Goal: Task Accomplishment & Management: Manage account settings

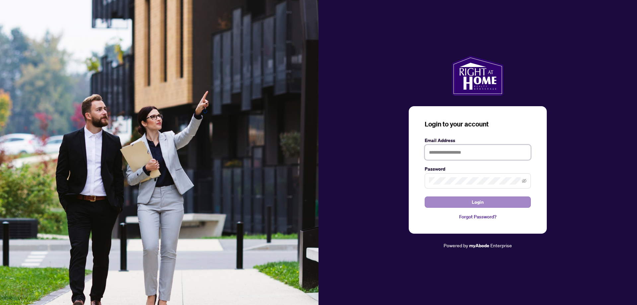
type input "**********"
click at [461, 199] on button "Login" at bounding box center [477, 201] width 106 height 11
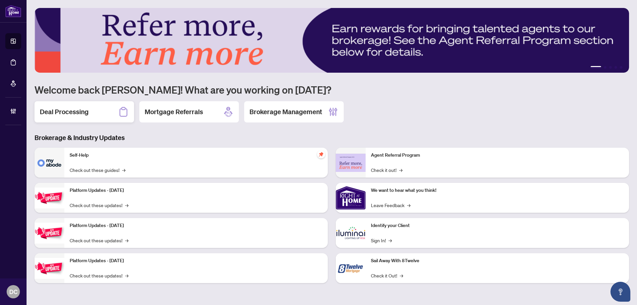
click at [57, 112] on h2 "Deal Processing" at bounding box center [64, 111] width 49 height 9
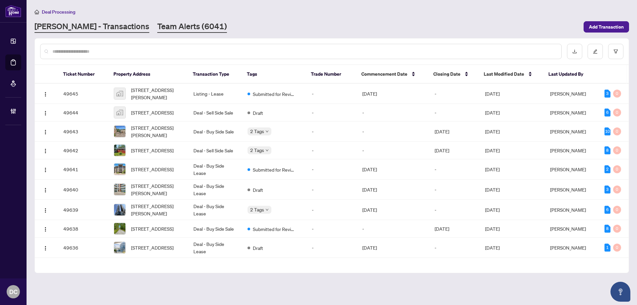
click at [159, 29] on link "Team Alerts (6041)" at bounding box center [192, 27] width 70 height 12
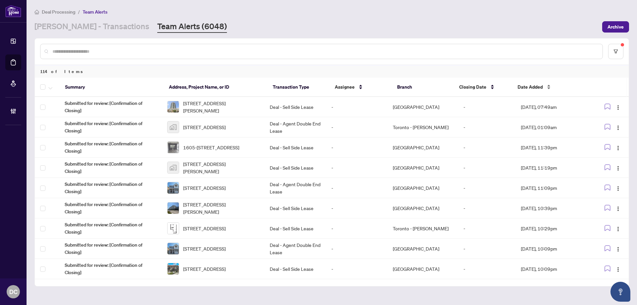
click at [523, 85] on span "Date Added" at bounding box center [529, 86] width 25 height 7
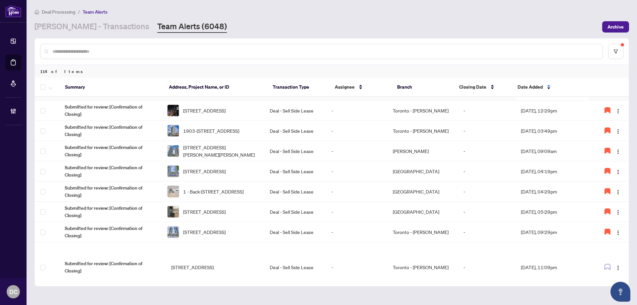
scroll to position [66, 0]
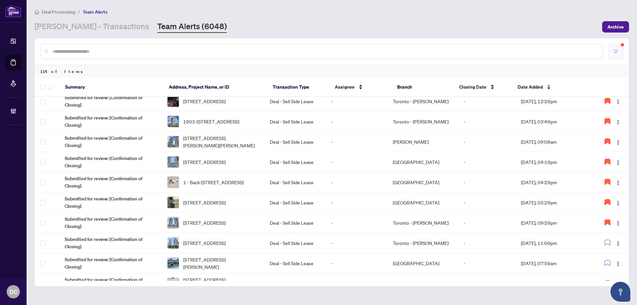
click at [614, 52] on icon "filter" at bounding box center [615, 51] width 5 height 5
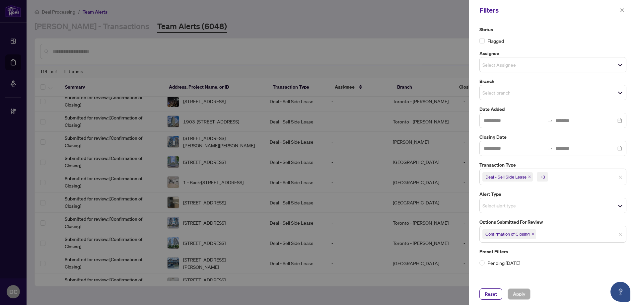
click at [533, 237] on span "Confirmation of Closing" at bounding box center [509, 233] width 54 height 9
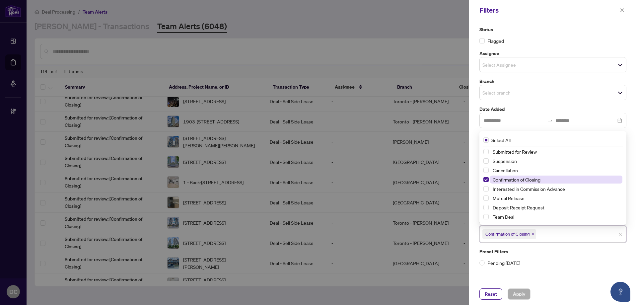
click at [494, 179] on span "Confirmation of Closing" at bounding box center [516, 179] width 48 height 6
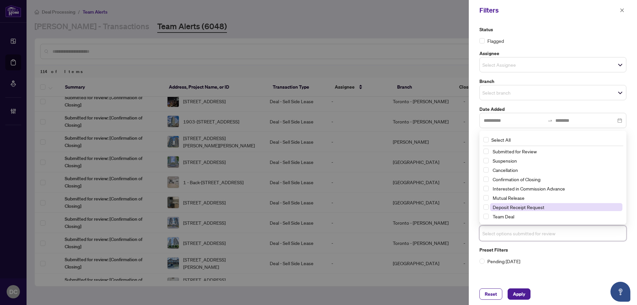
click at [495, 204] on span "Deposit Receipt Request" at bounding box center [518, 207] width 52 height 6
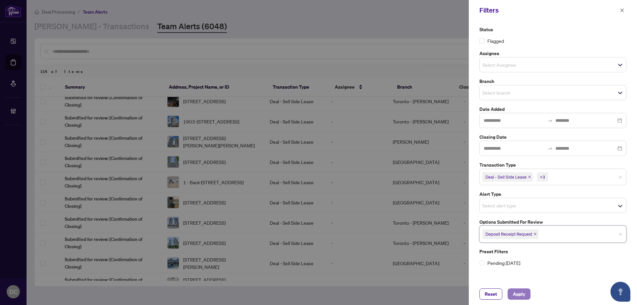
click at [526, 295] on button "Apply" at bounding box center [518, 293] width 23 height 11
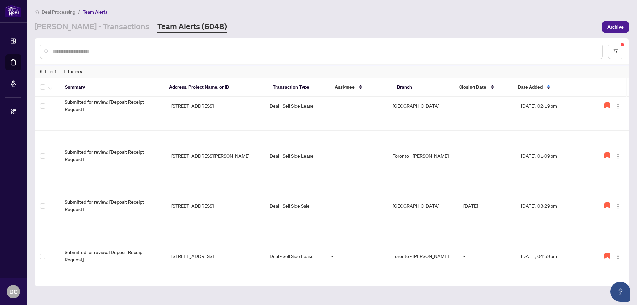
scroll to position [0, 0]
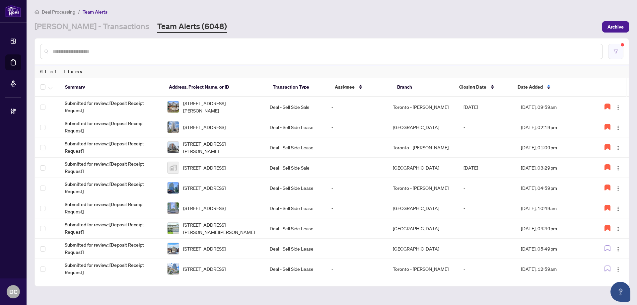
click at [621, 50] on button "button" at bounding box center [615, 51] width 15 height 15
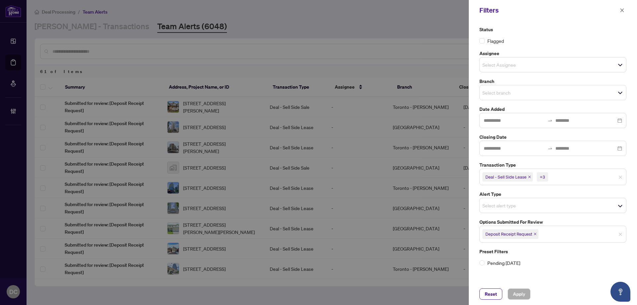
click at [536, 235] on icon "close" at bounding box center [534, 233] width 3 height 3
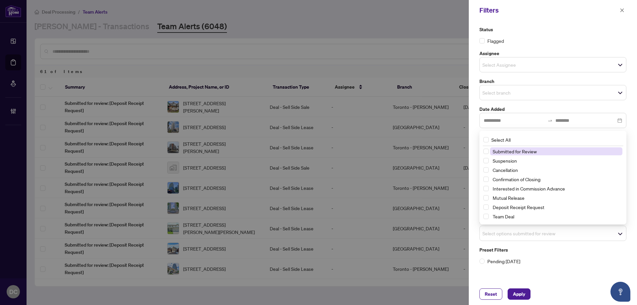
click at [548, 234] on span "Select options submitted for review" at bounding box center [553, 232] width 146 height 9
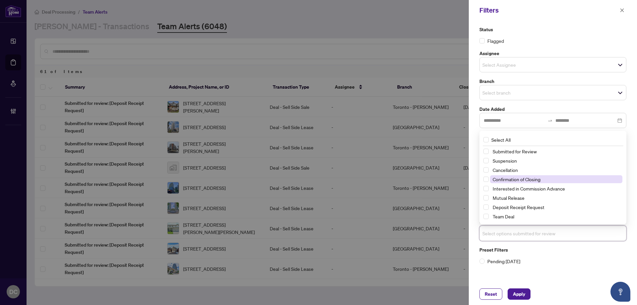
click at [545, 177] on span "Confirmation of Closing" at bounding box center [556, 179] width 132 height 8
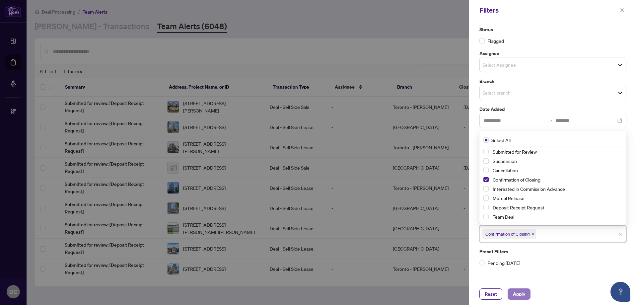
click at [517, 296] on span "Apply" at bounding box center [519, 293] width 12 height 11
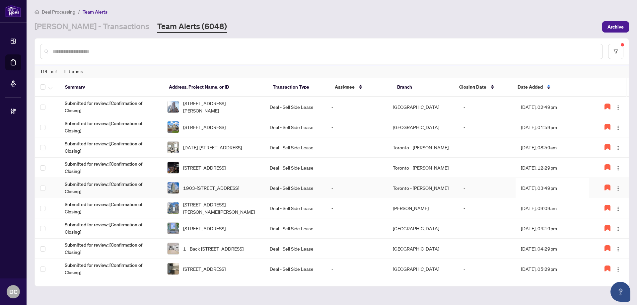
click at [567, 189] on td "Aug/13/2025, 03:49pm" at bounding box center [552, 188] width 74 height 20
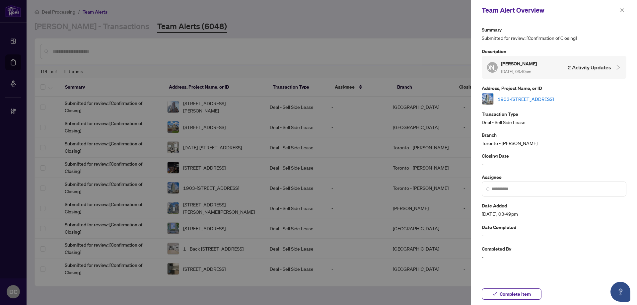
drag, startPoint x: 513, startPoint y: 294, endPoint x: 194, endPoint y: 252, distance: 321.8
click at [513, 294] on span "Complete Item" at bounding box center [514, 293] width 31 height 11
click at [623, 10] on icon "close" at bounding box center [621, 10] width 5 height 5
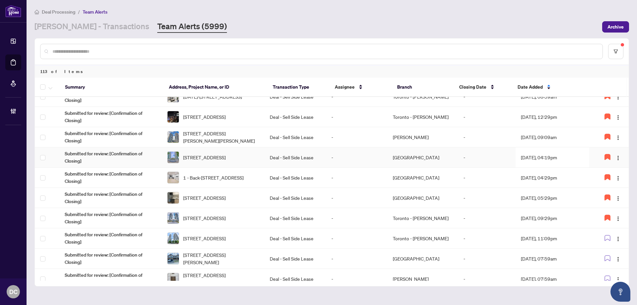
scroll to position [66, 0]
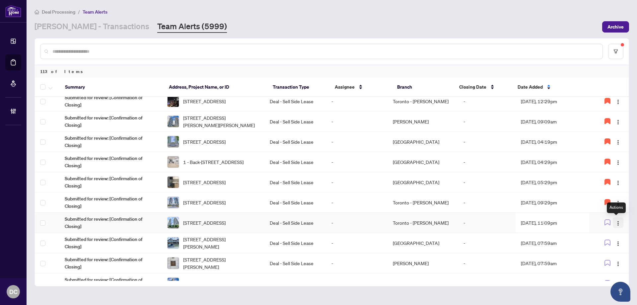
click at [616, 220] on span "button" at bounding box center [617, 222] width 5 height 7
click at [600, 235] on span "Assign Myself" at bounding box center [600, 235] width 31 height 7
click at [554, 221] on td "Aug/17/2025, 11:09pm" at bounding box center [552, 223] width 74 height 20
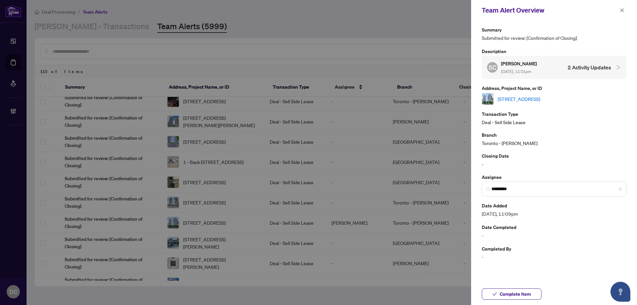
click at [540, 99] on link "2301-208 Queens Quay, Toronto, Ontario M5J 2Y5, Canada" at bounding box center [518, 98] width 42 height 7
click at [623, 190] on span "*********" at bounding box center [553, 188] width 145 height 15
click at [529, 290] on span "Complete Item" at bounding box center [514, 293] width 31 height 11
click at [622, 11] on icon "close" at bounding box center [621, 10] width 5 height 5
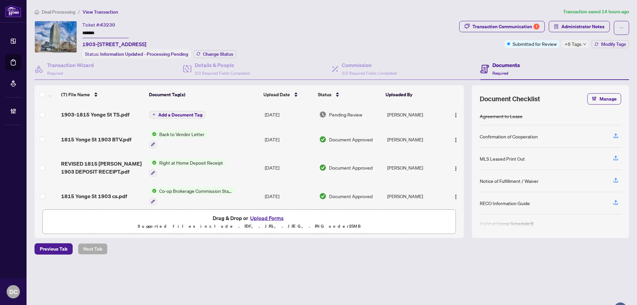
click at [575, 46] on span "+6 Tags" at bounding box center [572, 44] width 17 height 8
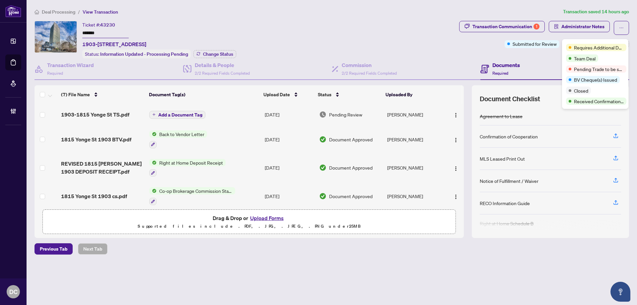
click at [534, 57] on div "Transaction Communication 1 Administrator Notes Submitted for Review +6 Tags Mo…" at bounding box center [544, 39] width 172 height 37
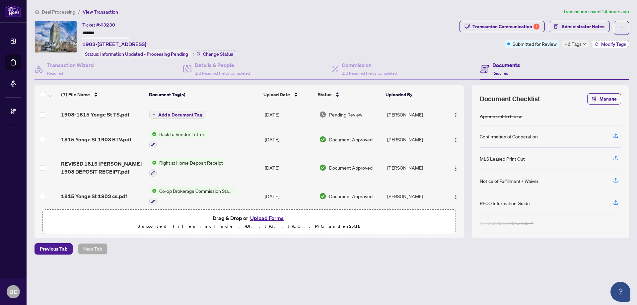
click at [613, 40] on button "Modify Tags" at bounding box center [609, 44] width 37 height 8
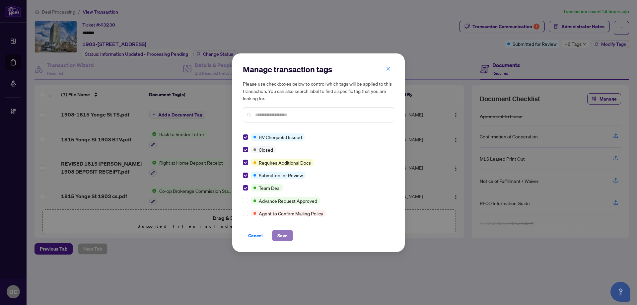
click at [282, 235] on span "Save" at bounding box center [282, 235] width 10 height 11
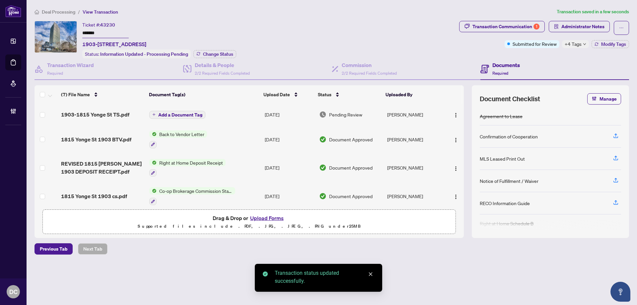
drag, startPoint x: 109, startPoint y: 34, endPoint x: 80, endPoint y: 32, distance: 28.6
click at [80, 32] on div "Ticket #: 43230 ******* 1903-1815 Yonge St, Toronto, Ontario M4T 2A4, Canada St…" at bounding box center [245, 39] width 422 height 37
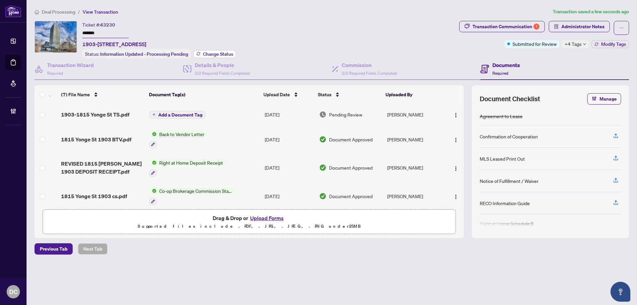
click at [226, 52] on span "Change Status" at bounding box center [218, 54] width 30 height 5
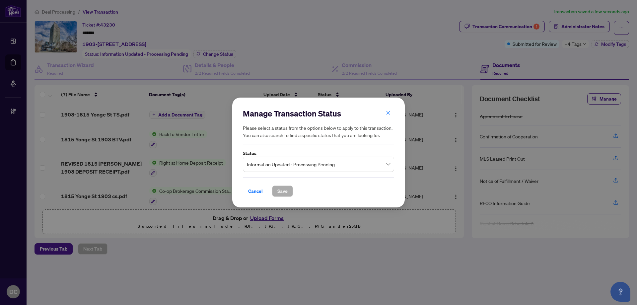
click at [374, 165] on span "Information Updated - Processing Pending" at bounding box center [318, 164] width 143 height 13
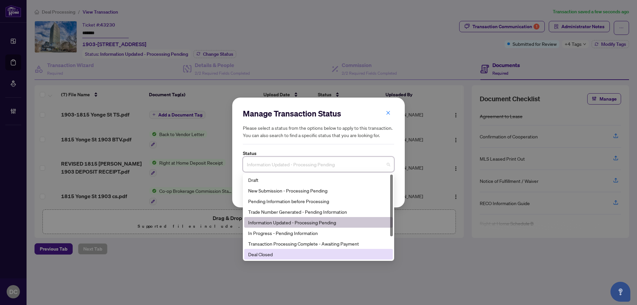
click at [267, 255] on div "Deal Closed" at bounding box center [318, 253] width 141 height 7
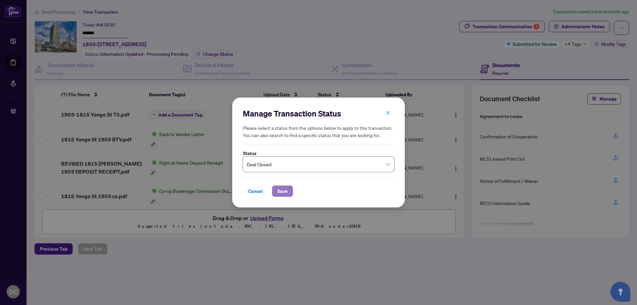
click at [289, 194] on button "Save" at bounding box center [282, 190] width 21 height 11
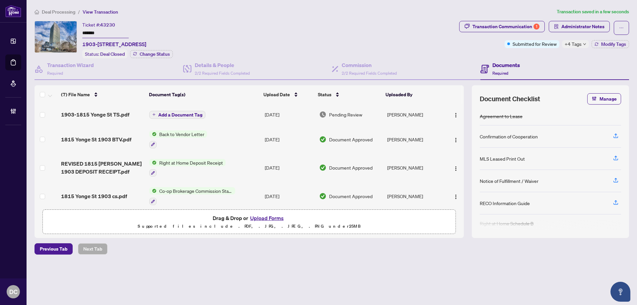
click at [515, 20] on div "Deal Processing / View Transaction Transaction saved in a few seconds Ticket #:…" at bounding box center [332, 143] width 600 height 270
click at [515, 25] on div "Transaction Communication 1" at bounding box center [505, 26] width 67 height 11
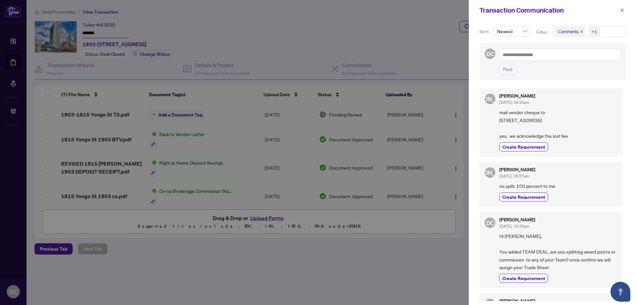
click at [548, 120] on span "mail vendor cheque to 34 BANFF RD, TORONTO, M4S2V5 yes. we acknowledge the lost…" at bounding box center [558, 123] width 118 height 31
drag, startPoint x: 552, startPoint y: 120, endPoint x: 471, endPoint y: 121, distance: 81.6
click at [471, 121] on div "Sort: Newest Filter: Comments +1 DC Post JA Jarrod Armstrong Aug/18/2025, 09:30…" at bounding box center [553, 163] width 168 height 284
click at [523, 126] on span "mail vendor cheque to 34 BANFF RD, TORONTO, M4S2V5 yes. we acknowledge the lost…" at bounding box center [558, 123] width 118 height 31
drag, startPoint x: 553, startPoint y: 120, endPoint x: 499, endPoint y: 120, distance: 53.4
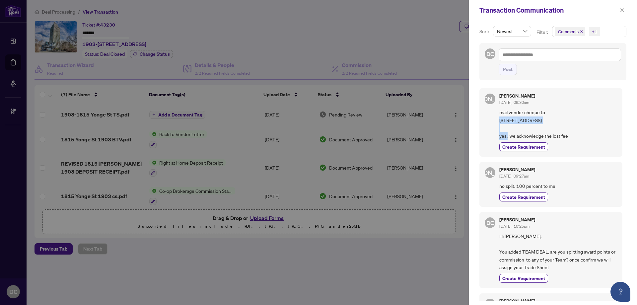
click at [499, 120] on span "mail vendor cheque to 34 BANFF RD, TORONTO, M4S2V5 yes. we acknowledge the lost…" at bounding box center [558, 123] width 118 height 31
copy span "34 BANFF RD, TORONTO,"
drag, startPoint x: 579, startPoint y: 120, endPoint x: 575, endPoint y: 121, distance: 4.0
click at [579, 120] on span "mail vendor cheque to 34 BANFF RD, TORONTO, M4S2V5 yes. we acknowledge the lost…" at bounding box center [558, 123] width 118 height 31
drag, startPoint x: 572, startPoint y: 121, endPoint x: 555, endPoint y: 122, distance: 17.0
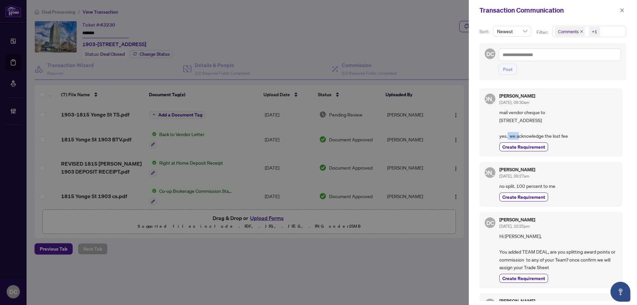
click at [555, 122] on span "mail vendor cheque to 34 BANFF RD, TORONTO, M4S2V5 yes. we acknowledge the lost…" at bounding box center [558, 123] width 118 height 31
copy span "M4S2V5"
click at [623, 12] on icon "close" at bounding box center [621, 10] width 5 height 5
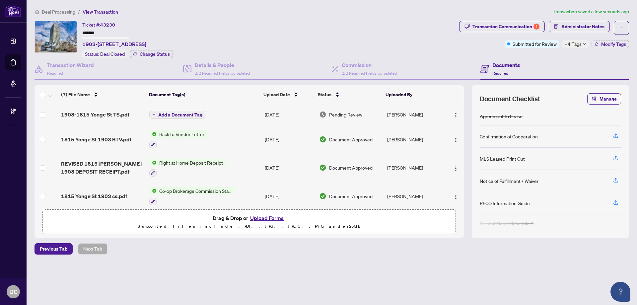
drag, startPoint x: 110, startPoint y: 32, endPoint x: 71, endPoint y: 33, distance: 39.8
click at [71, 33] on div "Ticket #: 43230 ******* 1903-1815 Yonge St, Toronto, Ontario M4T 2A4, Canada St…" at bounding box center [245, 39] width 422 height 37
click at [602, 26] on span "Administrator Notes" at bounding box center [582, 26] width 43 height 11
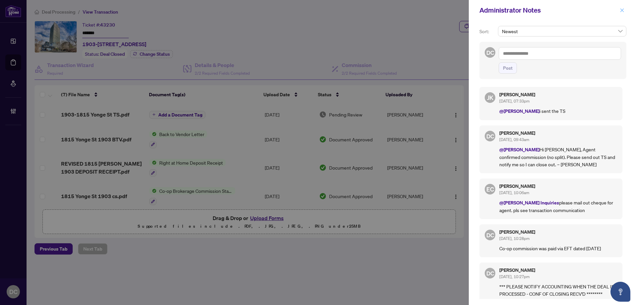
click at [623, 11] on icon "close" at bounding box center [622, 10] width 4 height 4
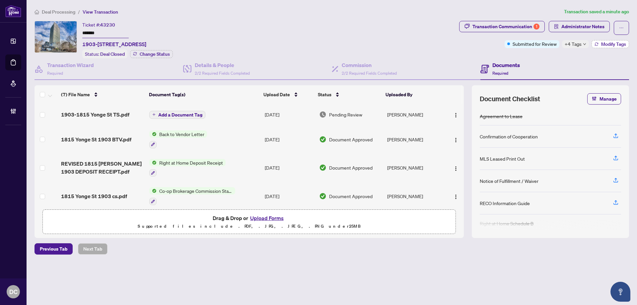
click at [606, 45] on span "Modify Tags" at bounding box center [613, 44] width 25 height 5
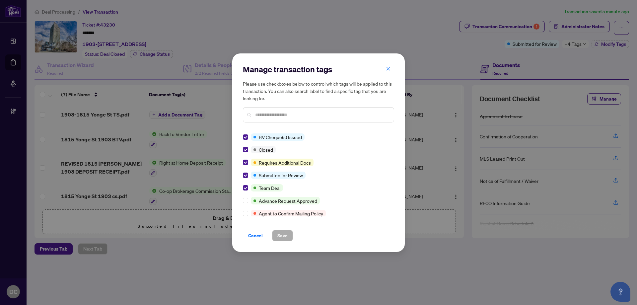
click at [251, 238] on span "Cancel" at bounding box center [255, 235] width 15 height 11
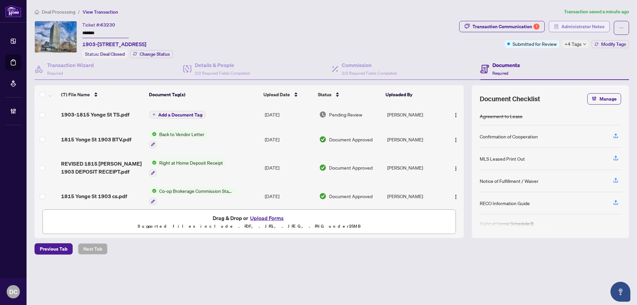
click at [589, 31] on span "Administrator Notes" at bounding box center [582, 26] width 43 height 11
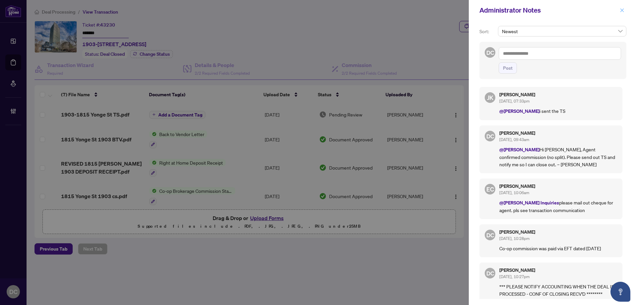
click at [623, 12] on icon "close" at bounding box center [621, 10] width 5 height 5
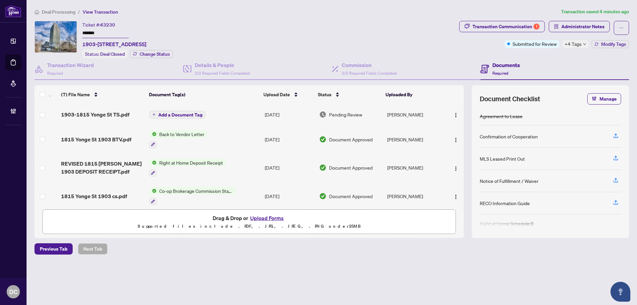
click at [68, 13] on span "Deal Processing" at bounding box center [58, 12] width 33 height 6
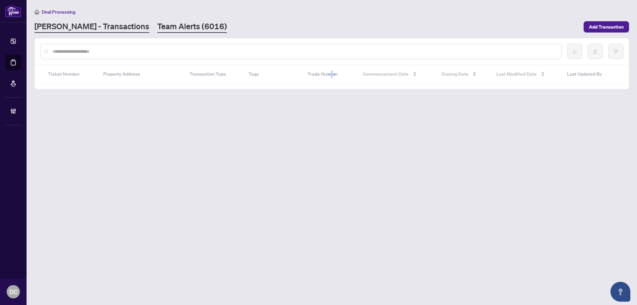
click at [157, 26] on link "Team Alerts (6016)" at bounding box center [192, 27] width 70 height 12
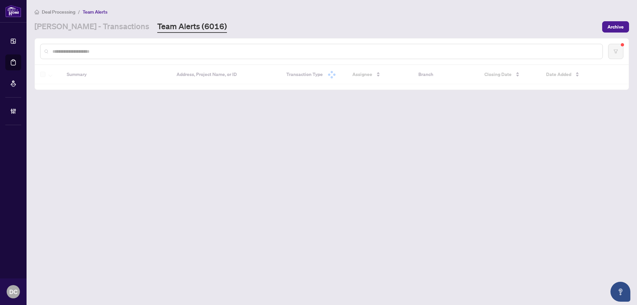
click at [158, 52] on input "text" at bounding box center [324, 51] width 545 height 7
paste input "*******"
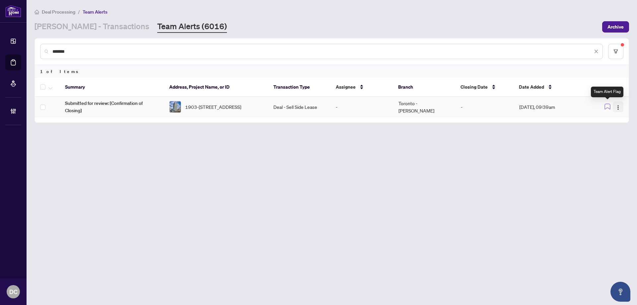
type input "*******"
click at [618, 106] on img "button" at bounding box center [617, 107] width 5 height 5
click at [611, 140] on span "Complete Item" at bounding box center [602, 140] width 31 height 7
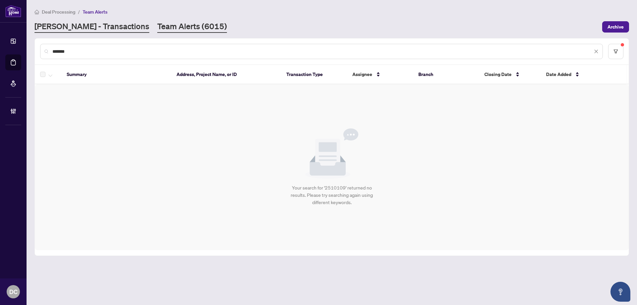
click at [98, 29] on link "[PERSON_NAME] - Transactions" at bounding box center [91, 27] width 115 height 12
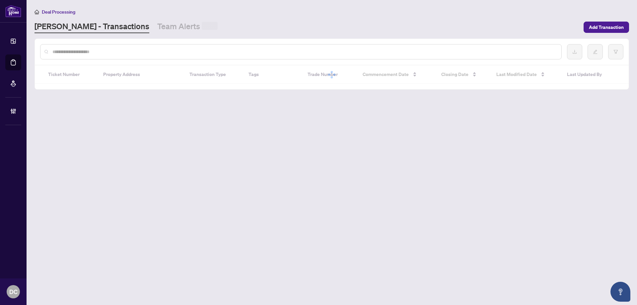
click at [98, 54] on input "text" at bounding box center [303, 51] width 503 height 7
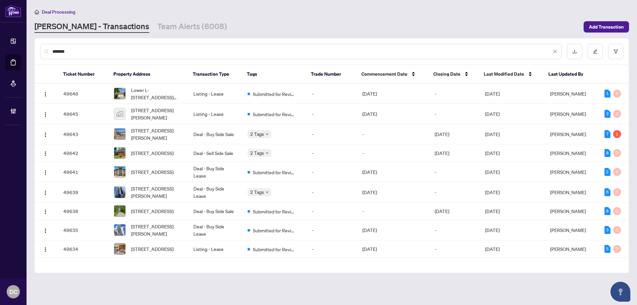
type input "*******"
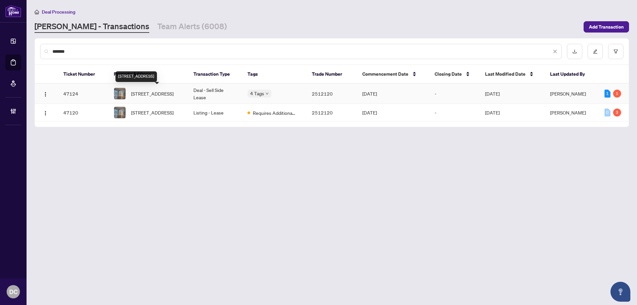
click at [157, 96] on span "2506-70 Temperance St, Toronto, Ontario M5H 0B1, Canada" at bounding box center [152, 93] width 42 height 7
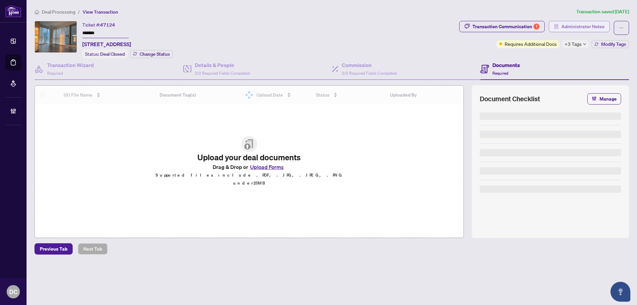
click at [578, 24] on span "Administrator Notes" at bounding box center [582, 26] width 43 height 11
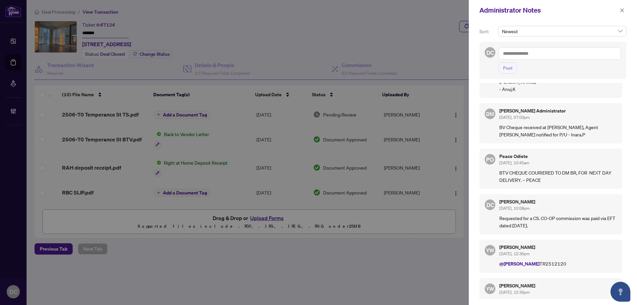
scroll to position [99, 0]
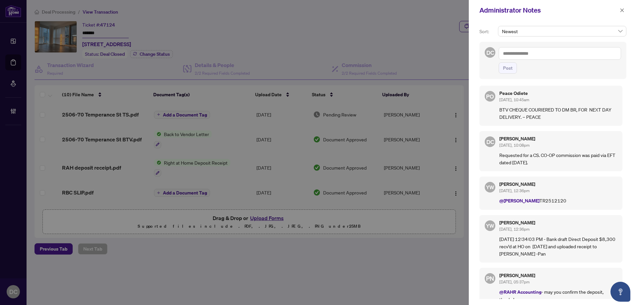
click at [627, 9] on div "Administrator Notes" at bounding box center [553, 10] width 168 height 21
click at [621, 11] on icon "close" at bounding box center [621, 10] width 5 height 5
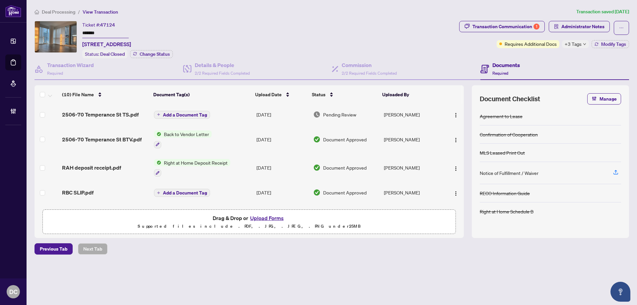
drag, startPoint x: 102, startPoint y: 33, endPoint x: 58, endPoint y: 31, distance: 44.2
click at [58, 31] on div "Ticket #: 47124 ******* 2506-70 Temperance St, Toronto, Ontario M5H 0B1, Canada…" at bounding box center [245, 39] width 422 height 37
click at [72, 8] on li "Deal Processing" at bounding box center [54, 12] width 41 height 8
click at [59, 13] on span "Deal Processing" at bounding box center [58, 12] width 33 height 6
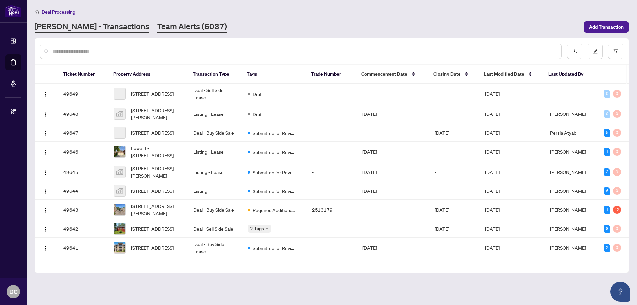
click at [157, 30] on link "Team Alerts (6037)" at bounding box center [192, 27] width 70 height 12
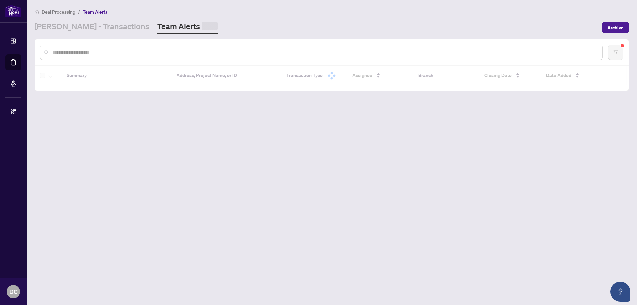
click at [173, 52] on input "text" at bounding box center [324, 52] width 545 height 7
paste input "*******"
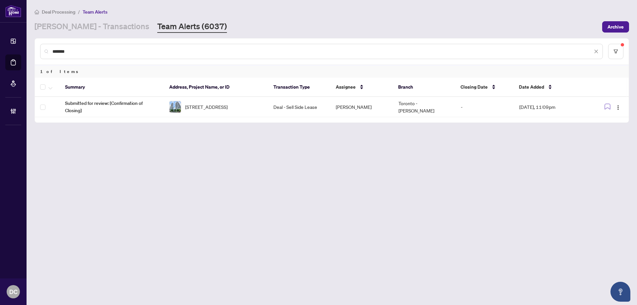
click at [104, 56] on div "*******" at bounding box center [321, 51] width 562 height 15
drag, startPoint x: 104, startPoint y: 53, endPoint x: 44, endPoint y: 52, distance: 59.7
click at [44, 52] on div "*******" at bounding box center [321, 51] width 562 height 15
paste input "text"
click at [617, 107] on img "button" at bounding box center [617, 107] width 5 height 5
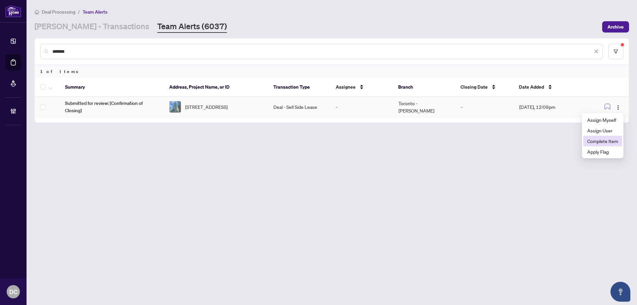
click at [601, 143] on span "Complete Item" at bounding box center [602, 140] width 31 height 7
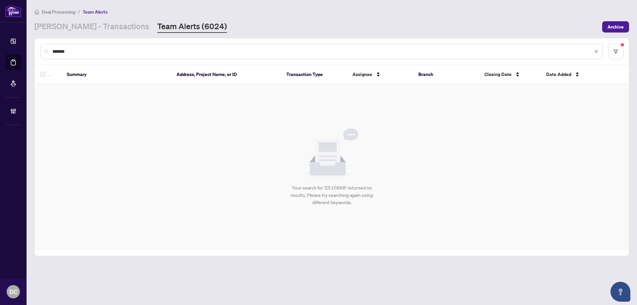
drag, startPoint x: 141, startPoint y: 52, endPoint x: 41, endPoint y: 47, distance: 99.9
click at [41, 47] on div "*******" at bounding box center [321, 51] width 562 height 15
paste input "text"
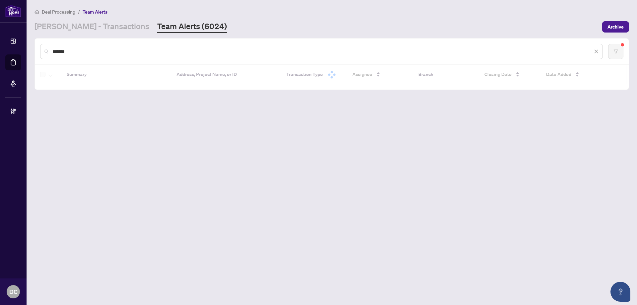
type input "*******"
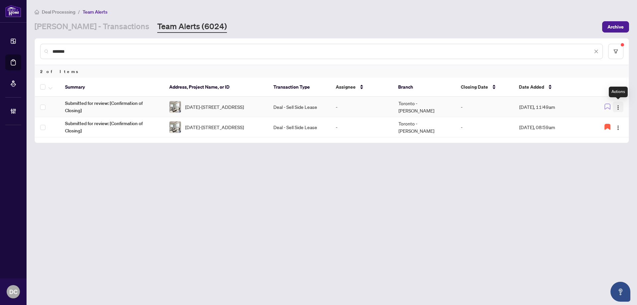
click at [618, 106] on img "button" at bounding box center [617, 107] width 5 height 5
click at [612, 139] on span "Complete Item" at bounding box center [602, 140] width 31 height 7
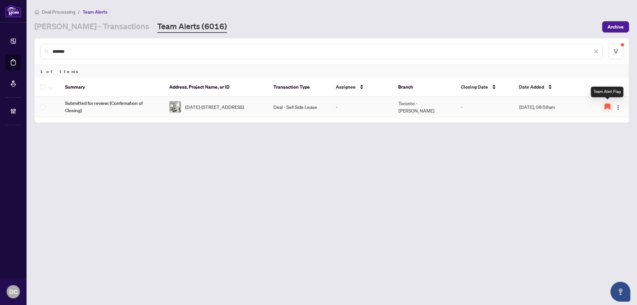
click at [607, 105] on icon "button" at bounding box center [607, 106] width 5 height 5
click at [621, 109] on button "button" at bounding box center [617, 106] width 11 height 11
click at [608, 140] on span "Complete Item" at bounding box center [602, 140] width 31 height 7
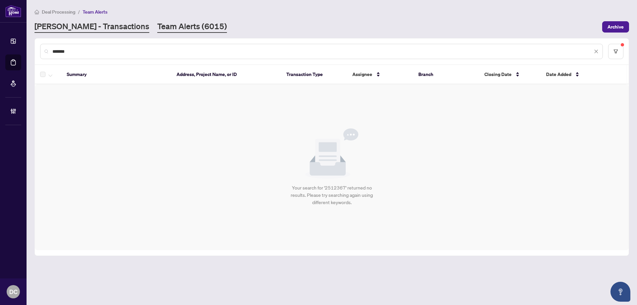
click at [94, 27] on link "[PERSON_NAME] - Transactions" at bounding box center [91, 27] width 115 height 12
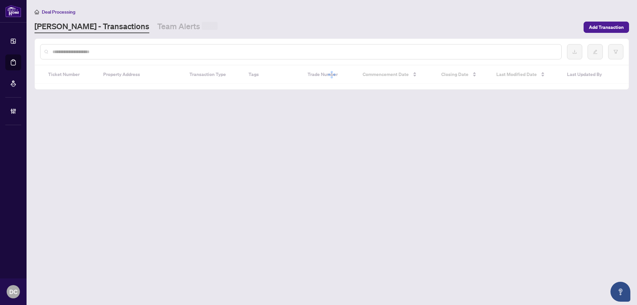
click at [101, 52] on input "text" at bounding box center [303, 51] width 503 height 7
paste input "*******"
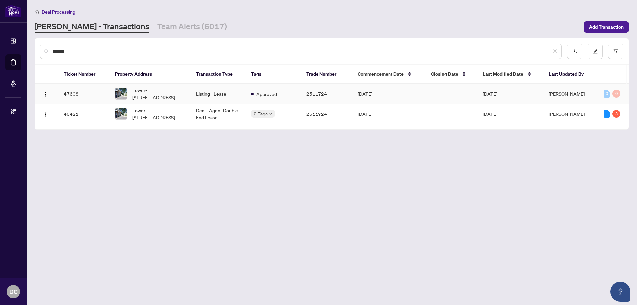
type input "*******"
drag, startPoint x: 155, startPoint y: 90, endPoint x: 175, endPoint y: 149, distance: 62.4
click at [175, 149] on main "Deal Processing RAHR - Transactions Team Alerts (6017) Add Transaction ******* …" at bounding box center [332, 152] width 610 height 305
click at [180, 116] on span "Lower-[STREET_ADDRESS]" at bounding box center [158, 113] width 53 height 15
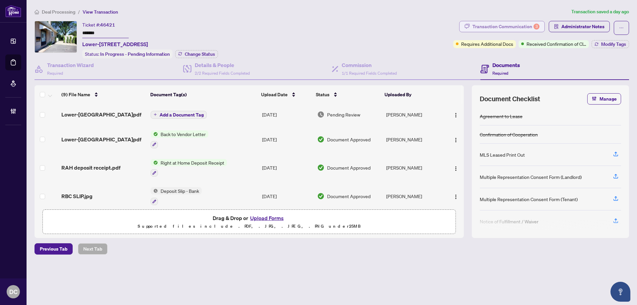
click at [531, 28] on div "Transaction Communication 3" at bounding box center [505, 26] width 67 height 11
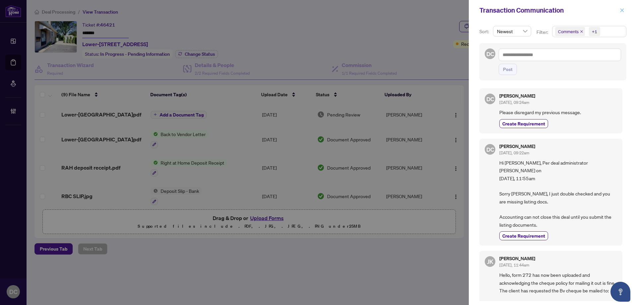
click at [623, 12] on icon "close" at bounding box center [621, 10] width 5 height 5
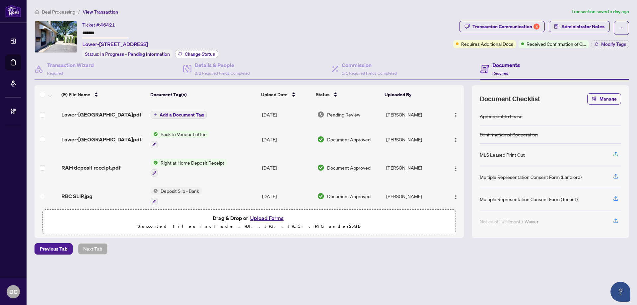
click at [198, 54] on span "Change Status" at bounding box center [200, 54] width 30 height 5
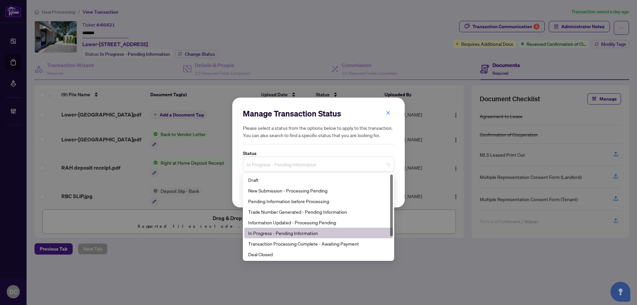
click at [282, 167] on span "In Progress - Pending Information" at bounding box center [318, 164] width 143 height 13
click at [273, 254] on div "Deal Closed" at bounding box center [318, 253] width 141 height 7
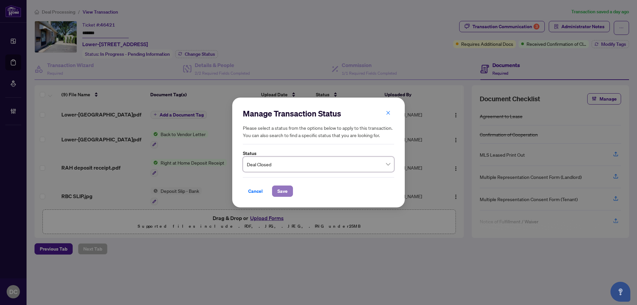
click at [277, 193] on span "Save" at bounding box center [282, 191] width 10 height 11
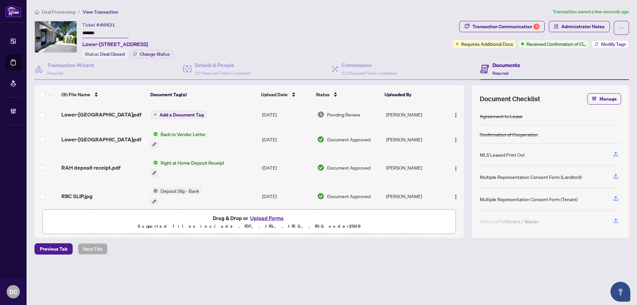
click at [614, 44] on span "Modify Tags" at bounding box center [613, 44] width 25 height 5
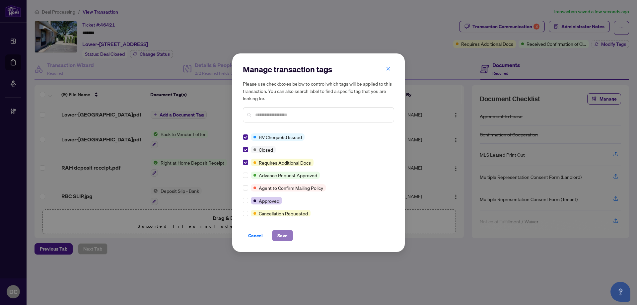
click at [275, 238] on button "Save" at bounding box center [282, 235] width 21 height 11
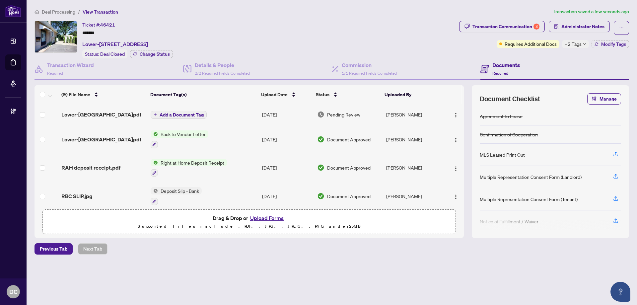
click at [71, 11] on span "Deal Processing" at bounding box center [58, 12] width 33 height 6
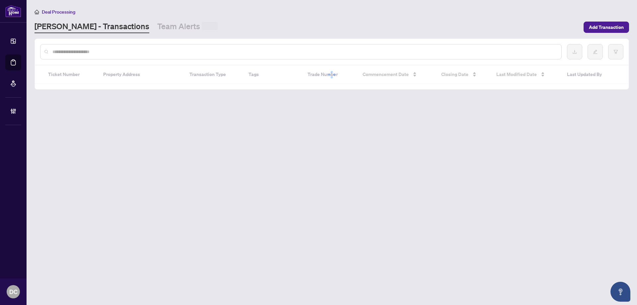
click at [84, 49] on input "text" at bounding box center [303, 51] width 503 height 7
paste input "*******"
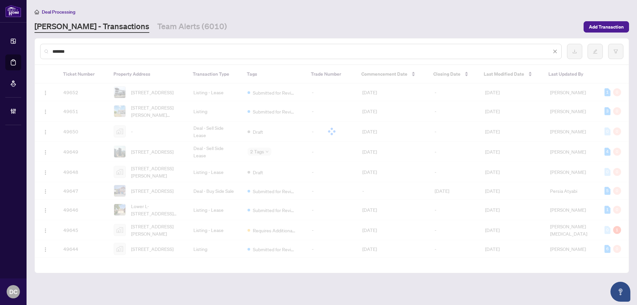
type input "*******"
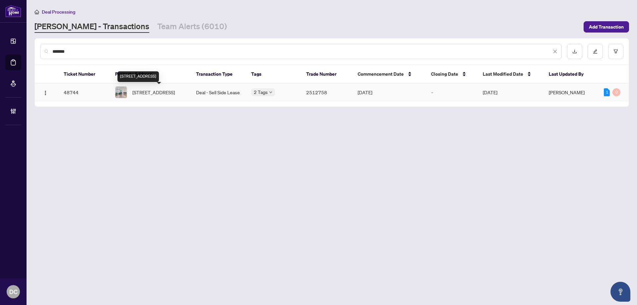
click at [166, 96] on span "29 Pear Blossom Way, East Gwillimbury, Ontario L9N 0T3, Canada" at bounding box center [153, 92] width 42 height 7
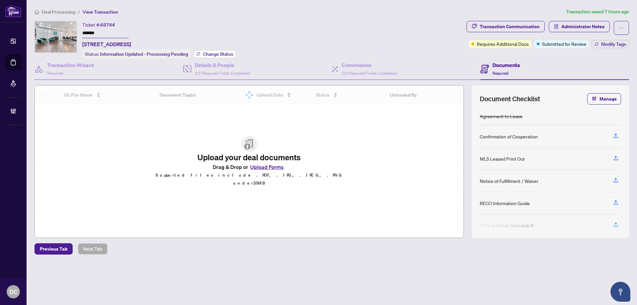
click at [226, 52] on span "Change Status" at bounding box center [218, 54] width 30 height 5
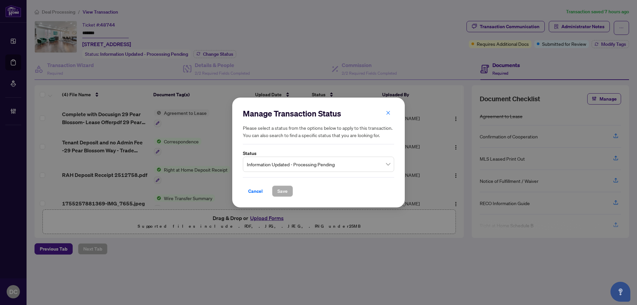
click at [352, 161] on span "Information Updated - Processing Pending" at bounding box center [318, 164] width 143 height 13
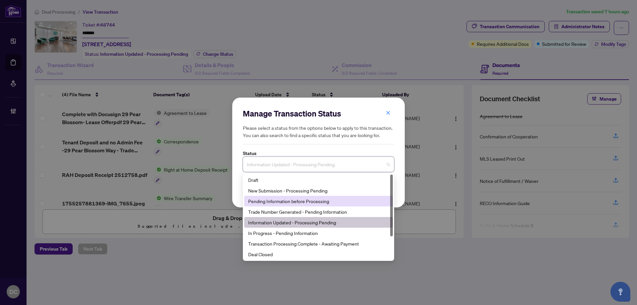
scroll to position [32, 0]
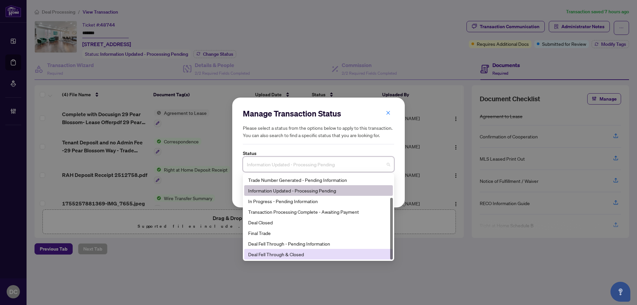
click at [282, 255] on div "Deal Fell Through & Closed" at bounding box center [318, 253] width 141 height 7
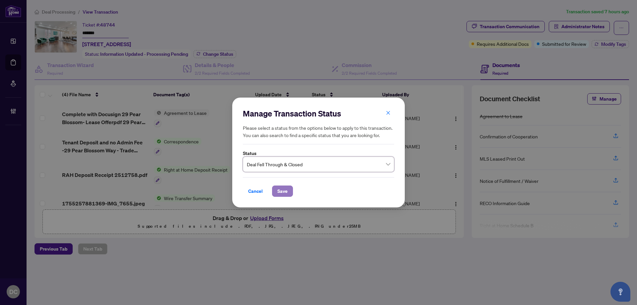
click at [287, 190] on span "Save" at bounding box center [282, 191] width 10 height 11
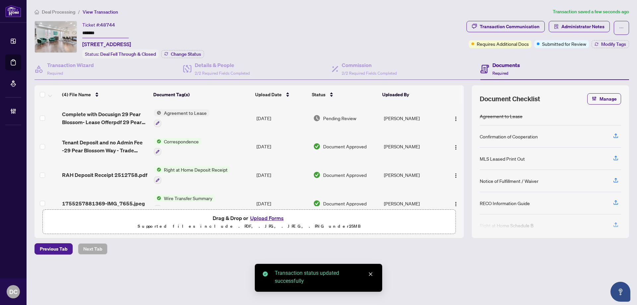
click at [124, 116] on span "Complete with Docusign 29 Pear Blossom- Lease Offerpdf 29 Pear Blossom- Cooppdf…" at bounding box center [105, 118] width 86 height 16
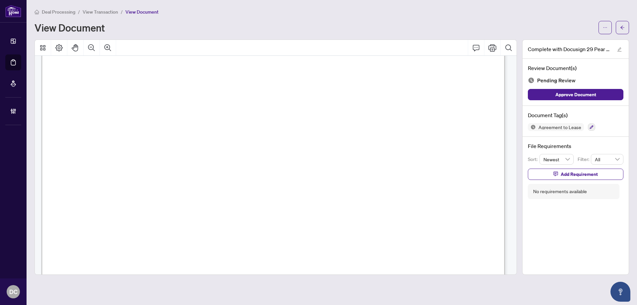
scroll to position [33, 0]
click at [624, 34] on div "Deal Processing / View Transaction / View Document View Document Complete with …" at bounding box center [331, 141] width 594 height 267
click at [624, 28] on button "button" at bounding box center [621, 27] width 13 height 13
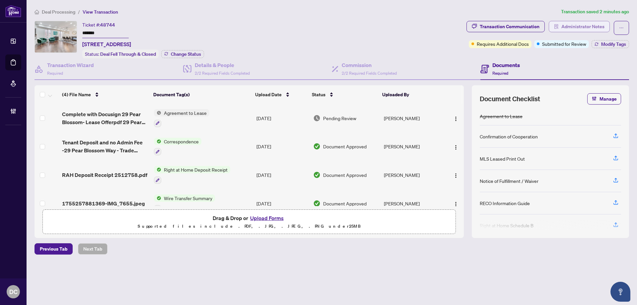
click at [593, 28] on span "Administrator Notes" at bounding box center [582, 26] width 43 height 11
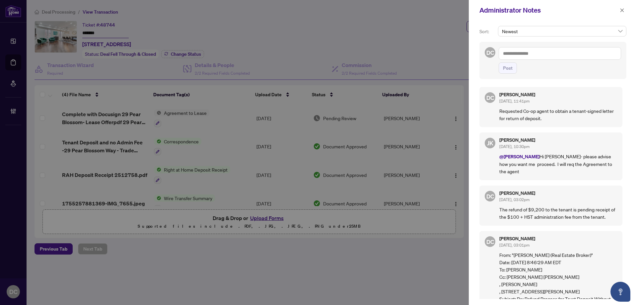
click at [570, 60] on div "Post" at bounding box center [559, 60] width 122 height 27
click at [571, 56] on textarea at bounding box center [559, 53] width 122 height 13
paste textarea "**********"
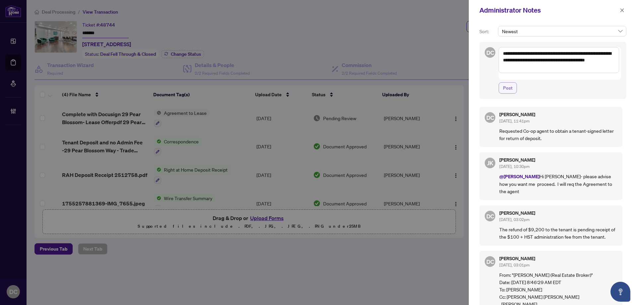
type textarea "**********"
click at [513, 82] on button "Post" at bounding box center [507, 87] width 18 height 11
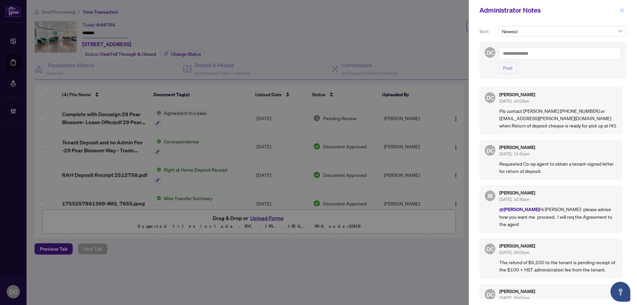
click at [624, 12] on button "button" at bounding box center [621, 10] width 9 height 8
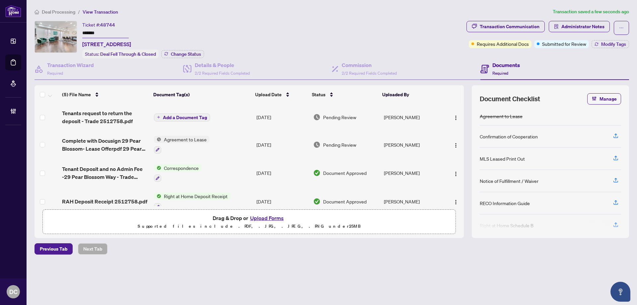
click at [199, 116] on span "Add a Document Tag" at bounding box center [185, 117] width 44 height 5
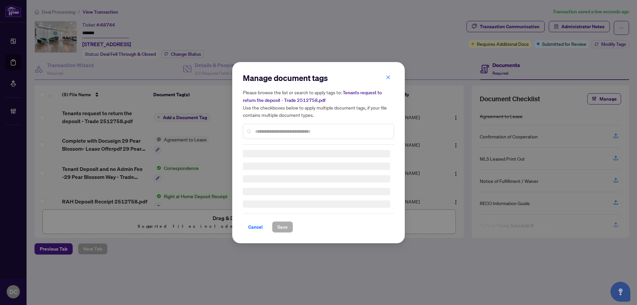
click at [302, 131] on div "Manage document tags Please browse the list or search to apply tags to: Tenants…" at bounding box center [318, 109] width 151 height 72
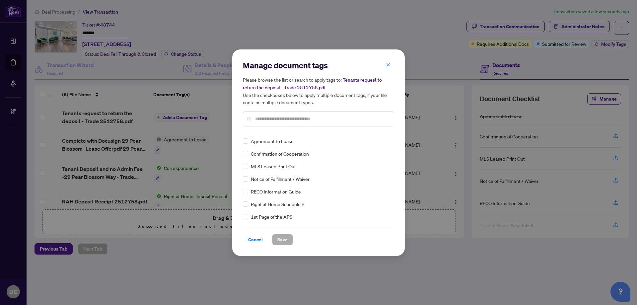
click at [304, 127] on div "Manage document tags Please browse the list or search to apply tags to: Tenants…" at bounding box center [318, 96] width 151 height 72
click at [308, 121] on input "text" at bounding box center [321, 118] width 133 height 7
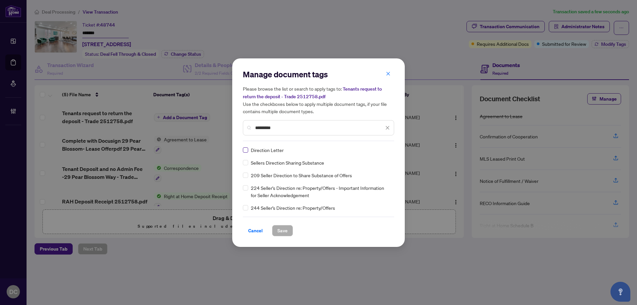
type input "*********"
click at [383, 148] on img at bounding box center [380, 150] width 7 height 7
click at [373, 179] on div "Approved" at bounding box center [363, 181] width 42 height 7
click at [286, 229] on span "Save" at bounding box center [282, 230] width 10 height 11
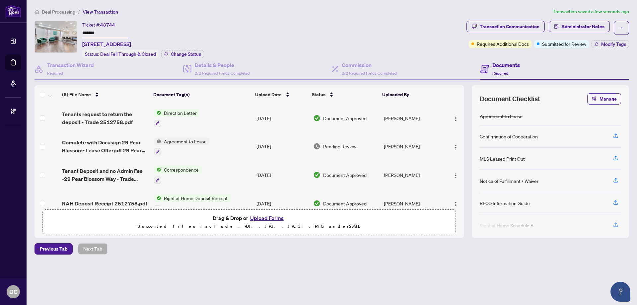
click at [482, 256] on div "Deal Processing / View Transaction Transaction saved a few seconds ago Ticket #…" at bounding box center [332, 143] width 600 height 270
click at [70, 14] on span "Deal Processing" at bounding box center [58, 12] width 33 height 6
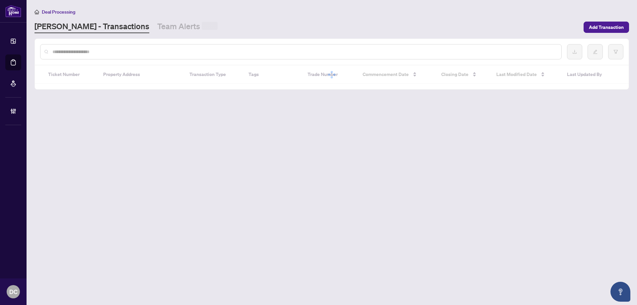
click at [176, 46] on div at bounding box center [300, 51] width 521 height 15
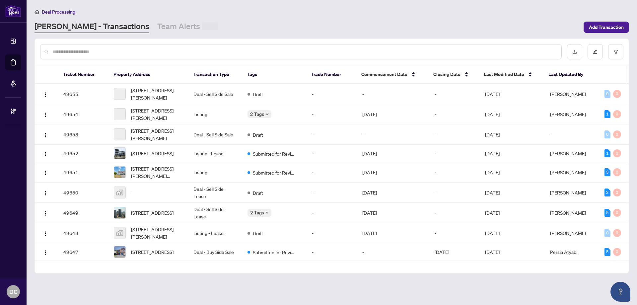
click at [173, 52] on input "text" at bounding box center [303, 51] width 503 height 7
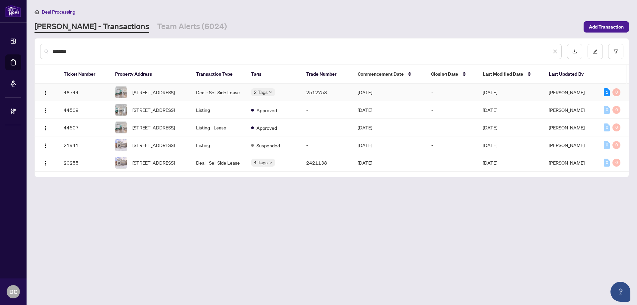
type input "********"
click at [175, 91] on span "29 Pear Blossom Way, East Gwillimbury, Ontario L9N 0T3, Canada" at bounding box center [153, 92] width 42 height 7
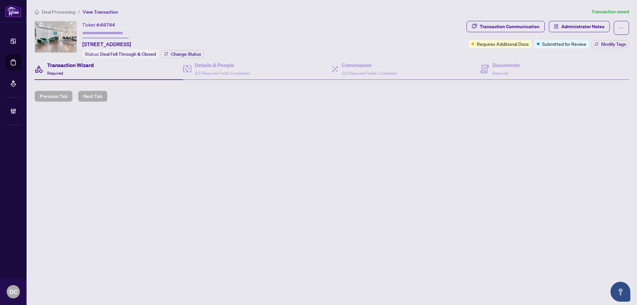
type input "*******"
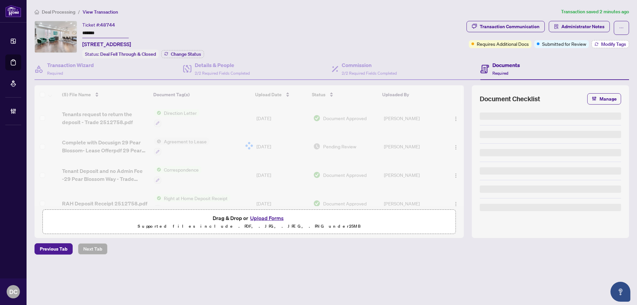
click at [603, 43] on span "Modify Tags" at bounding box center [613, 44] width 25 height 5
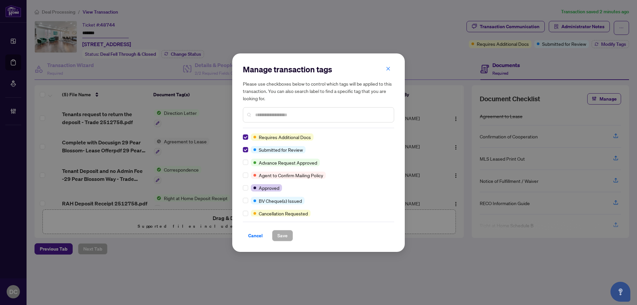
scroll to position [66, 0]
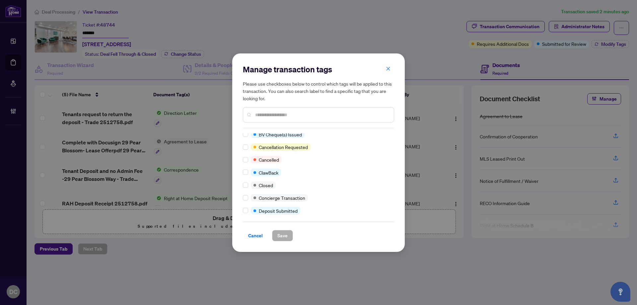
click at [271, 112] on input "text" at bounding box center [321, 114] width 133 height 7
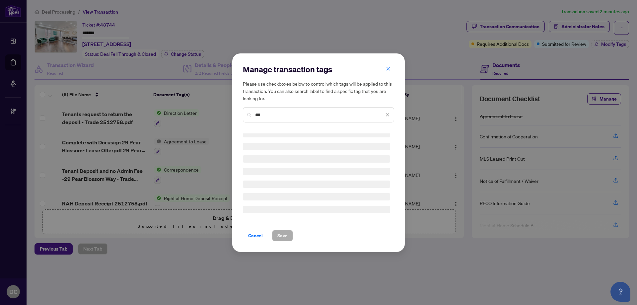
scroll to position [0, 0]
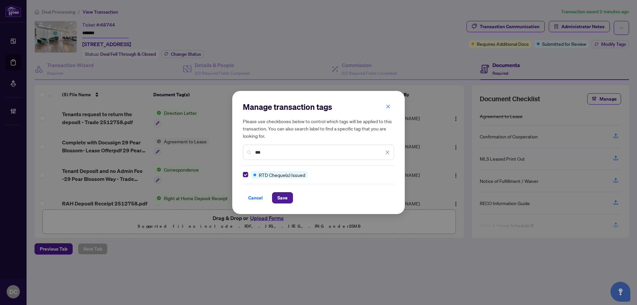
drag, startPoint x: 272, startPoint y: 153, endPoint x: 221, endPoint y: 149, distance: 51.9
click at [221, 149] on div "Manage transaction tags Please use checkboxes below to control which tags will …" at bounding box center [318, 152] width 637 height 305
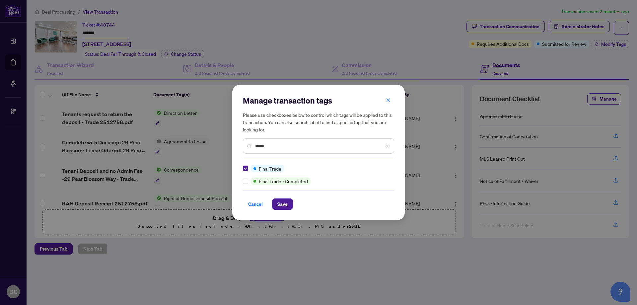
drag, startPoint x: 272, startPoint y: 146, endPoint x: 220, endPoint y: 144, distance: 51.8
click at [220, 144] on div "Manage transaction tags Please use checkboxes below to control which tags will …" at bounding box center [318, 152] width 637 height 305
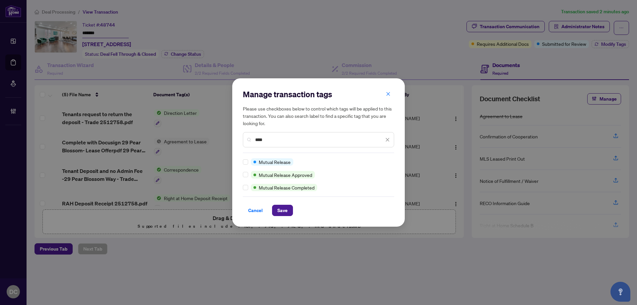
type input "****"
click at [245, 186] on div "Mutual Release Mutual Release Approved Mutual Release Completed" at bounding box center [318, 174] width 151 height 33
click at [277, 207] on span "Save" at bounding box center [282, 210] width 10 height 11
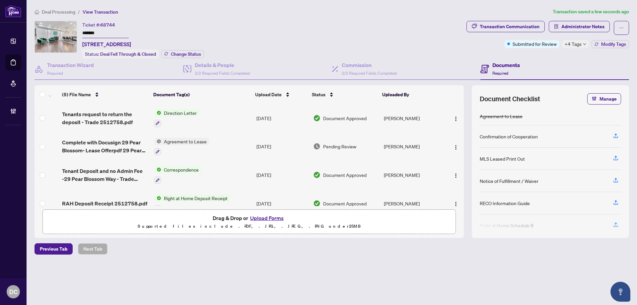
click at [62, 10] on span "Deal Processing" at bounding box center [58, 12] width 33 height 6
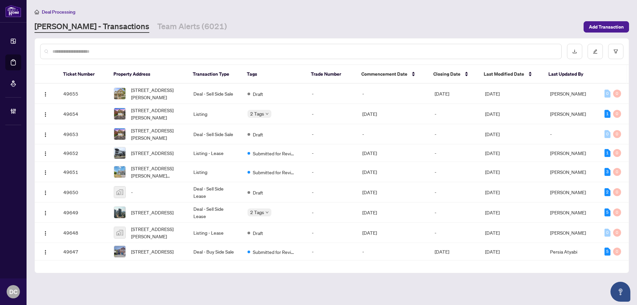
click at [168, 50] on input "text" at bounding box center [303, 51] width 503 height 7
paste input "**********"
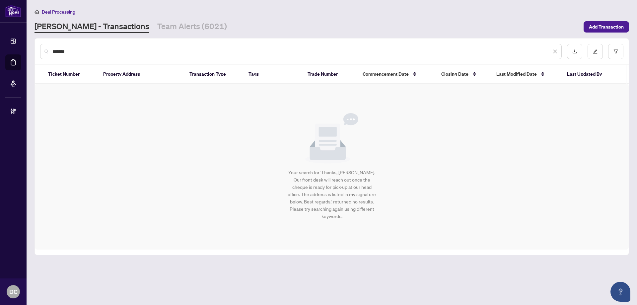
type input "*******"
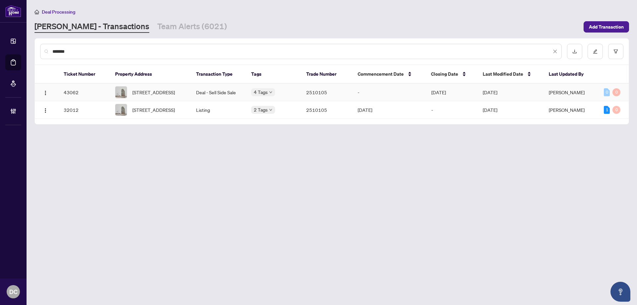
click at [175, 96] on span "2407-2550 Simcoe St, Oshawa, Ontario L1L 0R5, Canada" at bounding box center [153, 92] width 42 height 7
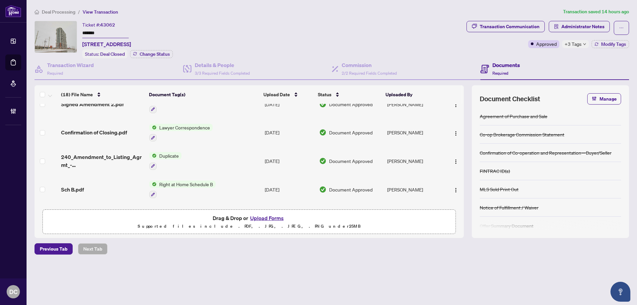
scroll to position [99, 0]
click at [241, 132] on td "Lawyer Correspondence" at bounding box center [204, 132] width 115 height 29
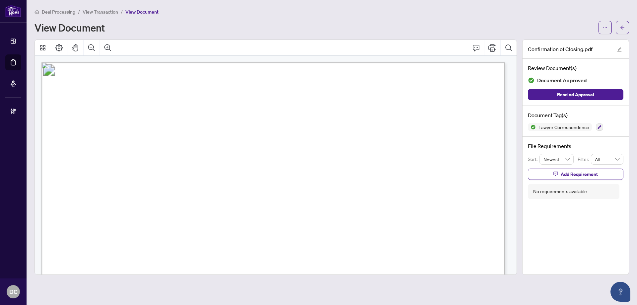
click at [233, 144] on span "Signed_CS - 2550 Simcoe St N 2407.pdf" at bounding box center [206, 145] width 92 height 8
click at [250, 145] on span "Signed_CS - 2550 Simcoe St N 2407.pdf" at bounding box center [206, 145] width 92 height 8
drag, startPoint x: 251, startPoint y: 145, endPoint x: 219, endPoint y: 144, distance: 32.8
click at [219, 144] on span "Signed_CS - 2550 Simcoe St N 2407.pdf" at bounding box center [206, 145] width 92 height 8
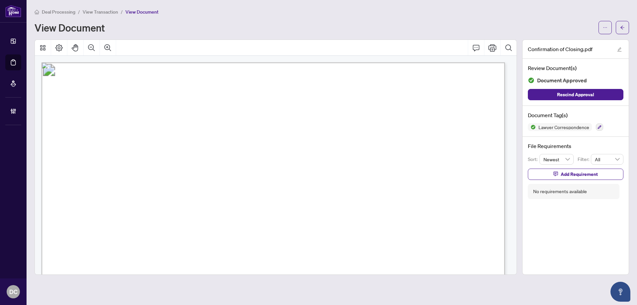
drag, startPoint x: 194, startPoint y: 144, endPoint x: 181, endPoint y: 145, distance: 12.9
click at [192, 144] on span "Signed_CS - 2550 Simcoe St N 2407.pdf" at bounding box center [206, 145] width 92 height 8
click at [173, 145] on span "Signed_CS - 2550 Simcoe St N 2407.pdf" at bounding box center [206, 145] width 92 height 8
drag, startPoint x: 167, startPoint y: 145, endPoint x: 159, endPoint y: 144, distance: 8.3
click at [130, 144] on span "Attachments:" at bounding box center [115, 144] width 28 height 8
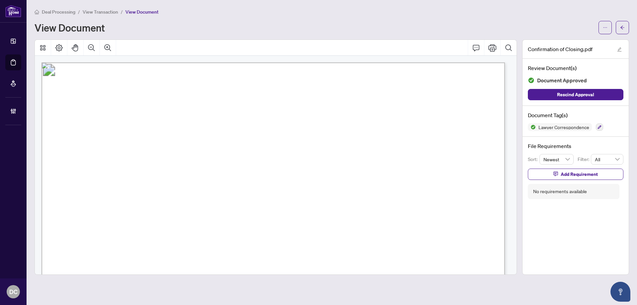
drag, startPoint x: 159, startPoint y: 144, endPoint x: 263, endPoint y: 143, distance: 103.8
click at [263, 62] on p "CAUTION: This email originated from outside the organization. Do not click link…" at bounding box center [569, 62] width 1057 height 0
drag, startPoint x: 254, startPoint y: 143, endPoint x: 359, endPoint y: 122, distance: 106.9
click at [251, 143] on span "Signed_CS - 2550 Simcoe St N 2407.pdf" at bounding box center [206, 145] width 92 height 8
click at [624, 28] on icon "arrow-left" at bounding box center [622, 27] width 5 height 5
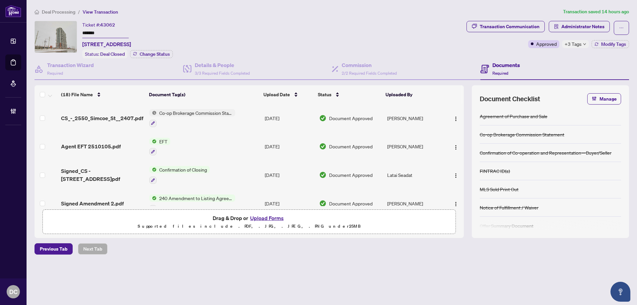
drag, startPoint x: 119, startPoint y: 33, endPoint x: 67, endPoint y: 34, distance: 51.4
click at [67, 34] on div "Ticket #: 43062 ******* 2407-2550 Simcoe St, Oshawa, Ontario L1L 0R5, Canada St…" at bounding box center [248, 39] width 429 height 37
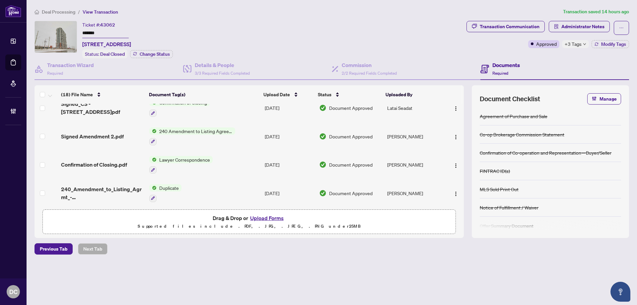
scroll to position [33, 0]
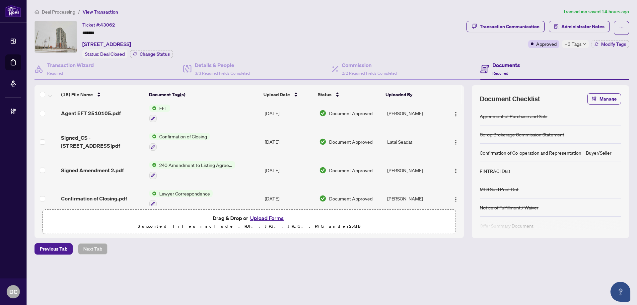
click at [232, 141] on td "Confirmation of Closing" at bounding box center [204, 141] width 115 height 29
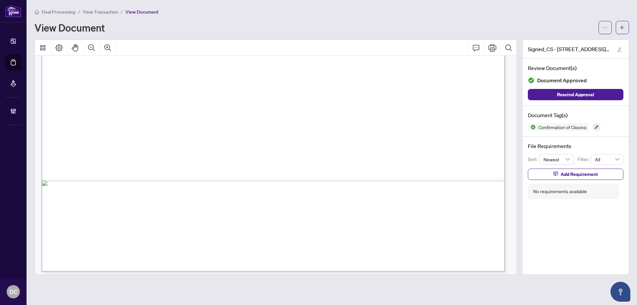
scroll to position [394, 0]
click at [620, 28] on icon "arrow-left" at bounding box center [622, 27] width 5 height 5
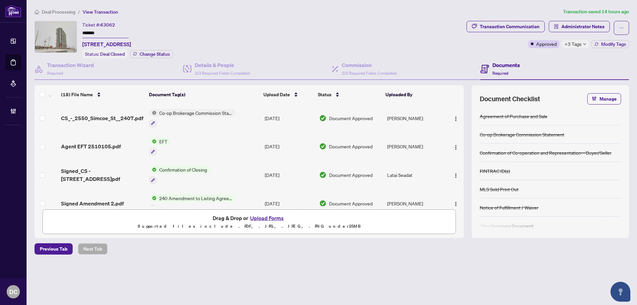
click at [581, 44] on div "+3 Tags" at bounding box center [575, 44] width 27 height 8
click at [581, 31] on span "Administrator Notes" at bounding box center [582, 26] width 43 height 11
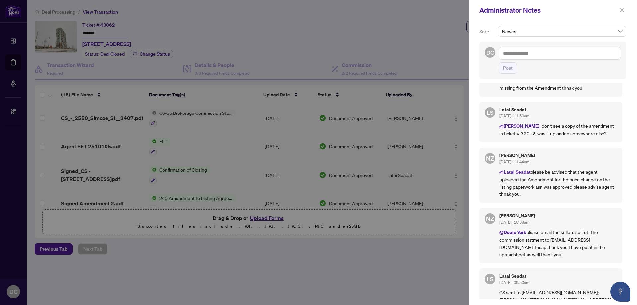
scroll to position [199, 0]
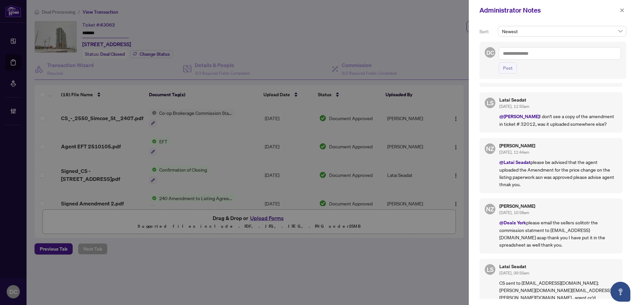
click at [617, 10] on div "Administrator Notes" at bounding box center [548, 10] width 138 height 10
click at [618, 11] on button "button" at bounding box center [621, 10] width 9 height 8
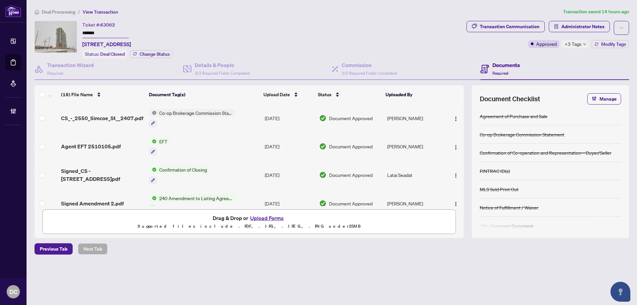
scroll to position [33, 0]
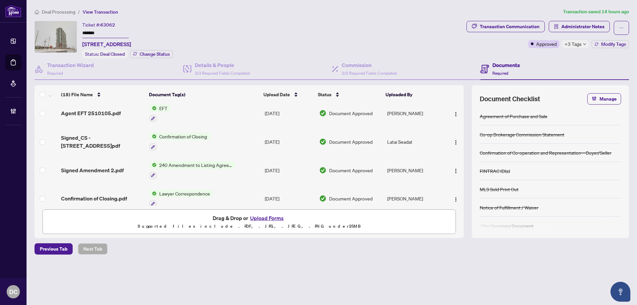
click at [246, 169] on td "240 Amendment to Listing Agreement - Authority to Offer for Sale Price Change/E…" at bounding box center [204, 170] width 115 height 29
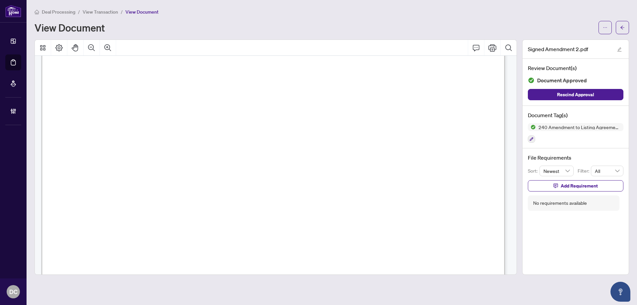
scroll to position [66, 0]
click at [616, 27] on button "button" at bounding box center [621, 27] width 13 height 13
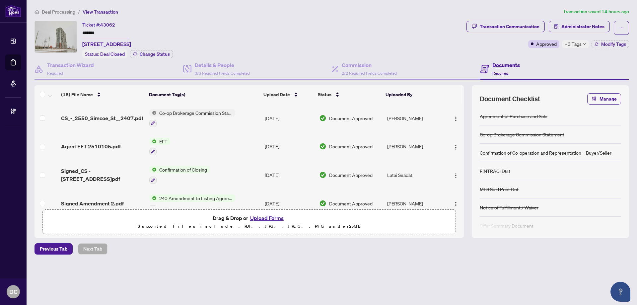
click at [59, 15] on li "Deal Processing" at bounding box center [54, 12] width 41 height 8
click at [62, 12] on span "Deal Processing" at bounding box center [58, 12] width 33 height 6
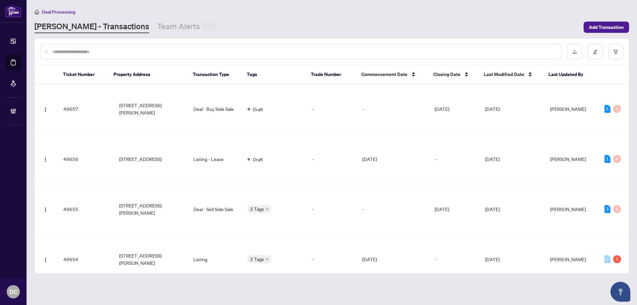
click at [124, 19] on div "Deal Processing RAHR - Transactions Team Alerts Add Transaction" at bounding box center [331, 20] width 594 height 25
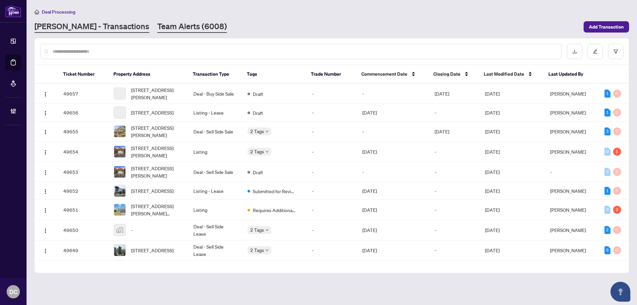
click at [157, 24] on link "Team Alerts (6008)" at bounding box center [192, 27] width 70 height 12
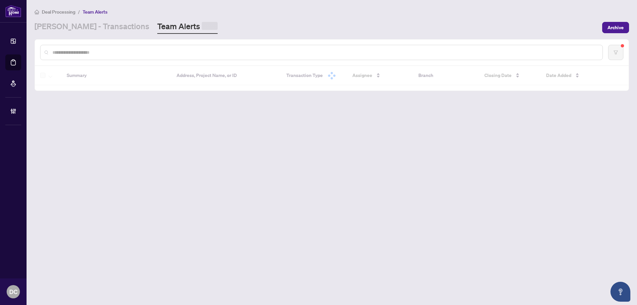
drag, startPoint x: 143, startPoint y: 45, endPoint x: 147, endPoint y: 52, distance: 7.4
click at [146, 51] on div at bounding box center [321, 52] width 562 height 15
drag, startPoint x: 147, startPoint y: 52, endPoint x: 154, endPoint y: 51, distance: 7.3
click at [147, 52] on input "text" at bounding box center [324, 52] width 545 height 7
paste input "*******"
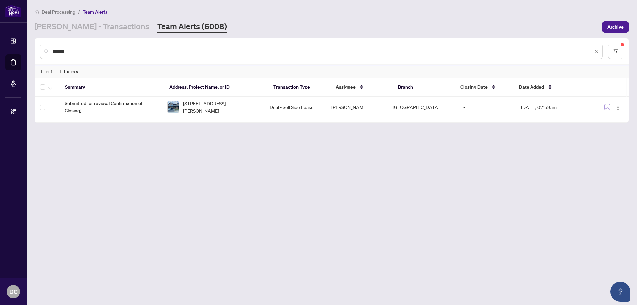
drag, startPoint x: 82, startPoint y: 53, endPoint x: 44, endPoint y: 51, distance: 37.9
click at [44, 51] on div "*******" at bounding box center [321, 51] width 562 height 15
paste input "text"
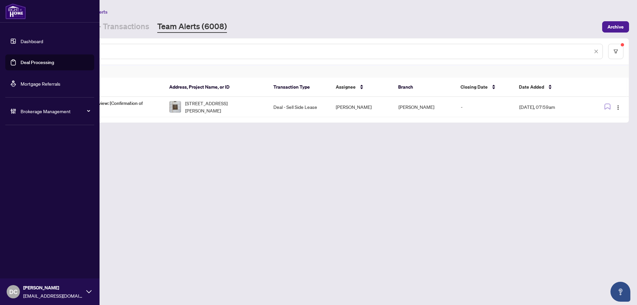
drag, startPoint x: 94, startPoint y: 49, endPoint x: 22, endPoint y: 50, distance: 72.0
click at [22, 50] on div "Dashboard Deal Processing Mortgage Referrals Brokerage Management DC Dawn Chan …" at bounding box center [318, 152] width 637 height 305
paste input "text"
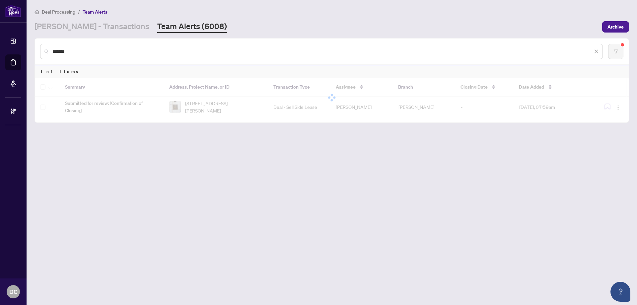
type input "*******"
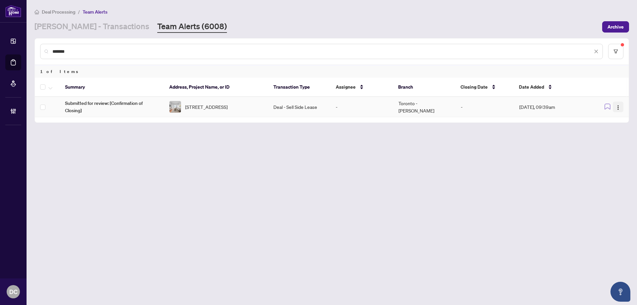
click at [621, 108] on button "button" at bounding box center [617, 106] width 11 height 11
click at [608, 117] on span "Assign Myself" at bounding box center [602, 119] width 31 height 7
click at [549, 109] on td "Aug/19/2025, 09:39am" at bounding box center [551, 107] width 75 height 20
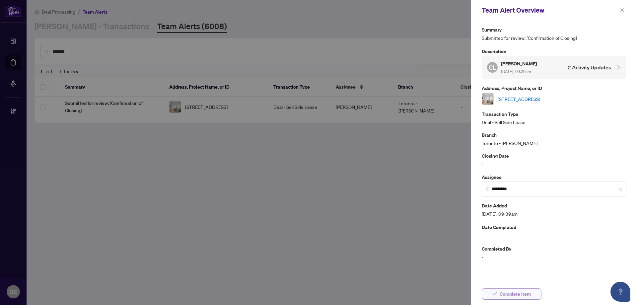
drag, startPoint x: 522, startPoint y: 294, endPoint x: 521, endPoint y: 290, distance: 4.3
click at [522, 294] on span "Complete Item" at bounding box center [514, 293] width 31 height 11
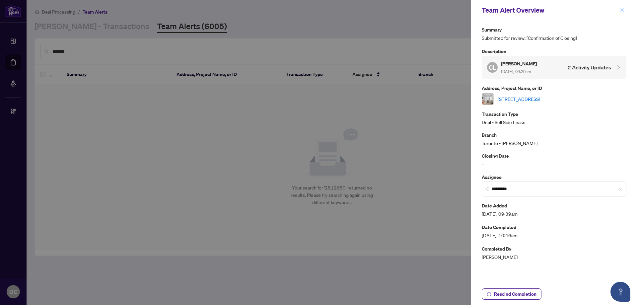
click at [620, 8] on icon "close" at bounding box center [621, 10] width 5 height 5
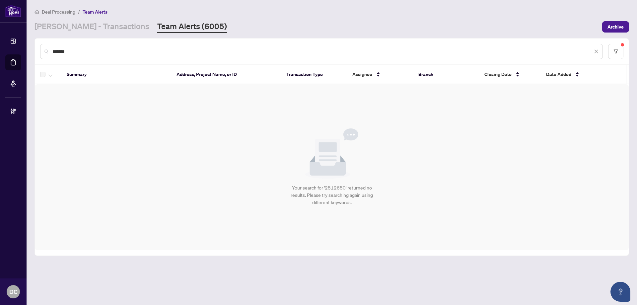
drag, startPoint x: 68, startPoint y: 30, endPoint x: 72, endPoint y: 33, distance: 5.4
click at [68, 30] on link "RAHR - Transactions" at bounding box center [91, 27] width 115 height 12
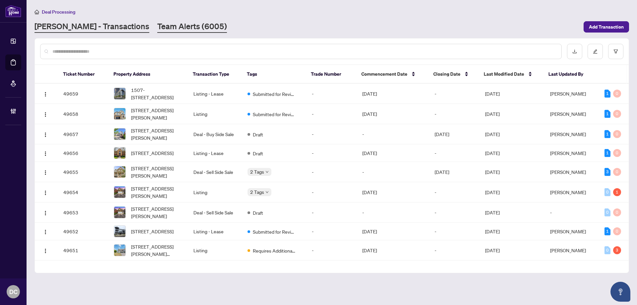
click at [162, 28] on link "Team Alerts (6005)" at bounding box center [192, 27] width 70 height 12
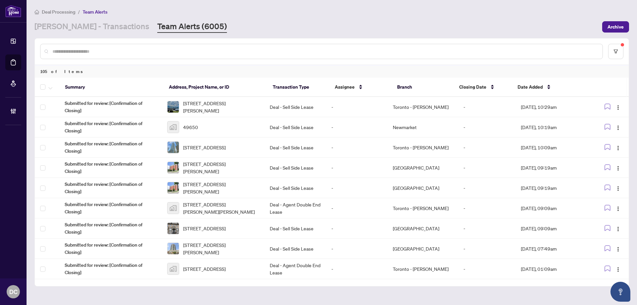
click at [96, 34] on main "Deal Processing / Team Alerts RAHR - Transactions Team Alerts (6005) Archive 10…" at bounding box center [332, 152] width 610 height 305
click at [95, 29] on link "RAHR - Transactions" at bounding box center [91, 27] width 115 height 12
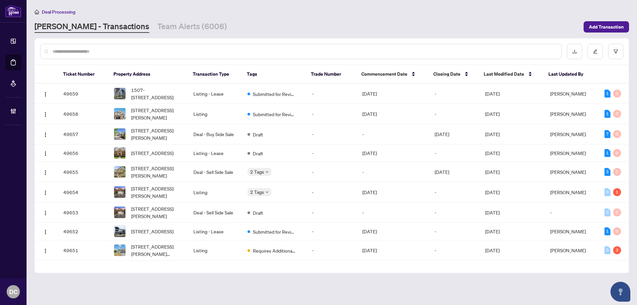
click at [92, 50] on input "text" at bounding box center [303, 51] width 503 height 7
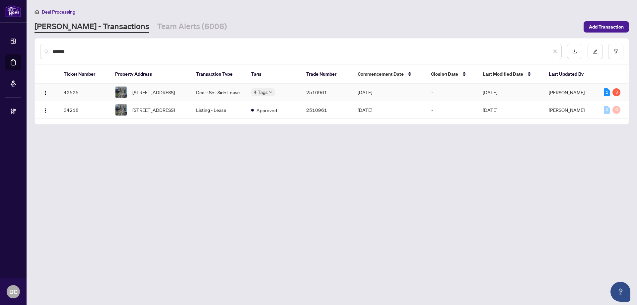
type input "*******"
click at [191, 94] on td "Deal - Sell Side Lease" at bounding box center [218, 93] width 55 height 18
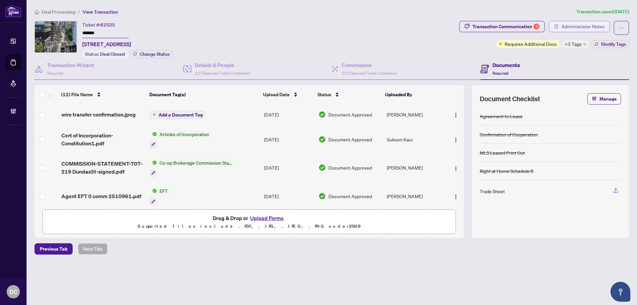
click at [575, 26] on span "Administrator Notes" at bounding box center [582, 26] width 43 height 11
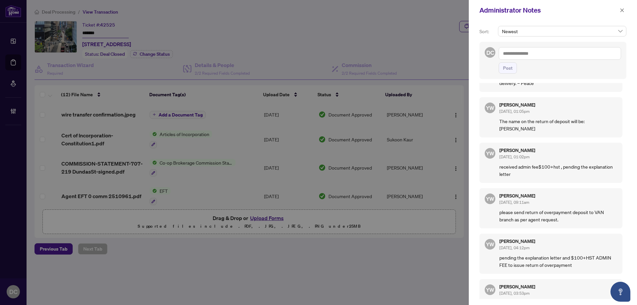
scroll to position [99, 0]
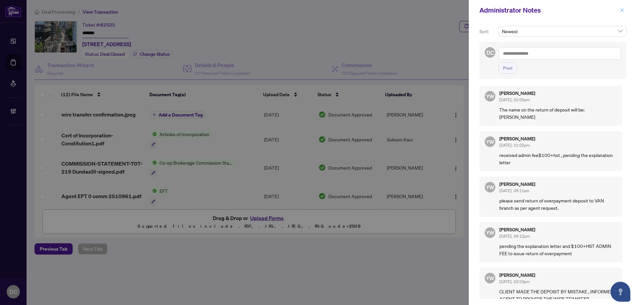
click at [619, 8] on icon "close" at bounding box center [621, 10] width 5 height 5
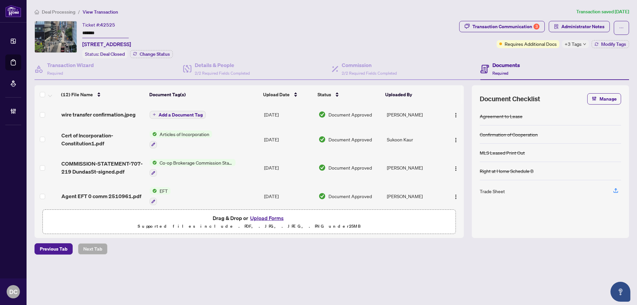
click at [576, 42] on span "+3 Tags" at bounding box center [572, 44] width 17 height 8
click at [70, 14] on span "Deal Processing" at bounding box center [58, 12] width 33 height 6
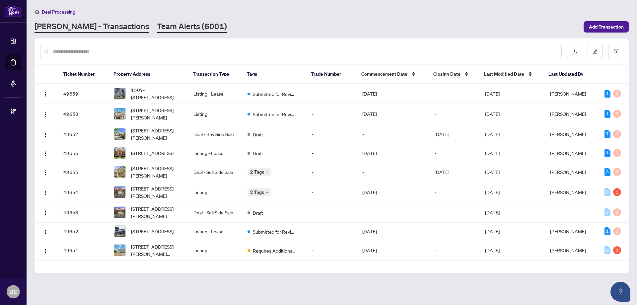
click at [157, 29] on link "Team Alerts (6001)" at bounding box center [192, 27] width 70 height 12
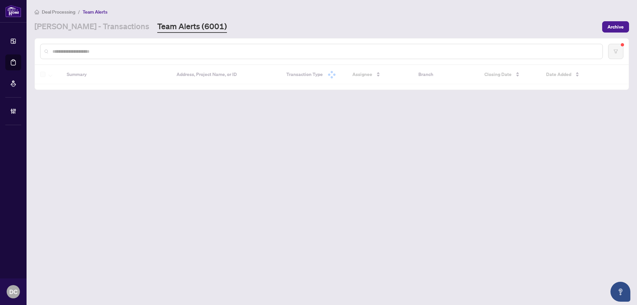
click at [122, 48] on input "text" at bounding box center [324, 51] width 545 height 7
paste input "*******"
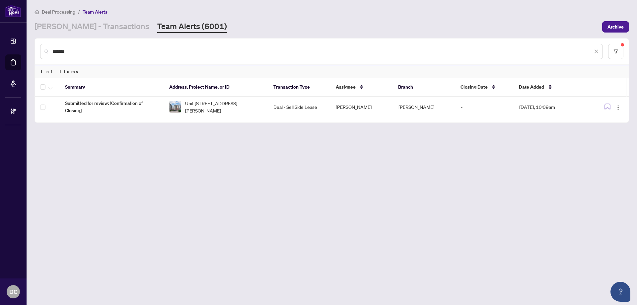
click at [304, 192] on main "Deal Processing / Team Alerts RAHR - Transactions Team Alerts (6001) Archive **…" at bounding box center [332, 152] width 610 height 305
drag, startPoint x: 167, startPoint y: 45, endPoint x: 47, endPoint y: 46, distance: 119.4
click at [47, 46] on div "*******" at bounding box center [321, 51] width 562 height 15
drag, startPoint x: 95, startPoint y: 55, endPoint x: 60, endPoint y: 49, distance: 35.4
click at [46, 54] on div "*******" at bounding box center [321, 51] width 562 height 15
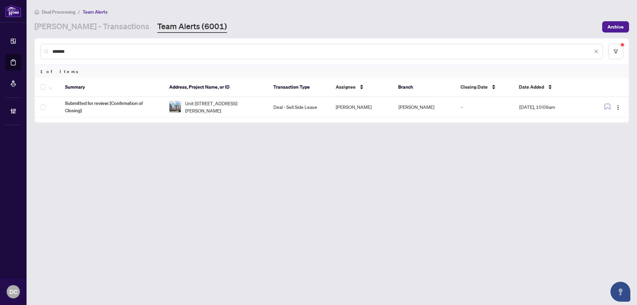
drag, startPoint x: 71, startPoint y: 51, endPoint x: 39, endPoint y: 51, distance: 31.8
click at [39, 51] on div "*******" at bounding box center [332, 51] width 594 height 26
paste input "text"
drag, startPoint x: 136, startPoint y: 49, endPoint x: 48, endPoint y: 49, distance: 87.9
click at [48, 49] on div "*******" at bounding box center [321, 51] width 562 height 15
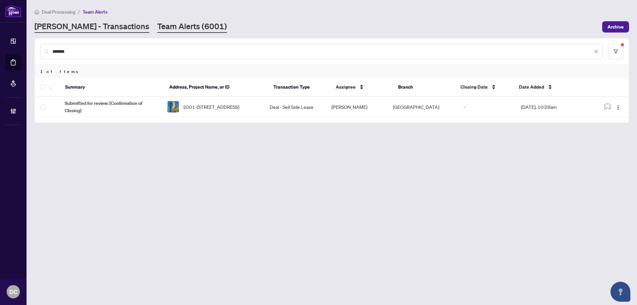
paste input "text"
drag, startPoint x: 131, startPoint y: 56, endPoint x: 94, endPoint y: 51, distance: 38.1
click at [96, 50] on div "*******" at bounding box center [321, 51] width 562 height 15
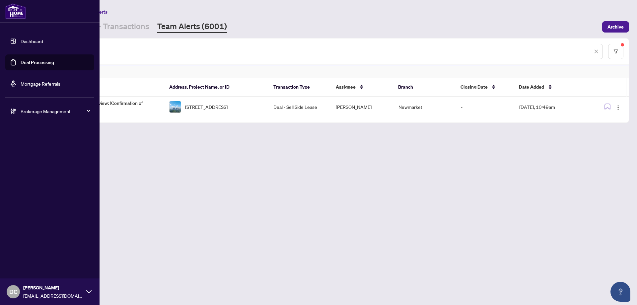
drag, startPoint x: 94, startPoint y: 51, endPoint x: 18, endPoint y: 50, distance: 75.3
click at [18, 50] on div "Dashboard Deal Processing Mortgage Referrals Brokerage Management DC Dawn Chan …" at bounding box center [318, 152] width 637 height 305
paste input "text"
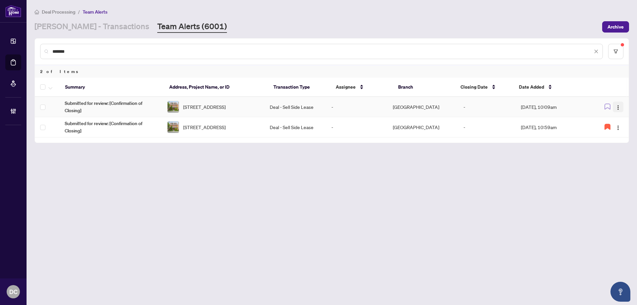
click at [619, 106] on img "button" at bounding box center [617, 107] width 5 height 5
click at [613, 140] on span "Complete Item" at bounding box center [602, 140] width 31 height 7
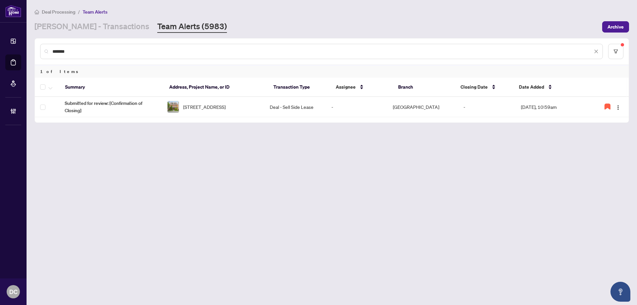
drag, startPoint x: 86, startPoint y: 48, endPoint x: 35, endPoint y: 45, distance: 51.2
click at [35, 45] on div "*******" at bounding box center [332, 51] width 594 height 26
paste input "text"
drag, startPoint x: 105, startPoint y: 53, endPoint x: 32, endPoint y: 49, distance: 74.1
click at [32, 49] on main "Deal Processing / Team Alerts RAHR - Transactions Team Alerts (5983) Archive **…" at bounding box center [332, 152] width 610 height 305
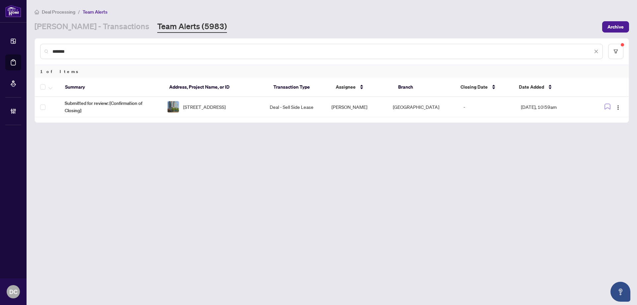
paste input "text"
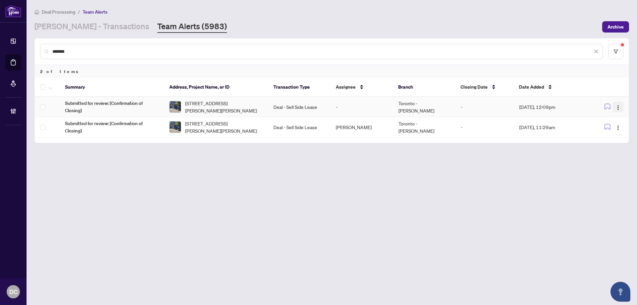
type input "*******"
click at [619, 108] on img "button" at bounding box center [617, 107] width 5 height 5
click at [606, 141] on span "Complete Item" at bounding box center [602, 140] width 31 height 7
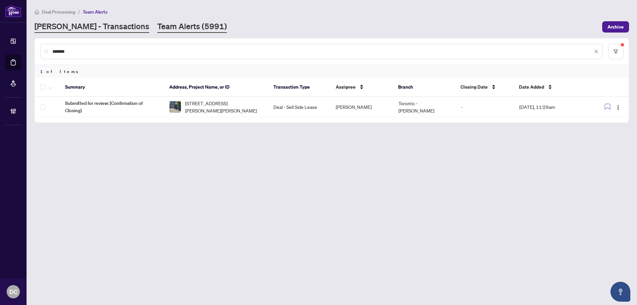
click at [75, 22] on link "RAHR - Transactions" at bounding box center [91, 27] width 115 height 12
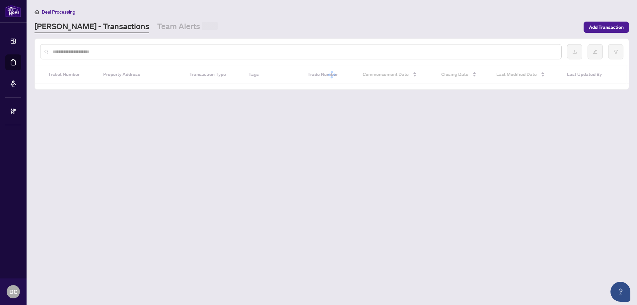
click at [82, 48] on input "text" at bounding box center [303, 51] width 503 height 7
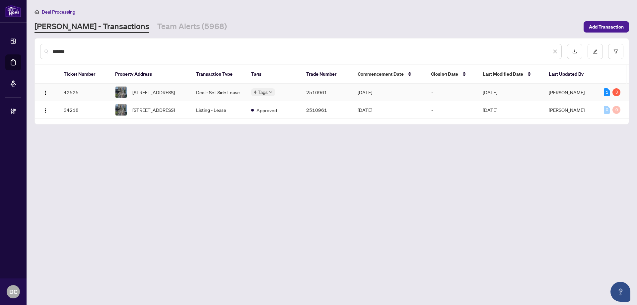
type input "*******"
click at [198, 94] on td "Deal - Sell Side Lease" at bounding box center [218, 93] width 55 height 18
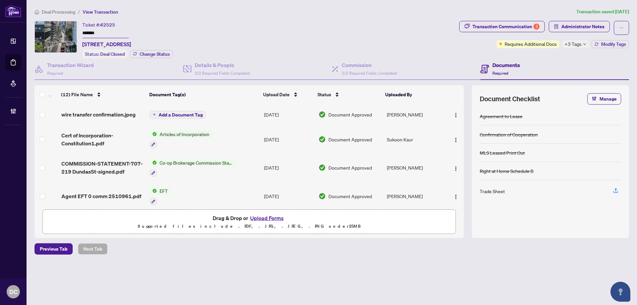
click at [236, 112] on td "Add a Document Tag" at bounding box center [204, 114] width 114 height 21
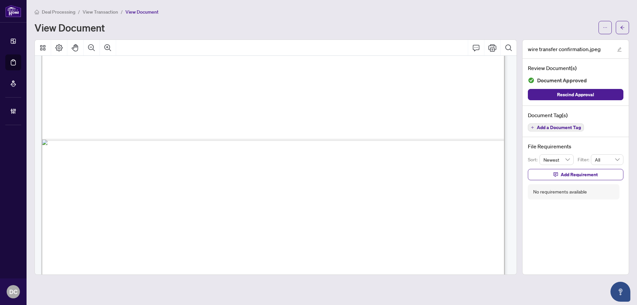
scroll to position [450, 0]
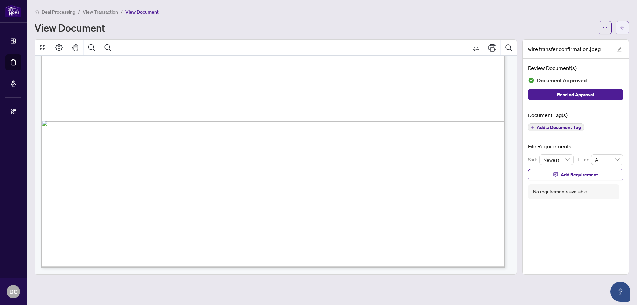
click at [617, 28] on button "button" at bounding box center [621, 27] width 13 height 13
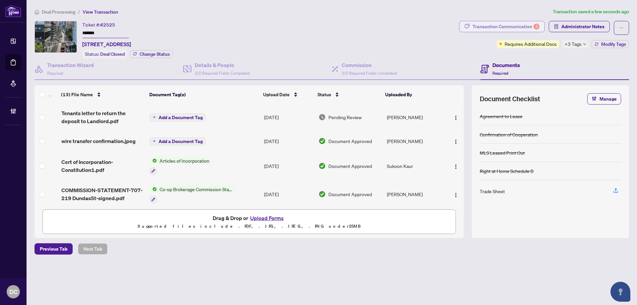
click at [521, 26] on div "Transaction Communication 3" at bounding box center [505, 26] width 67 height 11
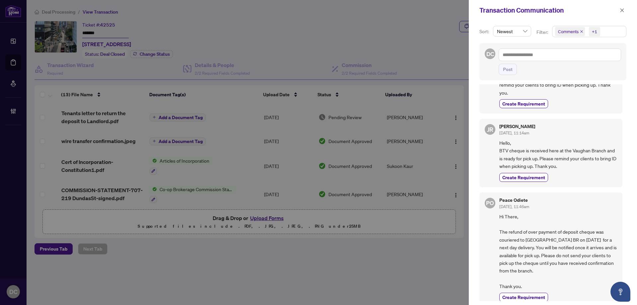
scroll to position [99, 0]
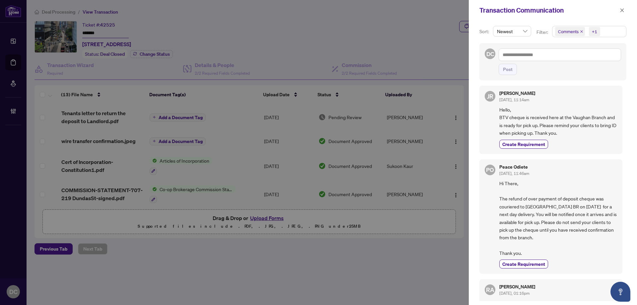
drag, startPoint x: 620, startPoint y: 12, endPoint x: 607, endPoint y: 12, distance: 12.9
click at [620, 12] on icon "close" at bounding box center [621, 10] width 5 height 5
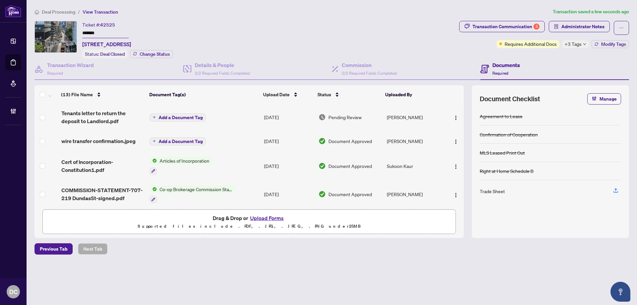
drag, startPoint x: 121, startPoint y: 35, endPoint x: 61, endPoint y: 34, distance: 60.0
click at [61, 34] on div "Ticket #: 42525 ******* 707-219 Dundas St, Toronto, Ontario M5A 0V1, Canada Sta…" at bounding box center [245, 39] width 422 height 37
click at [587, 27] on span "Administrator Notes" at bounding box center [582, 26] width 43 height 11
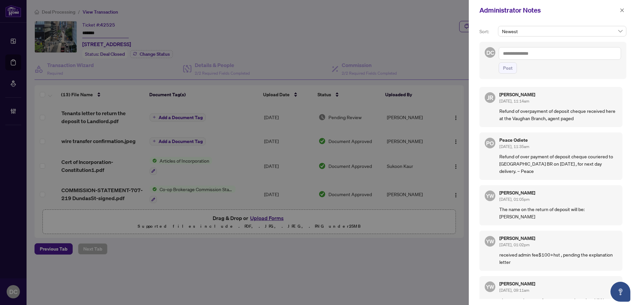
click at [582, 53] on textarea at bounding box center [559, 53] width 122 height 13
paste textarea "**********"
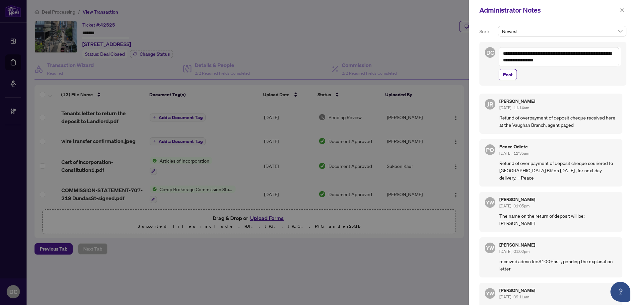
click at [568, 62] on textarea "**********" at bounding box center [558, 56] width 120 height 19
drag, startPoint x: 527, startPoint y: 54, endPoint x: 482, endPoint y: 54, distance: 44.8
click at [482, 54] on div "**********" at bounding box center [552, 64] width 147 height 44
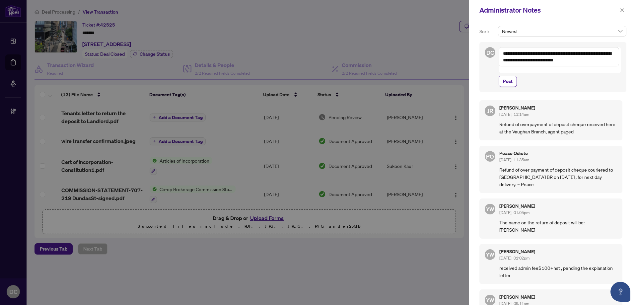
drag, startPoint x: 613, startPoint y: 60, endPoint x: 480, endPoint y: 47, distance: 133.5
click at [480, 47] on div "**********" at bounding box center [552, 67] width 147 height 50
type textarea "**********"
click at [508, 76] on span "Post" at bounding box center [508, 81] width 10 height 11
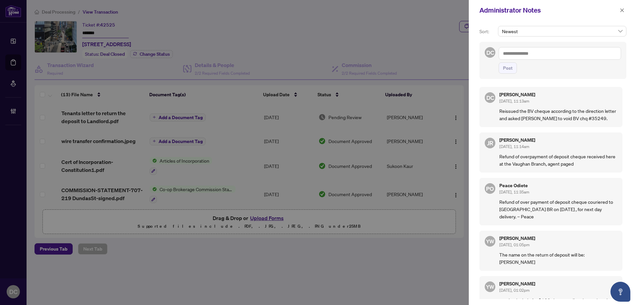
drag, startPoint x: 624, startPoint y: 10, endPoint x: 496, endPoint y: 7, distance: 128.7
click at [624, 10] on button "button" at bounding box center [621, 10] width 9 height 8
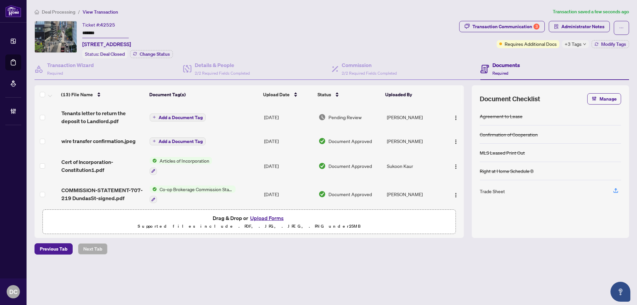
click at [170, 117] on span "Add a Document Tag" at bounding box center [181, 117] width 44 height 5
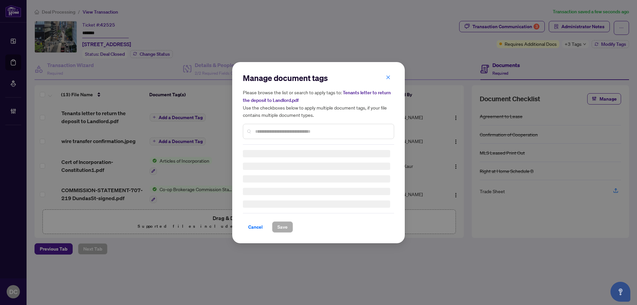
click at [286, 129] on div "Manage document tags Please browse the list or search to apply tags to: Tenants…" at bounding box center [318, 109] width 151 height 72
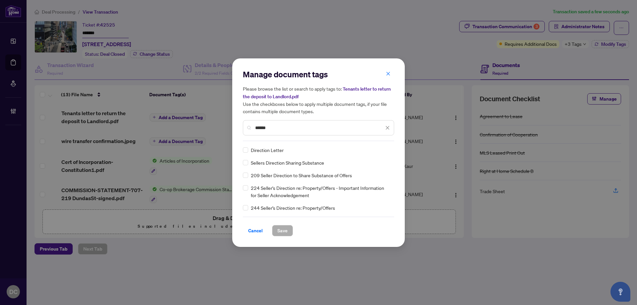
type input "******"
click at [386, 147] on div at bounding box center [383, 150] width 13 height 7
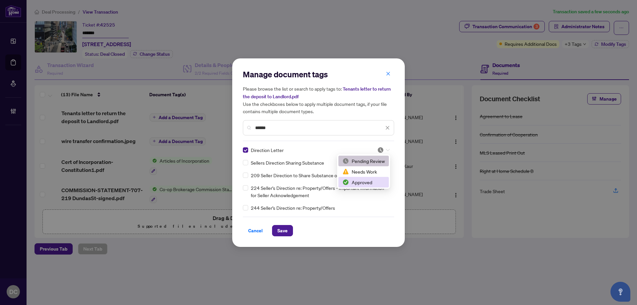
click at [374, 182] on div "Approved" at bounding box center [363, 181] width 42 height 7
click at [282, 231] on span "Save" at bounding box center [282, 230] width 10 height 11
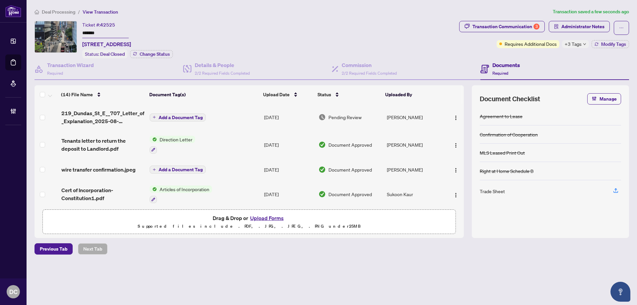
click at [65, 11] on span "Deal Processing" at bounding box center [58, 12] width 33 height 6
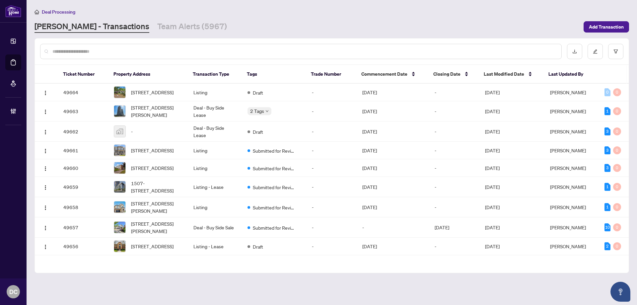
click at [106, 49] on input "text" at bounding box center [303, 51] width 503 height 7
paste input "*******"
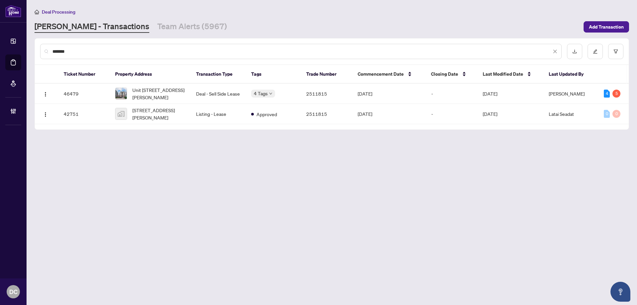
type input "*******"
click at [208, 94] on td "Deal - Sell Side Lease" at bounding box center [218, 94] width 55 height 20
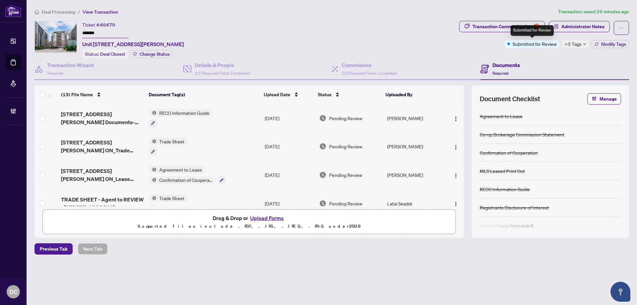
click at [576, 45] on span "+3 Tags" at bounding box center [572, 44] width 17 height 8
click at [541, 49] on div "Transaction Communication 5 Administrator Notes Submitted for Review +3 Tags Mo…" at bounding box center [544, 39] width 172 height 37
click at [603, 42] on span "Modify Tags" at bounding box center [613, 44] width 25 height 5
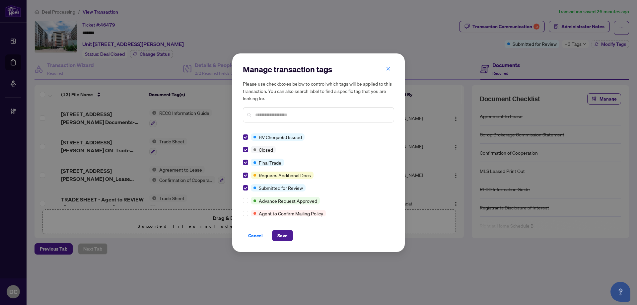
drag, startPoint x: 279, startPoint y: 231, endPoint x: 228, endPoint y: 227, distance: 51.5
click at [280, 231] on span "Save" at bounding box center [282, 235] width 10 height 11
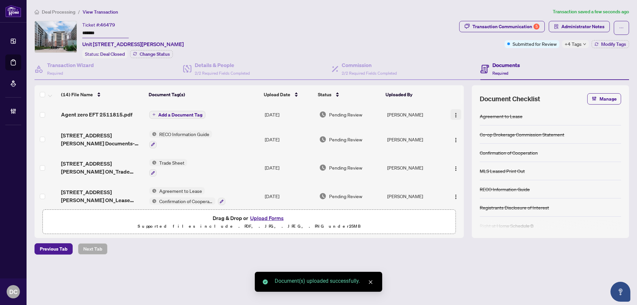
click at [453, 114] on img "button" at bounding box center [455, 114] width 5 height 5
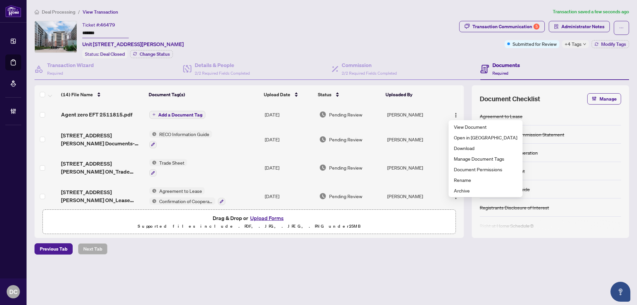
click at [200, 114] on span "Add a Document Tag" at bounding box center [180, 114] width 44 height 5
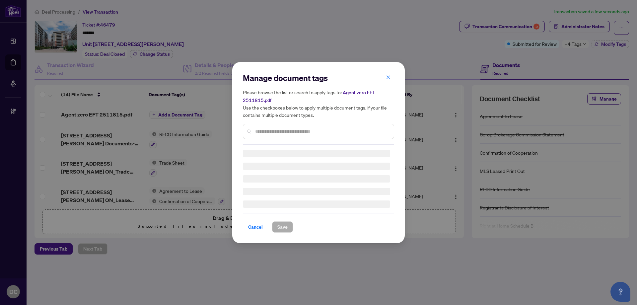
click at [292, 130] on div "Manage document tags Please browse the list or search to apply tags to: Agent z…" at bounding box center [318, 109] width 151 height 72
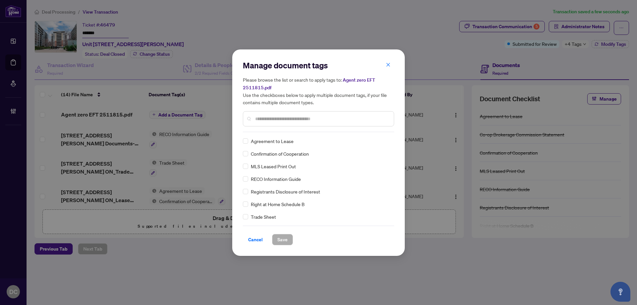
click at [312, 113] on div at bounding box center [318, 118] width 151 height 15
click at [314, 117] on input "text" at bounding box center [321, 118] width 133 height 7
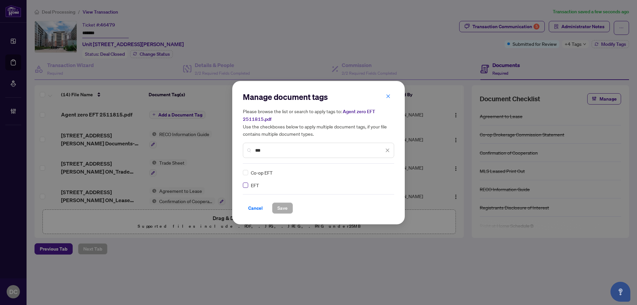
type input "***"
click at [381, 170] on img at bounding box center [380, 172] width 7 height 7
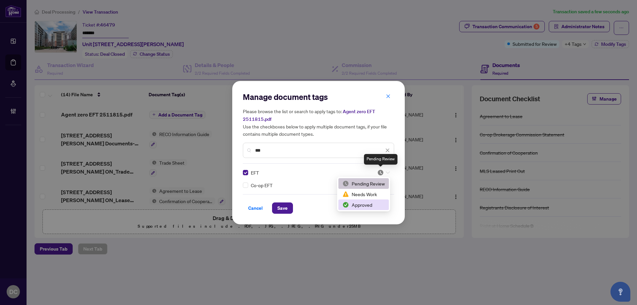
click at [368, 203] on div "Approved" at bounding box center [363, 204] width 42 height 7
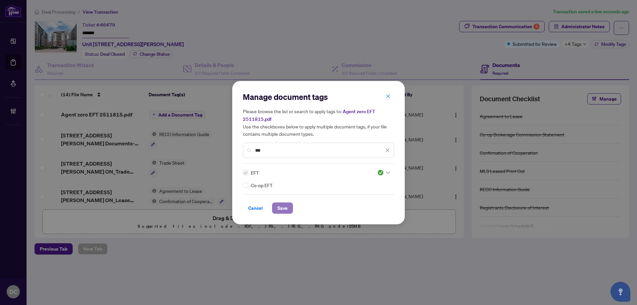
click at [281, 207] on span "Save" at bounding box center [282, 208] width 10 height 11
click at [579, 47] on div "Manage document tags Please browse the list or search to apply tags to: Agent z…" at bounding box center [318, 152] width 637 height 305
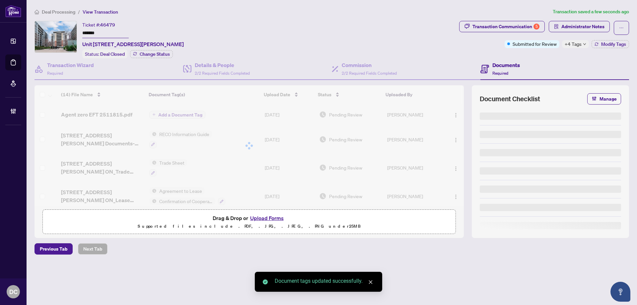
click at [581, 43] on div "+4 Tags" at bounding box center [575, 44] width 27 height 8
click at [584, 26] on span "Administrator Notes" at bounding box center [582, 26] width 43 height 11
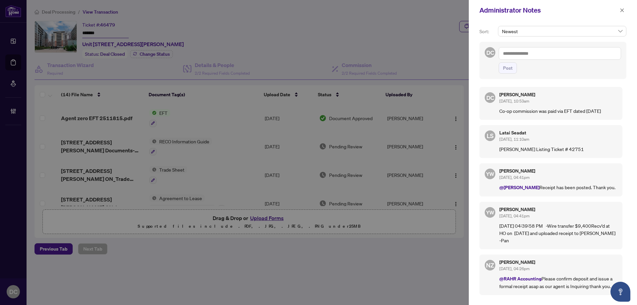
click at [535, 53] on textarea at bounding box center [559, 53] width 122 height 13
paste textarea "**********"
type textarea "**********"
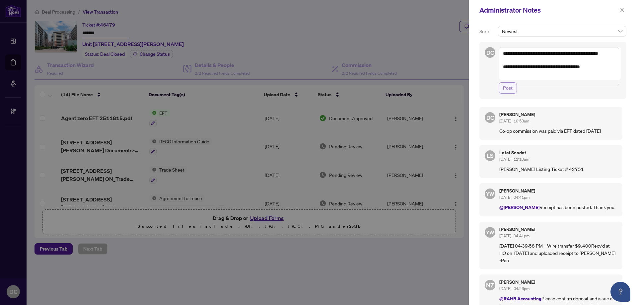
click at [513, 94] on button "Post" at bounding box center [507, 87] width 18 height 11
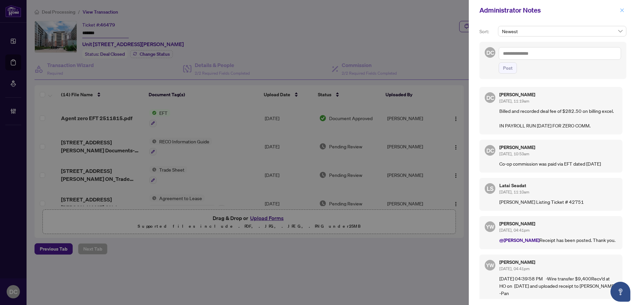
click at [622, 14] on span "button" at bounding box center [621, 10] width 5 height 11
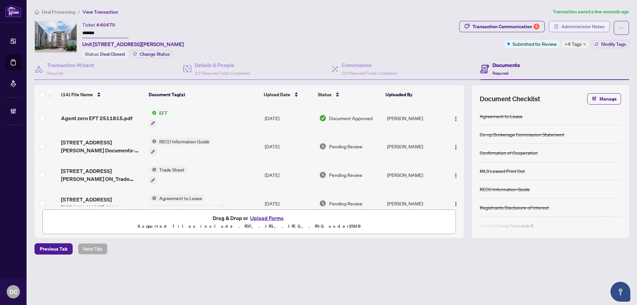
click at [596, 27] on span "Administrator Notes" at bounding box center [582, 26] width 43 height 11
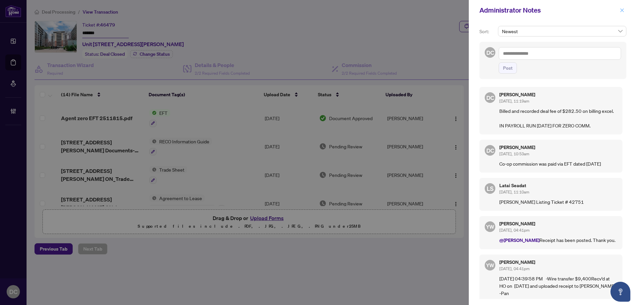
click at [620, 8] on icon "close" at bounding box center [621, 10] width 5 height 5
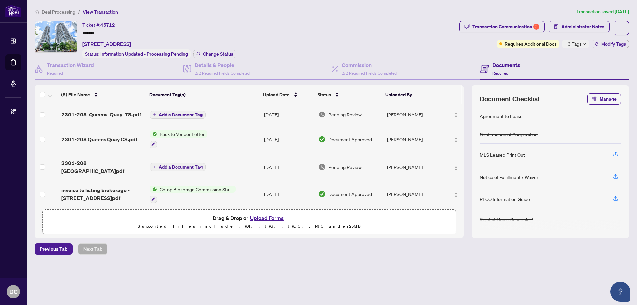
drag, startPoint x: 111, startPoint y: 32, endPoint x: 48, endPoint y: 32, distance: 63.3
click at [48, 32] on div "Ticket #: 45712 ******* 2301-208 Queens Quay, Toronto, Ontario M5J 2Y5, Canada …" at bounding box center [245, 39] width 422 height 37
click at [220, 56] on span "Change Status" at bounding box center [218, 54] width 30 height 5
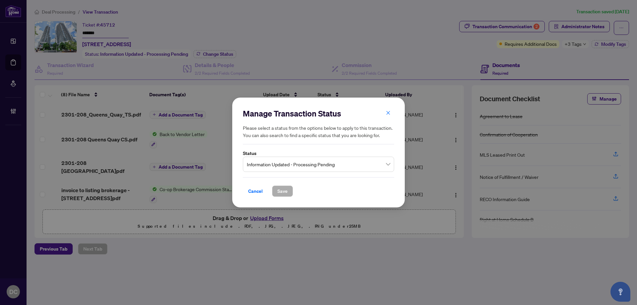
click at [316, 163] on span "Information Updated - Processing Pending" at bounding box center [318, 164] width 143 height 13
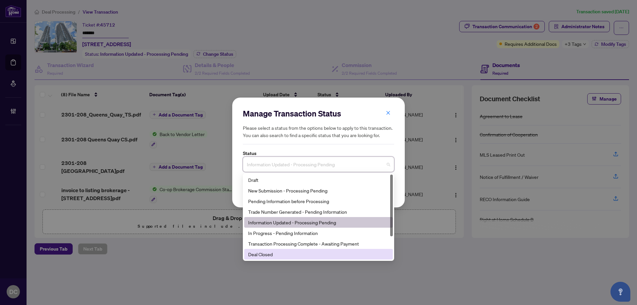
click at [273, 252] on div "Deal Closed" at bounding box center [318, 253] width 141 height 7
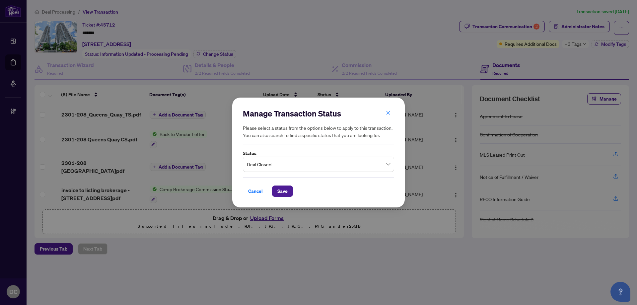
drag, startPoint x: 278, startPoint y: 191, endPoint x: 29, endPoint y: 183, distance: 249.8
click at [278, 191] on span "Save" at bounding box center [282, 191] width 10 height 11
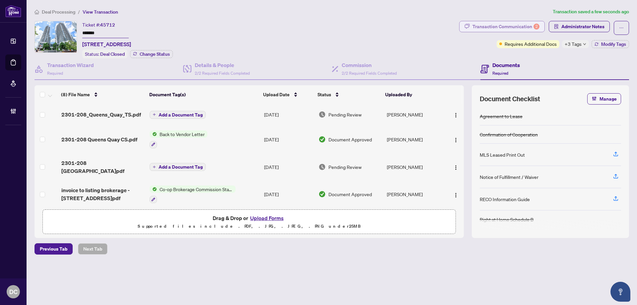
click at [491, 28] on div "Transaction Communication 2" at bounding box center [505, 26] width 67 height 11
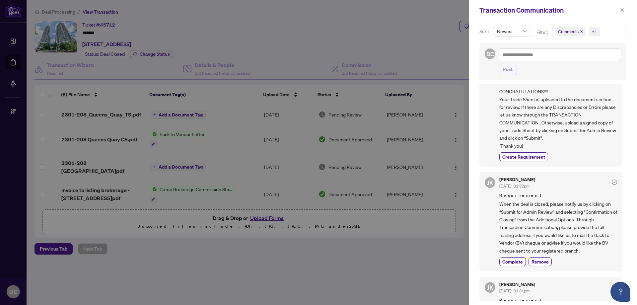
scroll to position [66, 0]
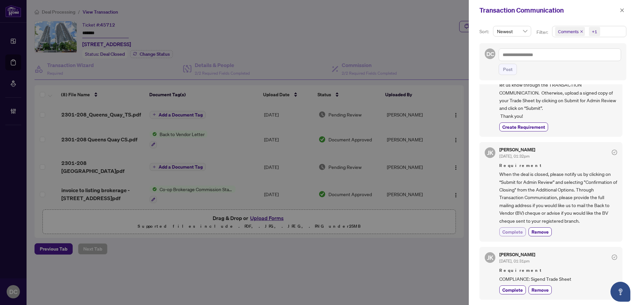
click at [505, 229] on span "Complete" at bounding box center [512, 231] width 21 height 7
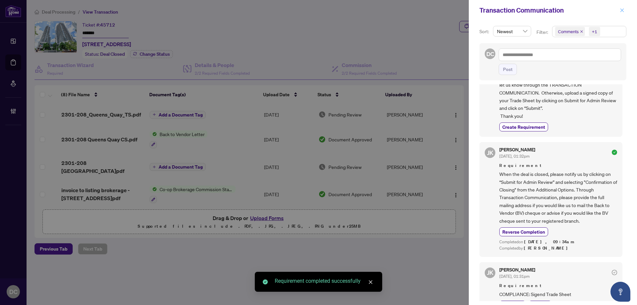
click at [622, 13] on span "button" at bounding box center [621, 10] width 5 height 11
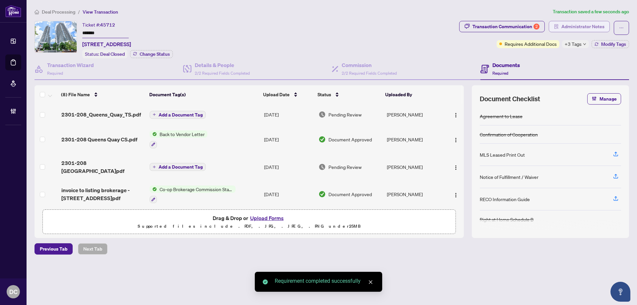
click at [596, 28] on span "Administrator Notes" at bounding box center [582, 26] width 43 height 11
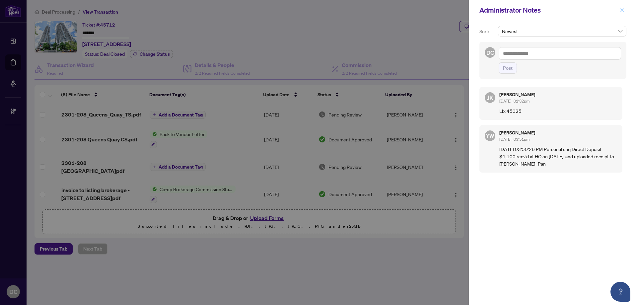
click at [624, 9] on icon "close" at bounding box center [621, 10] width 5 height 5
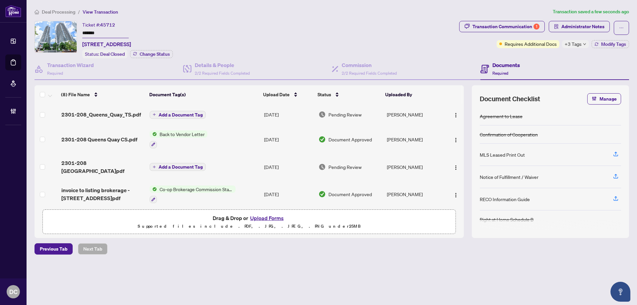
scroll to position [33, 0]
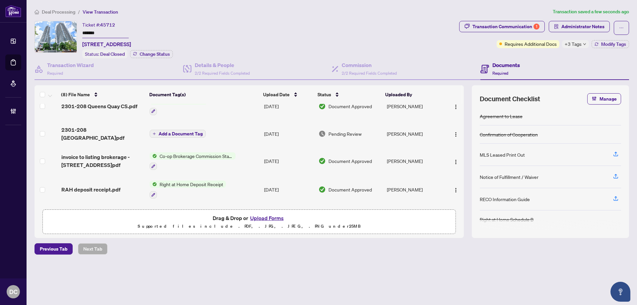
click at [261, 155] on td "Jul/29/2025" at bounding box center [288, 161] width 55 height 29
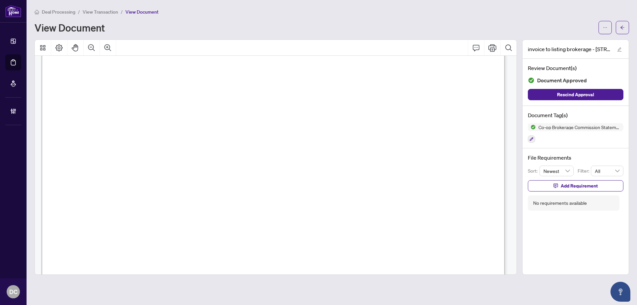
scroll to position [199, 0]
click at [617, 30] on button "button" at bounding box center [621, 27] width 13 height 13
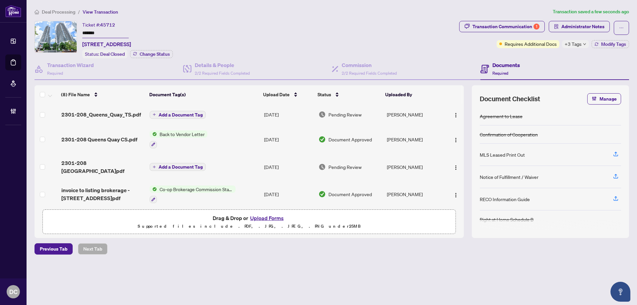
click at [364, 115] on div "Pending Review" at bounding box center [349, 114] width 63 height 7
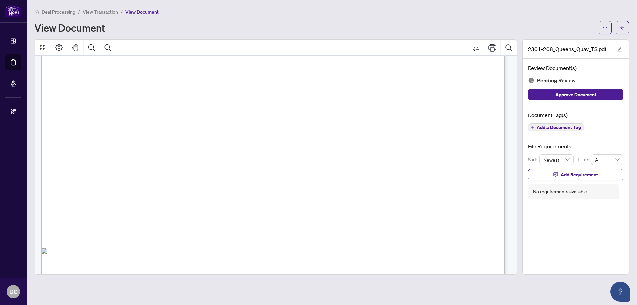
scroll to position [365, 0]
click at [622, 27] on icon "arrow-left" at bounding box center [622, 27] width 5 height 5
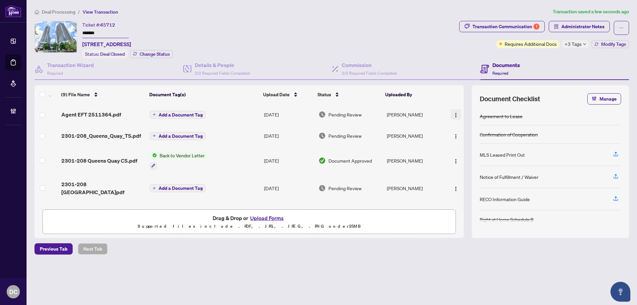
click at [453, 112] on img "button" at bounding box center [455, 114] width 5 height 5
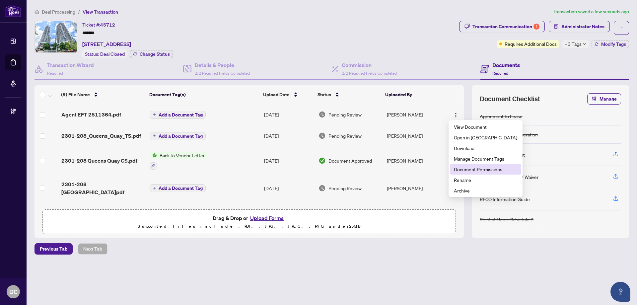
click at [465, 167] on span "Document Permissions" at bounding box center [485, 168] width 63 height 7
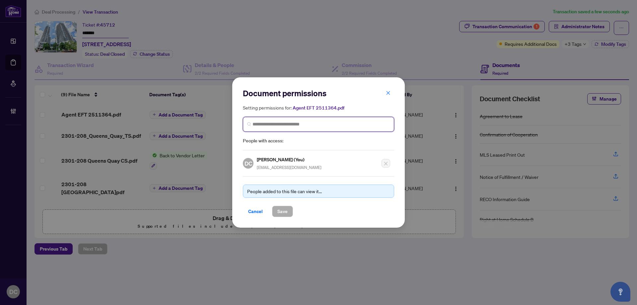
click at [334, 124] on input "search" at bounding box center [320, 124] width 137 height 7
drag, startPoint x: 327, startPoint y: 125, endPoint x: 163, endPoint y: 122, distance: 163.8
click at [163, 122] on div "Document permissions Setting permissions for: Agent EFT 2511364.pdf **** Agent …" at bounding box center [318, 152] width 637 height 305
type input "*********"
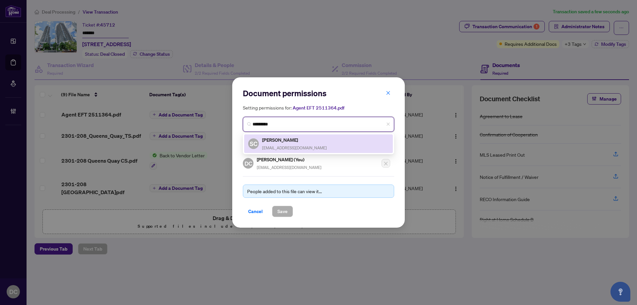
click at [295, 144] on div "Samuel Chen justasksammy@gmail.com" at bounding box center [294, 143] width 65 height 15
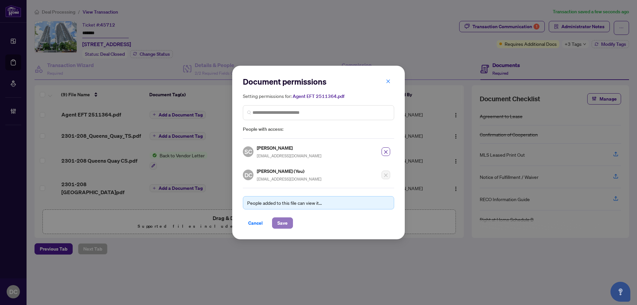
click at [288, 224] on button "Save" at bounding box center [282, 222] width 21 height 11
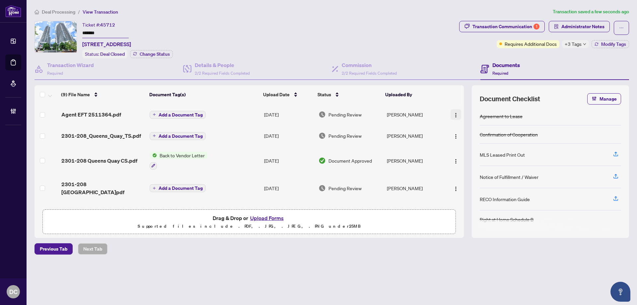
drag, startPoint x: 453, startPoint y: 114, endPoint x: 462, endPoint y: 127, distance: 15.4
click at [453, 115] on img "button" at bounding box center [455, 114] width 5 height 5
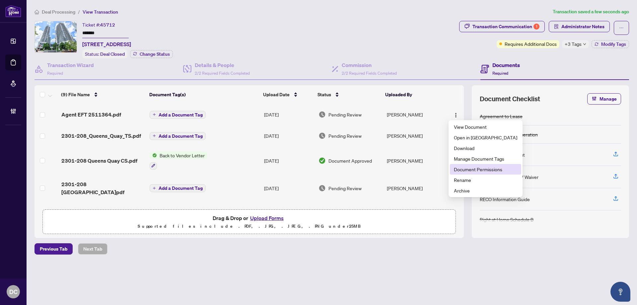
click at [464, 169] on span "Document Permissions" at bounding box center [485, 168] width 63 height 7
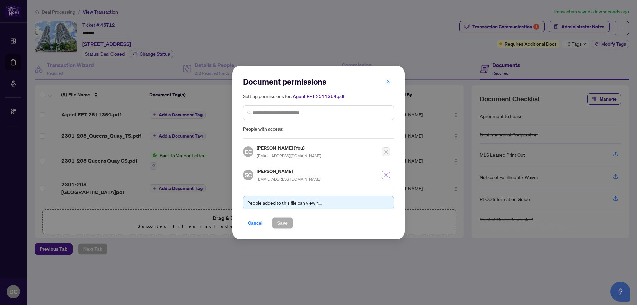
drag, startPoint x: 261, startPoint y: 220, endPoint x: 261, endPoint y: 213, distance: 7.0
click at [261, 220] on span "Cancel" at bounding box center [255, 223] width 15 height 11
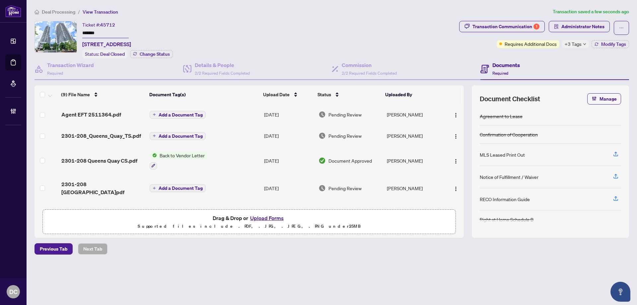
click at [188, 114] on span "Add a Document Tag" at bounding box center [181, 114] width 44 height 5
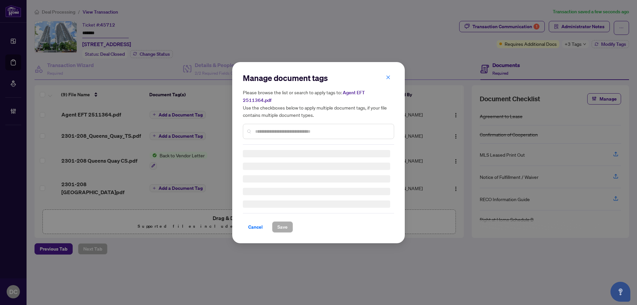
click at [290, 128] on div "Manage document tags Please browse the list or search to apply tags to: Agent E…" at bounding box center [318, 109] width 151 height 72
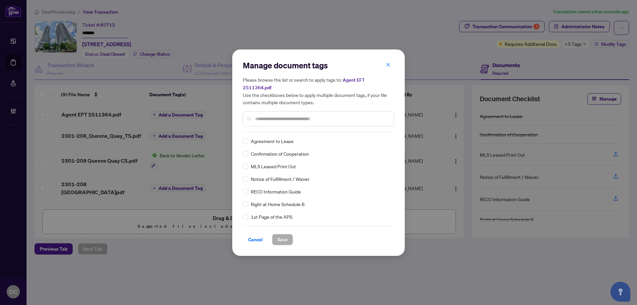
click at [312, 118] on input "text" at bounding box center [321, 118] width 133 height 7
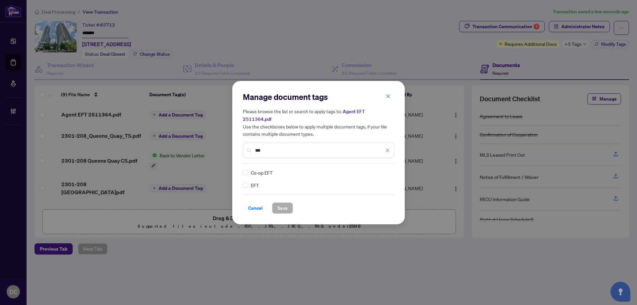
type input "***"
click at [382, 169] on img at bounding box center [380, 172] width 7 height 7
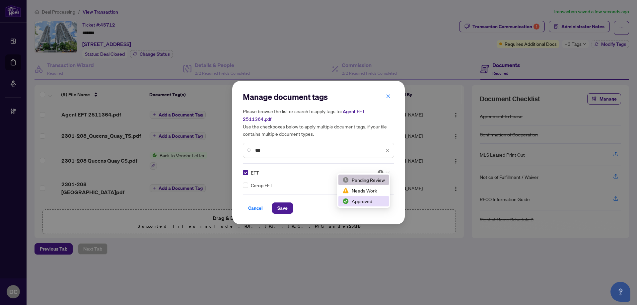
click at [373, 201] on div "Approved" at bounding box center [363, 200] width 42 height 7
click at [280, 203] on span "Save" at bounding box center [282, 208] width 10 height 11
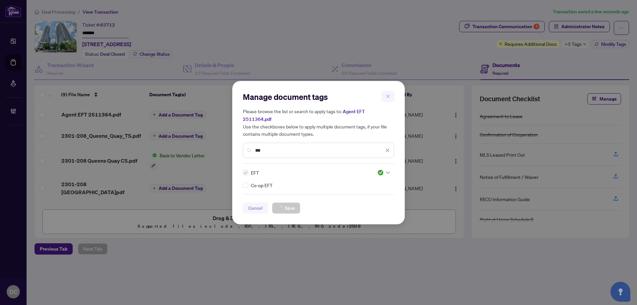
click at [579, 43] on div "Manage document tags Please browse the list or search to apply tags to: Agent E…" at bounding box center [318, 152] width 637 height 305
click at [603, 45] on div "Manage document tags Please browse the list or search to apply tags to: Agent E…" at bounding box center [318, 152] width 637 height 305
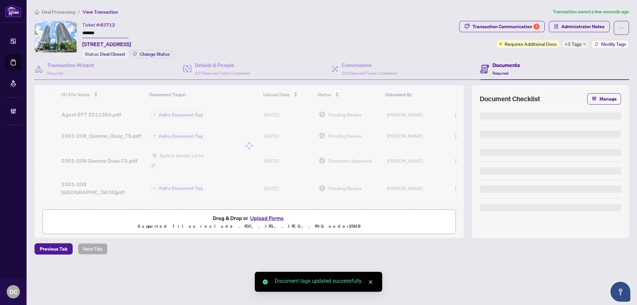
click at [604, 44] on span "Modify Tags" at bounding box center [613, 44] width 25 height 5
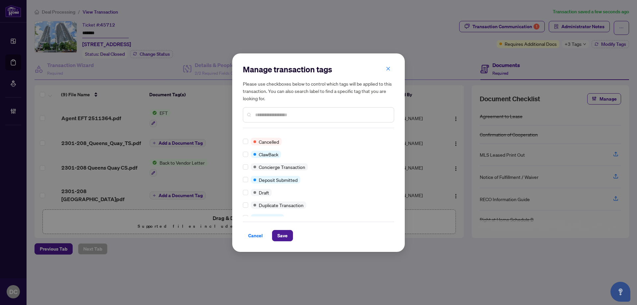
scroll to position [99, 0]
click at [248, 215] on div at bounding box center [247, 215] width 8 height 7
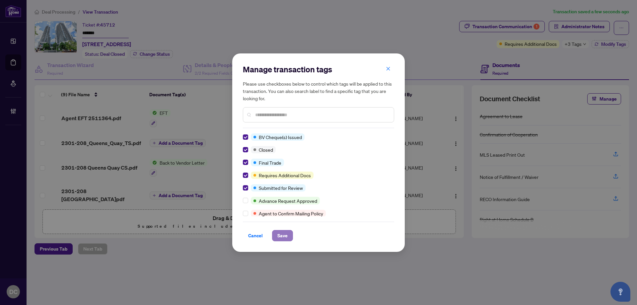
click at [288, 240] on button "Save" at bounding box center [282, 235] width 21 height 11
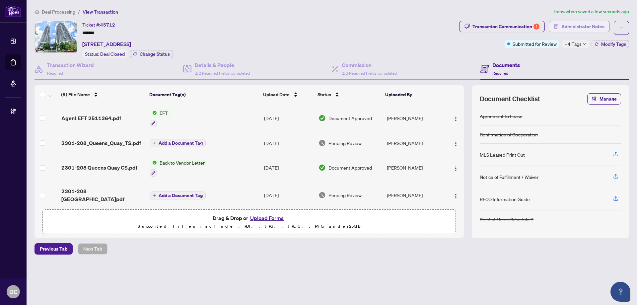
click at [586, 30] on span "Administrator Notes" at bounding box center [582, 26] width 43 height 11
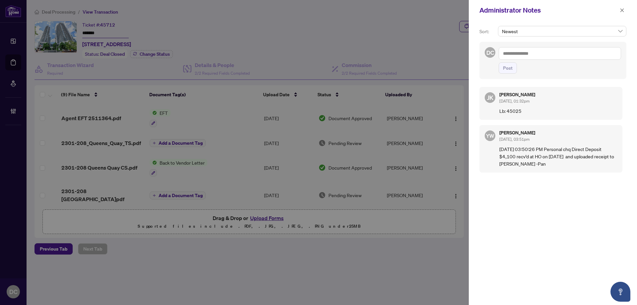
click at [577, 51] on textarea at bounding box center [559, 53] width 122 height 13
paste textarea "**********"
type textarea "**********"
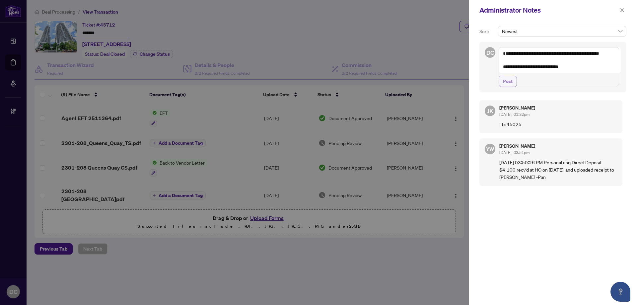
click at [501, 87] on button "Post" at bounding box center [507, 81] width 18 height 11
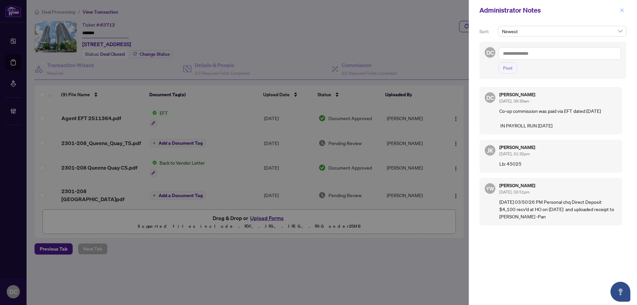
click at [623, 11] on icon "close" at bounding box center [621, 10] width 5 height 5
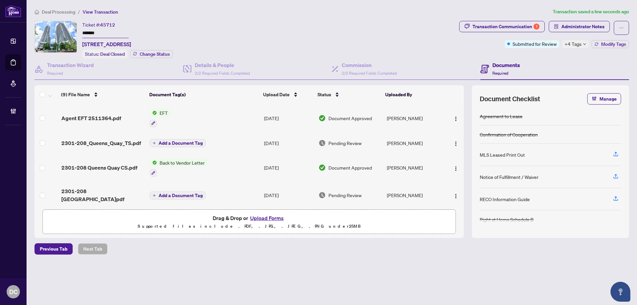
drag, startPoint x: 113, startPoint y: 33, endPoint x: 62, endPoint y: 32, distance: 50.7
click at [62, 32] on div "Ticket #: 45712 ******* 2301-208 Queens Quay, Toronto, Ontario M5J 2Y5, Canada …" at bounding box center [245, 39] width 422 height 37
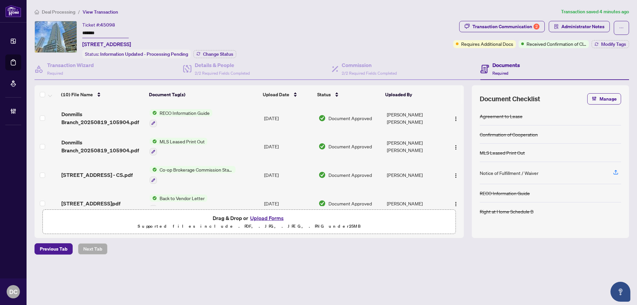
drag, startPoint x: 106, startPoint y: 33, endPoint x: 68, endPoint y: 32, distance: 38.2
click at [68, 32] on div "Ticket #: 45098 ******* [STREET_ADDRESS] Status: Information Updated - Processi…" at bounding box center [242, 39] width 416 height 37
click at [214, 53] on span "Change Status" at bounding box center [218, 54] width 30 height 5
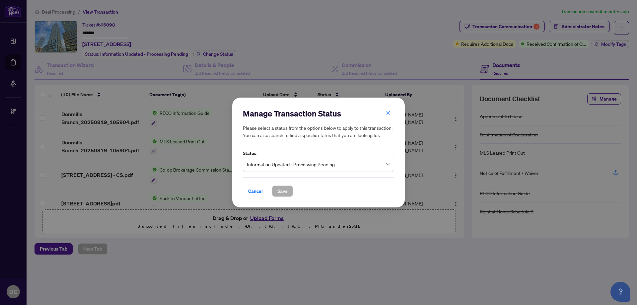
click at [322, 168] on span "Information Updated - Processing Pending" at bounding box center [318, 164] width 143 height 13
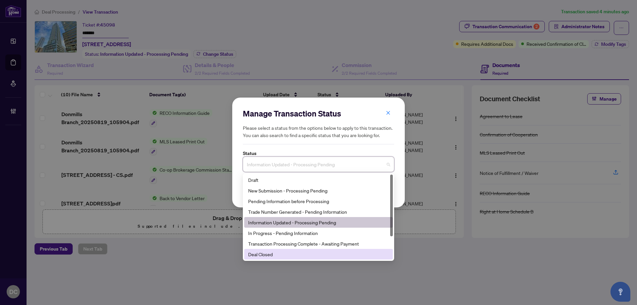
click at [276, 254] on div "Deal Closed" at bounding box center [318, 253] width 141 height 7
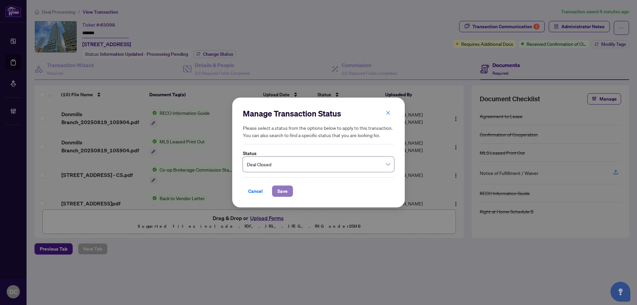
click at [281, 188] on span "Save" at bounding box center [282, 191] width 10 height 11
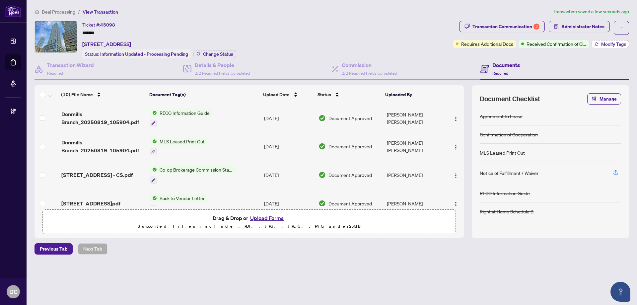
click at [610, 44] on span "Modify Tags" at bounding box center [613, 44] width 25 height 5
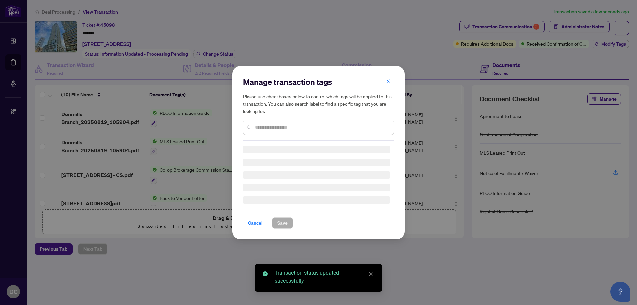
click at [611, 45] on div "Manage transaction tags Please use checkboxes below to control which tags will …" at bounding box center [318, 152] width 637 height 305
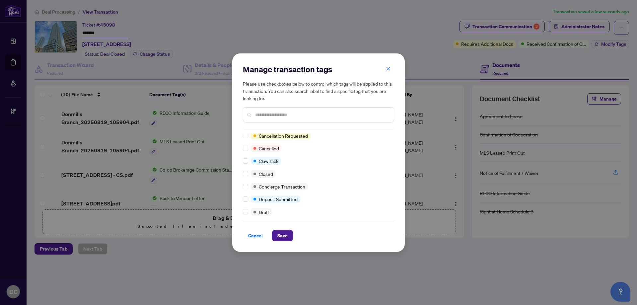
scroll to position [66, 0]
click at [248, 172] on div at bounding box center [247, 171] width 8 height 7
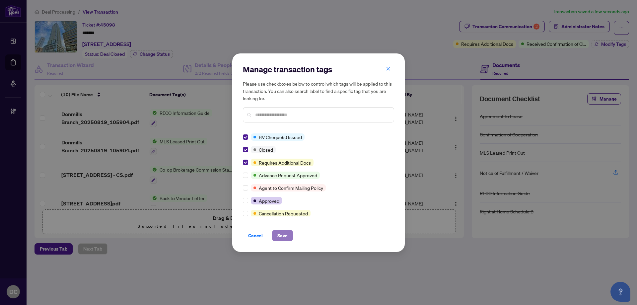
click at [281, 233] on span "Save" at bounding box center [282, 235] width 10 height 11
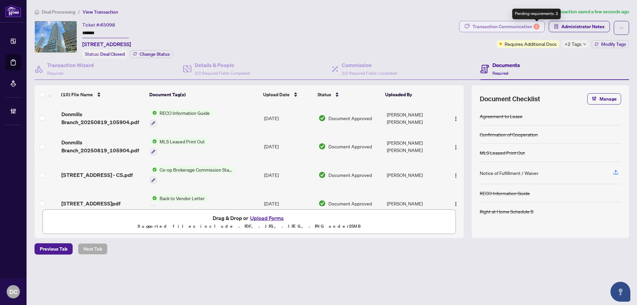
click at [536, 28] on div "2" at bounding box center [536, 27] width 6 height 6
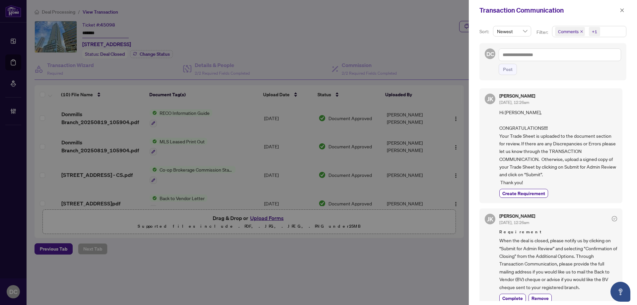
click at [611, 33] on span "Comments +1" at bounding box center [589, 31] width 74 height 11
click at [576, 65] on span "Requirements" at bounding box center [591, 68] width 59 height 8
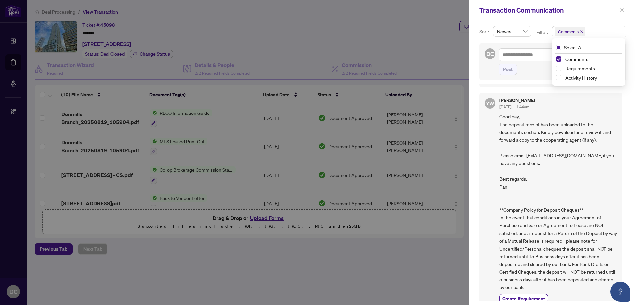
scroll to position [123, 0]
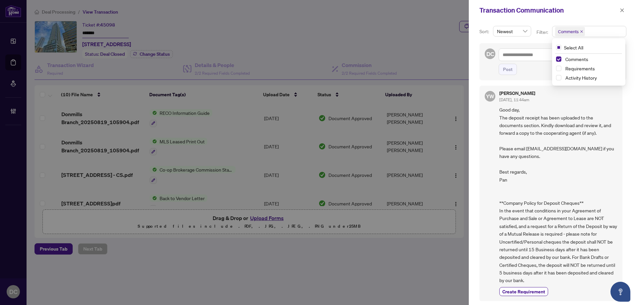
click at [621, 7] on span "button" at bounding box center [621, 10] width 5 height 11
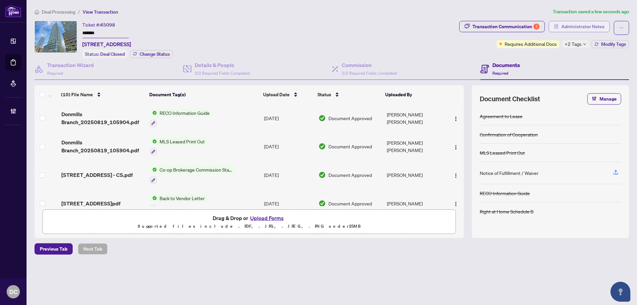
click at [588, 29] on span "Administrator Notes" at bounding box center [582, 26] width 43 height 11
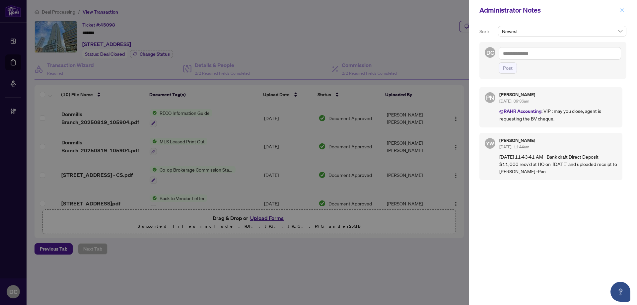
click at [622, 10] on icon "close" at bounding box center [622, 10] width 4 height 4
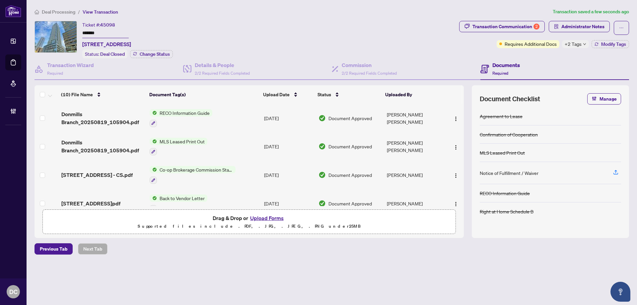
click at [240, 172] on td "Co-op Brokerage Commission Statement" at bounding box center [204, 174] width 114 height 29
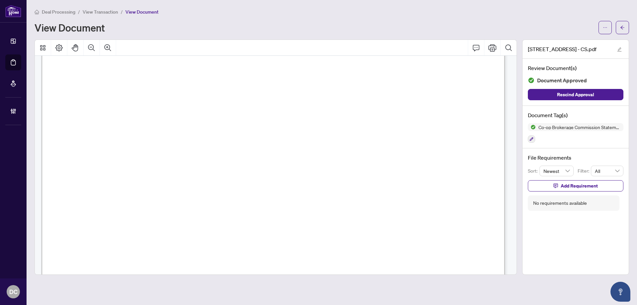
scroll to position [199, 0]
click at [625, 29] on button "button" at bounding box center [621, 27] width 13 height 13
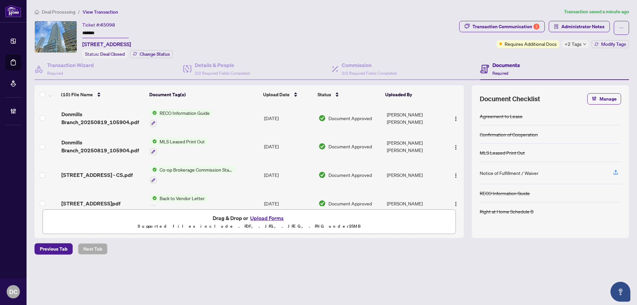
click at [573, 45] on span "+2 Tags" at bounding box center [572, 44] width 17 height 8
click at [552, 57] on div "Transaction Communication 2 Administrator Notes Requires Additional Docs +2 Tag…" at bounding box center [544, 39] width 172 height 37
click at [535, 24] on div "2" at bounding box center [536, 27] width 6 height 6
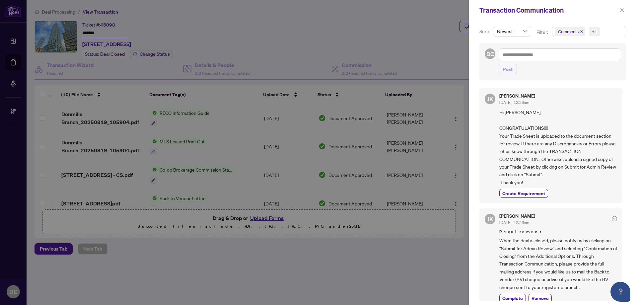
click at [605, 33] on span "Comments +1" at bounding box center [589, 31] width 74 height 11
click at [568, 60] on span "Comments" at bounding box center [576, 59] width 23 height 6
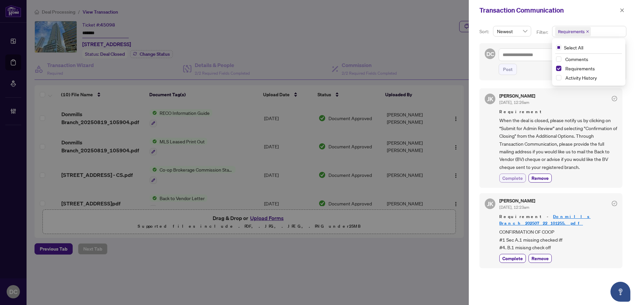
click at [514, 181] on span "Complete" at bounding box center [512, 177] width 21 height 7
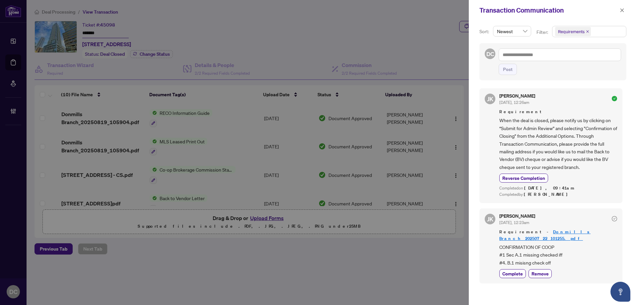
click at [621, 12] on icon "close" at bounding box center [621, 10] width 5 height 5
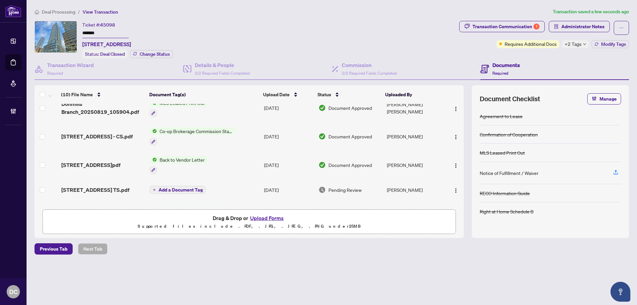
scroll to position [99, 0]
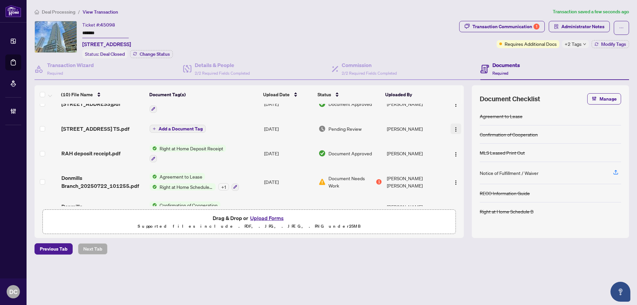
click at [455, 127] on img "button" at bounding box center [455, 129] width 5 height 5
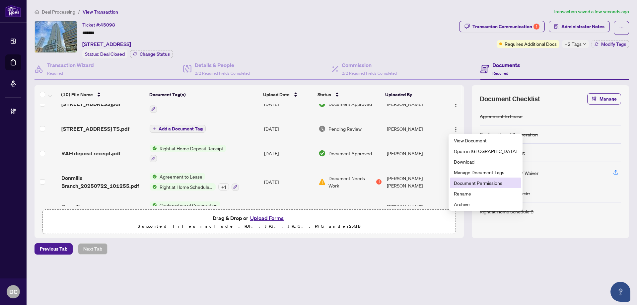
click at [477, 180] on span "Document Permissions" at bounding box center [485, 182] width 63 height 7
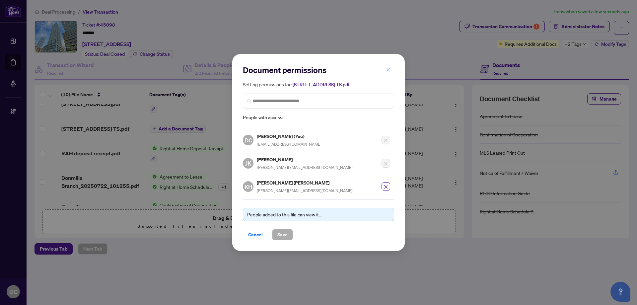
click at [389, 70] on icon "close" at bounding box center [388, 69] width 5 height 5
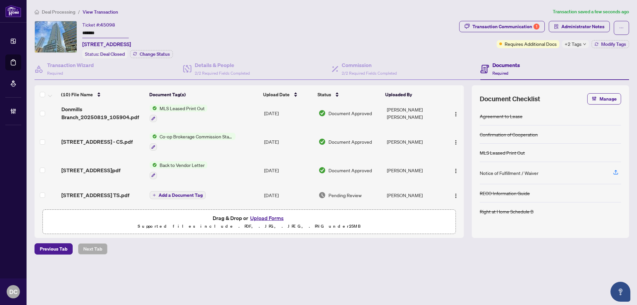
scroll to position [0, 0]
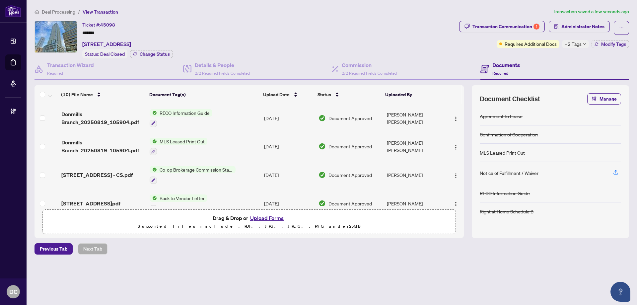
click at [575, 44] on span "+2 Tags" at bounding box center [572, 44] width 17 height 8
click at [517, 26] on div "Transaction Communication 1" at bounding box center [505, 26] width 67 height 11
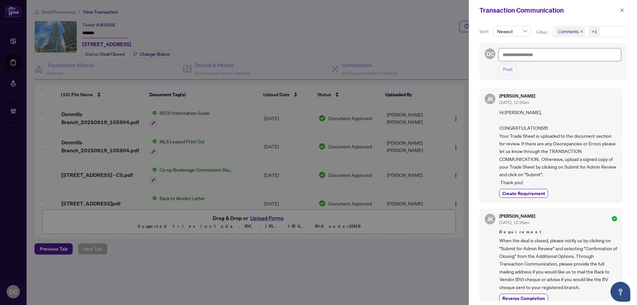
click at [538, 57] on textarea at bounding box center [559, 54] width 122 height 13
type textarea "*"
type textarea "**"
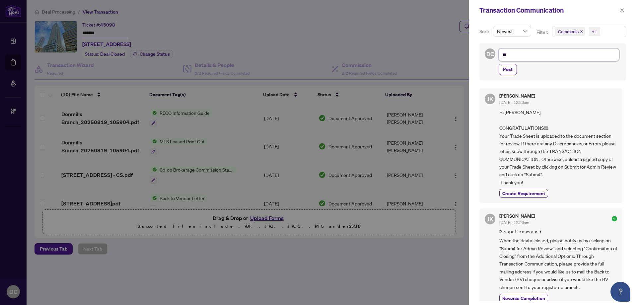
type textarea "***"
type textarea "****"
click at [532, 193] on span "Create Requirement" at bounding box center [523, 193] width 43 height 7
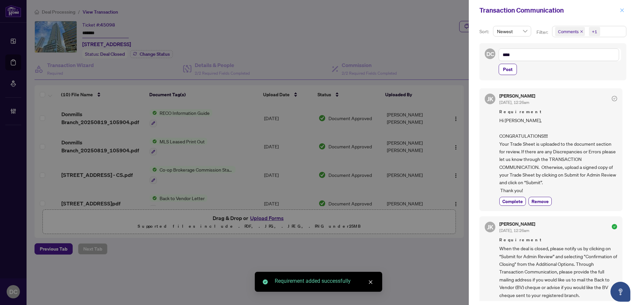
click at [622, 9] on icon "close" at bounding box center [621, 10] width 5 height 5
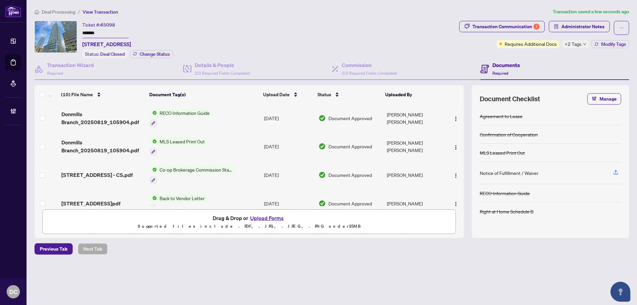
click at [577, 42] on span "+2 Tags" at bounding box center [572, 44] width 17 height 8
click at [535, 53] on div "Transaction Communication 2 Administrator Notes Requires Additional Docs +2 Tag…" at bounding box center [544, 39] width 172 height 37
click at [563, 28] on span "Administrator Notes" at bounding box center [582, 26] width 43 height 11
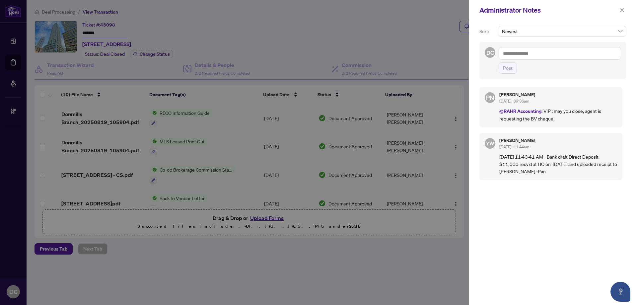
click at [562, 57] on textarea at bounding box center [559, 53] width 122 height 13
paste textarea "**********"
type textarea "**********"
drag, startPoint x: 508, startPoint y: 75, endPoint x: 389, endPoint y: 59, distance: 119.9
click at [507, 73] on span "Post" at bounding box center [508, 68] width 10 height 11
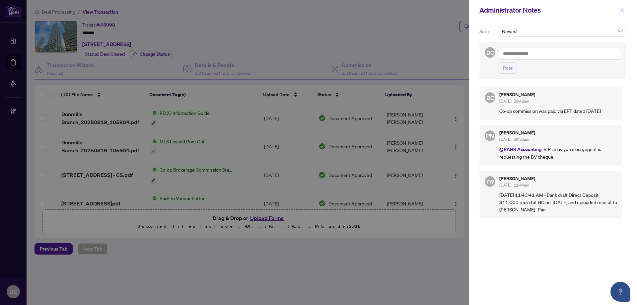
click at [619, 11] on icon "close" at bounding box center [621, 10] width 5 height 5
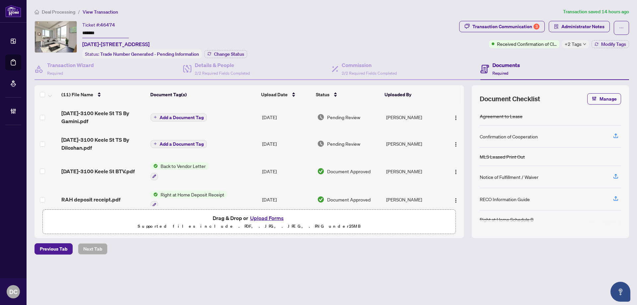
drag, startPoint x: 111, startPoint y: 31, endPoint x: 61, endPoint y: 31, distance: 50.4
click at [61, 31] on div "Ticket #: 46474 ******* 1019-3100 Keele St, Toronto, Ontario M3M 2H4, Canada St…" at bounding box center [245, 39] width 422 height 37
click at [218, 53] on span "Change Status" at bounding box center [229, 54] width 30 height 5
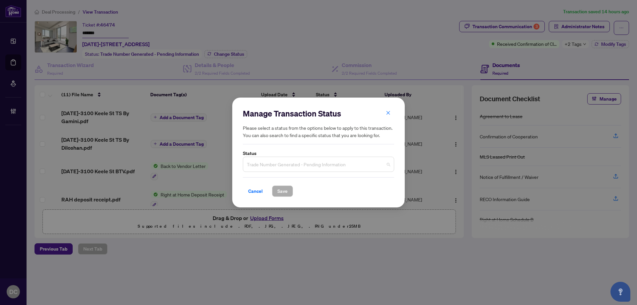
click at [286, 161] on span "Trade Number Generated - Pending Information" at bounding box center [318, 164] width 143 height 13
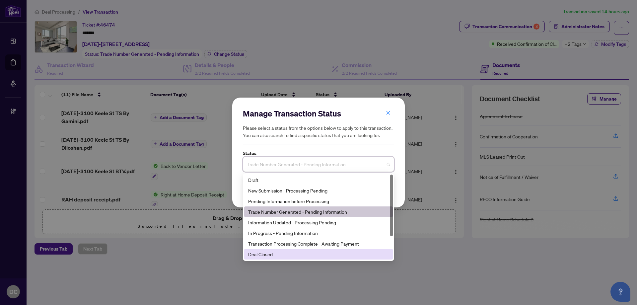
click at [273, 259] on div "Deal Closed" at bounding box center [318, 254] width 149 height 11
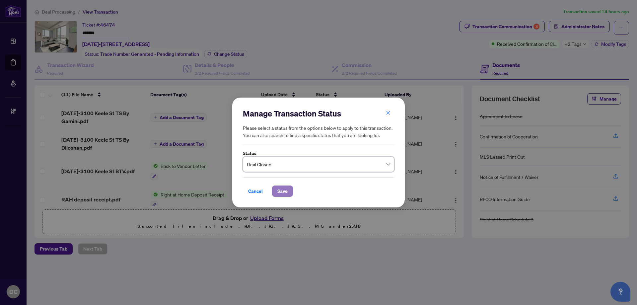
click at [283, 192] on span "Save" at bounding box center [282, 191] width 10 height 11
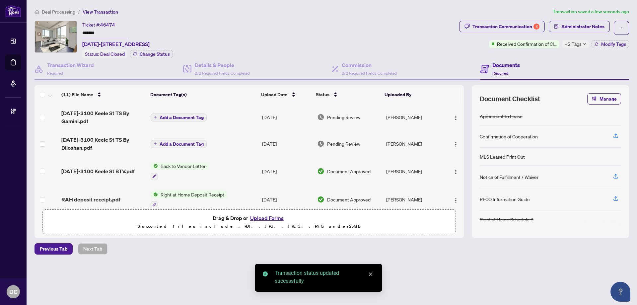
click at [610, 48] on div "Transaction Communication 3 Administrator Notes Received Confirmation of Closin…" at bounding box center [544, 39] width 172 height 37
click at [610, 45] on span "Modify Tags" at bounding box center [613, 44] width 25 height 5
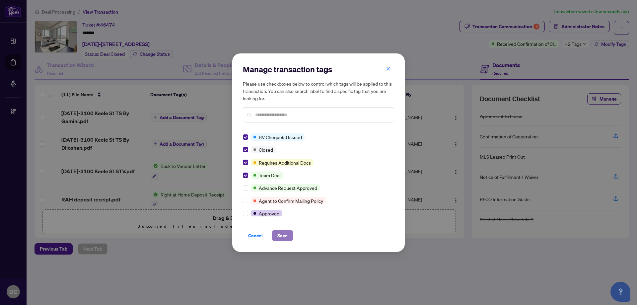
click at [288, 237] on button "Save" at bounding box center [282, 235] width 21 height 11
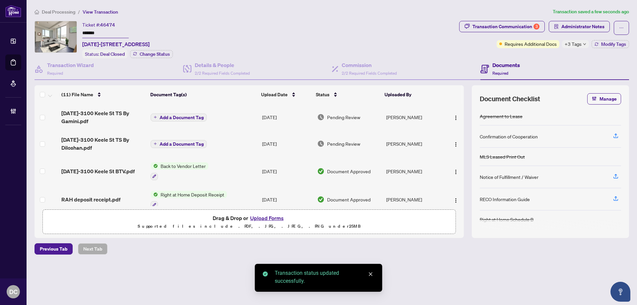
click at [575, 39] on div "Transaction Communication 3 Administrator Notes Requires Additional Docs +3 Tag…" at bounding box center [544, 34] width 170 height 27
click at [578, 43] on span "+3 Tags" at bounding box center [572, 44] width 17 height 8
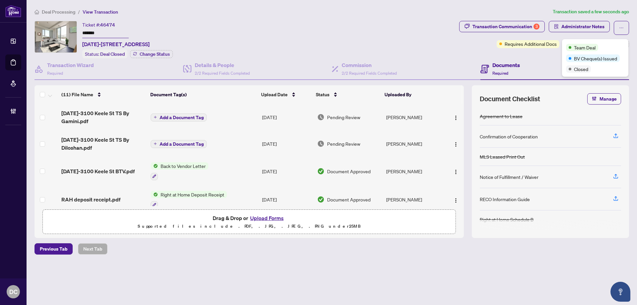
click at [558, 59] on div "Documents Required" at bounding box center [554, 69] width 149 height 22
click at [581, 24] on span "Administrator Notes" at bounding box center [582, 26] width 43 height 11
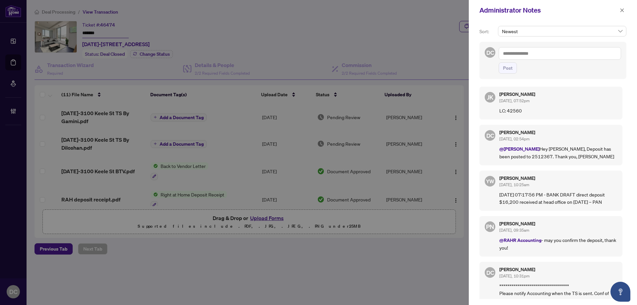
scroll to position [99, 0]
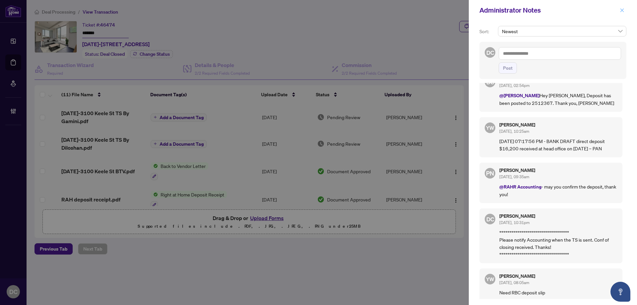
click at [621, 5] on span "button" at bounding box center [621, 10] width 5 height 11
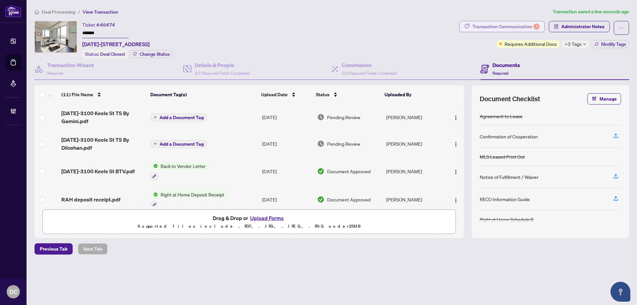
click at [516, 27] on div "Transaction Communication 3" at bounding box center [505, 26] width 67 height 11
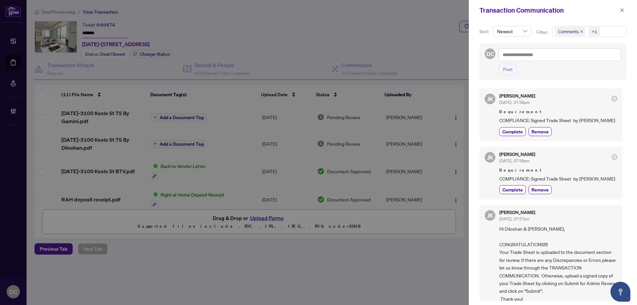
click at [611, 31] on span "Comments +1" at bounding box center [589, 31] width 74 height 11
click at [589, 65] on span "Requirements" at bounding box center [591, 68] width 59 height 8
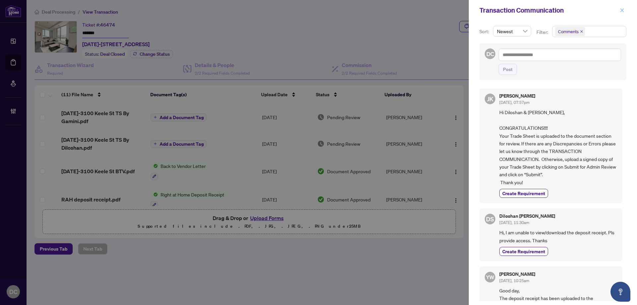
click at [617, 8] on div "Transaction Communication" at bounding box center [553, 10] width 168 height 21
click at [626, 10] on div "Transaction Communication" at bounding box center [553, 10] width 168 height 21
click at [621, 10] on icon "close" at bounding box center [621, 10] width 5 height 5
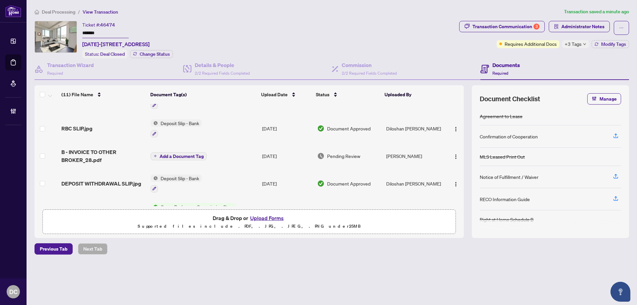
scroll to position [166, 0]
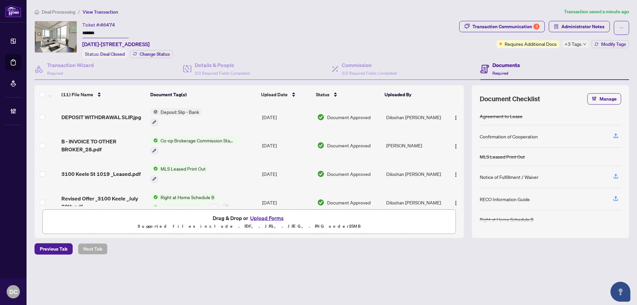
click at [247, 141] on td "Co-op Brokerage Commission Statement" at bounding box center [203, 145] width 111 height 29
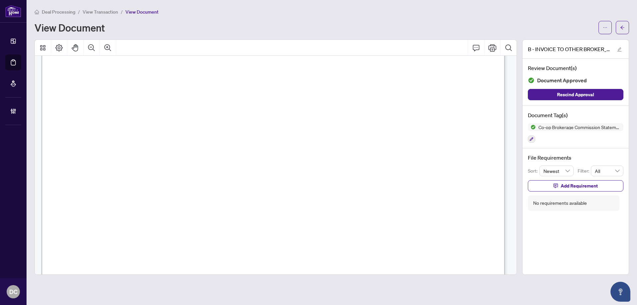
scroll to position [265, 0]
click at [626, 30] on button "button" at bounding box center [621, 27] width 13 height 13
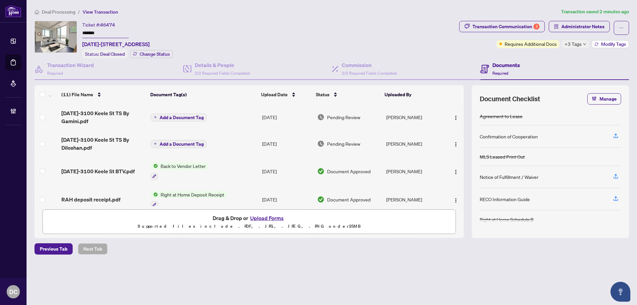
click at [603, 42] on span "Modify Tags" at bounding box center [613, 44] width 25 height 5
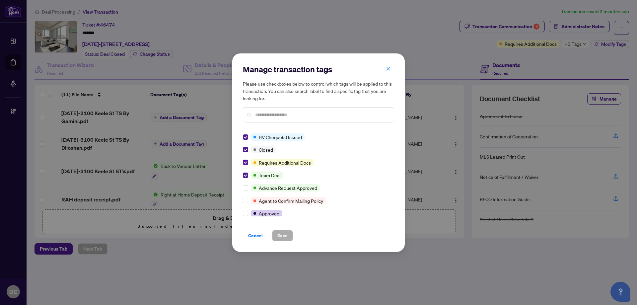
click at [317, 110] on div at bounding box center [318, 114] width 151 height 15
click at [393, 71] on button "button" at bounding box center [387, 68] width 13 height 11
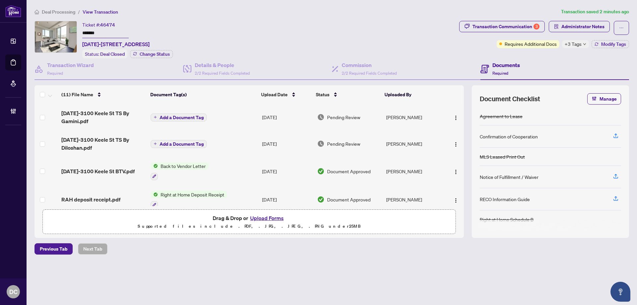
click at [581, 44] on div "+3 Tags" at bounding box center [575, 44] width 27 height 8
click at [532, 55] on div "Transaction Communication 3 Administrator Notes Requires Additional Docs +3 Tag…" at bounding box center [544, 39] width 172 height 37
click at [578, 23] on span "Administrator Notes" at bounding box center [582, 26] width 43 height 11
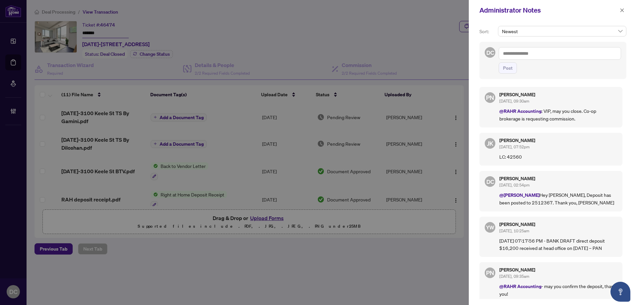
click at [576, 53] on textarea at bounding box center [559, 53] width 122 height 13
paste textarea "**********"
type textarea "**********"
drag, startPoint x: 500, startPoint y: 76, endPoint x: 509, endPoint y: 77, distance: 8.3
click at [500, 74] on button "Post" at bounding box center [507, 67] width 18 height 11
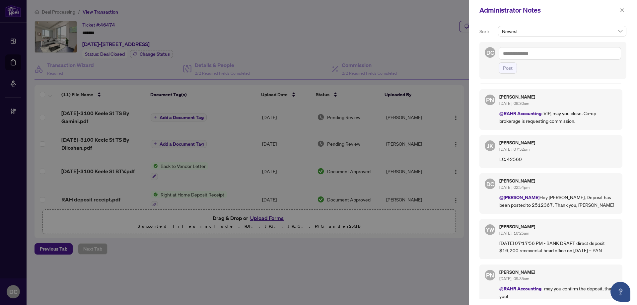
scroll to position [33, 0]
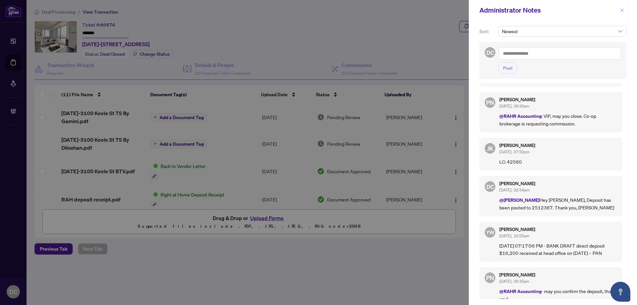
click at [621, 11] on icon "close" at bounding box center [621, 10] width 5 height 5
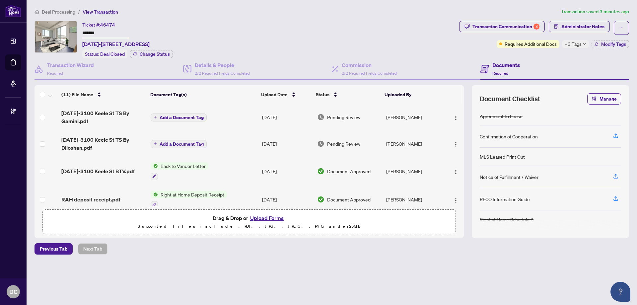
click at [574, 45] on span "+3 Tags" at bounding box center [572, 44] width 17 height 8
click at [540, 58] on div "Documents Required" at bounding box center [554, 69] width 149 height 22
drag, startPoint x: 104, startPoint y: 31, endPoint x: 78, endPoint y: 32, distance: 26.2
click at [78, 32] on div "Ticket #: 46474 ******* 1019-3100 Keele St, Toronto, Ontario M3M 2H4, Canada St…" at bounding box center [245, 39] width 422 height 37
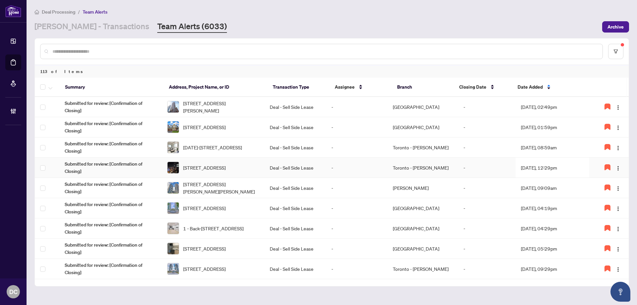
scroll to position [66, 0]
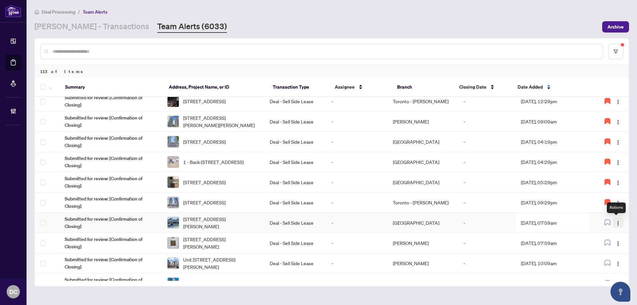
click at [616, 219] on span "button" at bounding box center [617, 222] width 5 height 7
click at [599, 234] on span "Assign Myself" at bounding box center [600, 235] width 31 height 7
click at [557, 221] on td "[DATE], 07:59am" at bounding box center [552, 223] width 74 height 20
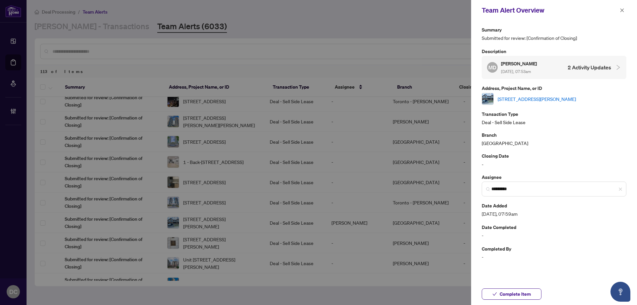
click at [537, 98] on link "[STREET_ADDRESS][PERSON_NAME]" at bounding box center [536, 98] width 78 height 7
click at [622, 188] on span "*********" at bounding box center [553, 188] width 145 height 15
click at [522, 292] on span "Complete Item" at bounding box center [514, 293] width 31 height 11
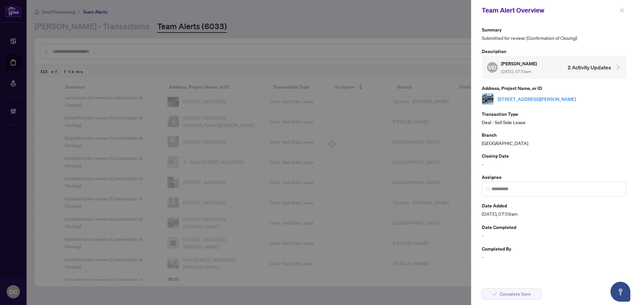
click at [620, 6] on span "button" at bounding box center [621, 10] width 5 height 11
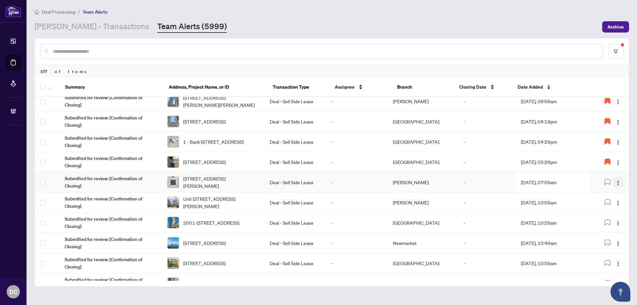
click at [615, 186] on button "button" at bounding box center [617, 182] width 11 height 11
click at [609, 193] on span "Assign Myself" at bounding box center [600, 194] width 31 height 7
click at [399, 184] on td "[PERSON_NAME]" at bounding box center [422, 182] width 71 height 20
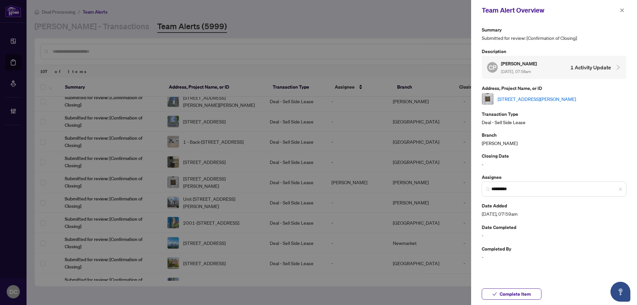
click at [527, 99] on link "[STREET_ADDRESS][PERSON_NAME]" at bounding box center [536, 98] width 78 height 7
drag, startPoint x: 513, startPoint y: 297, endPoint x: 521, endPoint y: 263, distance: 34.7
click at [513, 297] on span "Complete Item" at bounding box center [514, 293] width 31 height 11
click at [625, 12] on button "button" at bounding box center [621, 10] width 9 height 8
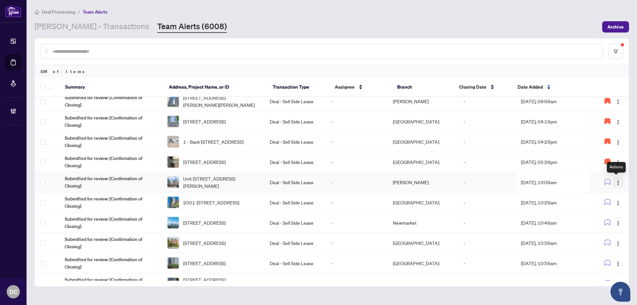
drag, startPoint x: 569, startPoint y: 180, endPoint x: 621, endPoint y: 184, distance: 51.6
click at [621, 184] on tr "Submitted for review: [Confirmation of Closing] [STREET_ADDRESS][PERSON_NAME] D…" at bounding box center [332, 182] width 594 height 20
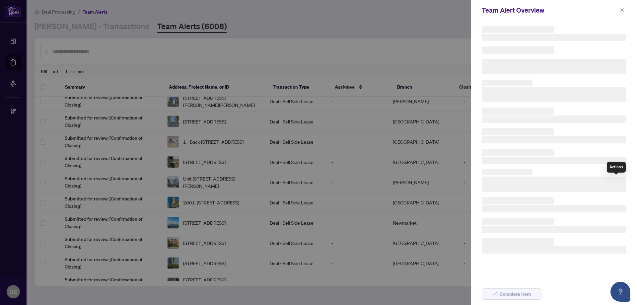
click at [619, 183] on h3 at bounding box center [553, 183] width 145 height 15
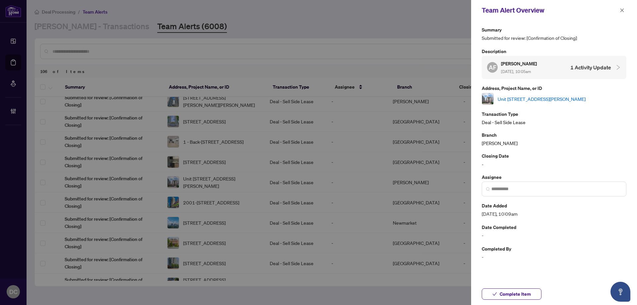
click at [624, 1] on div "Team Alert Overview" at bounding box center [554, 10] width 166 height 21
click at [625, 8] on button "button" at bounding box center [621, 10] width 9 height 8
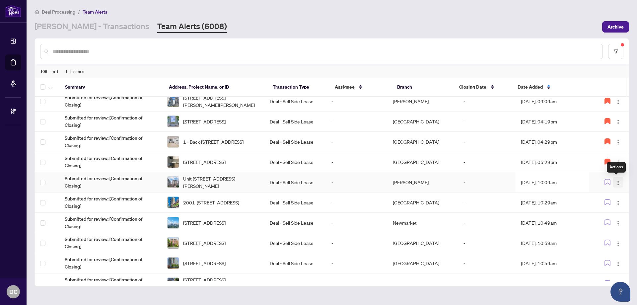
click at [615, 182] on img "button" at bounding box center [617, 182] width 5 height 5
click at [610, 191] on li "Assign Myself" at bounding box center [600, 195] width 39 height 11
click at [559, 182] on td "[DATE], 10:09am" at bounding box center [552, 182] width 74 height 20
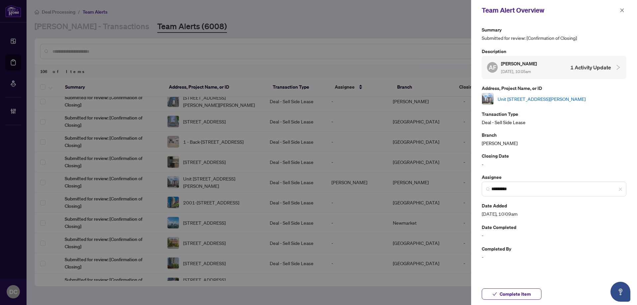
click at [574, 97] on link "Unit [STREET_ADDRESS][PERSON_NAME]" at bounding box center [541, 98] width 88 height 7
click at [532, 289] on button "Complete Item" at bounding box center [511, 293] width 60 height 11
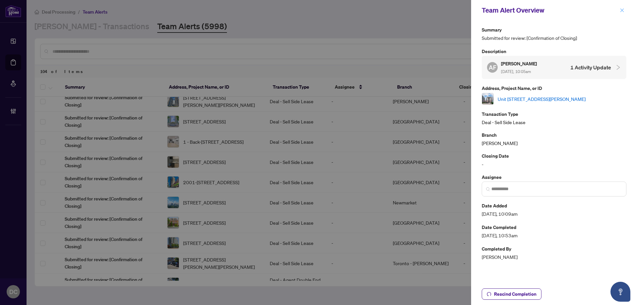
click at [621, 12] on icon "close" at bounding box center [621, 10] width 5 height 5
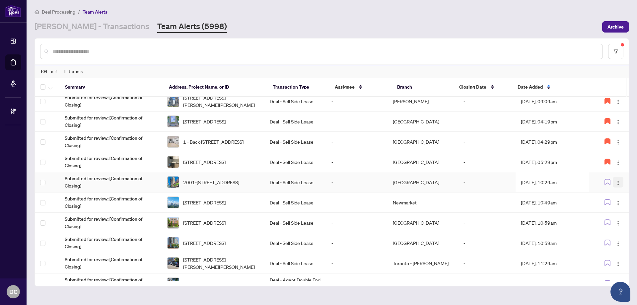
click at [612, 183] on button "button" at bounding box center [617, 182] width 11 height 11
click at [608, 194] on span "Assign Myself" at bounding box center [600, 194] width 31 height 7
click at [548, 183] on td "[DATE], 10:29am" at bounding box center [552, 182] width 74 height 20
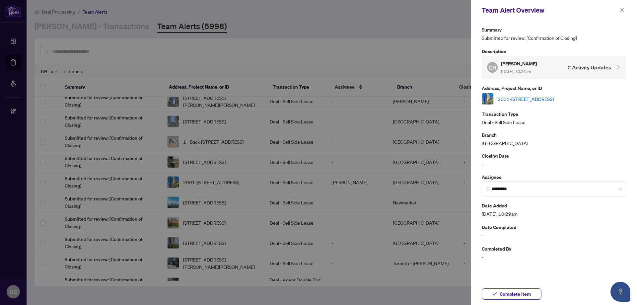
click at [553, 98] on link "2001-[STREET_ADDRESS]" at bounding box center [525, 98] width 56 height 7
click at [534, 292] on button "Complete Item" at bounding box center [511, 293] width 60 height 11
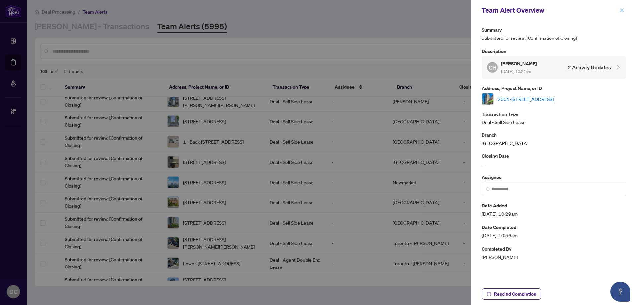
click at [623, 10] on icon "close" at bounding box center [621, 10] width 5 height 5
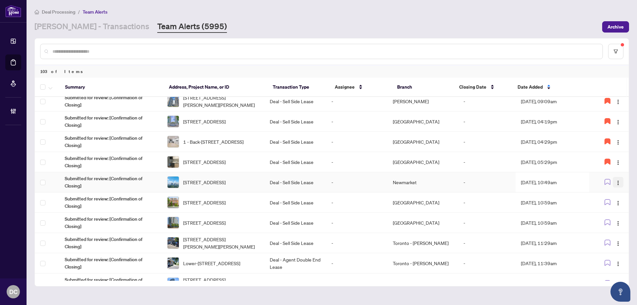
click at [615, 182] on img "button" at bounding box center [617, 182] width 5 height 5
drag, startPoint x: 595, startPoint y: 197, endPoint x: 7, endPoint y: 184, distance: 588.1
click at [594, 197] on span "Assign Myself" at bounding box center [600, 194] width 31 height 7
click at [532, 184] on td "Aug/18/2025, 10:49am" at bounding box center [552, 182] width 74 height 20
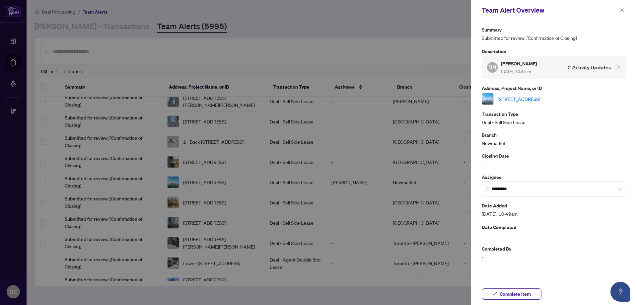
click at [566, 103] on div "1206-75 The Donway, Toronto, Ontario M3C 2E9, Canada" at bounding box center [553, 99] width 145 height 12
click at [566, 102] on div "1206-75 The Donway, Toronto, Ontario M3C 2E9, Canada" at bounding box center [553, 99] width 145 height 12
click at [540, 101] on link "1206-75 The Donway, Toronto, Ontario M3C 2E9, Canada" at bounding box center [518, 98] width 42 height 7
drag, startPoint x: 527, startPoint y: 294, endPoint x: 614, endPoint y: 210, distance: 121.2
click at [606, 234] on div "Team Alert Overview Summary Submitted for review: [Confirmation of Closing] Des…" at bounding box center [554, 152] width 166 height 305
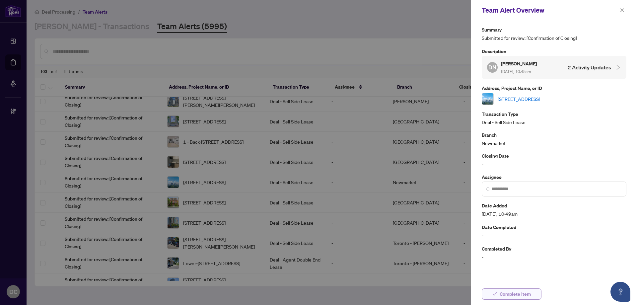
click at [527, 292] on span "Complete Item" at bounding box center [514, 293] width 31 height 11
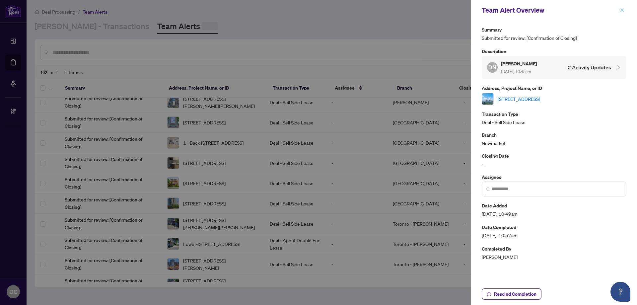
click at [623, 12] on icon "close" at bounding box center [622, 10] width 4 height 4
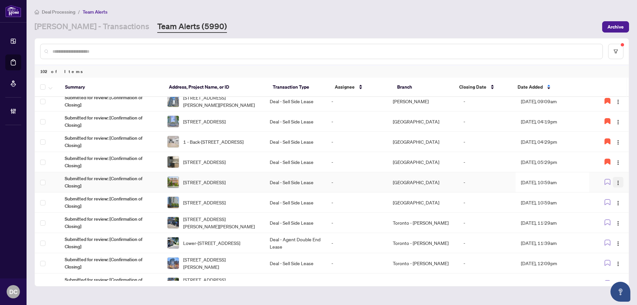
click at [615, 183] on img "button" at bounding box center [617, 182] width 5 height 5
click at [606, 193] on span "Assign Myself" at bounding box center [600, 194] width 31 height 7
click at [479, 184] on td "-" at bounding box center [486, 182] width 57 height 20
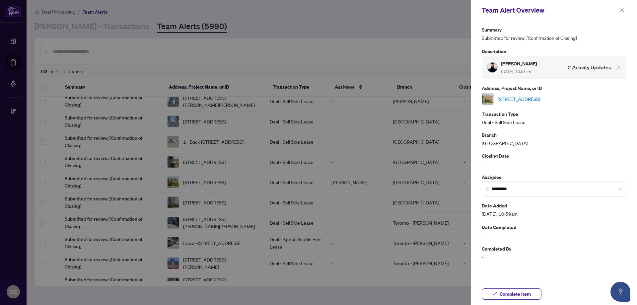
click at [526, 103] on div "1-105 Bruyere St, Ottawa, Ontario K1N 5C7, Canada" at bounding box center [553, 99] width 145 height 12
click at [531, 98] on link "1-105 Bruyere St, Ottawa, Ontario K1N 5C7, Canada" at bounding box center [518, 98] width 42 height 7
click at [623, 10] on icon "close" at bounding box center [622, 10] width 4 height 4
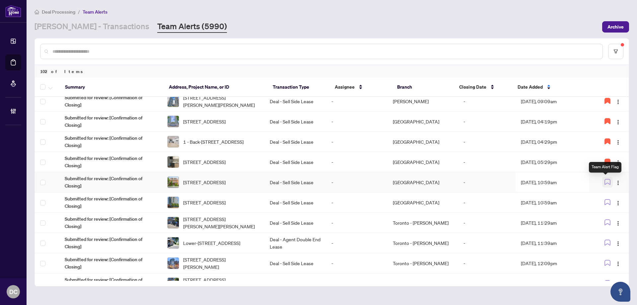
click at [607, 182] on icon "button" at bounding box center [607, 182] width 6 height 6
click at [615, 205] on img "button" at bounding box center [617, 202] width 5 height 5
click at [603, 212] on span "Assign Myself" at bounding box center [600, 215] width 31 height 7
click at [543, 202] on td "Aug/18/2025, 10:59am" at bounding box center [552, 202] width 74 height 20
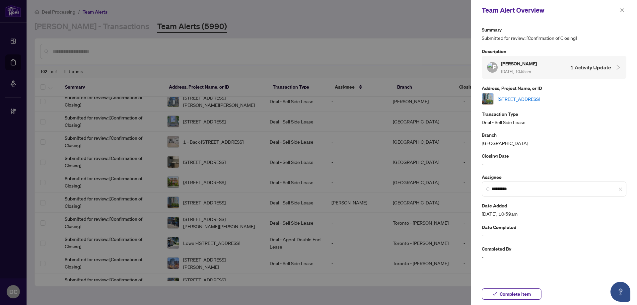
click at [540, 97] on link "809-1 Hycrest Ave, Toronto, Ontario M2N 5G2, Canada" at bounding box center [518, 98] width 42 height 7
click at [533, 294] on button "Complete Item" at bounding box center [511, 293] width 60 height 11
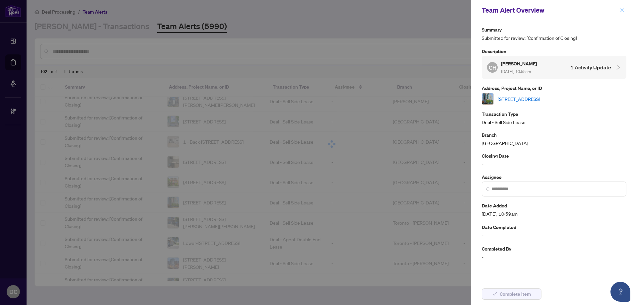
click at [621, 13] on span "button" at bounding box center [621, 10] width 5 height 11
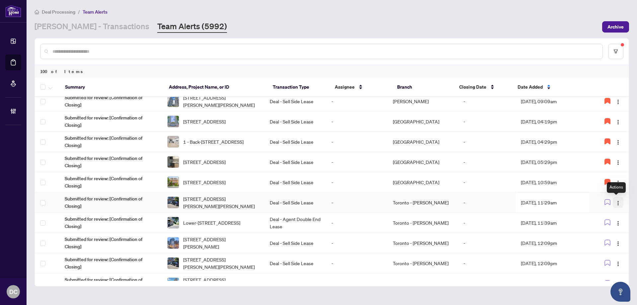
click at [616, 201] on img "button" at bounding box center [617, 202] width 5 height 5
click at [608, 212] on span "Assign Myself" at bounding box center [600, 215] width 31 height 7
click at [421, 201] on td "Toronto - Don Mills" at bounding box center [422, 202] width 71 height 20
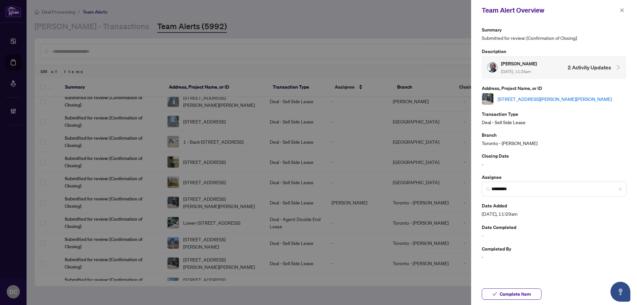
click at [511, 96] on link "4708 Alana Glen Dr, Mississauga, Ontario L5V 0C2, Canada" at bounding box center [554, 98] width 114 height 7
click at [527, 293] on span "Complete Item" at bounding box center [514, 293] width 31 height 11
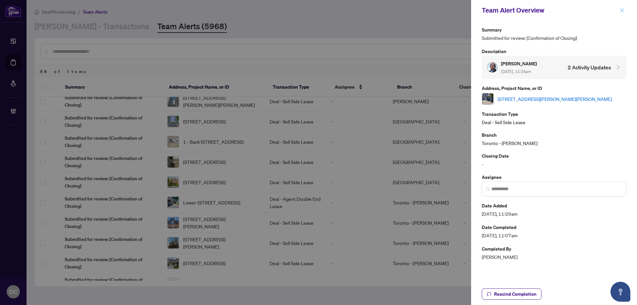
click at [622, 9] on icon "close" at bounding box center [621, 10] width 5 height 5
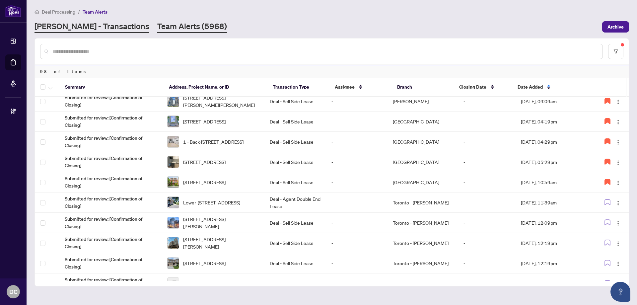
click at [73, 26] on link "RAHR - Transactions" at bounding box center [91, 27] width 115 height 12
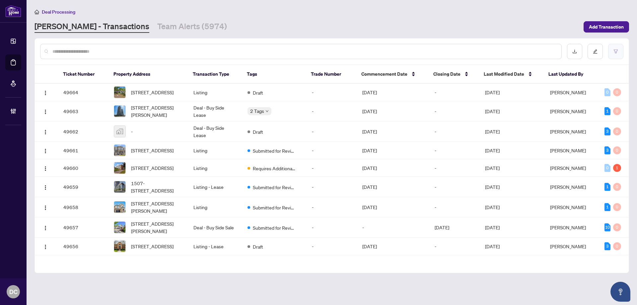
click at [616, 50] on icon "filter" at bounding box center [615, 51] width 5 height 5
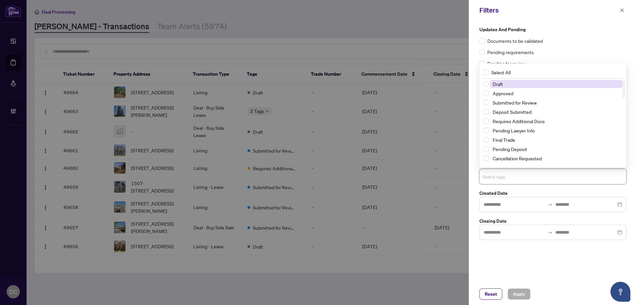
click at [529, 172] on input "search" at bounding box center [505, 176] width 46 height 8
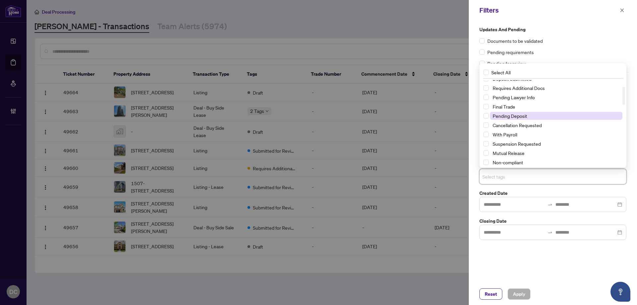
scroll to position [66, 0]
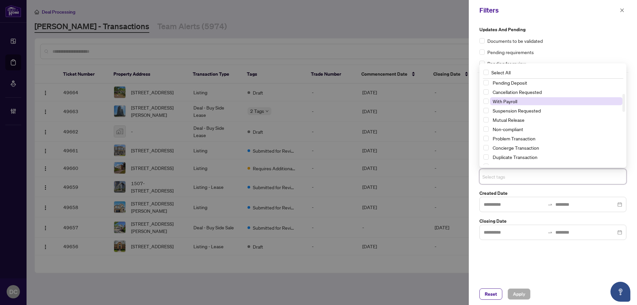
click at [518, 103] on span "With Payroll" at bounding box center [556, 101] width 132 height 8
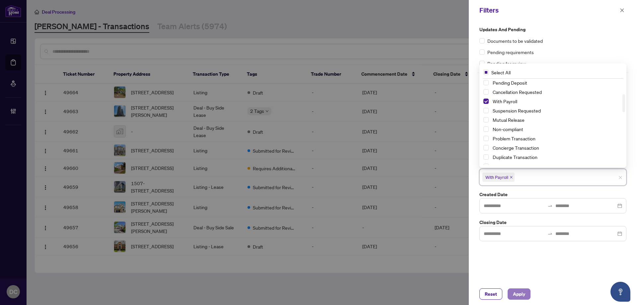
click at [525, 296] on span "Apply" at bounding box center [519, 293] width 12 height 11
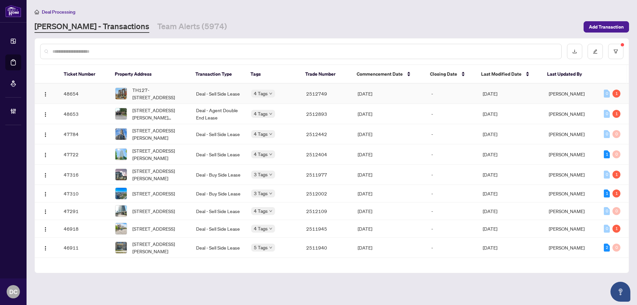
click at [497, 92] on span "[DATE]" at bounding box center [489, 94] width 15 height 6
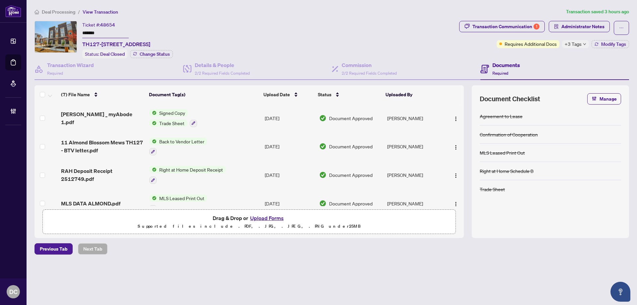
drag, startPoint x: 106, startPoint y: 33, endPoint x: 78, endPoint y: 32, distance: 28.5
click at [78, 32] on div "Ticket #: 48654 ******* TH127-11 Almond Blossom Mews, Vaughan, Ontario L4K 0N7,…" at bounding box center [245, 39] width 422 height 37
click at [588, 43] on div "+3 Tags" at bounding box center [575, 44] width 27 height 8
click at [550, 59] on div "Documents Required" at bounding box center [554, 69] width 149 height 22
click at [596, 44] on icon "button" at bounding box center [596, 44] width 4 height 4
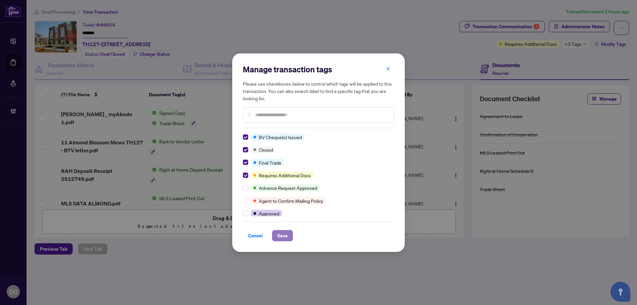
click at [288, 234] on button "Save" at bounding box center [282, 235] width 21 height 11
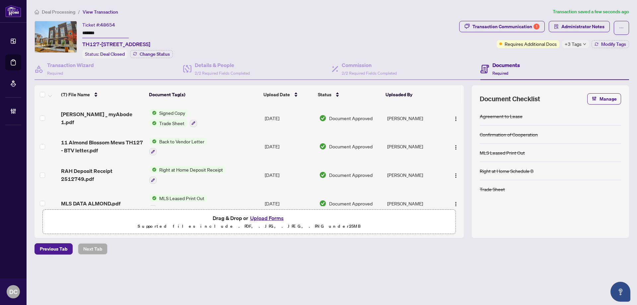
click at [579, 46] on span "+3 Tags" at bounding box center [572, 44] width 17 height 8
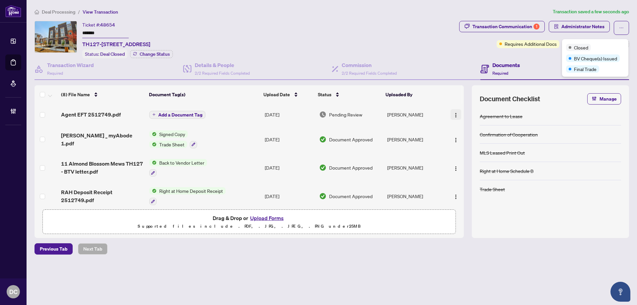
click at [457, 116] on button "button" at bounding box center [455, 114] width 11 height 11
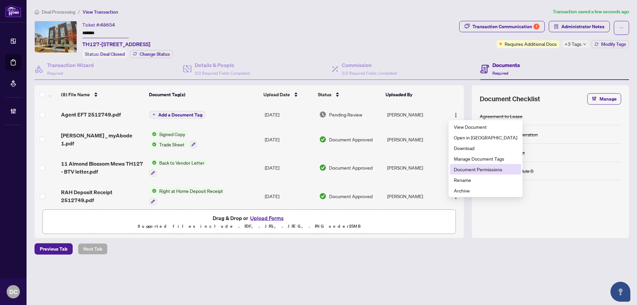
click at [468, 167] on span "Document Permissions" at bounding box center [485, 168] width 63 height 7
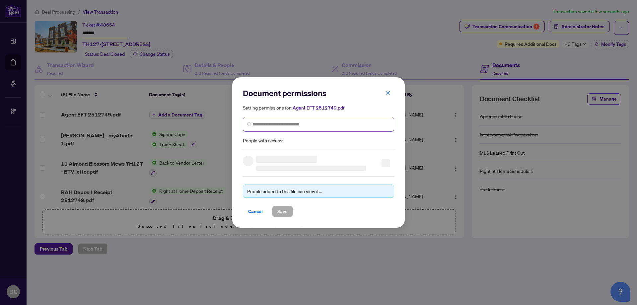
click at [321, 120] on span at bounding box center [318, 124] width 151 height 15
click at [322, 121] on input "search" at bounding box center [320, 124] width 137 height 7
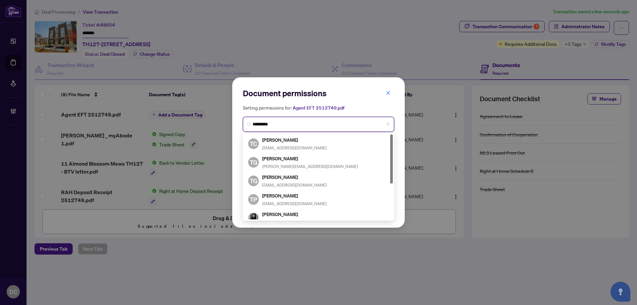
type input "**********"
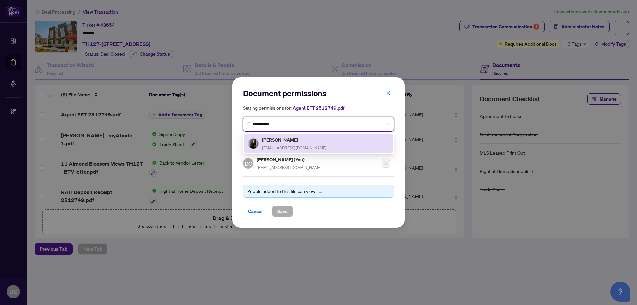
click at [309, 140] on div "Tanya Reda hello@tanyareda.ca" at bounding box center [318, 143] width 141 height 15
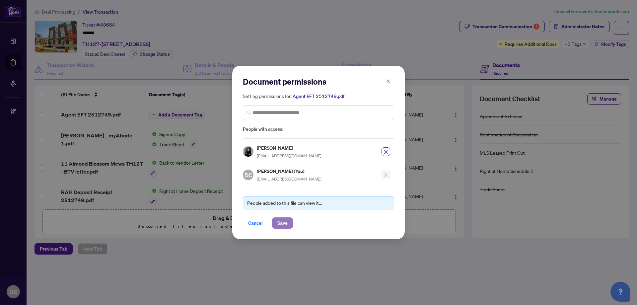
click at [282, 224] on span "Save" at bounding box center [282, 223] width 10 height 11
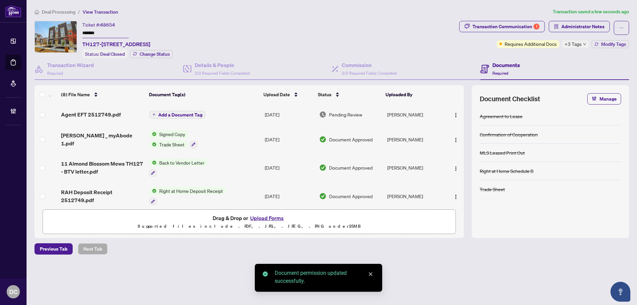
click at [193, 115] on span "Add a Document Tag" at bounding box center [180, 114] width 44 height 5
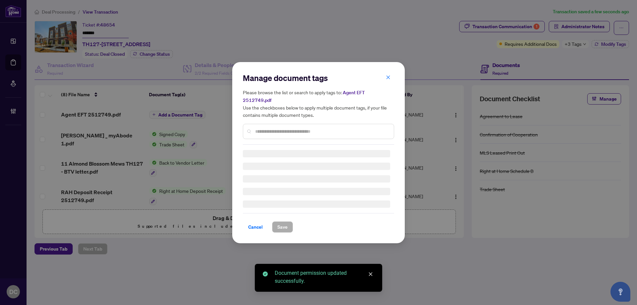
click at [299, 127] on div "Manage document tags Please browse the list or search to apply tags to: Agent E…" at bounding box center [318, 109] width 151 height 72
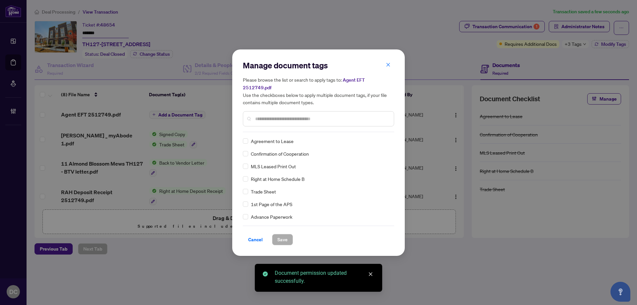
click at [315, 115] on input "text" at bounding box center [321, 118] width 133 height 7
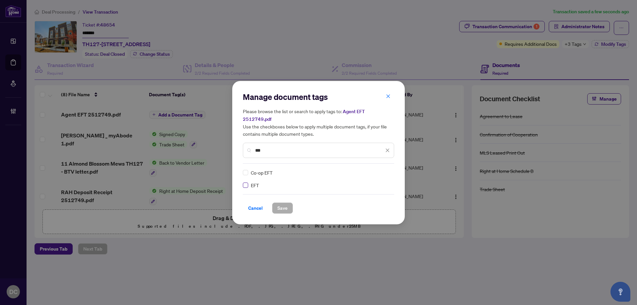
type input "***"
click at [391, 169] on div "EFT Co-op EFT" at bounding box center [318, 179] width 151 height 20
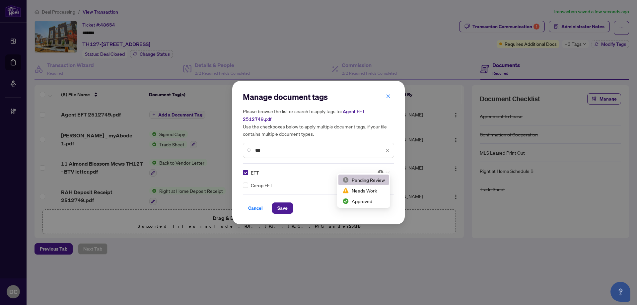
drag, startPoint x: 385, startPoint y: 166, endPoint x: 380, endPoint y: 173, distance: 8.0
click at [385, 169] on div at bounding box center [383, 172] width 13 height 7
click at [365, 199] on div "Approved" at bounding box center [363, 200] width 42 height 7
drag, startPoint x: 288, startPoint y: 202, endPoint x: 295, endPoint y: 197, distance: 9.0
click at [288, 202] on button "Save" at bounding box center [282, 207] width 21 height 11
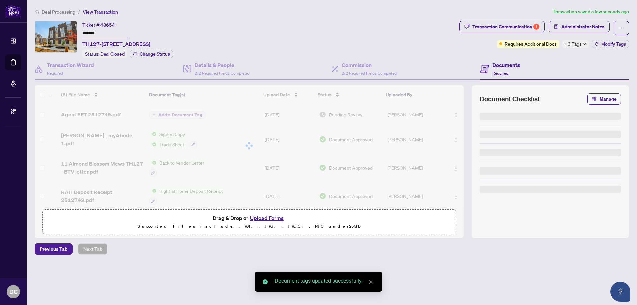
click at [586, 44] on div "+3 Tags" at bounding box center [575, 44] width 27 height 8
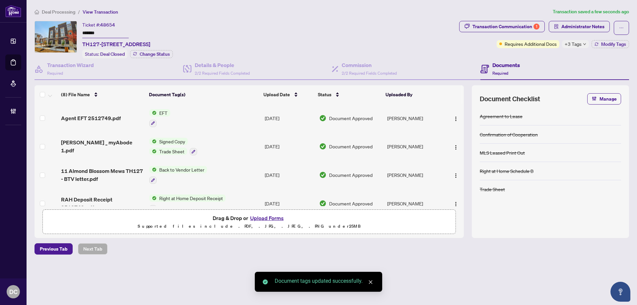
click at [65, 12] on span "Deal Processing" at bounding box center [58, 12] width 33 height 6
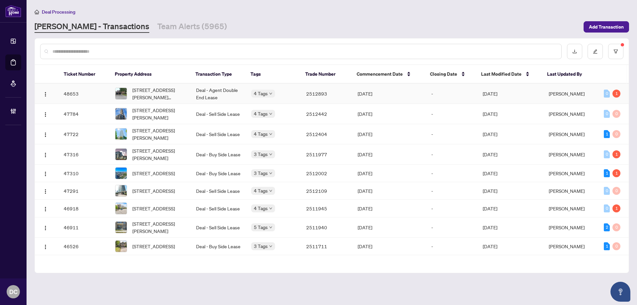
click at [312, 97] on td "2512893" at bounding box center [326, 94] width 51 height 20
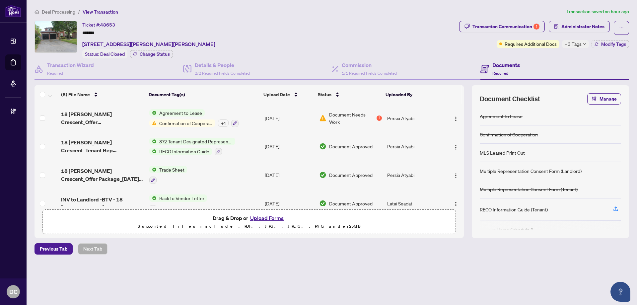
drag, startPoint x: 107, startPoint y: 33, endPoint x: 75, endPoint y: 30, distance: 32.3
click at [75, 30] on div "Ticket #: 48653 ******* 18 Litner Cres, Georgina, Ontario L4P 3V1, Canada Statu…" at bounding box center [245, 39] width 422 height 37
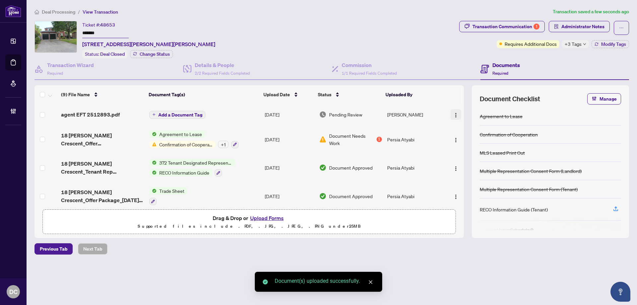
click at [455, 113] on img "button" at bounding box center [455, 114] width 5 height 5
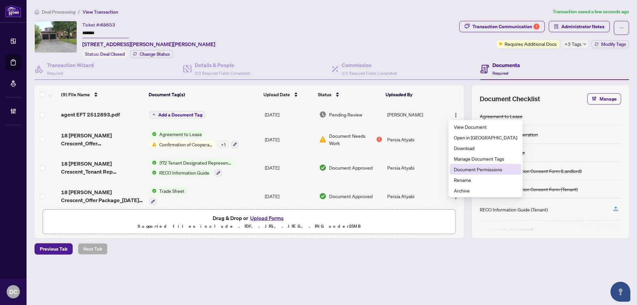
click at [465, 167] on span "Document Permissions" at bounding box center [485, 168] width 63 height 7
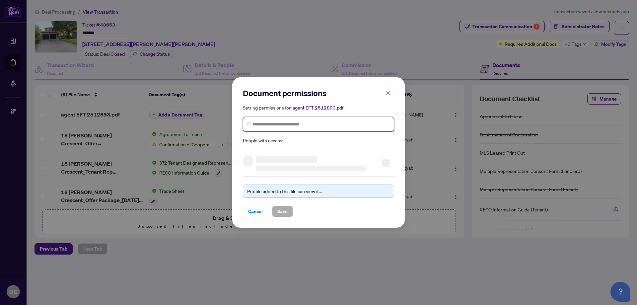
click at [304, 126] on input "search" at bounding box center [320, 124] width 137 height 7
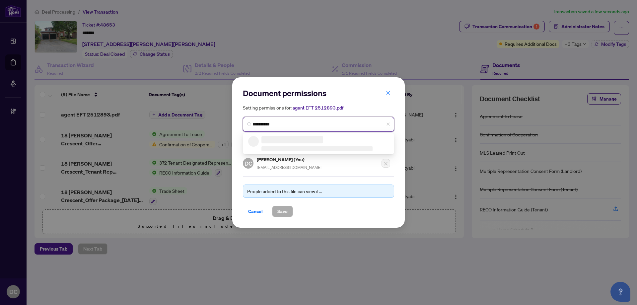
type input "**********"
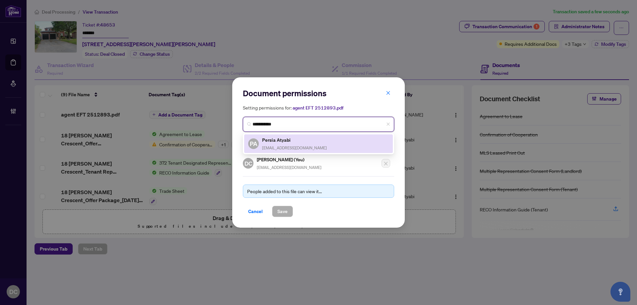
click at [303, 141] on h5 "Persia Atyabi" at bounding box center [294, 140] width 65 height 8
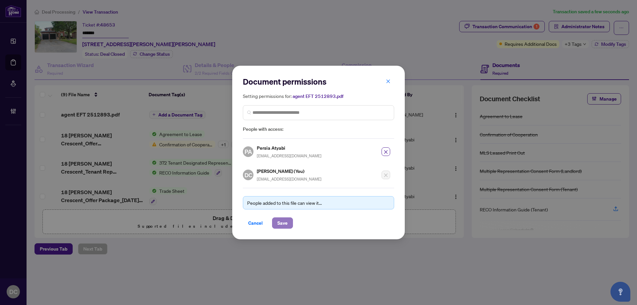
click at [280, 220] on span "Save" at bounding box center [282, 223] width 10 height 11
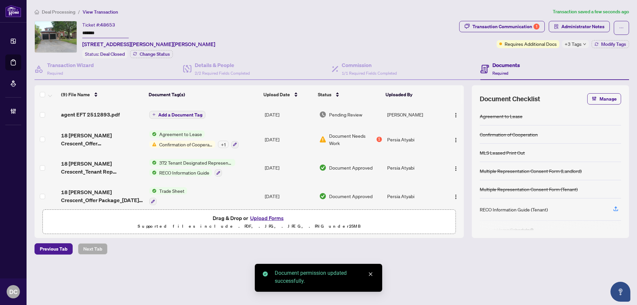
click at [199, 114] on span "Add a Document Tag" at bounding box center [180, 114] width 44 height 5
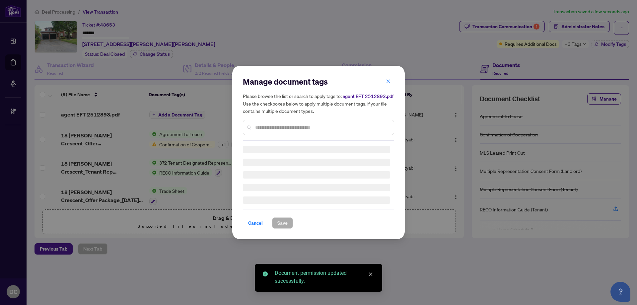
click at [321, 126] on input "text" at bounding box center [321, 127] width 133 height 7
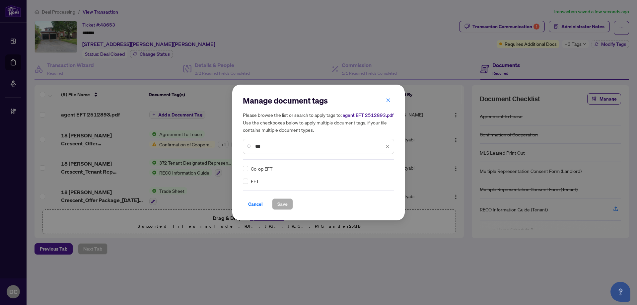
type input "***"
click at [248, 180] on div "EFT" at bounding box center [316, 180] width 147 height 7
click at [381, 170] on img at bounding box center [380, 168] width 7 height 7
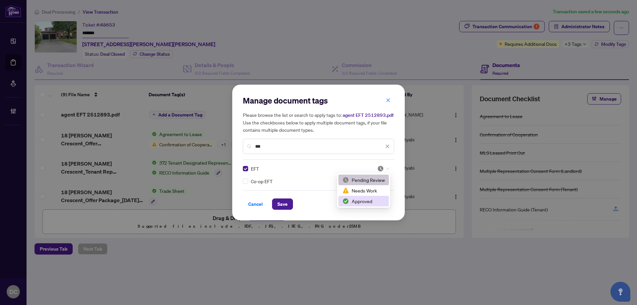
click at [369, 200] on div "Approved" at bounding box center [363, 200] width 42 height 7
click at [283, 203] on span "Save" at bounding box center [282, 204] width 10 height 11
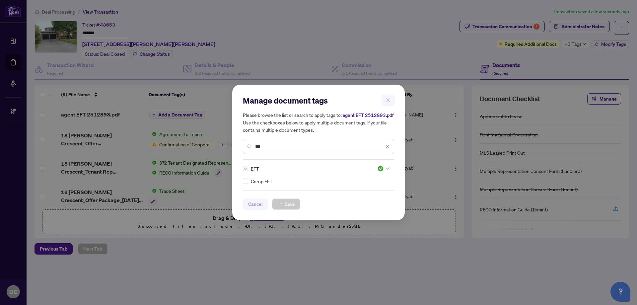
click at [572, 47] on div "Manage document tags Please browse the list or search to apply tags to: agent E…" at bounding box center [318, 152] width 637 height 305
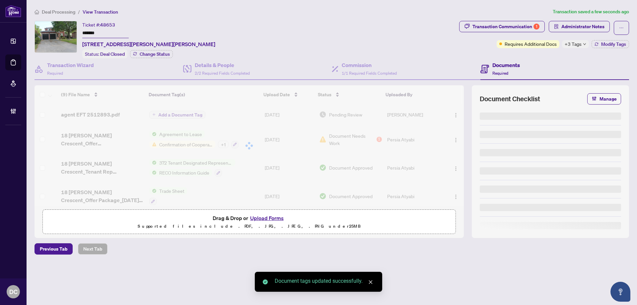
click at [583, 45] on div "+3 Tags" at bounding box center [575, 44] width 27 height 8
click at [545, 56] on div "Transaction Communication 1 Administrator Notes Requires Additional Docs +3 Tag…" at bounding box center [544, 39] width 172 height 37
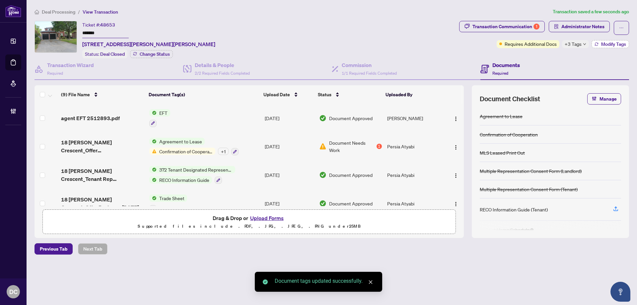
click at [607, 43] on span "Modify Tags" at bounding box center [613, 44] width 25 height 5
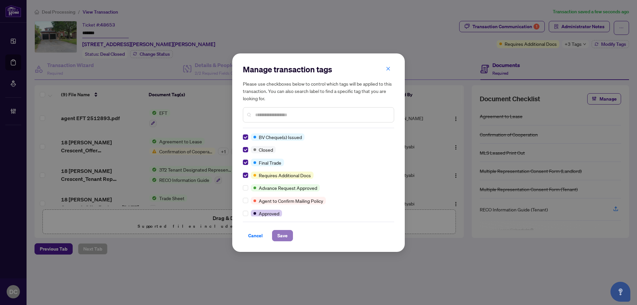
click at [280, 235] on span "Save" at bounding box center [282, 235] width 10 height 11
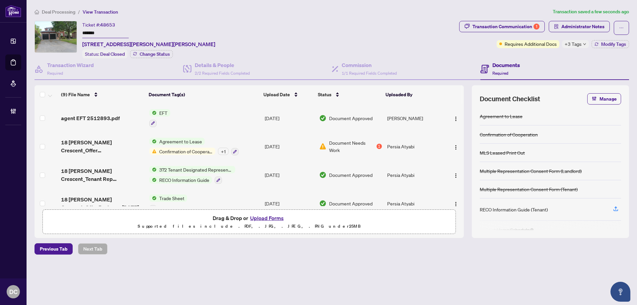
click at [74, 12] on span "Deal Processing" at bounding box center [58, 12] width 33 height 6
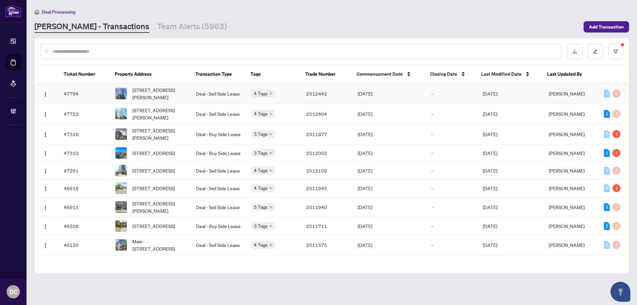
click at [390, 93] on td "Aug/14/2025" at bounding box center [389, 94] width 74 height 20
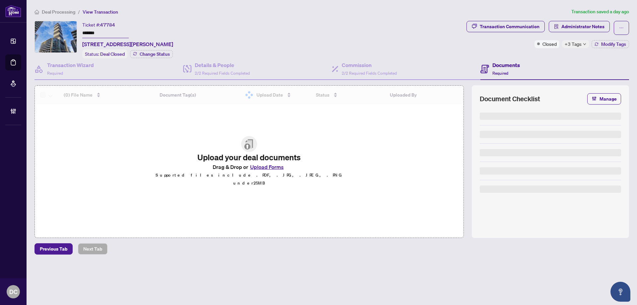
drag, startPoint x: 120, startPoint y: 34, endPoint x: 81, endPoint y: 32, distance: 38.8
click at [81, 32] on div "Ticket #: 47784 ******* 3308-56 Annie Craig Dr, Toronto, Ontario M8V 0C8, Canad…" at bounding box center [248, 39] width 429 height 37
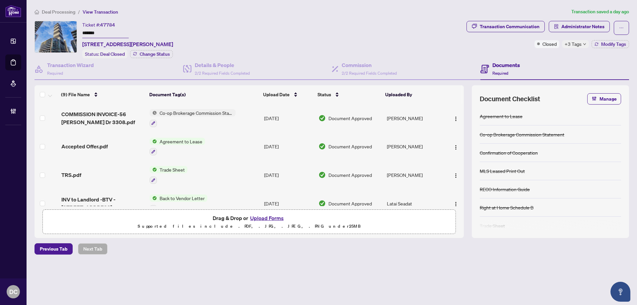
click at [576, 43] on span "+3 Tags" at bounding box center [572, 44] width 17 height 8
click at [535, 58] on div "Documents Required" at bounding box center [554, 69] width 149 height 22
click at [603, 47] on button "Modify Tags" at bounding box center [609, 44] width 37 height 8
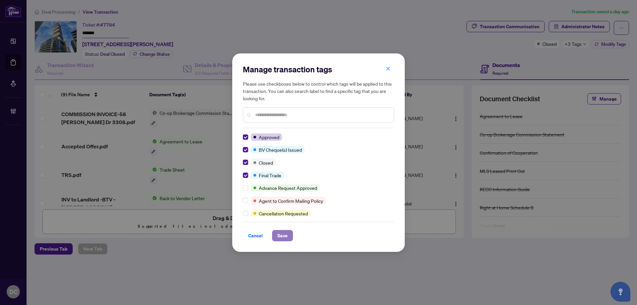
click at [292, 238] on button "Save" at bounding box center [282, 235] width 21 height 11
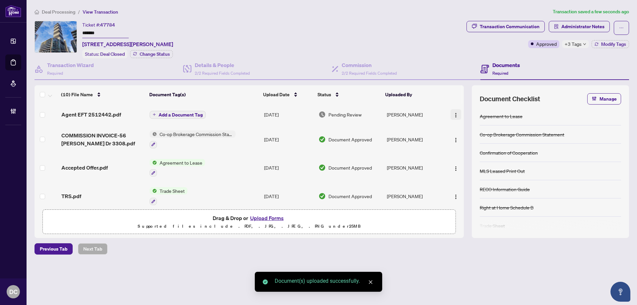
click at [455, 116] on img "button" at bounding box center [455, 114] width 5 height 5
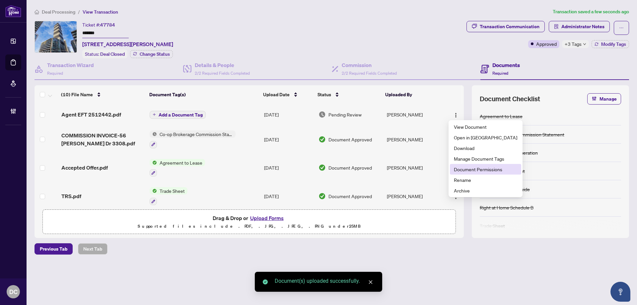
click at [472, 168] on span "Document Permissions" at bounding box center [485, 168] width 63 height 7
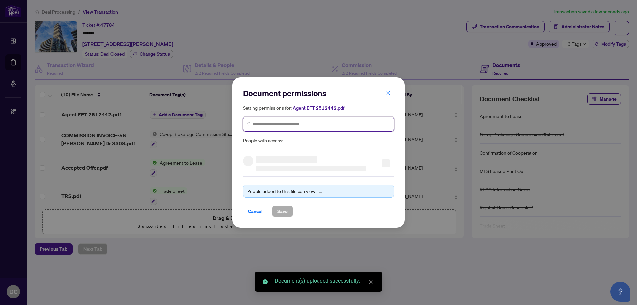
click at [347, 125] on input "search" at bounding box center [320, 124] width 137 height 7
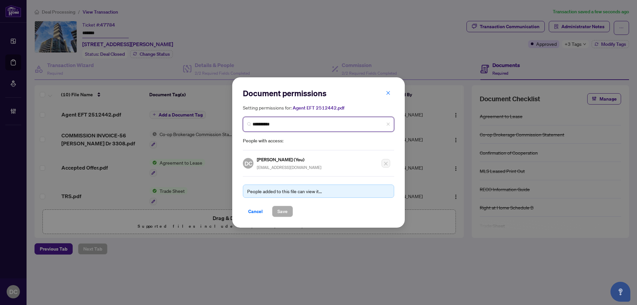
type input "**********"
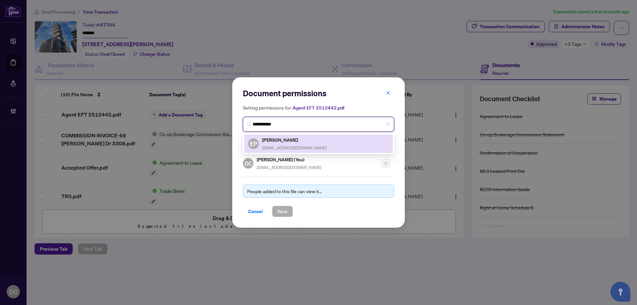
click at [299, 147] on span "epredeina@gmail.com" at bounding box center [294, 147] width 65 height 5
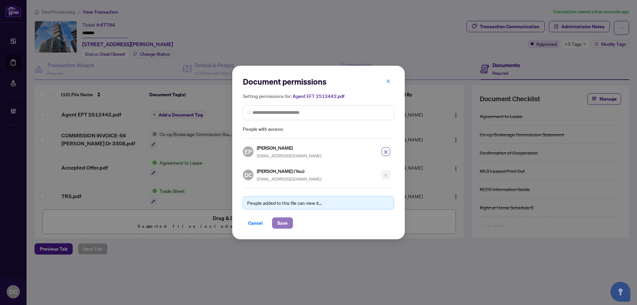
click at [283, 223] on span "Save" at bounding box center [282, 223] width 10 height 11
click at [168, 114] on div "Document permissions Setting permissions for: Agent EFT 2512442.pdf 38 EP Elena…" at bounding box center [318, 152] width 637 height 305
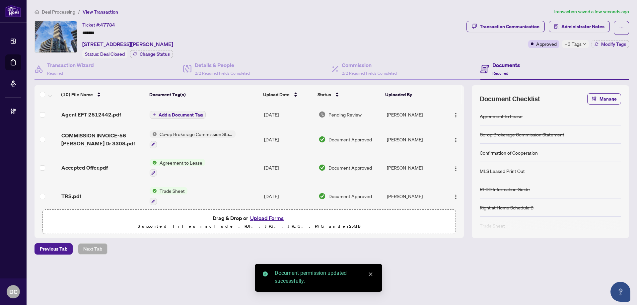
click at [180, 113] on span "Add a Document Tag" at bounding box center [181, 114] width 44 height 5
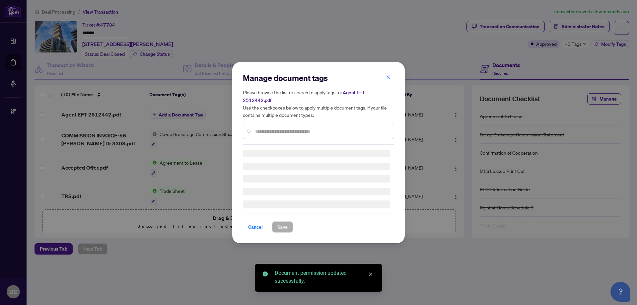
click at [295, 126] on div "Manage document tags Please browse the list or search to apply tags to: Agent E…" at bounding box center [318, 109] width 151 height 72
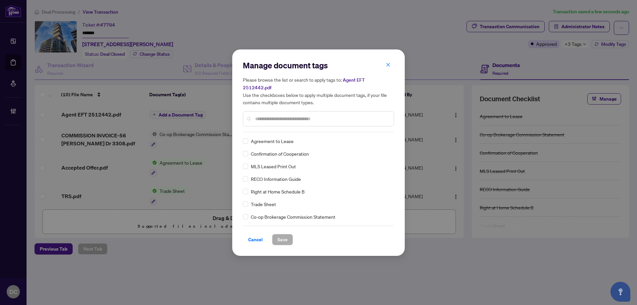
click at [303, 116] on input "text" at bounding box center [321, 118] width 133 height 7
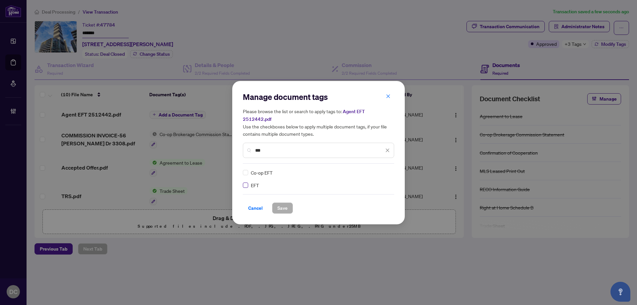
type input "***"
click at [381, 169] on img at bounding box center [380, 172] width 7 height 7
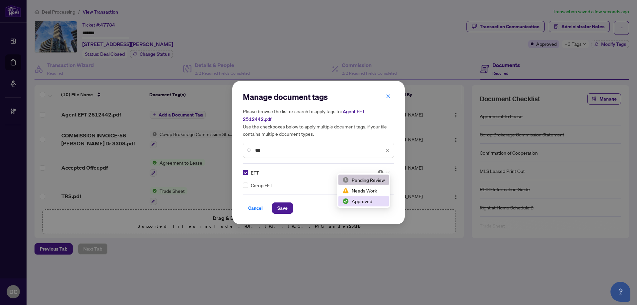
click at [363, 198] on div "Approved" at bounding box center [363, 200] width 42 height 7
click at [289, 203] on button "Save" at bounding box center [282, 207] width 21 height 11
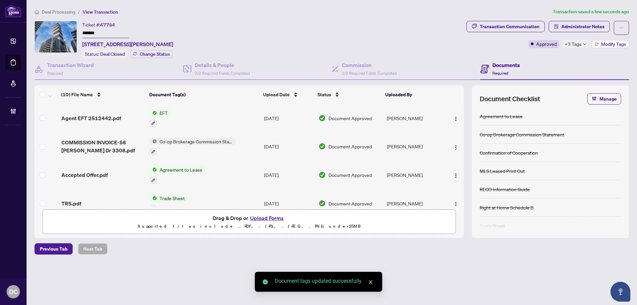
click at [604, 42] on span "Modify Tags" at bounding box center [613, 44] width 25 height 5
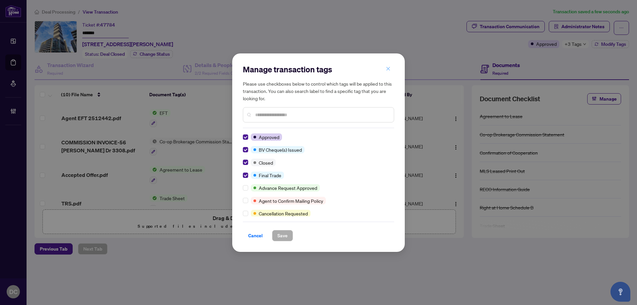
click at [390, 67] on button "button" at bounding box center [387, 68] width 13 height 11
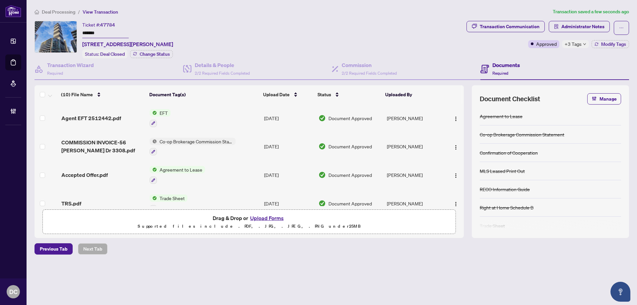
click at [55, 9] on span "Deal Processing" at bounding box center [58, 12] width 33 height 6
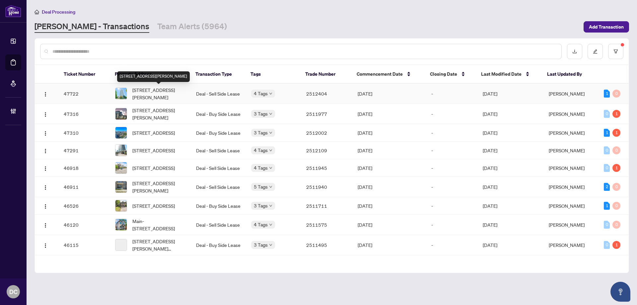
click at [166, 95] on span "1803-8 Lisa St, Brampton, Ontario L6T 4S6, Canada" at bounding box center [158, 93] width 53 height 15
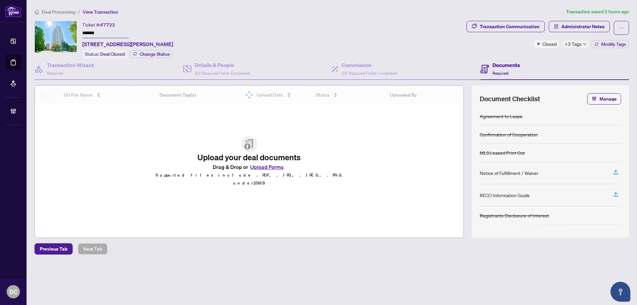
drag, startPoint x: 106, startPoint y: 32, endPoint x: 51, endPoint y: 30, distance: 55.1
click at [51, 30] on div "Ticket #: 47722 ******* 1803-8 Lisa St, Brampton, Ontario L6T 4S6, Canada Statu…" at bounding box center [248, 39] width 429 height 37
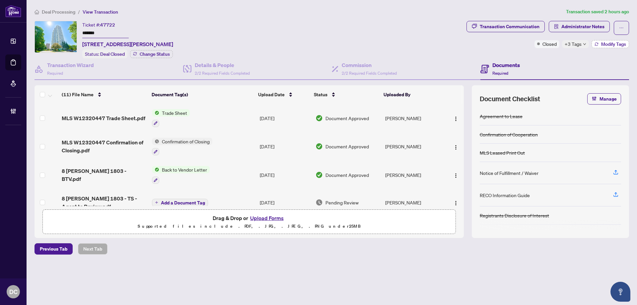
click at [614, 42] on span "Modify Tags" at bounding box center [613, 44] width 25 height 5
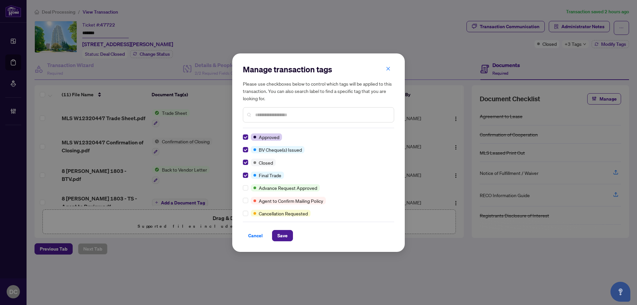
drag, startPoint x: 287, startPoint y: 238, endPoint x: 200, endPoint y: 221, distance: 88.5
click at [287, 237] on span "Save" at bounding box center [282, 235] width 10 height 11
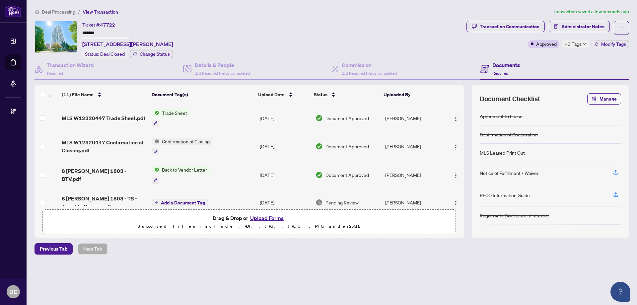
drag, startPoint x: 610, startPoint y: 43, endPoint x: 586, endPoint y: 45, distance: 24.3
click at [586, 45] on div "Approved +3 Tags Modify Tags" at bounding box center [578, 44] width 101 height 8
click at [584, 45] on div "+3 Tags" at bounding box center [575, 44] width 27 height 8
click at [432, 45] on div "Ticket #: 47722 ******* 1803-8 Lisa St, Brampton, Ontario L6T 4S6, Canada Statu…" at bounding box center [248, 39] width 429 height 37
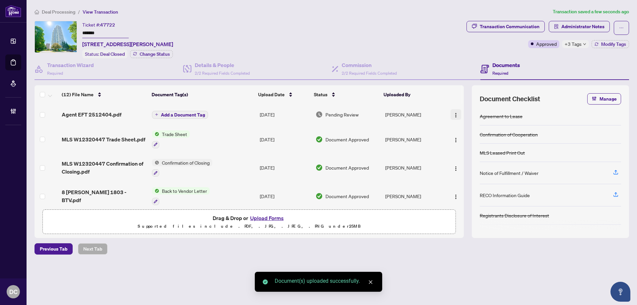
click at [454, 114] on img "button" at bounding box center [455, 114] width 5 height 5
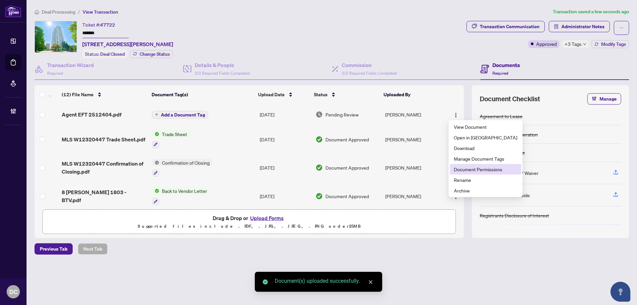
click at [472, 166] on span "Document Permissions" at bounding box center [485, 168] width 63 height 7
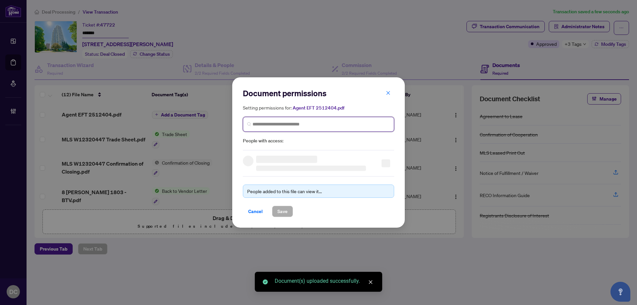
click at [268, 126] on input "search" at bounding box center [320, 124] width 137 height 7
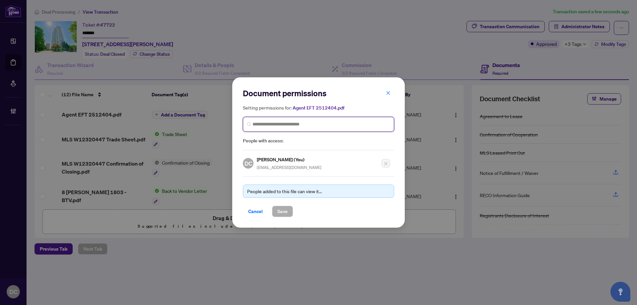
type input "*"
type input "*********"
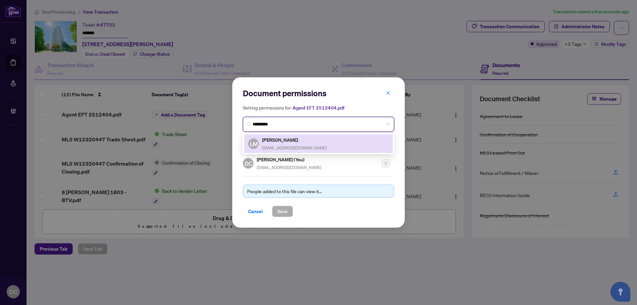
click at [278, 150] on div "Luke Mancuso Lukemancuso.u@gmail.com" at bounding box center [294, 143] width 65 height 15
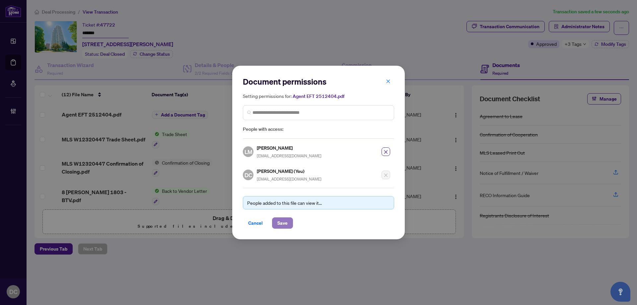
click at [285, 221] on span "Save" at bounding box center [282, 223] width 10 height 11
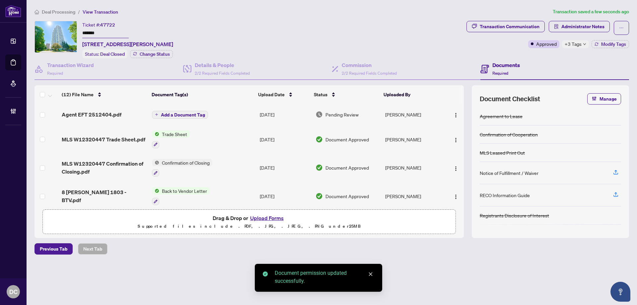
click at [197, 115] on span "Add a Document Tag" at bounding box center [183, 114] width 44 height 5
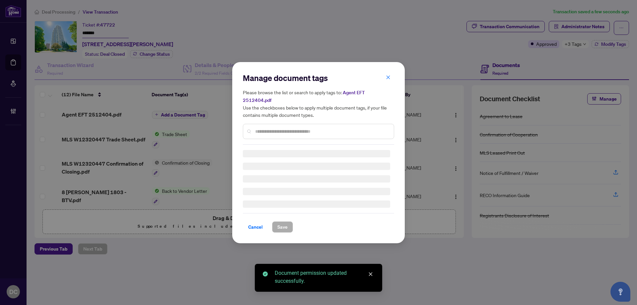
click at [366, 127] on div "Manage document tags Please browse the list or search to apply tags to: Agent E…" at bounding box center [318, 109] width 151 height 72
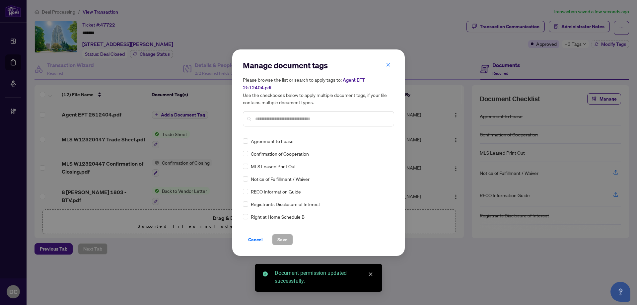
click at [346, 115] on input "text" at bounding box center [321, 118] width 133 height 7
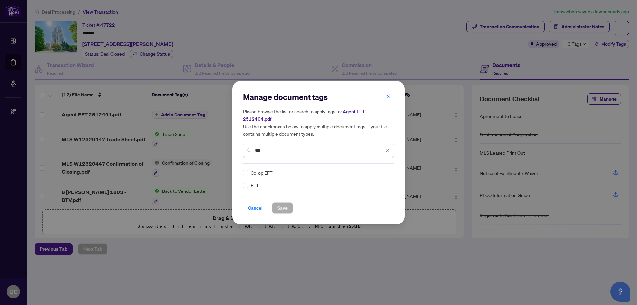
type input "***"
click at [382, 169] on img at bounding box center [380, 172] width 7 height 7
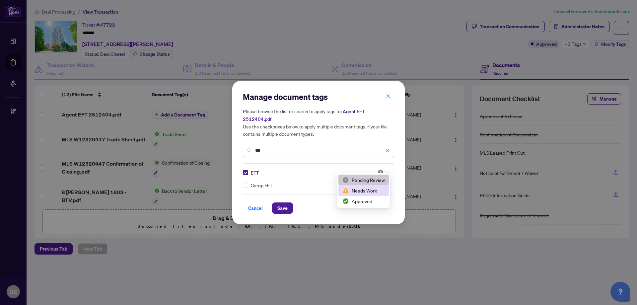
click at [361, 198] on div "Approved" at bounding box center [363, 200] width 42 height 7
click at [283, 204] on span "Save" at bounding box center [282, 208] width 10 height 11
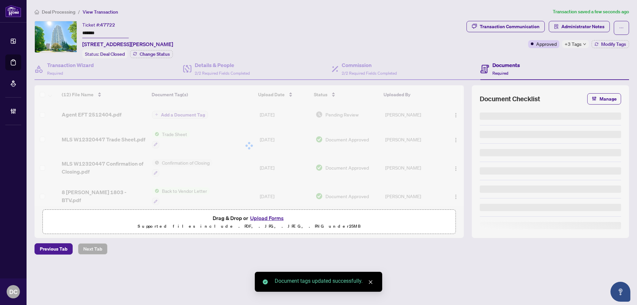
click at [577, 45] on span "+3 Tags" at bounding box center [572, 44] width 17 height 8
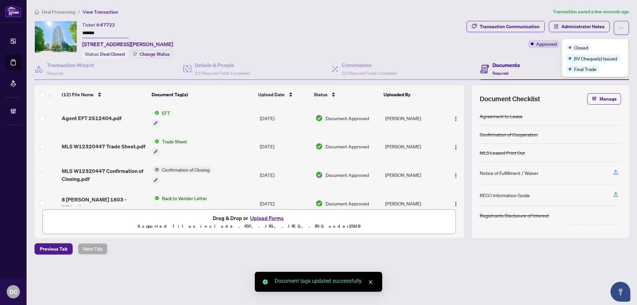
click at [54, 13] on span "Deal Processing" at bounding box center [58, 12] width 33 height 6
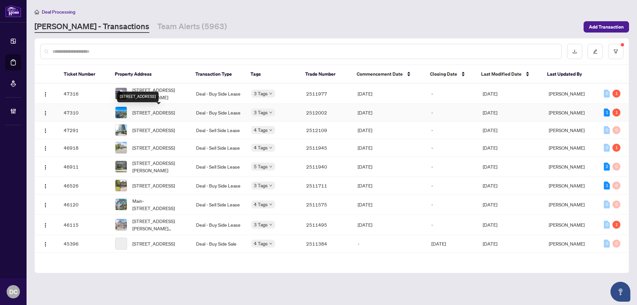
click at [146, 92] on div "4401-1080 Bay St, Toronto, Ontario M5S 0A5, Canada" at bounding box center [137, 97] width 41 height 11
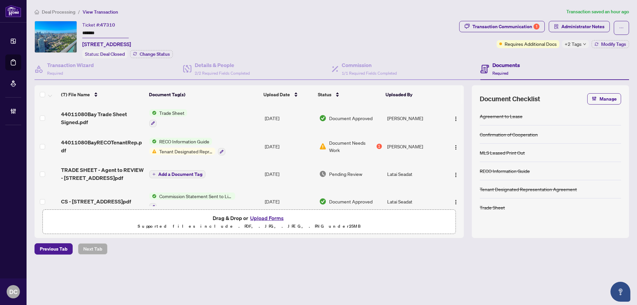
drag, startPoint x: 118, startPoint y: 35, endPoint x: 68, endPoint y: 33, distance: 50.1
click at [68, 33] on div "Ticket #: 47310 ******* 4401-1080 Bay St, Toronto, Ontario M5S 0A5, Canada Stat…" at bounding box center [245, 39] width 422 height 37
click at [615, 43] on span "Modify Tags" at bounding box center [613, 44] width 25 height 5
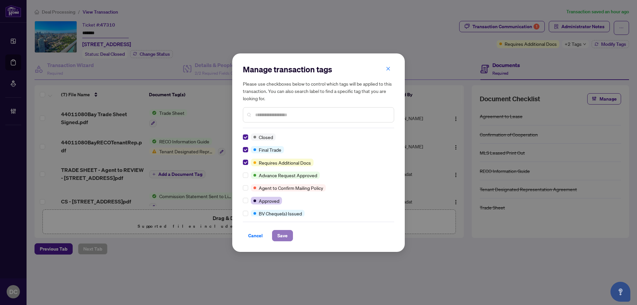
click at [288, 237] on button "Save" at bounding box center [282, 235] width 21 height 11
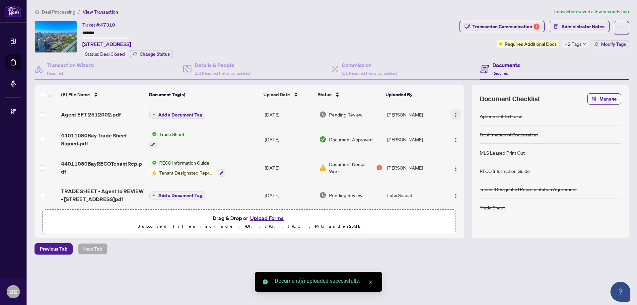
click at [456, 114] on img "button" at bounding box center [455, 114] width 5 height 5
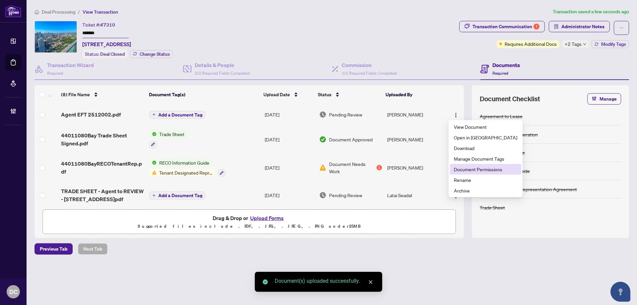
click at [460, 167] on span "Document Permissions" at bounding box center [485, 168] width 63 height 7
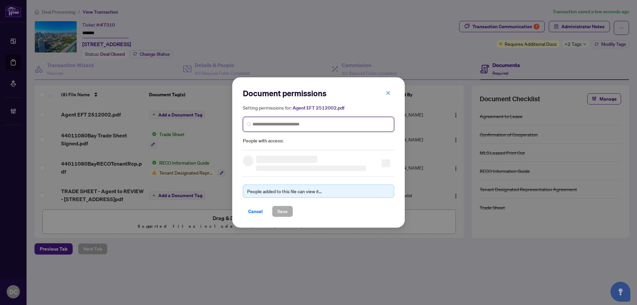
click at [286, 126] on input "search" at bounding box center [320, 124] width 137 height 7
type input "*********"
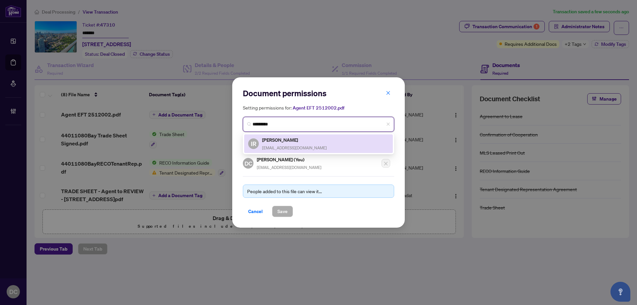
click at [288, 143] on h5 "Irina Rogatsky" at bounding box center [294, 140] width 65 height 8
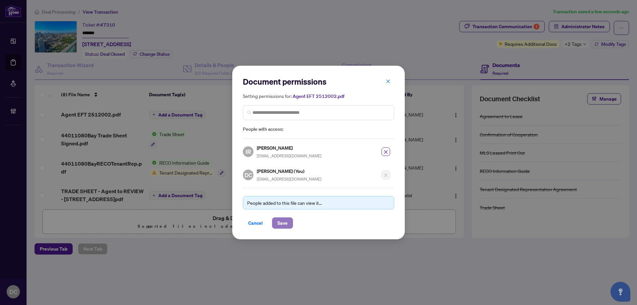
click at [284, 223] on span "Save" at bounding box center [282, 223] width 10 height 11
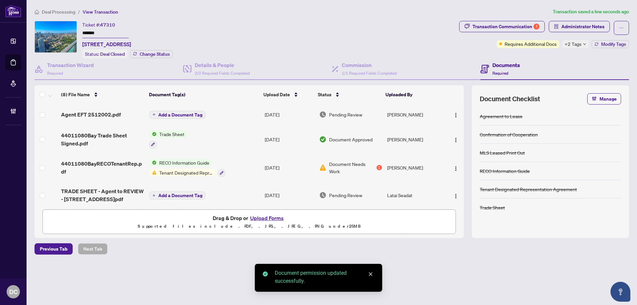
click at [192, 114] on span "Add a Document Tag" at bounding box center [180, 114] width 44 height 5
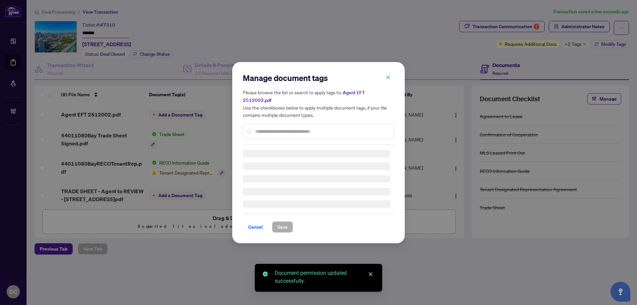
click at [298, 126] on div "Manage document tags Please browse the list or search to apply tags to: Agent E…" at bounding box center [318, 109] width 151 height 72
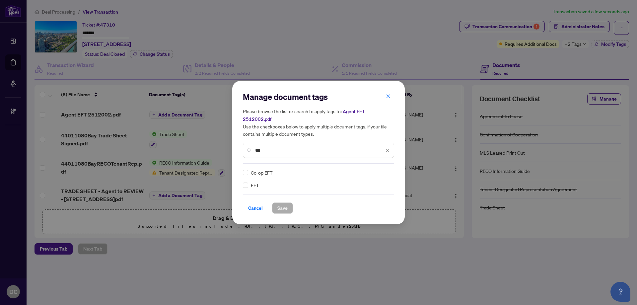
type input "***"
click at [382, 170] on img at bounding box center [380, 172] width 7 height 7
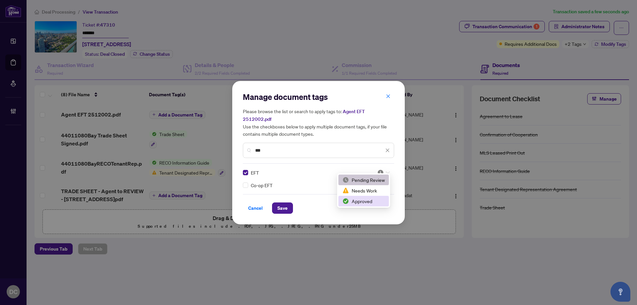
click at [351, 204] on div "Approved" at bounding box center [363, 200] width 42 height 7
click at [285, 205] on span "Save" at bounding box center [282, 208] width 10 height 11
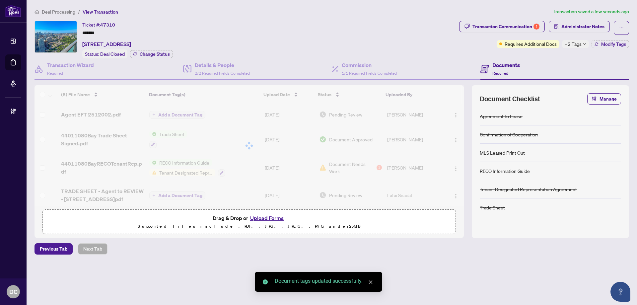
click at [584, 44] on icon "down" at bounding box center [584, 43] width 3 height 3
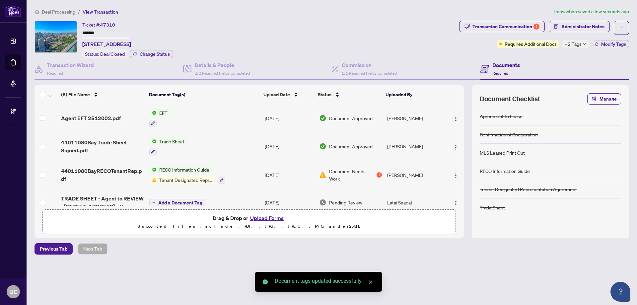
click at [418, 47] on div "Ticket #: 47310 ******* 4401-1080 Bay St, Toronto, Ontario M5S 0A5, Canada Stat…" at bounding box center [245, 39] width 422 height 37
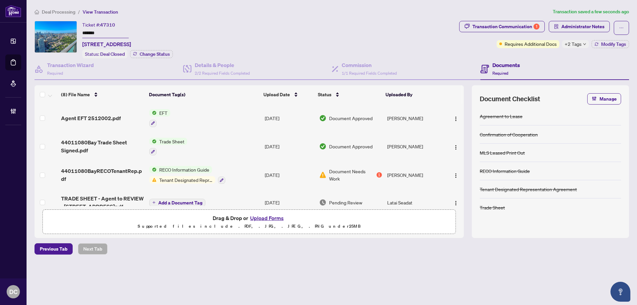
click at [460, 117] on td at bounding box center [453, 118] width 19 height 29
click at [456, 116] on img "button" at bounding box center [455, 118] width 5 height 5
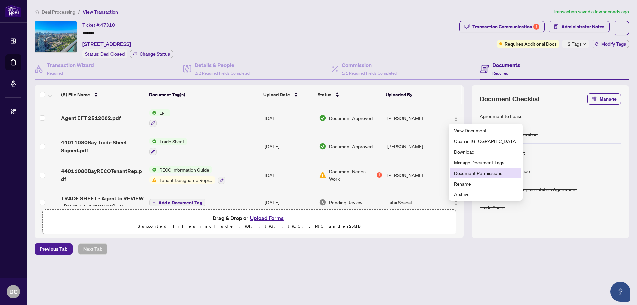
click at [466, 170] on span "Document Permissions" at bounding box center [485, 172] width 63 height 7
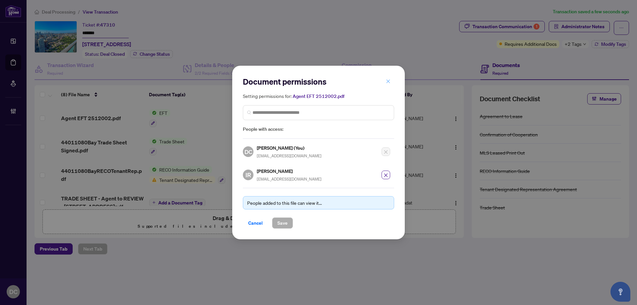
click at [389, 82] on icon "close" at bounding box center [388, 81] width 5 height 5
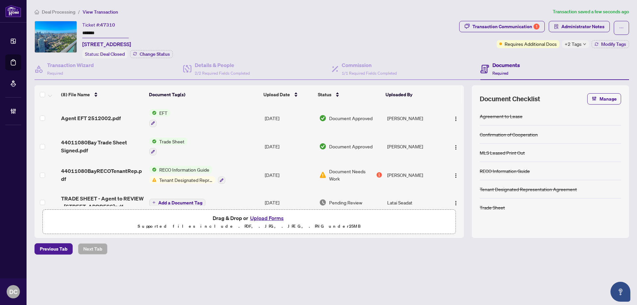
click at [67, 11] on span "Deal Processing" at bounding box center [58, 12] width 33 height 6
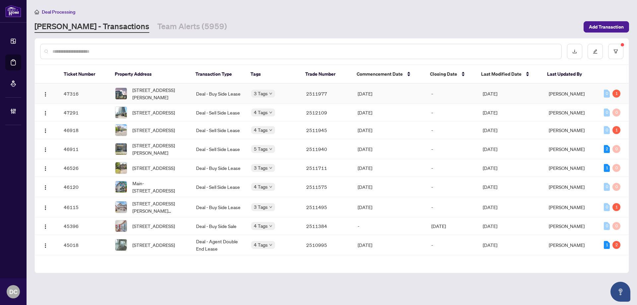
click at [301, 95] on td "2511977" at bounding box center [326, 94] width 51 height 20
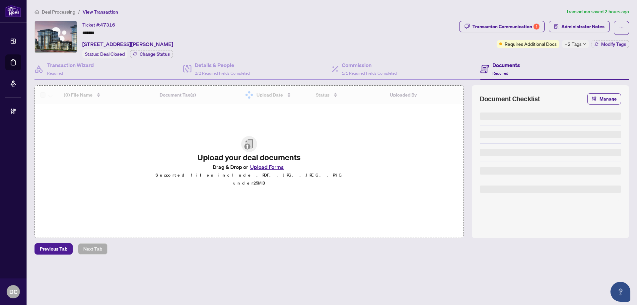
drag, startPoint x: 115, startPoint y: 33, endPoint x: 65, endPoint y: 32, distance: 50.4
click at [65, 32] on div "Ticket #: 47316 ******* 505-470 dundas St, Hamilton, Ontario L0R 2H8, Canada St…" at bounding box center [245, 39] width 422 height 37
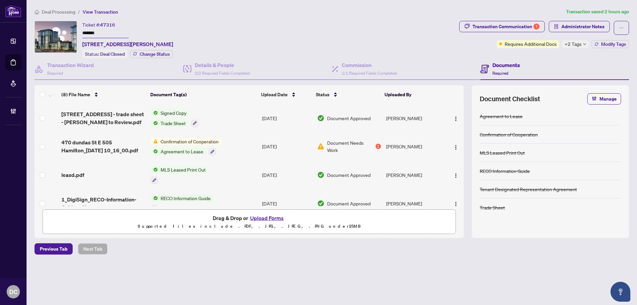
click at [576, 44] on span "+2 Tags" at bounding box center [572, 44] width 17 height 8
click at [526, 56] on div "Transaction Communication 1 Administrator Notes Requires Additional Docs +2 Tag…" at bounding box center [544, 39] width 172 height 37
click at [625, 45] on span "Modify Tags" at bounding box center [613, 44] width 25 height 5
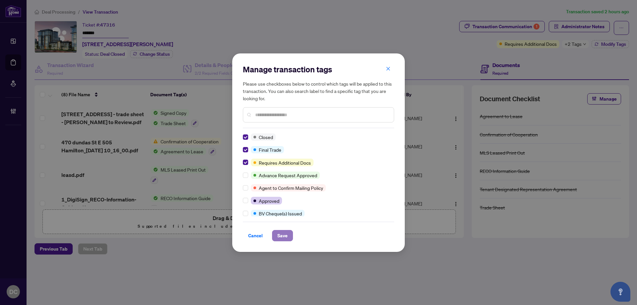
click at [284, 235] on span "Save" at bounding box center [282, 235] width 10 height 11
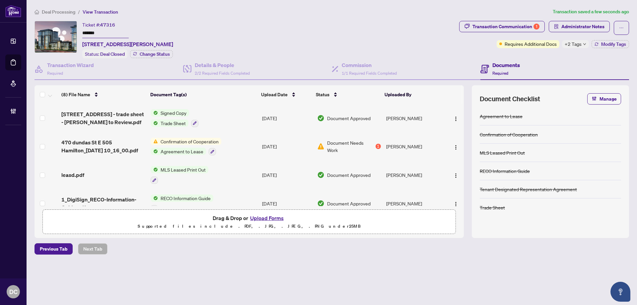
drag, startPoint x: 87, startPoint y: 32, endPoint x: 69, endPoint y: 32, distance: 17.9
click at [69, 32] on div "Ticket #: 47316 ******* 505-470 dundas St, Hamilton, Ontario L0R 2H8, Canada St…" at bounding box center [245, 39] width 422 height 37
click at [603, 43] on span "Modify Tags" at bounding box center [613, 44] width 25 height 5
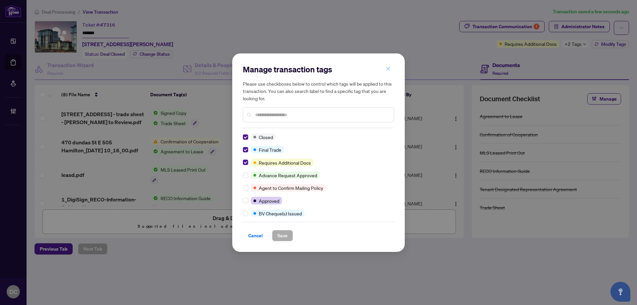
click at [386, 66] on span "button" at bounding box center [388, 69] width 5 height 11
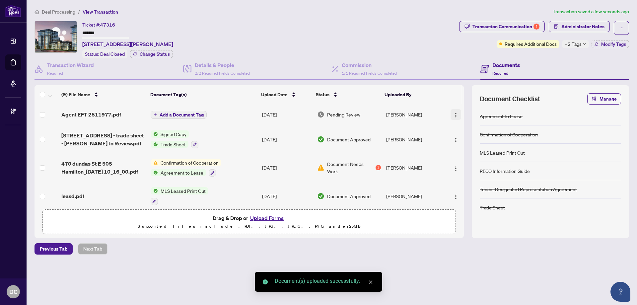
click at [455, 116] on img "button" at bounding box center [455, 114] width 5 height 5
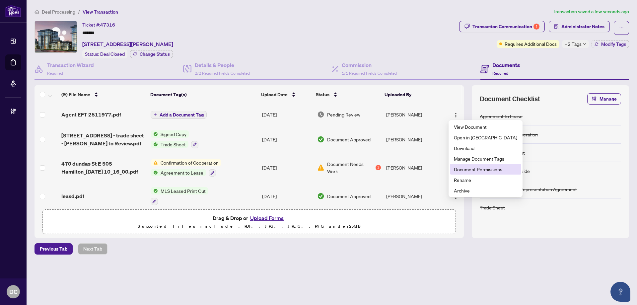
click at [467, 169] on span "Document Permissions" at bounding box center [485, 168] width 63 height 7
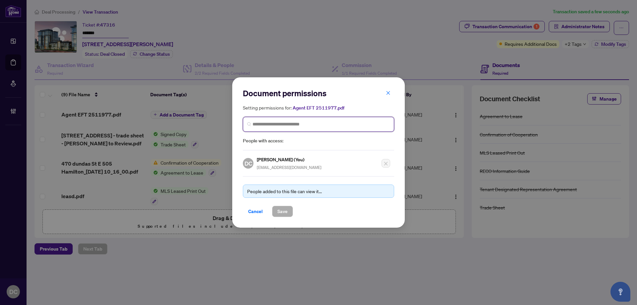
click at [296, 124] on input "search" at bounding box center [320, 124] width 137 height 7
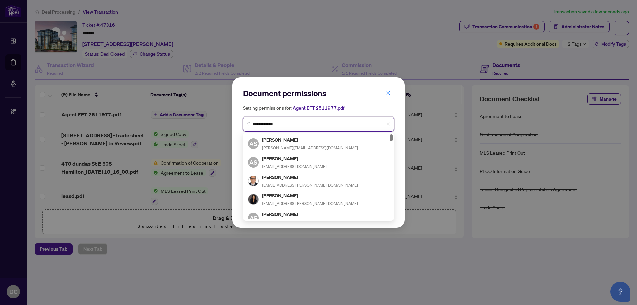
type input "**********"
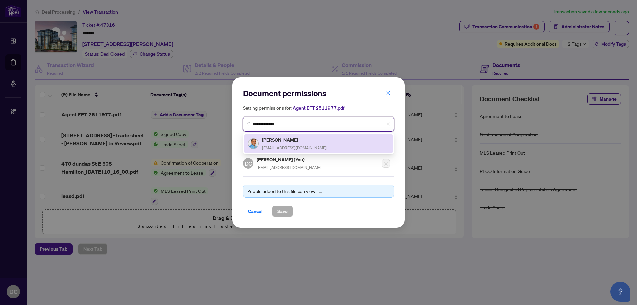
click at [297, 142] on h5 "Shamsher Randhawa" at bounding box center [294, 140] width 65 height 8
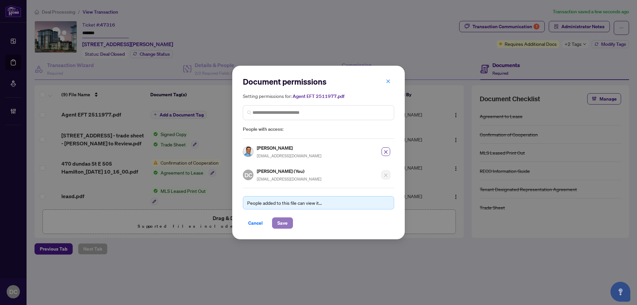
click at [288, 219] on button "Save" at bounding box center [282, 222] width 21 height 11
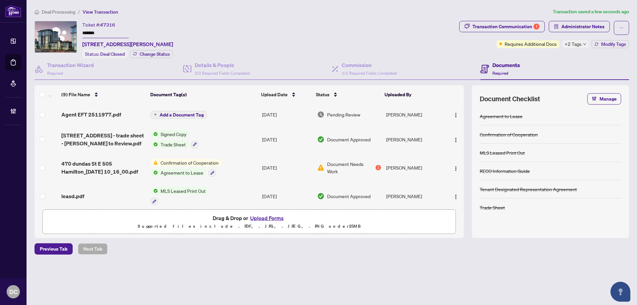
click at [170, 114] on span "Add a Document Tag" at bounding box center [182, 114] width 44 height 5
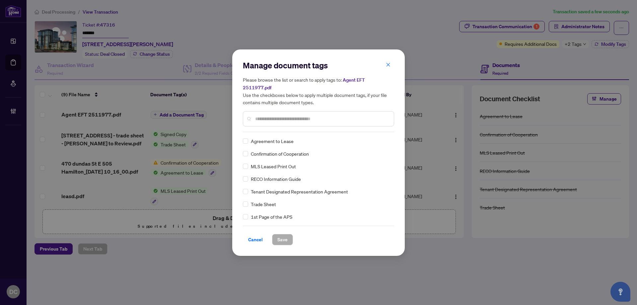
click at [292, 115] on input "text" at bounding box center [321, 118] width 133 height 7
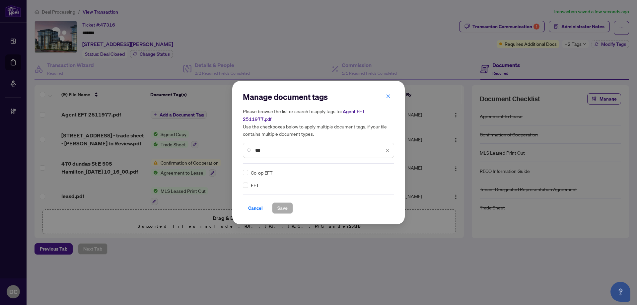
type input "***"
click at [380, 169] on img at bounding box center [380, 172] width 7 height 7
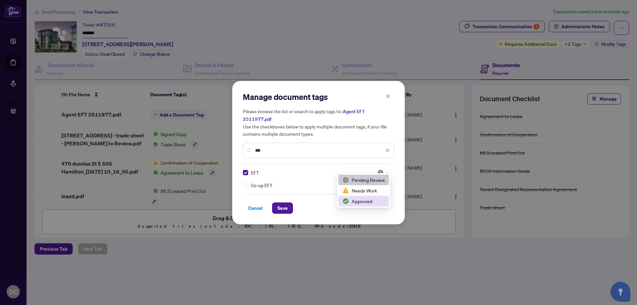
click at [369, 199] on div "Approved" at bounding box center [363, 200] width 42 height 7
click at [288, 206] on button "Save" at bounding box center [282, 207] width 21 height 11
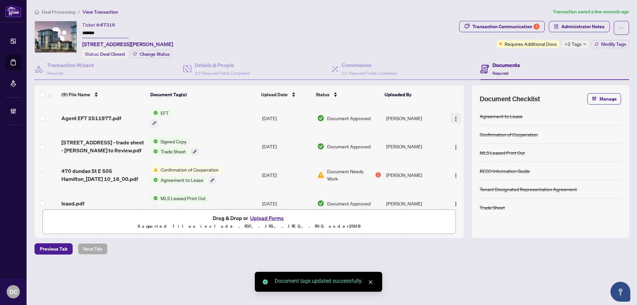
click at [454, 116] on img "button" at bounding box center [455, 118] width 5 height 5
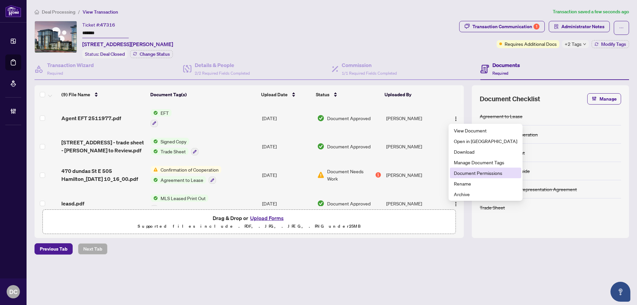
click at [466, 173] on span "Document Permissions" at bounding box center [485, 172] width 63 height 7
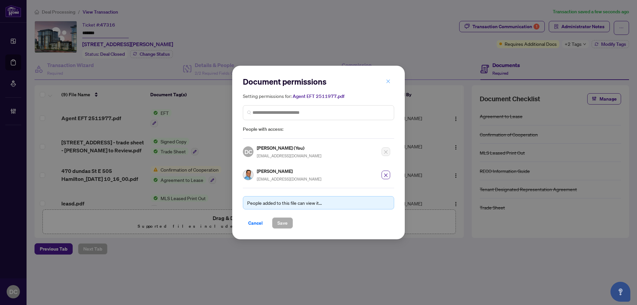
click at [386, 81] on icon "close" at bounding box center [388, 81] width 5 height 5
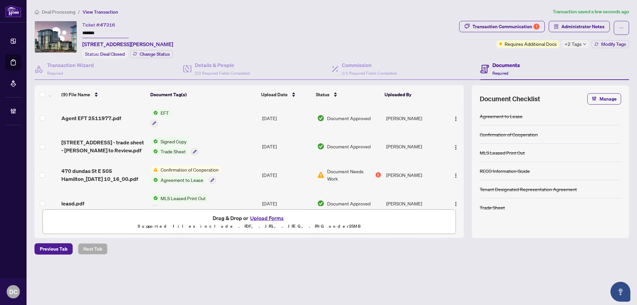
drag, startPoint x: 103, startPoint y: 31, endPoint x: 73, endPoint y: 32, distance: 29.9
click at [73, 32] on div "Ticket #: 47316 ******* 505-470 dundas St, Hamilton, Ontario L0R 2H8, Canada St…" at bounding box center [245, 39] width 422 height 37
click at [69, 10] on span "Deal Processing" at bounding box center [58, 12] width 33 height 6
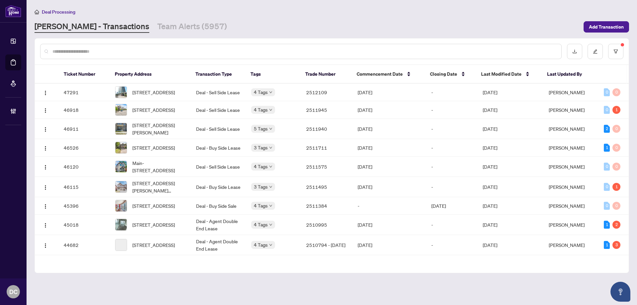
click at [75, 52] on input "text" at bounding box center [303, 51] width 503 height 7
click at [612, 53] on button "button" at bounding box center [615, 51] width 15 height 15
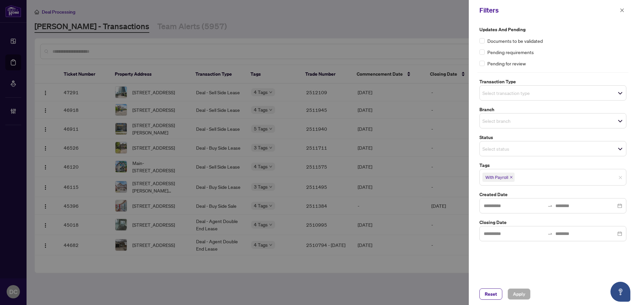
click at [510, 176] on icon "close" at bounding box center [510, 176] width 3 height 3
click at [521, 295] on span "Apply" at bounding box center [519, 293] width 12 height 11
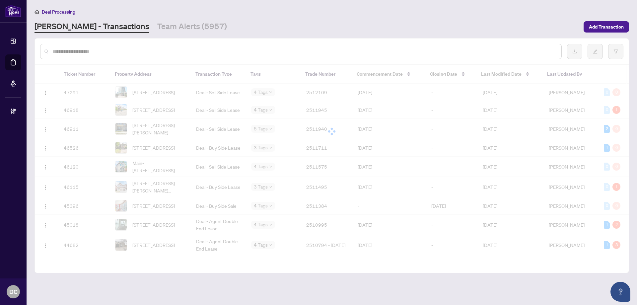
click at [618, 7] on div "Filters Updates and Pending Documents to be validated Pending requirements Pend…" at bounding box center [318, 152] width 637 height 305
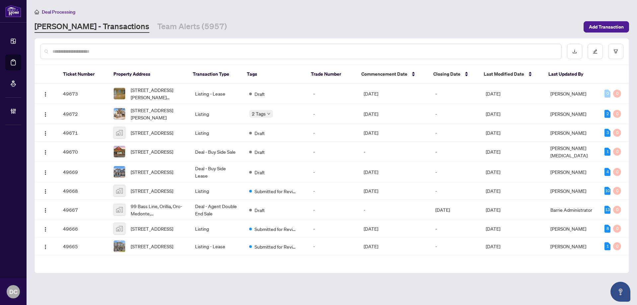
click at [194, 52] on input "text" at bounding box center [303, 51] width 503 height 7
paste input "*******"
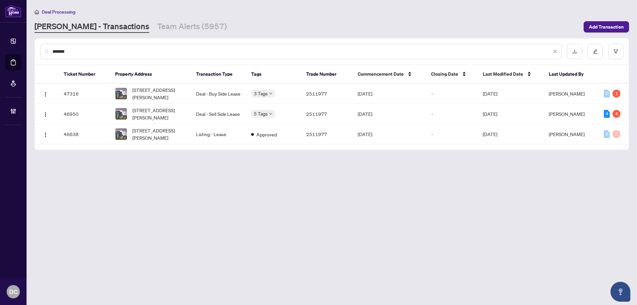
type input "*******"
click at [215, 111] on td "Deal - Sell Side Lease" at bounding box center [218, 114] width 55 height 20
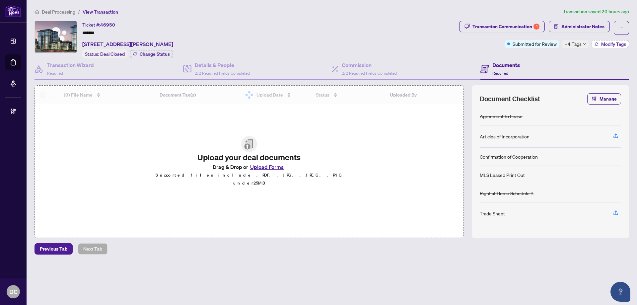
click at [620, 47] on button "Modify Tags" at bounding box center [609, 44] width 37 height 8
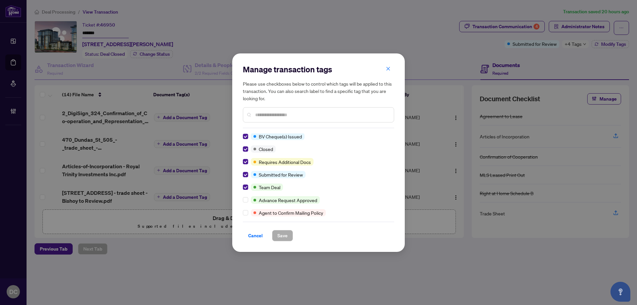
scroll to position [1, 0]
click at [254, 235] on span "Cancel" at bounding box center [255, 235] width 15 height 11
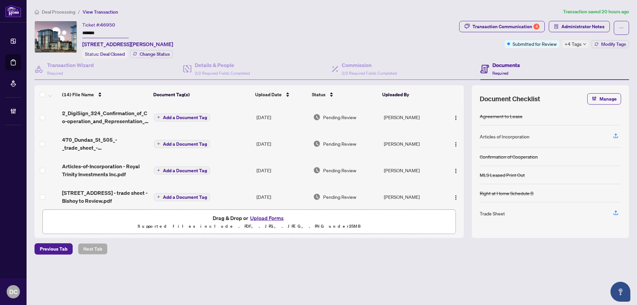
click at [65, 13] on span "Deal Processing" at bounding box center [58, 12] width 33 height 6
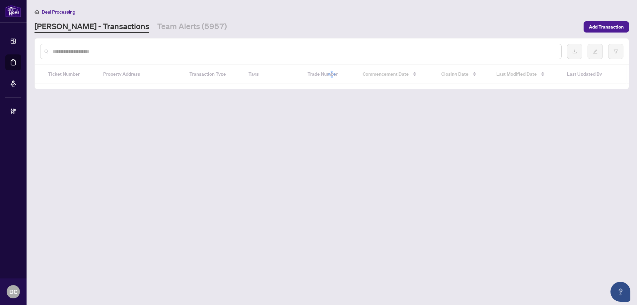
click at [94, 51] on input "text" at bounding box center [303, 51] width 503 height 7
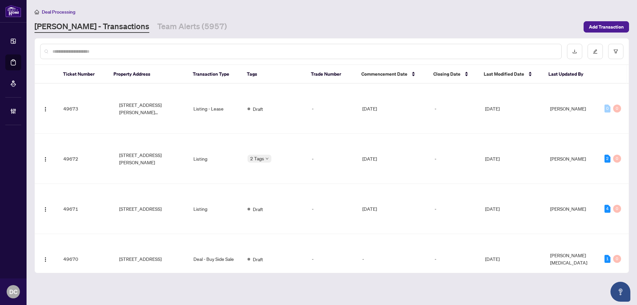
paste input "*******"
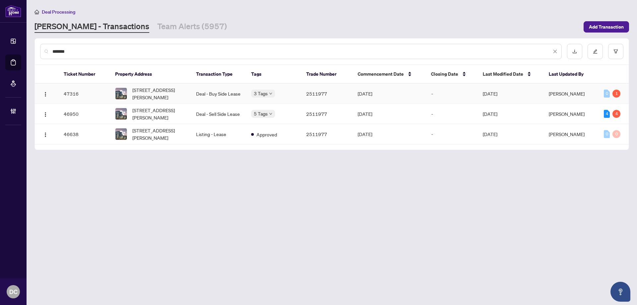
type input "*******"
click at [225, 97] on td "Deal - Buy Side Lease" at bounding box center [218, 94] width 55 height 20
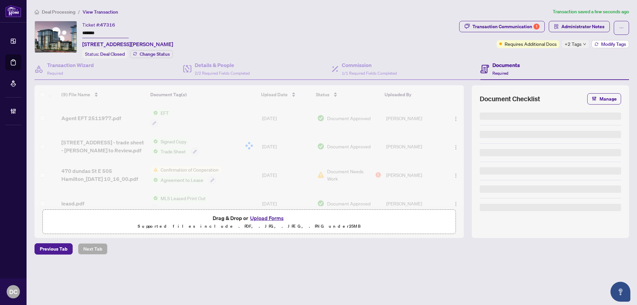
click at [601, 44] on span "Modify Tags" at bounding box center [613, 44] width 25 height 5
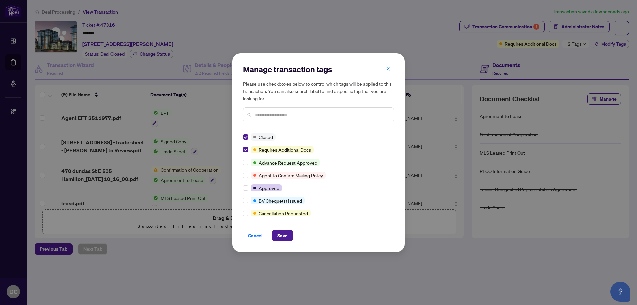
click at [280, 116] on input "text" at bounding box center [321, 114] width 133 height 7
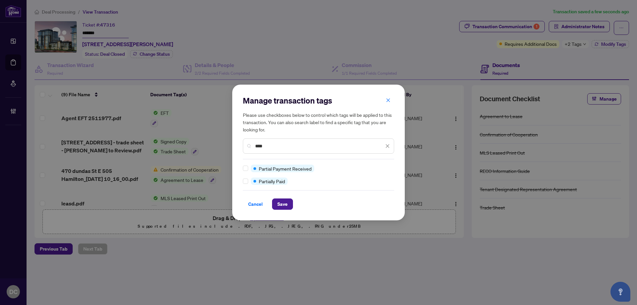
type input "****"
click at [282, 206] on span "Save" at bounding box center [282, 204] width 10 height 11
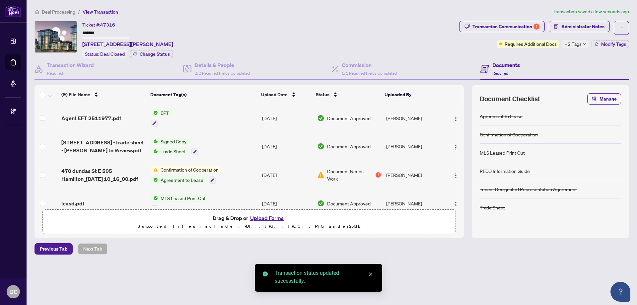
click at [59, 12] on span "Deal Processing" at bounding box center [58, 12] width 33 height 6
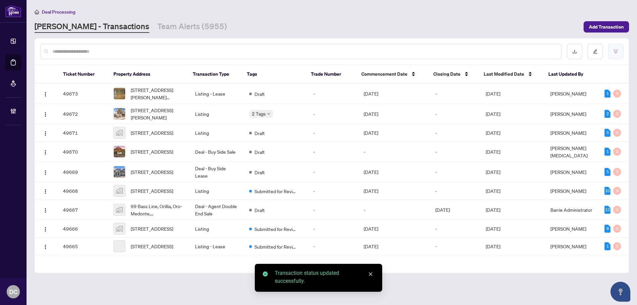
click at [613, 49] on icon "filter" at bounding box center [615, 51] width 5 height 5
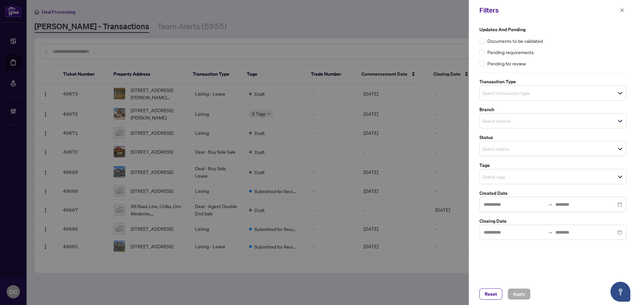
click at [553, 154] on div "Select status" at bounding box center [552, 148] width 147 height 15
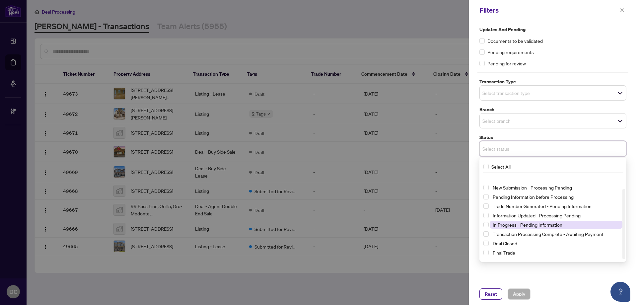
scroll to position [17, 0]
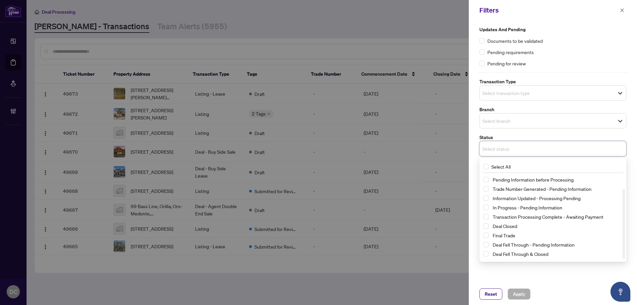
click at [536, 133] on div "Updates and Pending Documents to be validated Pending requirements Pending for …" at bounding box center [552, 133] width 151 height 214
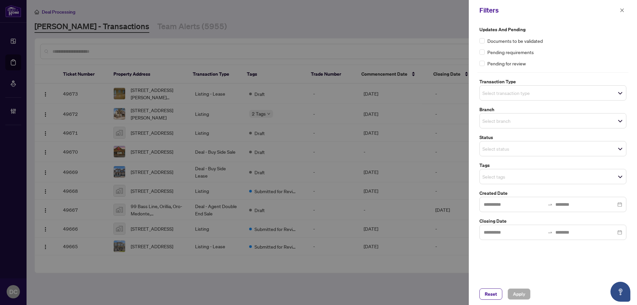
click at [506, 176] on input "search" at bounding box center [505, 176] width 46 height 8
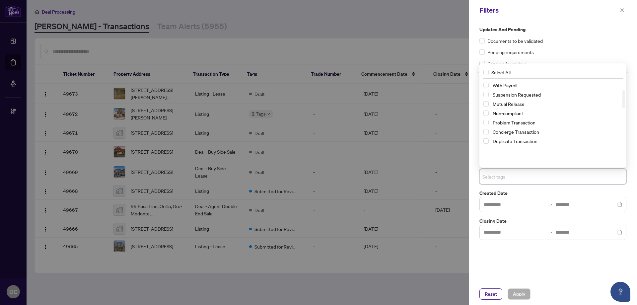
scroll to position [16, 0]
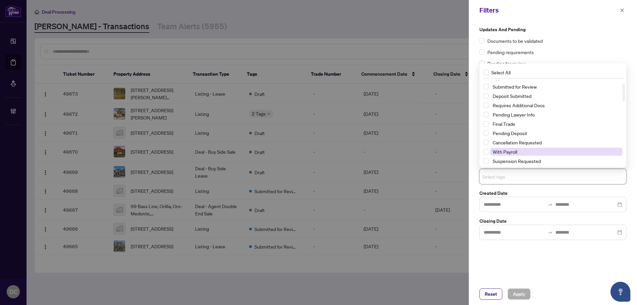
click at [508, 149] on span "With Payroll" at bounding box center [504, 152] width 25 height 6
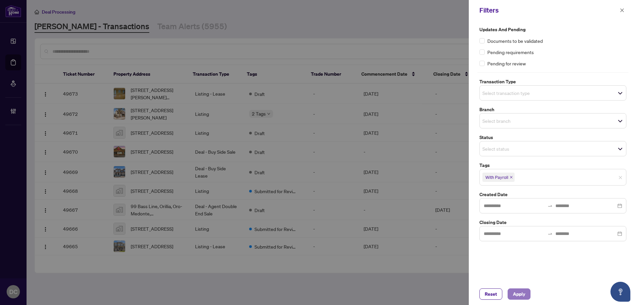
click at [525, 294] on span "Apply" at bounding box center [519, 293] width 12 height 11
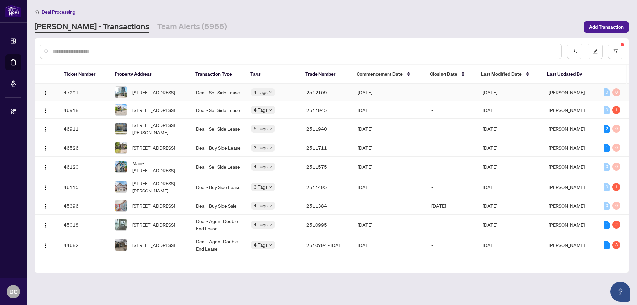
click at [464, 87] on td "-" at bounding box center [451, 93] width 51 height 18
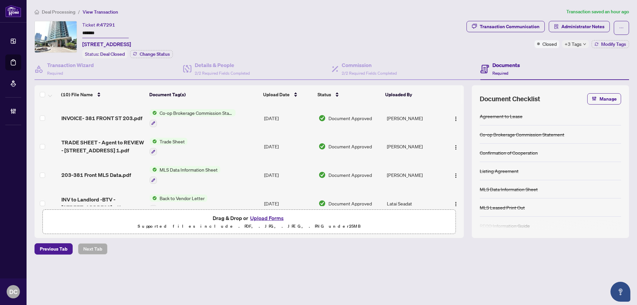
drag, startPoint x: 104, startPoint y: 34, endPoint x: 70, endPoint y: 34, distance: 34.5
click at [70, 34] on div "Ticket #: 47291 ******* 203-381 Front St, Toronto, Ontario M5V 3R8, Canada Stat…" at bounding box center [248, 39] width 429 height 37
click at [610, 42] on span "Modify Tags" at bounding box center [613, 44] width 25 height 5
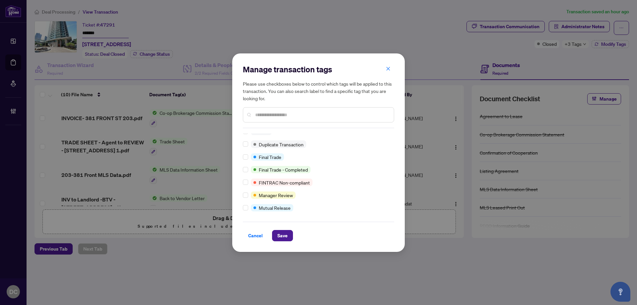
scroll to position [18, 0]
click at [278, 233] on span "Save" at bounding box center [282, 235] width 10 height 11
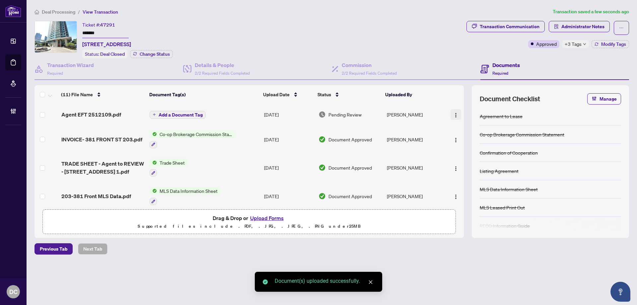
click at [453, 115] on img "button" at bounding box center [455, 114] width 5 height 5
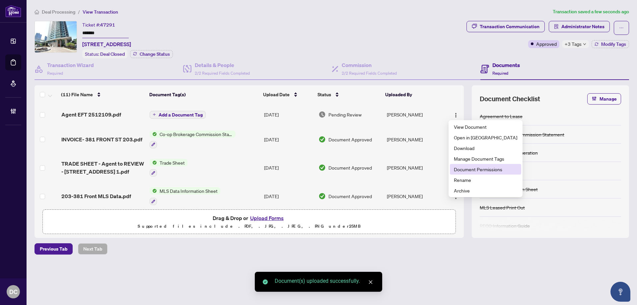
click at [464, 167] on span "Document Permissions" at bounding box center [485, 168] width 63 height 7
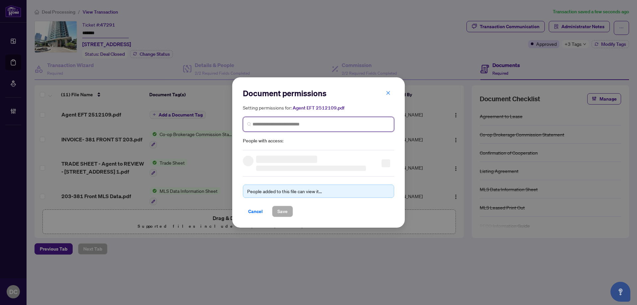
click at [287, 126] on input "search" at bounding box center [320, 124] width 137 height 7
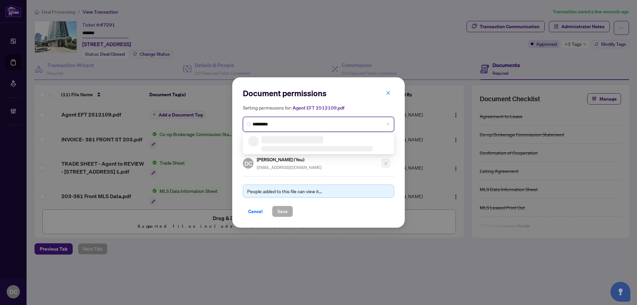
type input "**********"
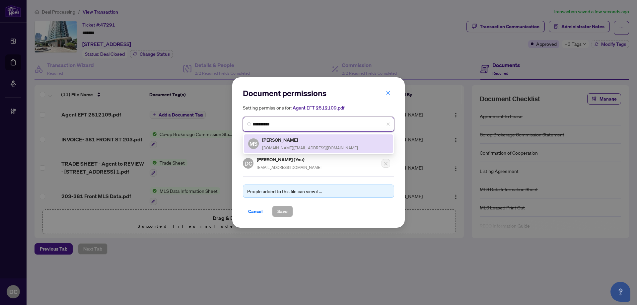
click at [282, 138] on h5 "Mahmoud Suleiman" at bounding box center [310, 140] width 96 height 8
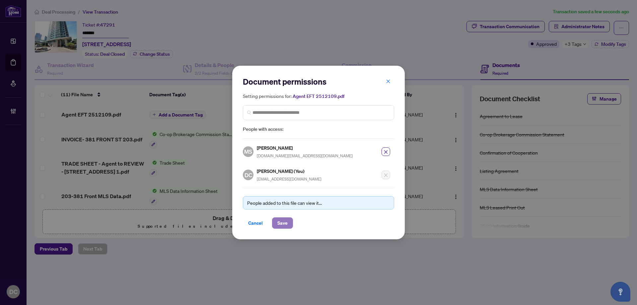
click at [290, 220] on button "Save" at bounding box center [282, 222] width 21 height 11
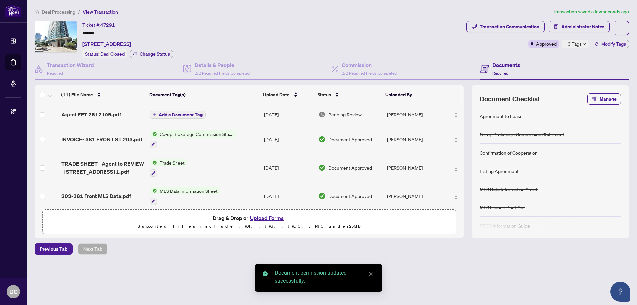
click at [184, 114] on span "Add a Document Tag" at bounding box center [181, 114] width 44 height 5
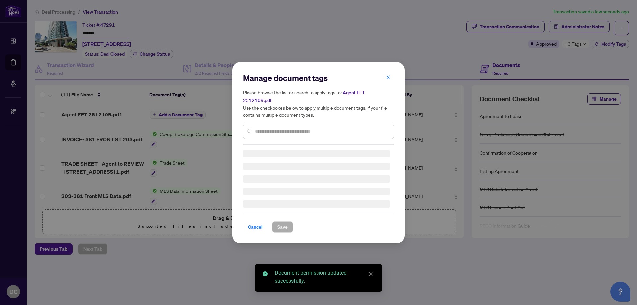
click at [277, 124] on div "Manage document tags Please browse the list or search to apply tags to: Agent E…" at bounding box center [318, 109] width 151 height 72
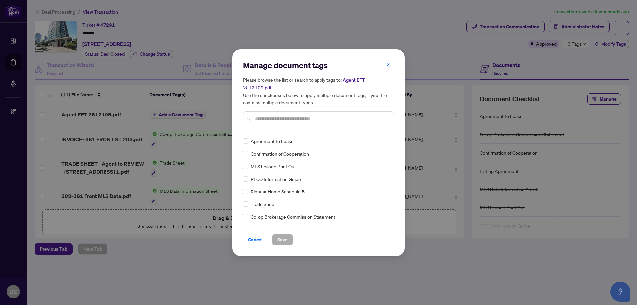
click at [286, 115] on input "text" at bounding box center [321, 118] width 133 height 7
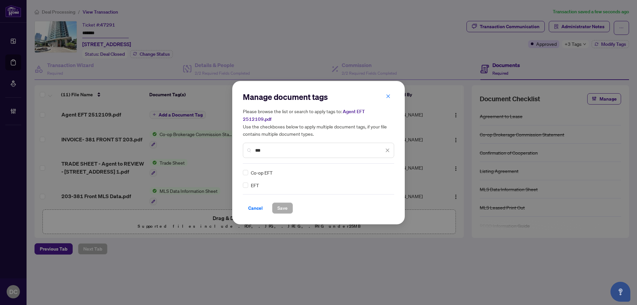
type input "***"
drag, startPoint x: 385, startPoint y: 163, endPoint x: 385, endPoint y: 167, distance: 4.3
click at [385, 165] on div "Manage document tags Please browse the list or search to apply tags to: Agent E…" at bounding box center [318, 153] width 151 height 122
click at [384, 169] on div at bounding box center [383, 172] width 13 height 7
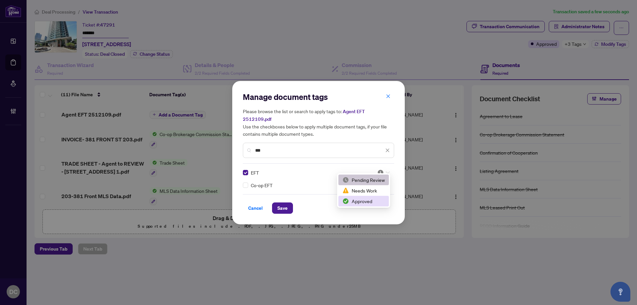
click at [362, 202] on div "Approved" at bounding box center [363, 200] width 42 height 7
click at [283, 203] on span "Save" at bounding box center [282, 208] width 10 height 11
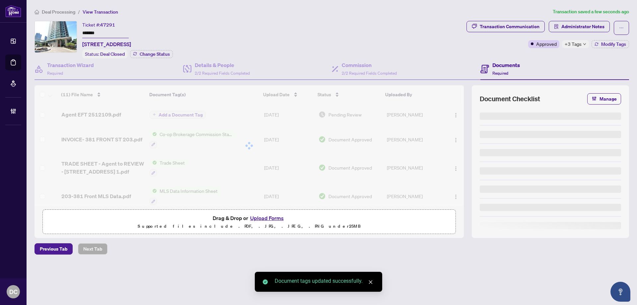
click at [572, 44] on span "+3 Tags" at bounding box center [572, 44] width 17 height 8
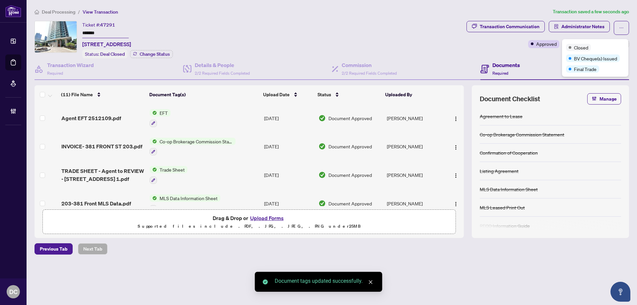
click at [58, 11] on span "Deal Processing" at bounding box center [58, 12] width 33 height 6
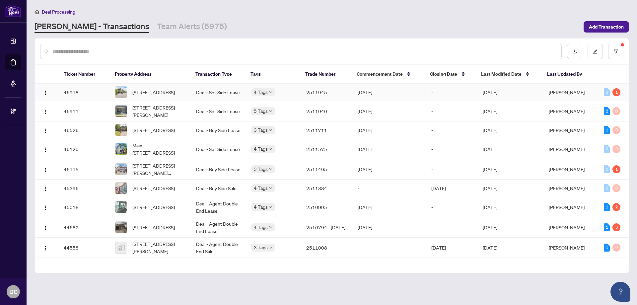
click at [218, 91] on td "Deal - Sell Side Lease" at bounding box center [218, 93] width 55 height 18
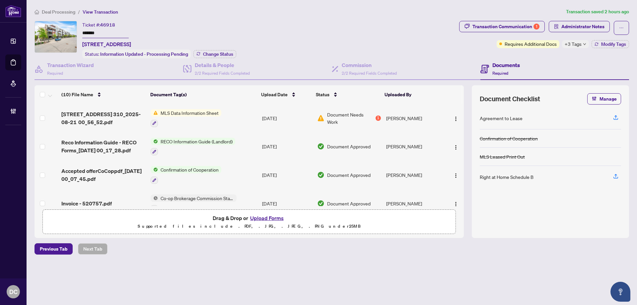
drag, startPoint x: 112, startPoint y: 32, endPoint x: 62, endPoint y: 30, distance: 49.8
click at [62, 30] on div "Ticket #: 46918 ******* 310-5005 harvard Rd, Mississauga, Ontario L5M 0W5, Cana…" at bounding box center [245, 39] width 422 height 37
click at [214, 53] on span "Change Status" at bounding box center [218, 54] width 30 height 5
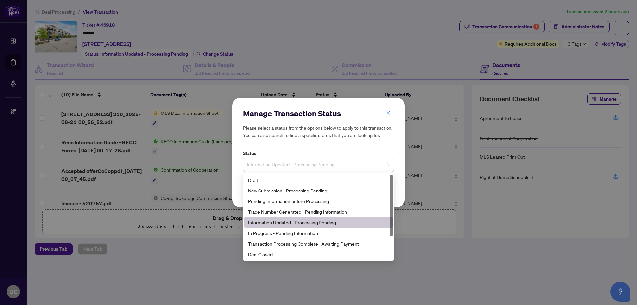
click at [264, 163] on span "Information Updated - Processing Pending" at bounding box center [318, 164] width 143 height 13
click at [274, 255] on div "Deal Closed" at bounding box center [318, 253] width 141 height 7
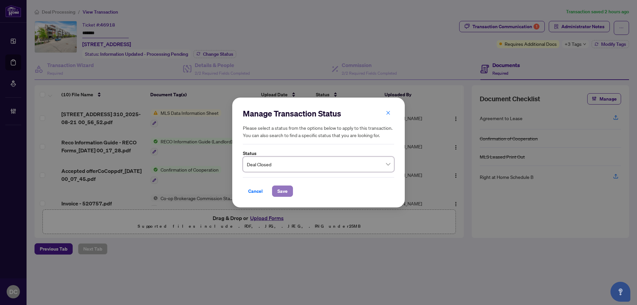
click at [289, 192] on button "Save" at bounding box center [282, 190] width 21 height 11
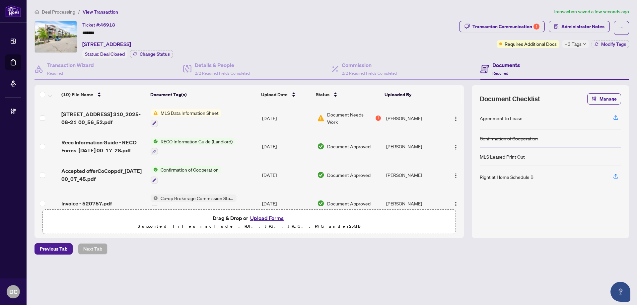
click at [580, 44] on span "+3 Tags" at bounding box center [572, 44] width 17 height 8
click at [545, 60] on div "Documents Required" at bounding box center [554, 69] width 149 height 22
click at [606, 45] on span "Modify Tags" at bounding box center [613, 44] width 25 height 5
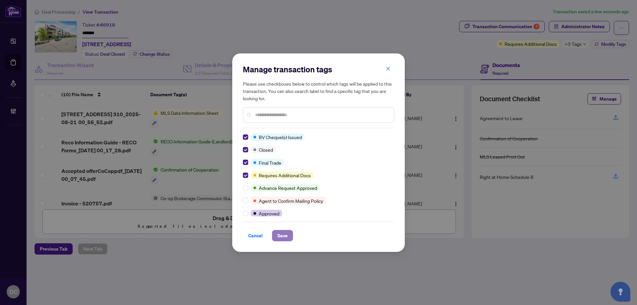
click at [289, 235] on button "Save" at bounding box center [282, 235] width 21 height 11
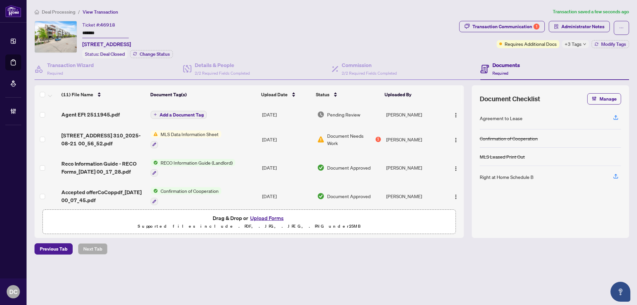
click at [563, 207] on div "Agreement to Lease Confirmation of Cooperation MLS Leased Print Out Right at Ho…" at bounding box center [550, 168] width 141 height 123
click at [455, 114] on img "button" at bounding box center [455, 114] width 5 height 5
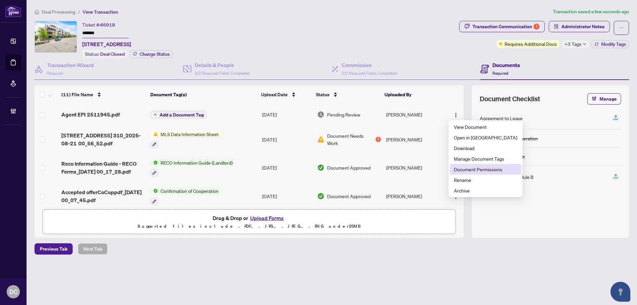
click at [474, 168] on span "Document Permissions" at bounding box center [485, 168] width 63 height 7
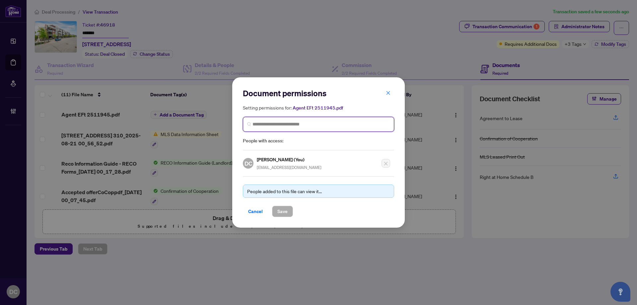
click at [333, 125] on input "search" at bounding box center [320, 124] width 137 height 7
type input "**********"
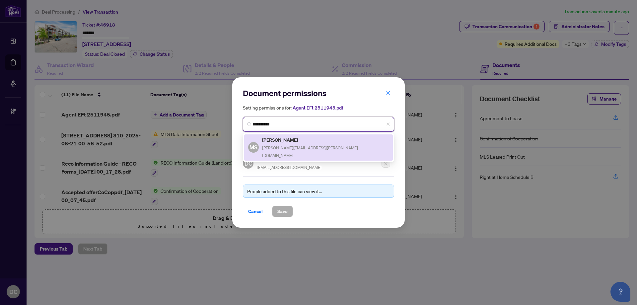
click at [306, 140] on h5 "Mohammed Sakil" at bounding box center [325, 140] width 127 height 8
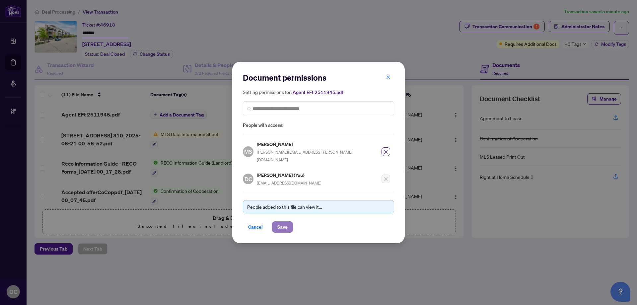
click at [289, 223] on button "Save" at bounding box center [282, 226] width 21 height 11
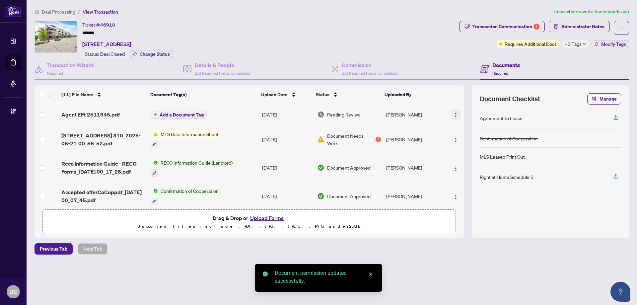
click at [455, 112] on img "button" at bounding box center [455, 114] width 5 height 5
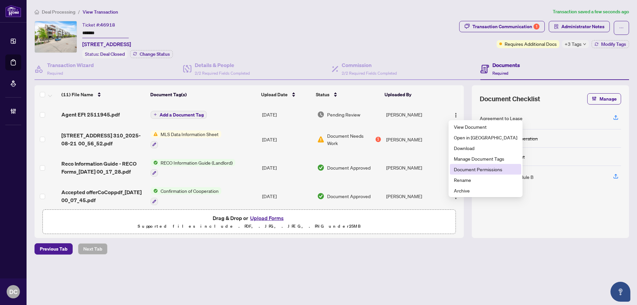
click at [476, 168] on span "Document Permissions" at bounding box center [485, 168] width 63 height 7
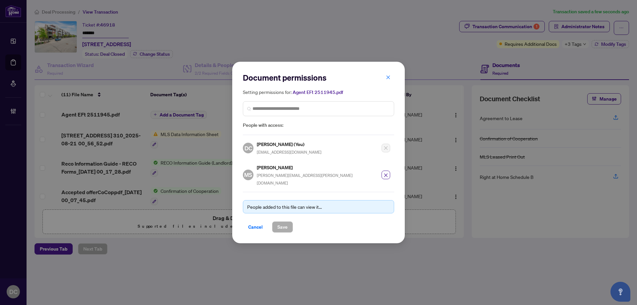
drag, startPoint x: 387, startPoint y: 177, endPoint x: 380, endPoint y: 162, distance: 15.7
click at [387, 176] on icon "close" at bounding box center [385, 175] width 5 height 5
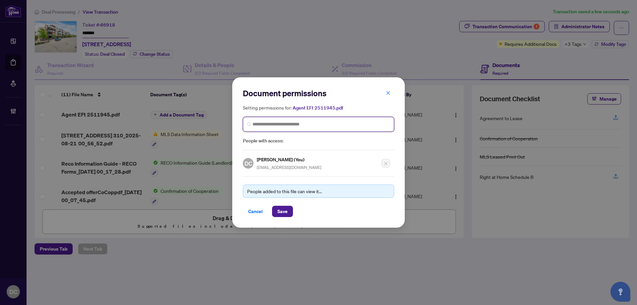
click at [312, 126] on input "search" at bounding box center [320, 124] width 137 height 7
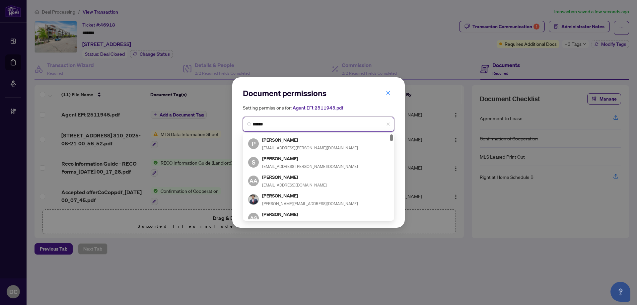
type input "*******"
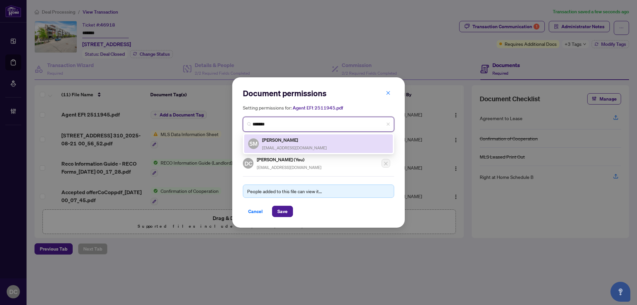
click at [307, 145] on div "SM Siddeek Mohammed siddeek@sidsells.ca" at bounding box center [318, 143] width 141 height 15
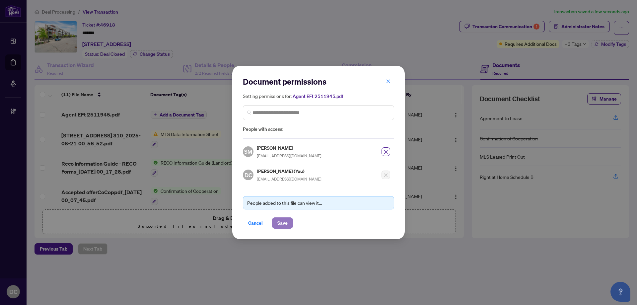
click at [287, 220] on span "Save" at bounding box center [282, 223] width 10 height 11
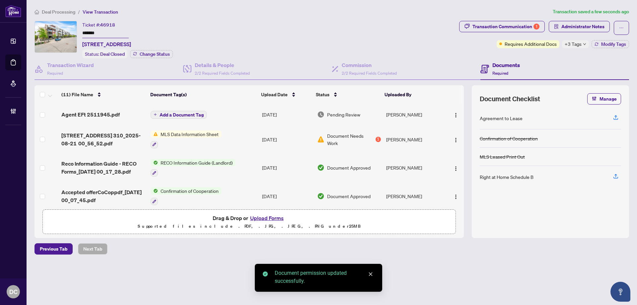
click at [160, 112] on span "Add a Document Tag" at bounding box center [182, 114] width 44 height 5
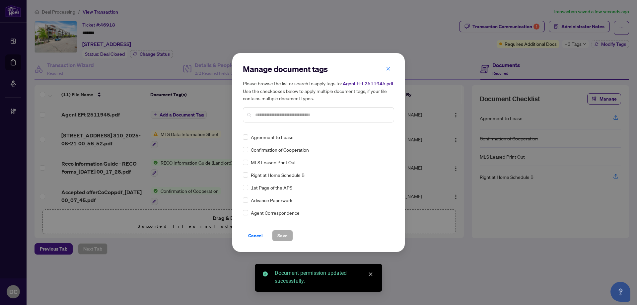
click at [307, 127] on div "Manage document tags Please browse the list or search to apply tags to: Agent E…" at bounding box center [318, 96] width 151 height 64
click at [322, 118] on input "text" at bounding box center [321, 114] width 133 height 7
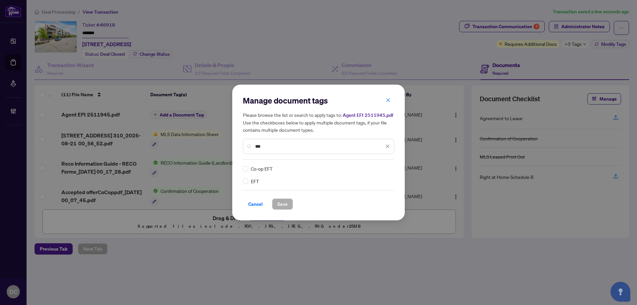
type input "***"
click at [383, 170] on img at bounding box center [380, 168] width 7 height 7
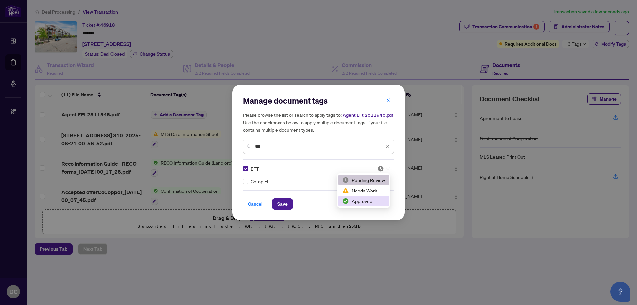
click at [362, 199] on div "Approved" at bounding box center [363, 200] width 42 height 7
click at [284, 202] on span "Save" at bounding box center [282, 204] width 10 height 11
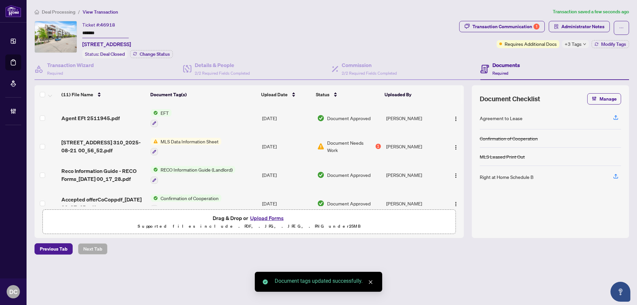
click at [63, 12] on span "Deal Processing" at bounding box center [58, 12] width 33 height 6
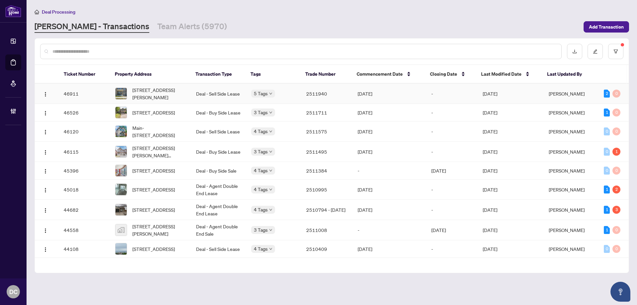
click at [400, 95] on td "[DATE]" at bounding box center [389, 94] width 74 height 20
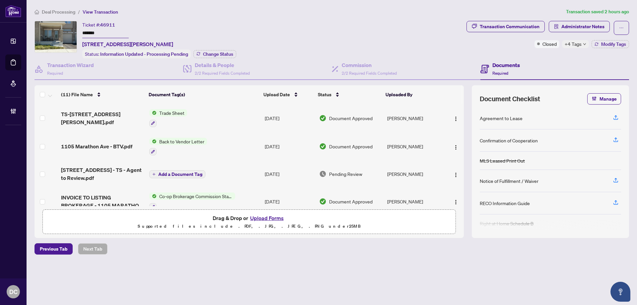
drag, startPoint x: 98, startPoint y: 32, endPoint x: 54, endPoint y: 32, distance: 43.8
click at [54, 32] on div "Ticket #: 46911 ******* 1105 Marathon Ave, Pickering, Ontario L1X 0L7, Canada S…" at bounding box center [248, 39] width 429 height 37
click at [232, 55] on span "Change Status" at bounding box center [218, 54] width 30 height 5
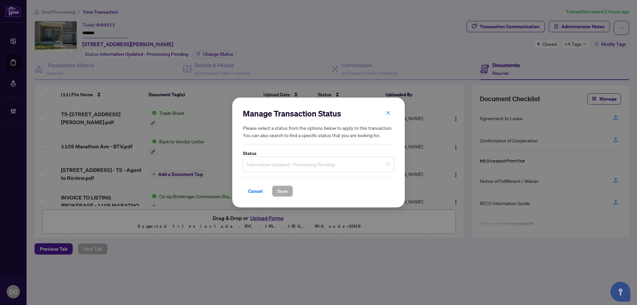
click at [306, 170] on span "Information Updated - Processing Pending" at bounding box center [318, 164] width 143 height 13
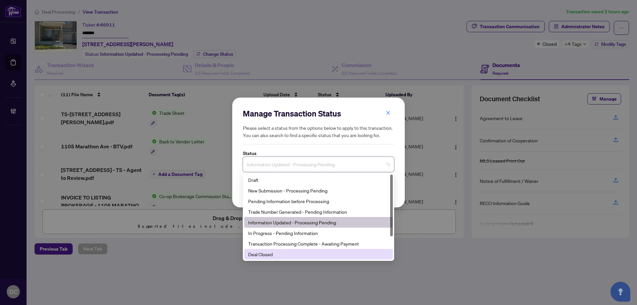
click at [282, 253] on div "Deal Closed" at bounding box center [318, 253] width 141 height 7
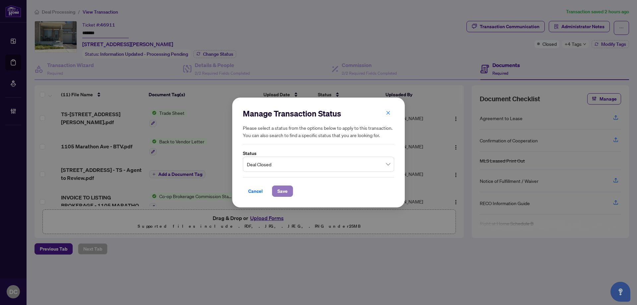
click at [289, 188] on button "Save" at bounding box center [282, 190] width 21 height 11
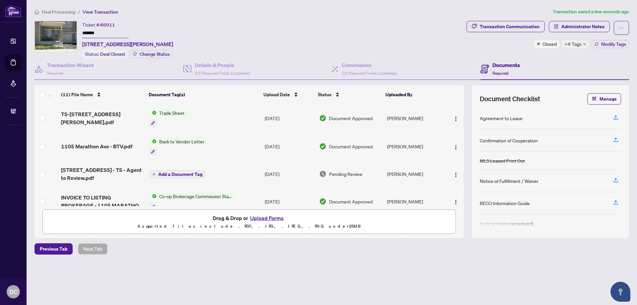
click at [580, 45] on span "+4 Tags" at bounding box center [572, 44] width 17 height 8
click at [545, 57] on div "Transaction Communication Administrator Notes Closed +4 Tags Modify Tags" at bounding box center [547, 39] width 165 height 37
click at [609, 45] on span "Modify Tags" at bounding box center [613, 44] width 25 height 5
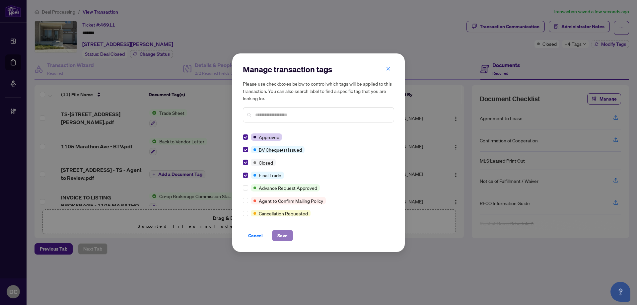
click at [279, 235] on span "Save" at bounding box center [282, 235] width 10 height 11
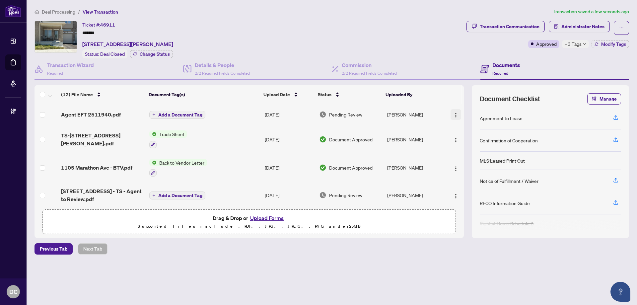
click at [454, 115] on img "button" at bounding box center [455, 114] width 5 height 5
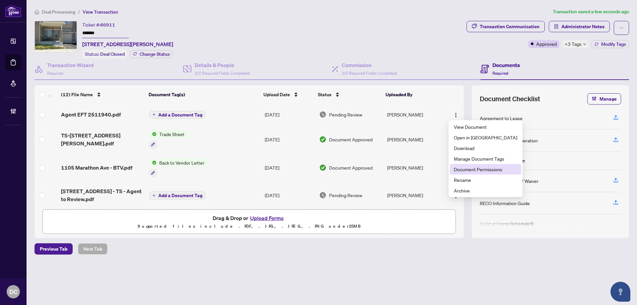
click at [465, 170] on span "Document Permissions" at bounding box center [485, 168] width 63 height 7
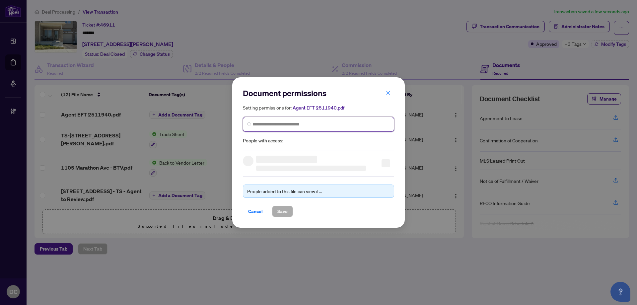
click at [358, 126] on input "search" at bounding box center [320, 124] width 137 height 7
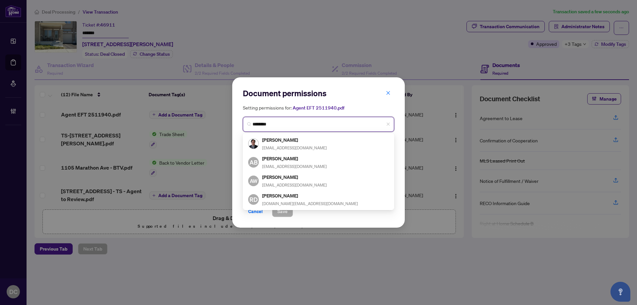
type input "*********"
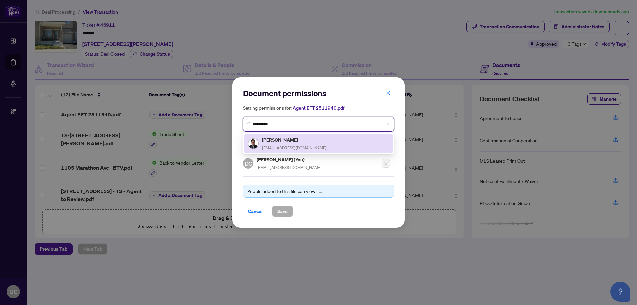
drag, startPoint x: 351, startPoint y: 142, endPoint x: 346, endPoint y: 143, distance: 5.0
click at [351, 142] on div "Anil Bansal anilbansal22@gmail.com" at bounding box center [318, 143] width 141 height 15
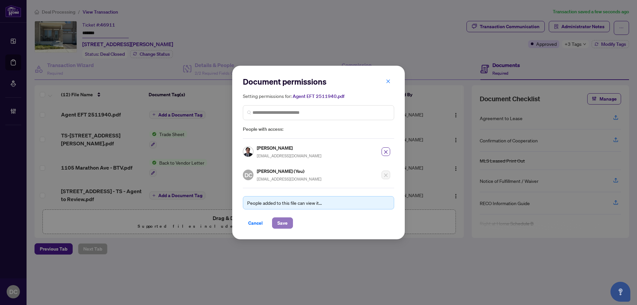
click at [286, 225] on span "Save" at bounding box center [282, 223] width 10 height 11
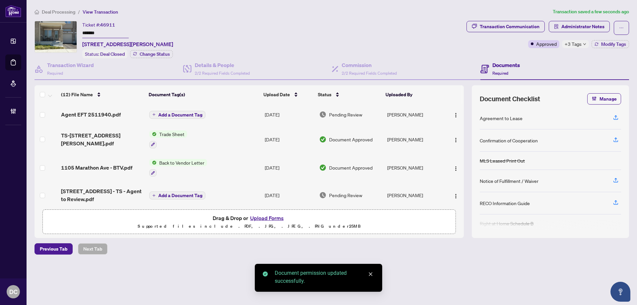
click at [193, 114] on span "Add a Document Tag" at bounding box center [180, 114] width 44 height 5
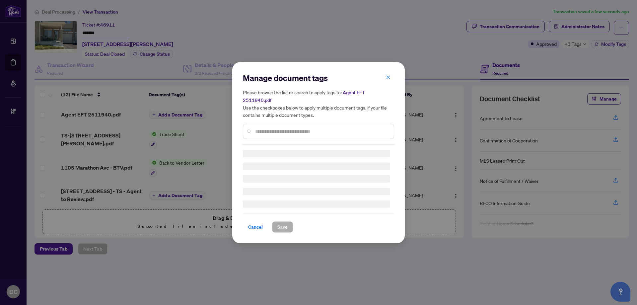
click at [320, 125] on div "Manage document tags Please browse the list or search to apply tags to: Agent E…" at bounding box center [318, 109] width 151 height 72
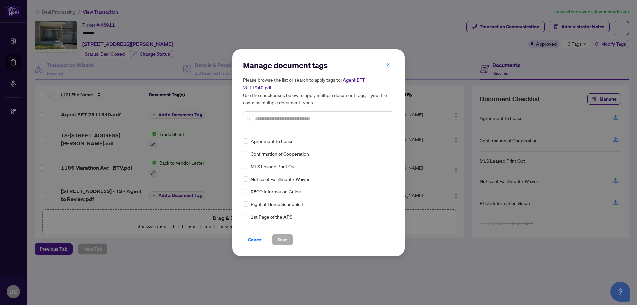
click at [324, 118] on input "text" at bounding box center [321, 118] width 133 height 7
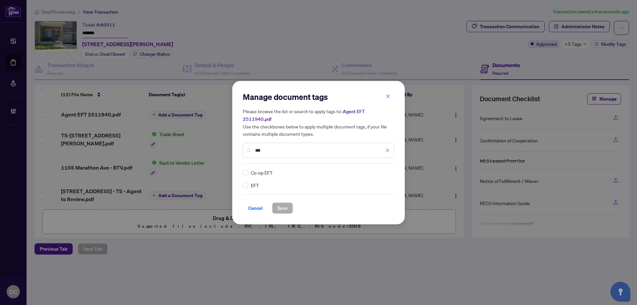
type input "***"
click at [381, 169] on img at bounding box center [380, 172] width 7 height 7
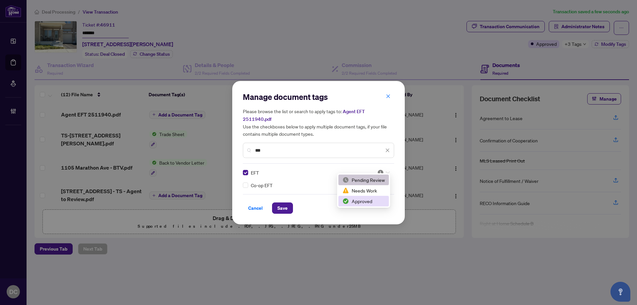
click at [363, 197] on div "Approved" at bounding box center [363, 200] width 42 height 7
click at [285, 203] on span "Save" at bounding box center [282, 208] width 10 height 11
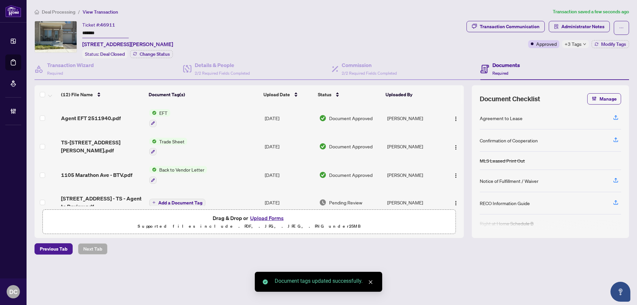
click at [570, 46] on span "+3 Tags" at bounding box center [572, 44] width 17 height 8
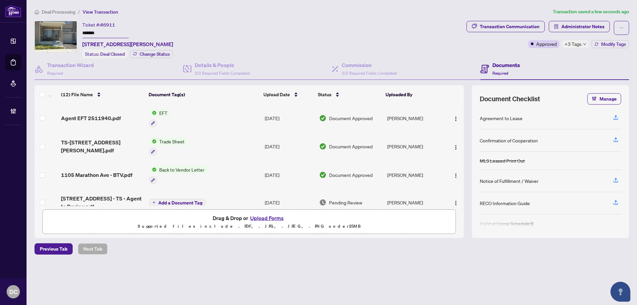
click at [67, 12] on span "Deal Processing" at bounding box center [58, 12] width 33 height 6
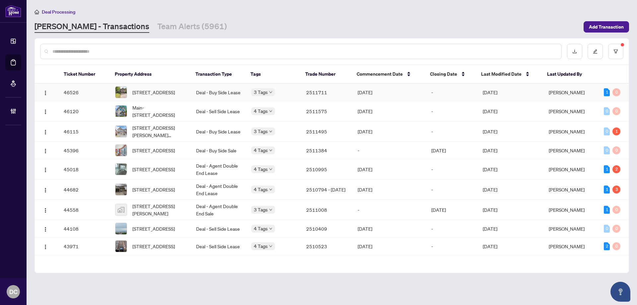
click at [350, 92] on td "2511711" at bounding box center [326, 93] width 51 height 18
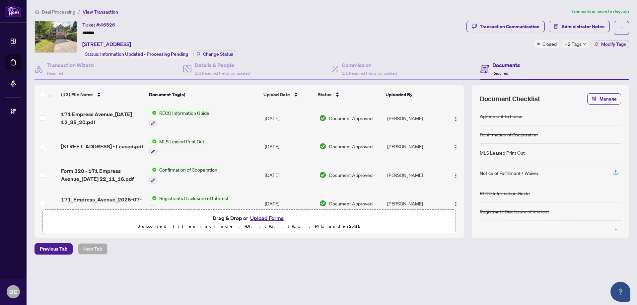
drag, startPoint x: 113, startPoint y: 32, endPoint x: 41, endPoint y: 31, distance: 72.0
click at [41, 31] on div "Ticket #: 46526 ******* 171 Empress Ave, Toronto, Ontario M2N 3T7, Canada Statu…" at bounding box center [248, 39] width 429 height 37
click at [206, 52] on span "Change Status" at bounding box center [218, 54] width 30 height 5
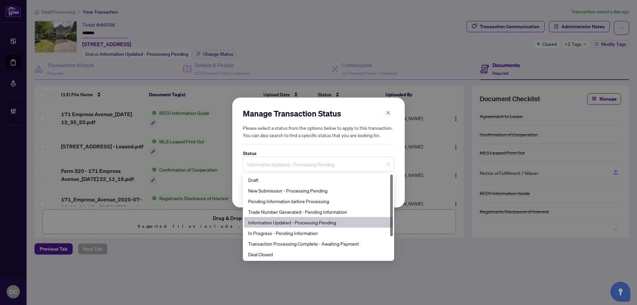
click at [268, 160] on span "Information Updated - Processing Pending" at bounding box center [318, 164] width 143 height 13
click at [282, 250] on div "Deal Closed" at bounding box center [318, 254] width 149 height 11
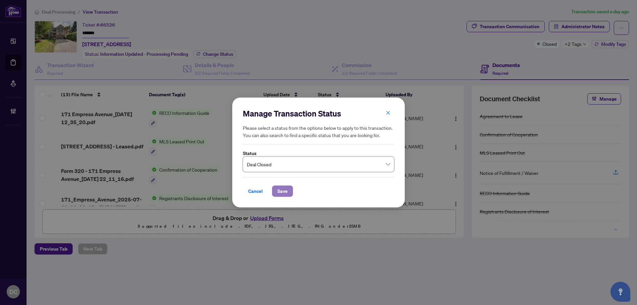
click at [279, 186] on span "Save" at bounding box center [282, 191] width 10 height 11
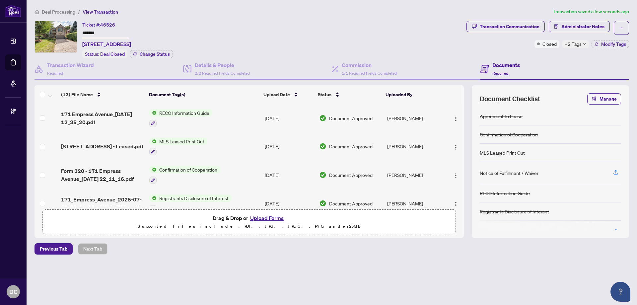
click at [580, 46] on span "+2 Tags" at bounding box center [572, 44] width 17 height 8
click at [546, 56] on div "Transaction Communication Administrator Notes Closed +2 Tags Modify Tags" at bounding box center [547, 39] width 165 height 37
click at [612, 46] on span "Modify Tags" at bounding box center [613, 44] width 25 height 5
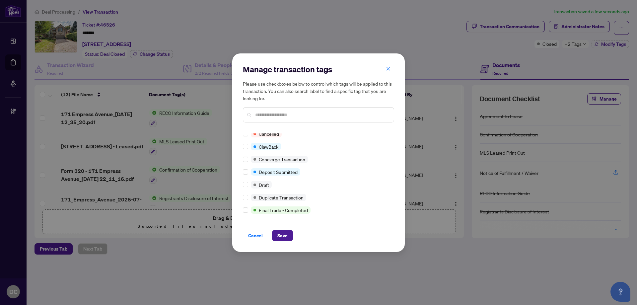
scroll to position [99, 0]
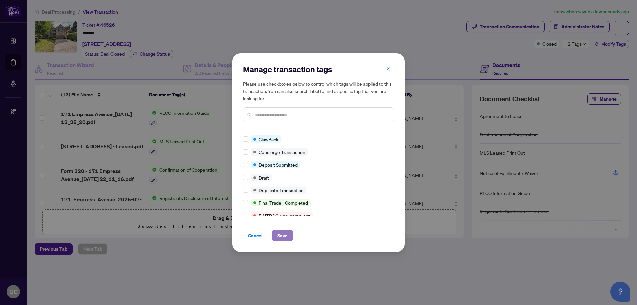
drag, startPoint x: 282, startPoint y: 233, endPoint x: 275, endPoint y: 231, distance: 7.1
click at [282, 233] on span "Save" at bounding box center [282, 235] width 10 height 11
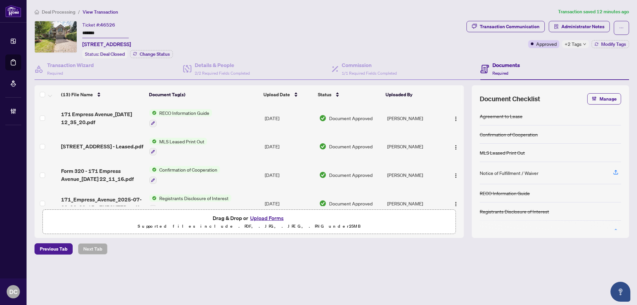
click at [604, 42] on span "Modify Tags" at bounding box center [613, 44] width 25 height 5
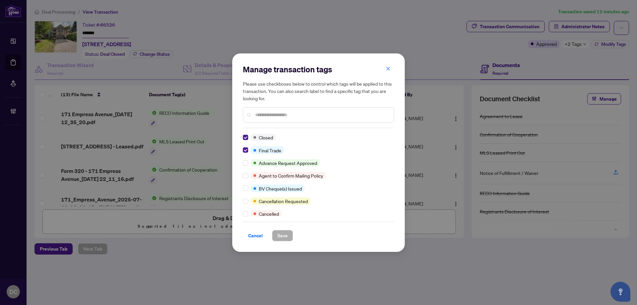
scroll to position [0, 0]
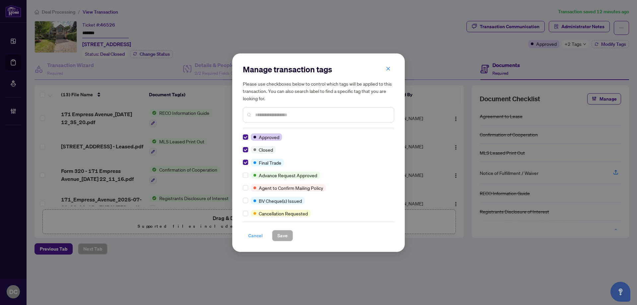
click at [258, 236] on span "Cancel" at bounding box center [255, 235] width 15 height 11
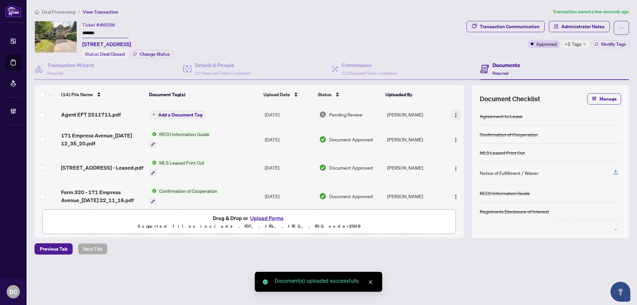
click at [456, 115] on img "button" at bounding box center [455, 114] width 5 height 5
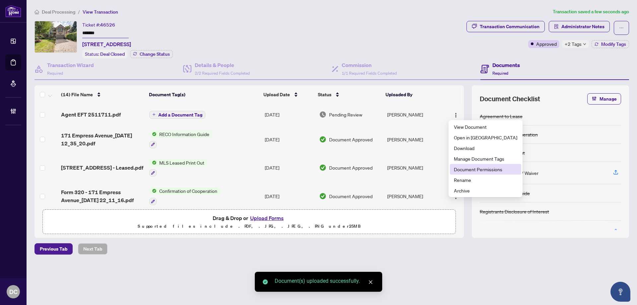
click at [470, 169] on span "Document Permissions" at bounding box center [485, 168] width 63 height 7
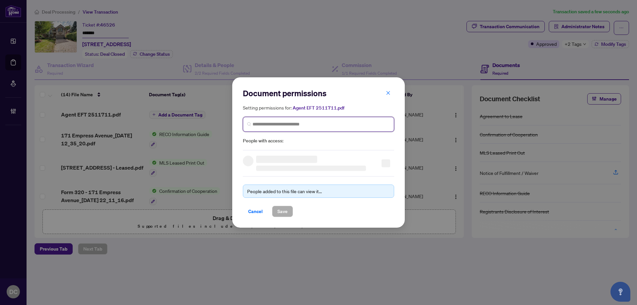
click at [348, 126] on input "search" at bounding box center [320, 124] width 137 height 7
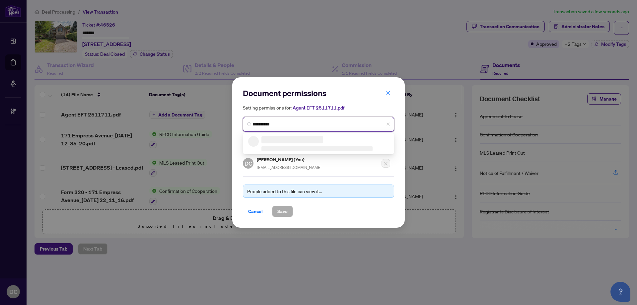
type input "**********"
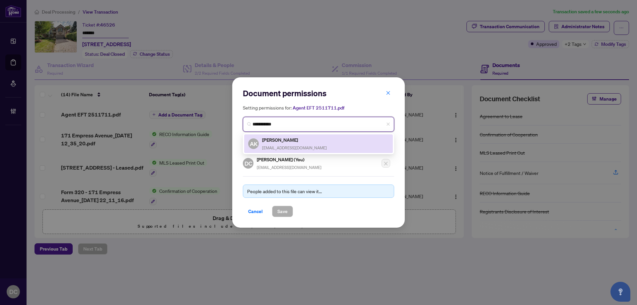
click at [323, 145] on div "AK Ashkan Kamalian akamalian1@yahoo.com" at bounding box center [318, 143] width 141 height 15
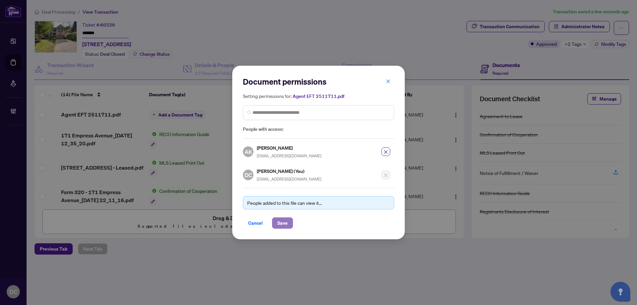
click at [278, 226] on span "Save" at bounding box center [282, 223] width 10 height 11
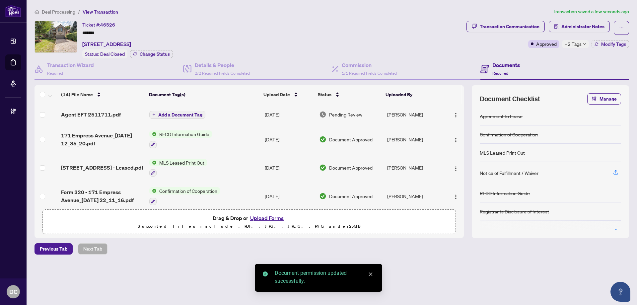
click at [191, 115] on span "Add a Document Tag" at bounding box center [180, 114] width 44 height 5
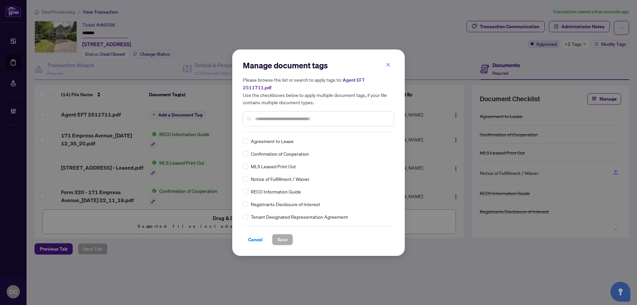
click at [303, 117] on input "text" at bounding box center [321, 118] width 133 height 7
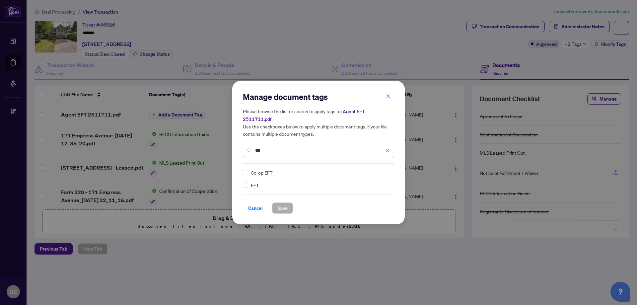
type input "***"
click at [378, 169] on img at bounding box center [380, 172] width 7 height 7
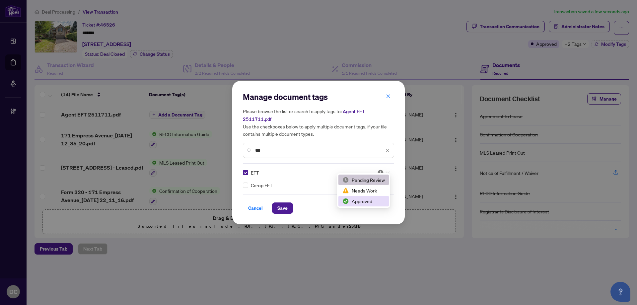
drag, startPoint x: 357, startPoint y: 202, endPoint x: 297, endPoint y: 205, distance: 60.5
click at [357, 202] on div "Approved" at bounding box center [363, 200] width 42 height 7
click at [286, 205] on span "Save" at bounding box center [282, 208] width 10 height 11
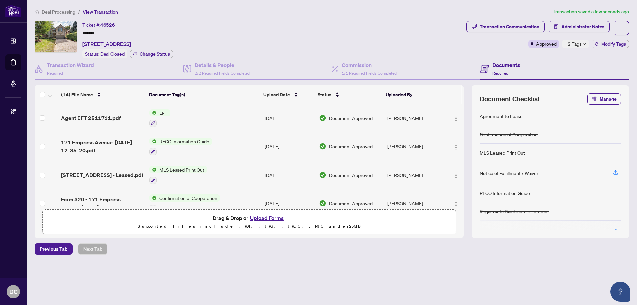
click at [64, 10] on span "Deal Processing" at bounding box center [58, 12] width 33 height 6
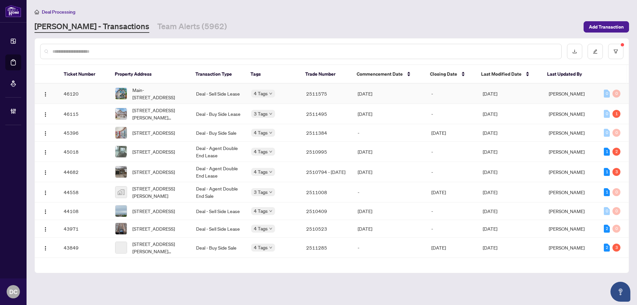
click at [332, 97] on td "2511575" at bounding box center [326, 94] width 51 height 20
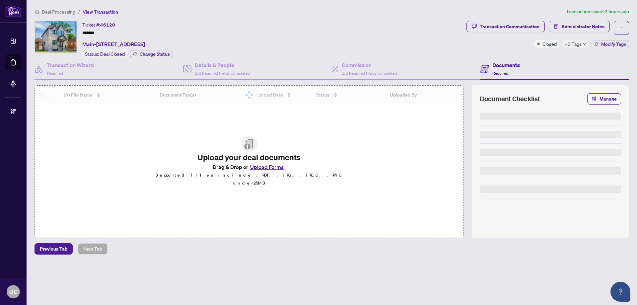
drag, startPoint x: 114, startPoint y: 32, endPoint x: 63, endPoint y: 29, distance: 51.5
click at [63, 29] on div "Ticket #: 46120 ******* Main-484 Donlands Ave, Toronto, Ontario M4J 3S6, Canada…" at bounding box center [248, 39] width 429 height 37
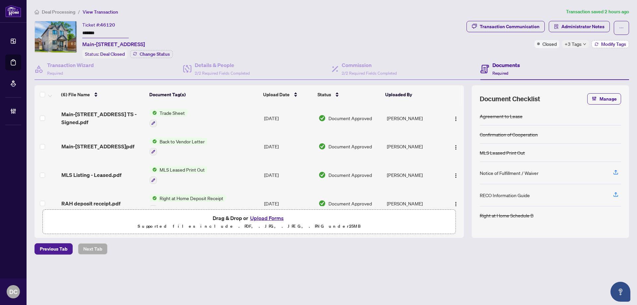
click at [622, 44] on span "Modify Tags" at bounding box center [613, 44] width 25 height 5
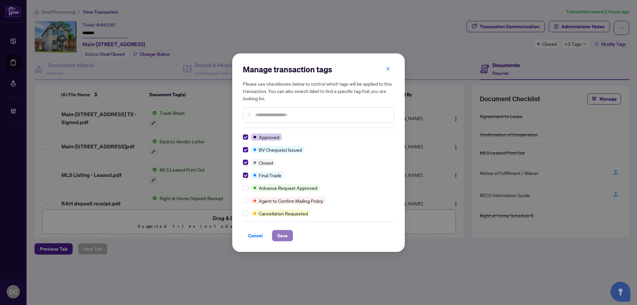
click at [281, 235] on span "Save" at bounding box center [282, 235] width 10 height 11
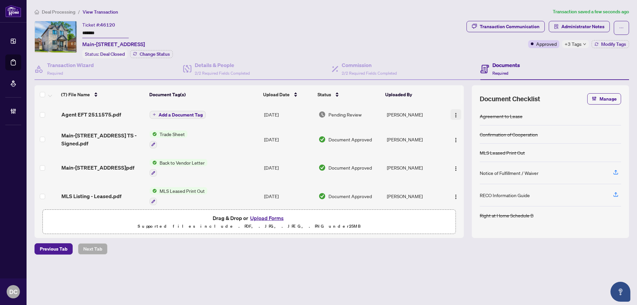
click at [453, 113] on img "button" at bounding box center [455, 114] width 5 height 5
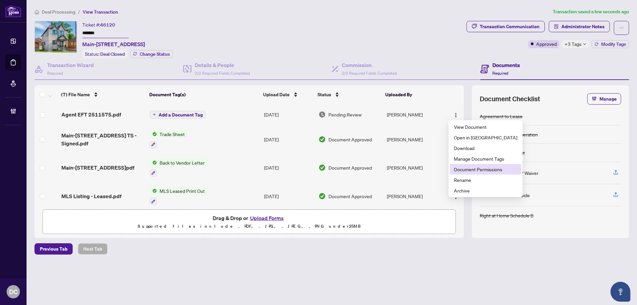
click at [471, 168] on span "Document Permissions" at bounding box center [485, 168] width 63 height 7
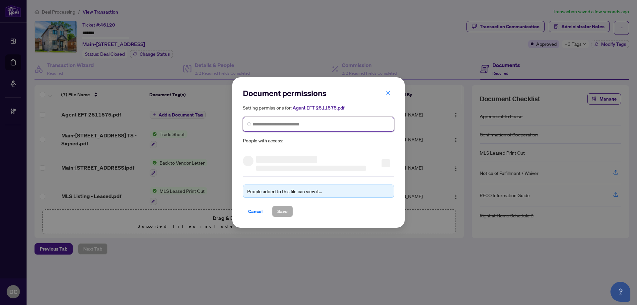
click at [326, 125] on input "search" at bounding box center [320, 124] width 137 height 7
type input "**********"
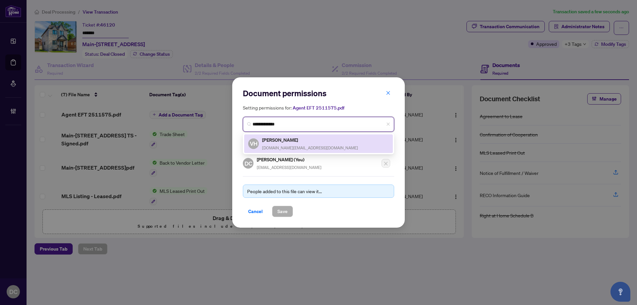
click at [310, 143] on h5 "Vincent Huang" at bounding box center [310, 140] width 96 height 8
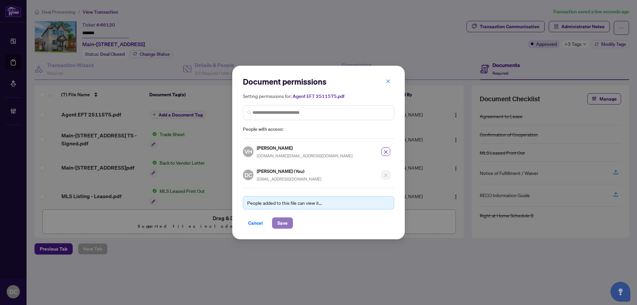
click at [285, 220] on span "Save" at bounding box center [282, 223] width 10 height 11
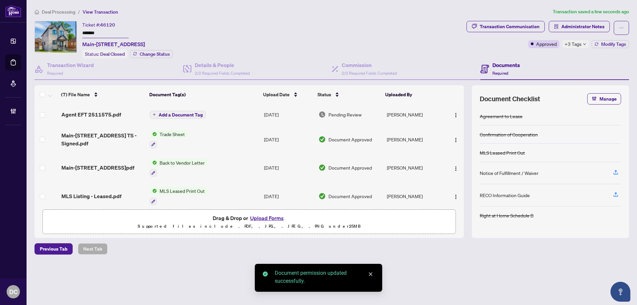
click at [192, 112] on span "Add a Document Tag" at bounding box center [181, 114] width 44 height 5
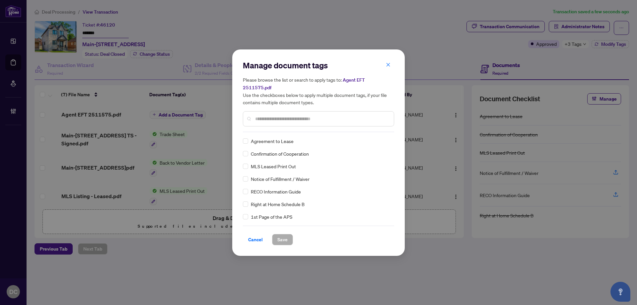
click at [310, 125] on div "Manage document tags Please browse the list or search to apply tags to: Agent E…" at bounding box center [318, 96] width 151 height 72
click at [334, 115] on input "text" at bounding box center [321, 118] width 133 height 7
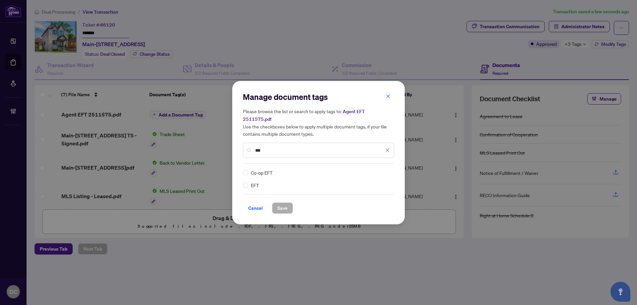
type input "***"
click at [242, 180] on div "Manage document tags Please browse the list or search to apply tags to: Agent E…" at bounding box center [318, 152] width 172 height 143
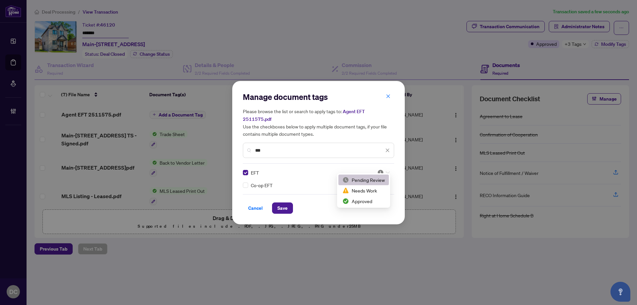
click at [386, 171] on icon at bounding box center [388, 172] width 4 height 3
click at [368, 200] on div "Approved" at bounding box center [363, 200] width 42 height 7
click at [282, 206] on span "Save" at bounding box center [282, 208] width 10 height 11
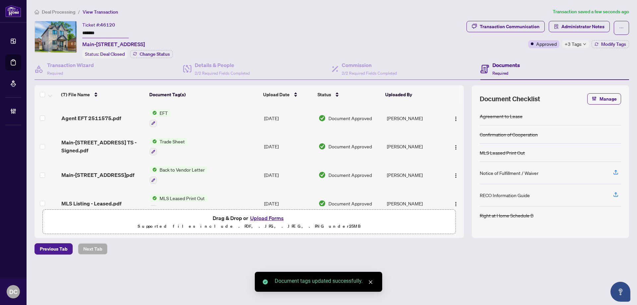
click at [572, 45] on span "+3 Tags" at bounding box center [572, 44] width 17 height 8
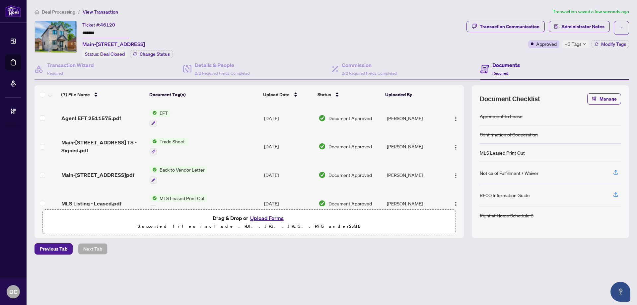
click at [69, 16] on div "Deal Processing / View Transaction Transaction saved a few seconds ago Ticket #…" at bounding box center [332, 143] width 600 height 270
click at [69, 11] on span "Deal Processing" at bounding box center [58, 12] width 33 height 6
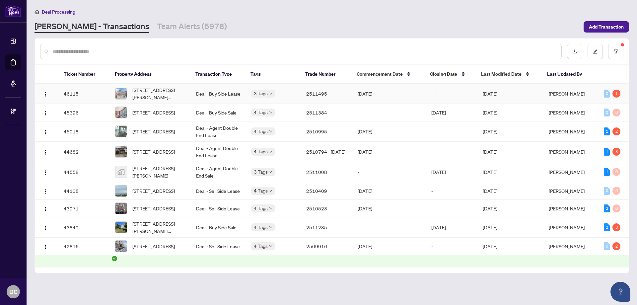
click at [539, 94] on td "Aug/20/2025" at bounding box center [510, 94] width 66 height 20
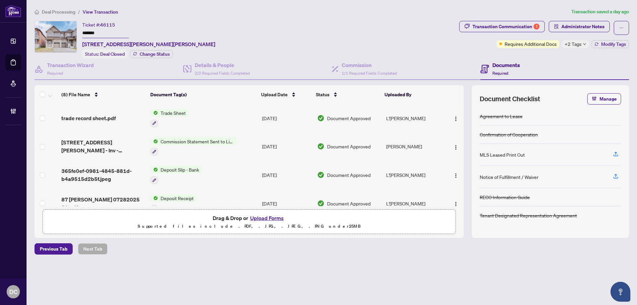
click at [69, 32] on div "Ticket #: 46115 ******* 87 Jonkman Blvd, Bradford West Gwillimbury, Ontario L3Z…" at bounding box center [245, 39] width 422 height 37
click at [602, 42] on span "Modify Tags" at bounding box center [613, 44] width 25 height 5
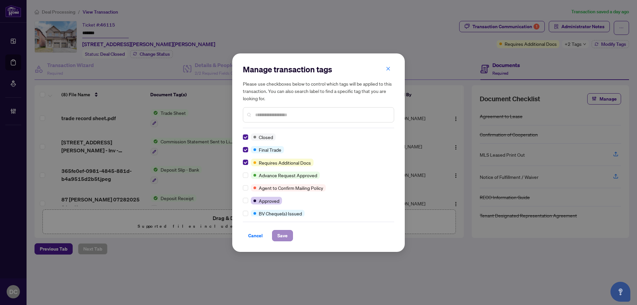
click at [276, 231] on div "Cancel Save" at bounding box center [318, 232] width 151 height 20
click at [282, 236] on span "Save" at bounding box center [282, 235] width 10 height 11
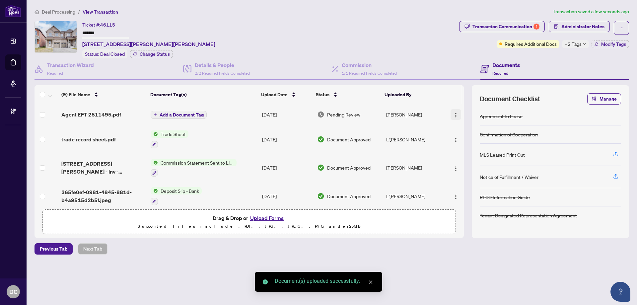
click at [455, 115] on img "button" at bounding box center [455, 114] width 5 height 5
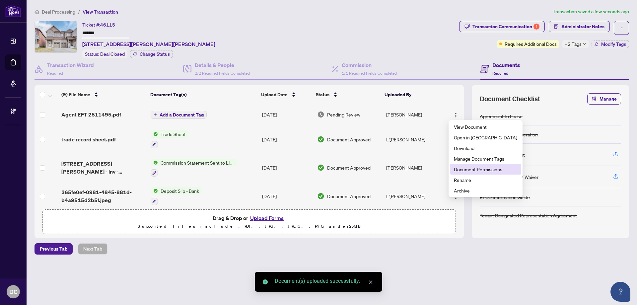
click at [474, 168] on span "Document Permissions" at bounding box center [485, 168] width 63 height 7
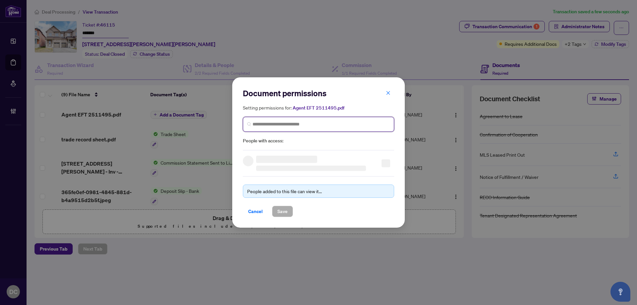
click at [306, 124] on input "search" at bounding box center [320, 124] width 137 height 7
type input "****"
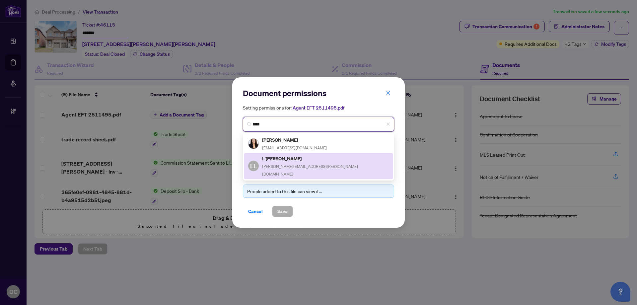
click at [291, 160] on h5 "L'Ashante Levy" at bounding box center [325, 159] width 127 height 8
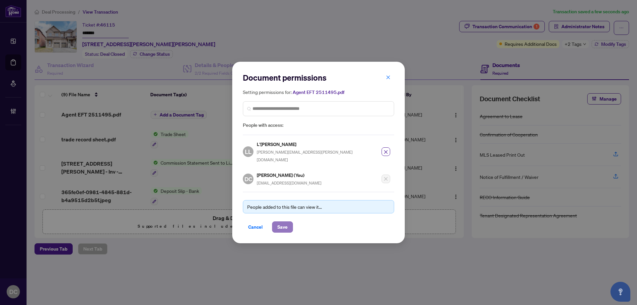
click at [286, 222] on span "Save" at bounding box center [282, 227] width 10 height 11
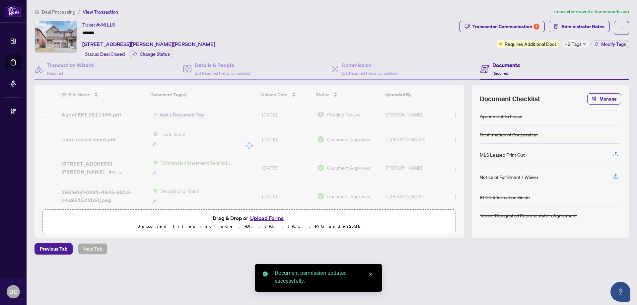
click at [196, 113] on div at bounding box center [248, 145] width 429 height 121
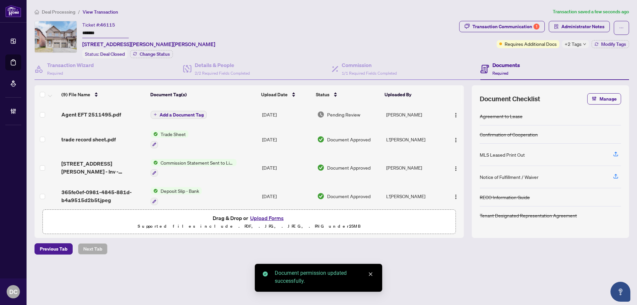
click at [192, 114] on span "Add a Document Tag" at bounding box center [182, 114] width 44 height 5
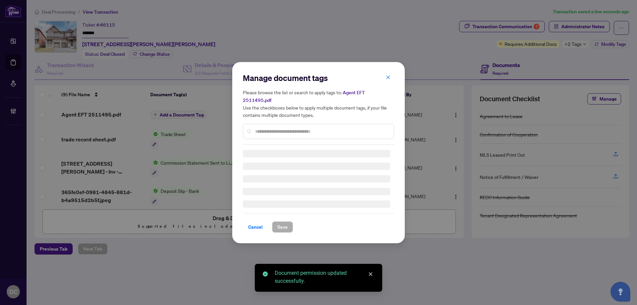
drag, startPoint x: 320, startPoint y: 127, endPoint x: 324, endPoint y: 122, distance: 5.4
click at [320, 128] on input "text" at bounding box center [321, 131] width 133 height 7
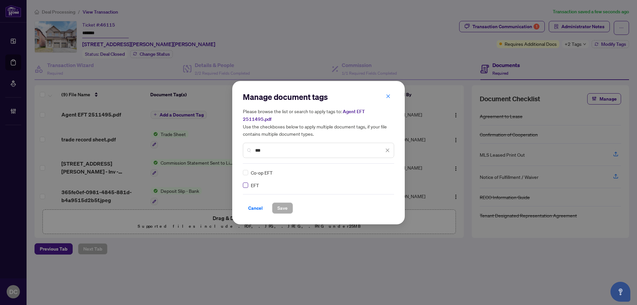
type input "***"
click at [383, 169] on img at bounding box center [380, 172] width 7 height 7
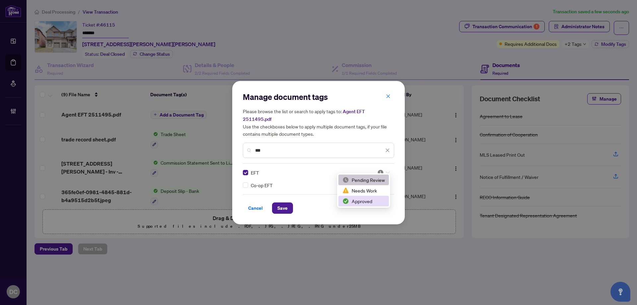
click at [376, 200] on div "Approved" at bounding box center [363, 200] width 42 height 7
click at [286, 203] on span "Save" at bounding box center [282, 208] width 10 height 11
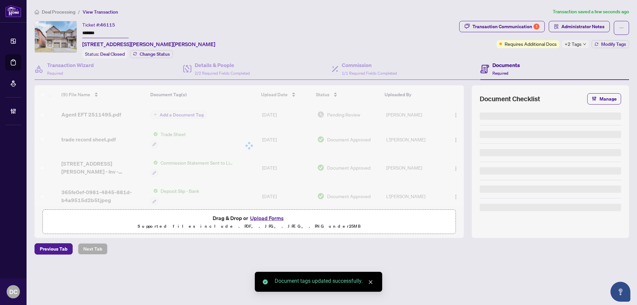
click at [578, 44] on span "+2 Tags" at bounding box center [572, 44] width 17 height 8
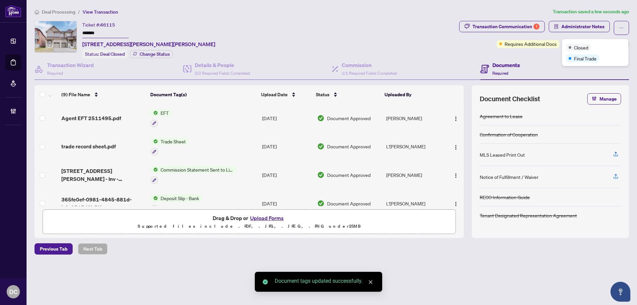
click at [546, 51] on div "Transaction Communication 1 Administrator Notes Requires Additional Docs +2 Tag…" at bounding box center [544, 39] width 172 height 37
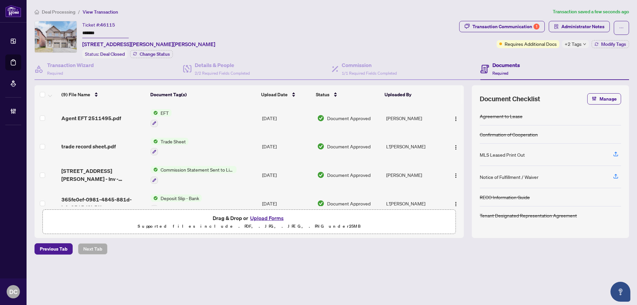
click at [63, 14] on span "Deal Processing" at bounding box center [58, 12] width 33 height 6
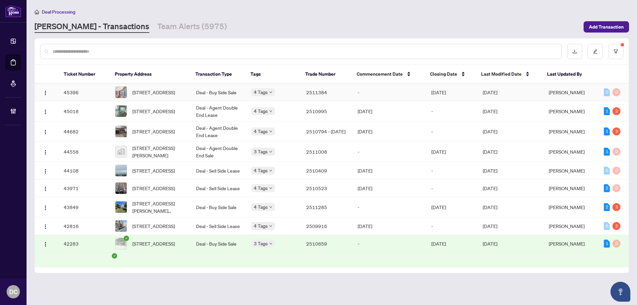
click at [146, 94] on span "2103-24 Wellesley St, Toronto, Ontario M4Y 2X6, Canada" at bounding box center [153, 92] width 42 height 7
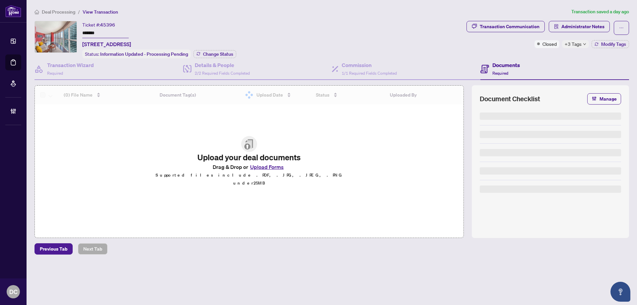
drag, startPoint x: 110, startPoint y: 33, endPoint x: 71, endPoint y: 32, distance: 38.5
click at [71, 32] on div "Ticket #: 45396 ******* 2103-24 Wellesley St, Toronto, Ontario M4Y 2X6, Canada …" at bounding box center [248, 39] width 429 height 37
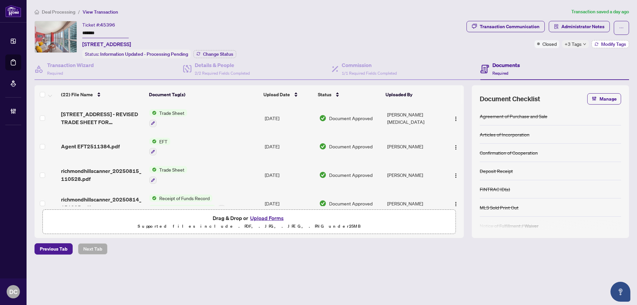
click at [598, 46] on button "Modify Tags" at bounding box center [609, 44] width 37 height 8
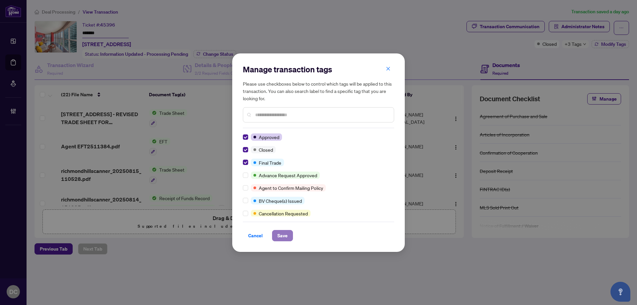
click at [285, 234] on span "Save" at bounding box center [282, 235] width 10 height 11
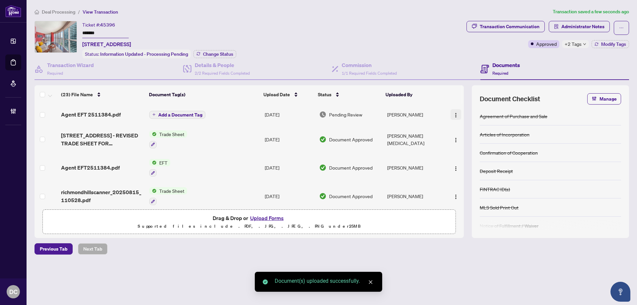
click at [455, 114] on img "button" at bounding box center [455, 114] width 5 height 5
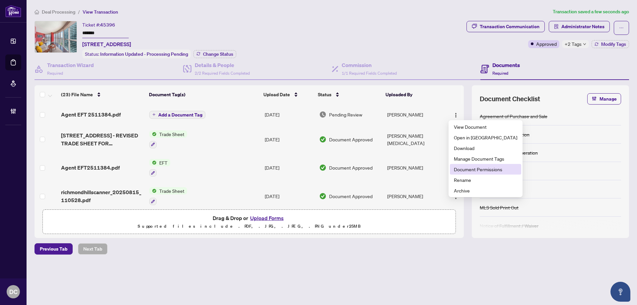
click at [481, 172] on span "Document Permissions" at bounding box center [485, 168] width 63 height 7
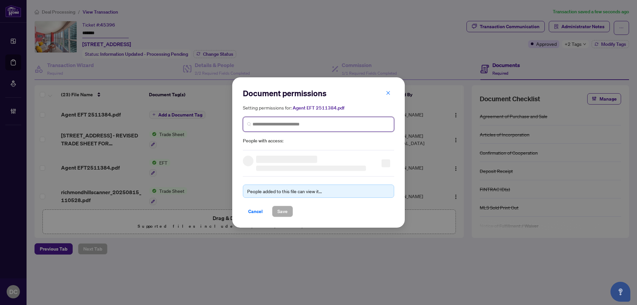
click at [293, 124] on input "search" at bounding box center [320, 124] width 137 height 7
type input "*****"
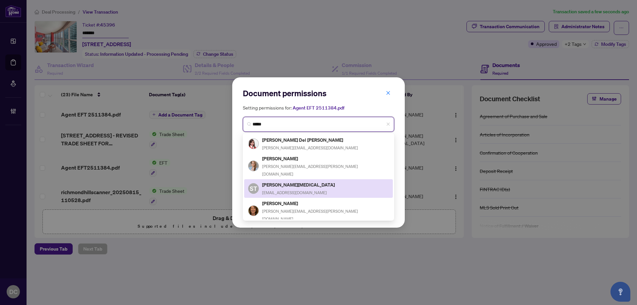
click at [275, 181] on h5 "Sally Tao" at bounding box center [299, 185] width 74 height 8
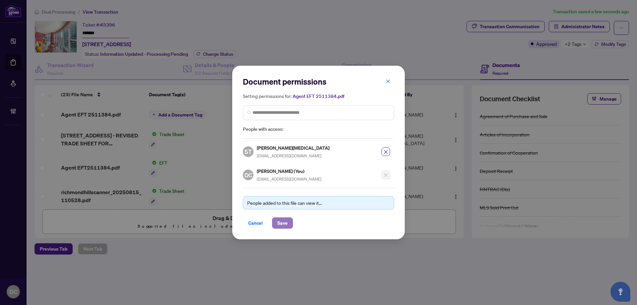
click at [282, 225] on span "Save" at bounding box center [282, 223] width 10 height 11
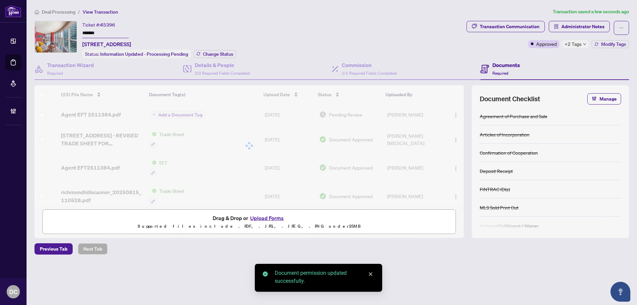
click at [186, 112] on div at bounding box center [248, 145] width 429 height 121
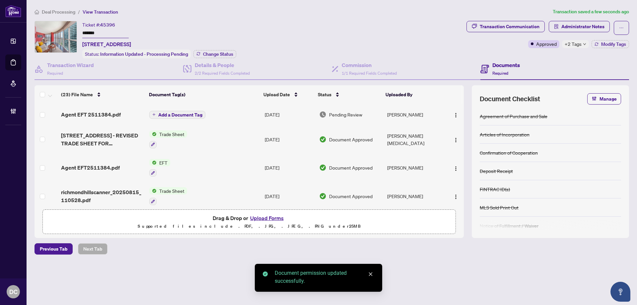
click at [189, 115] on span "Add a Document Tag" at bounding box center [180, 114] width 44 height 5
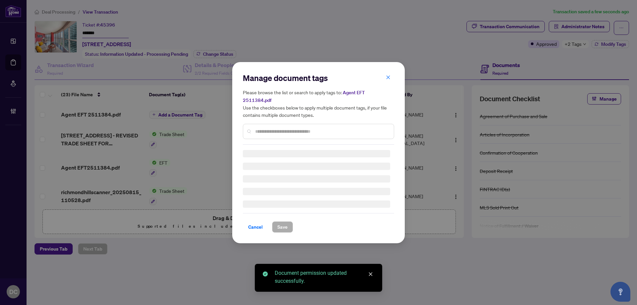
click at [300, 128] on input "text" at bounding box center [321, 131] width 133 height 7
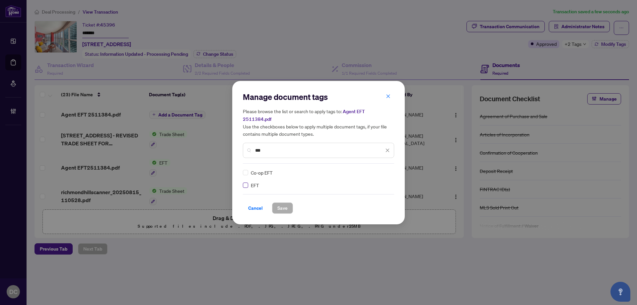
type input "***"
click at [391, 169] on div "EFT Co-op EFT" at bounding box center [318, 179] width 151 height 20
click at [383, 169] on img at bounding box center [380, 172] width 7 height 7
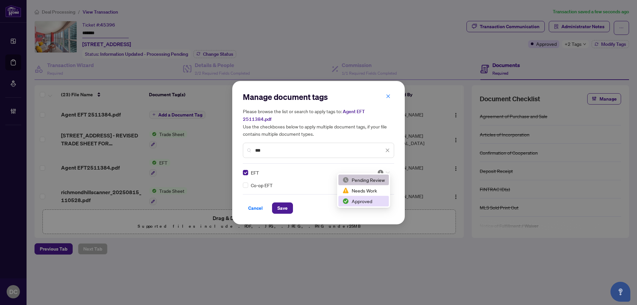
click at [364, 204] on div "Approved" at bounding box center [363, 200] width 42 height 7
click at [269, 205] on div "Cancel Save" at bounding box center [318, 207] width 151 height 11
click at [277, 205] on span "Save" at bounding box center [282, 208] width 10 height 11
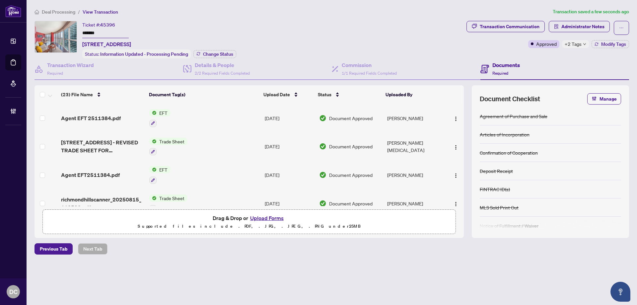
click at [582, 45] on div "+2 Tags" at bounding box center [575, 44] width 27 height 8
click at [54, 13] on span "Deal Processing" at bounding box center [58, 12] width 33 height 6
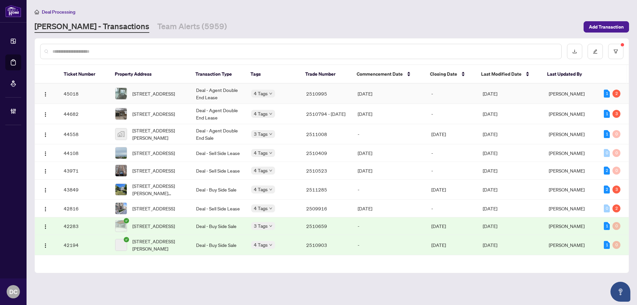
click at [347, 96] on td "2510995" at bounding box center [326, 94] width 51 height 20
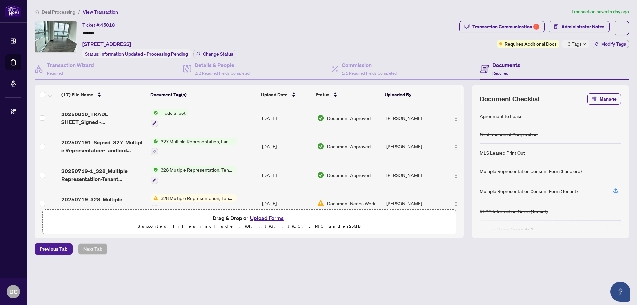
drag, startPoint x: 116, startPoint y: 31, endPoint x: 62, endPoint y: 31, distance: 53.4
click at [62, 31] on div "Ticket #: 45018 ******* 1003-188 Fairview Mall Dr, Toronto, Ontario M2J 0H7, Ca…" at bounding box center [245, 39] width 422 height 37
click at [597, 43] on icon "button" at bounding box center [596, 44] width 4 height 4
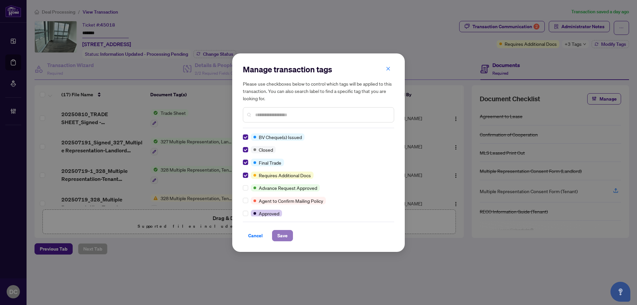
click at [277, 232] on button "Save" at bounding box center [282, 235] width 21 height 11
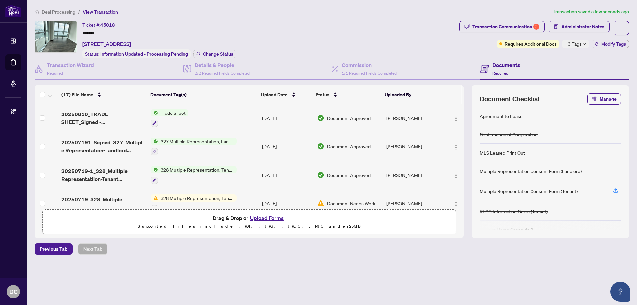
click at [579, 44] on span "+3 Tags" at bounding box center [572, 44] width 17 height 8
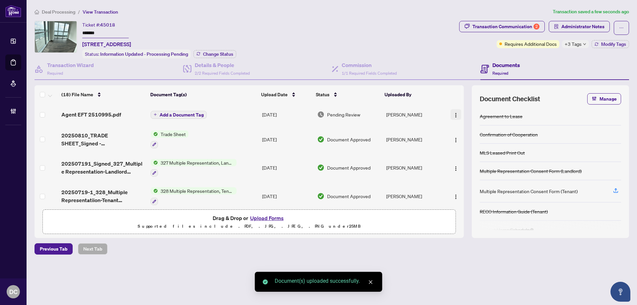
click at [456, 114] on img "button" at bounding box center [455, 114] width 5 height 5
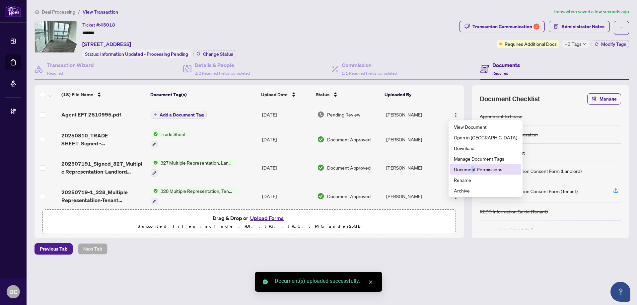
click at [473, 170] on span "Document Permissions" at bounding box center [485, 168] width 63 height 7
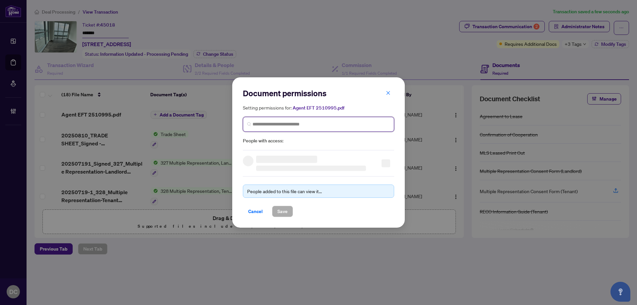
click at [350, 124] on input "search" at bounding box center [320, 124] width 137 height 7
click at [278, 127] on input "********" at bounding box center [320, 124] width 137 height 7
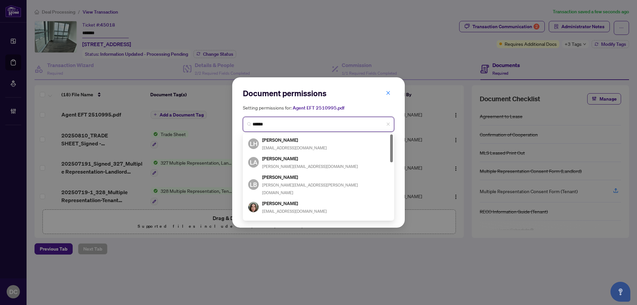
type input "*******"
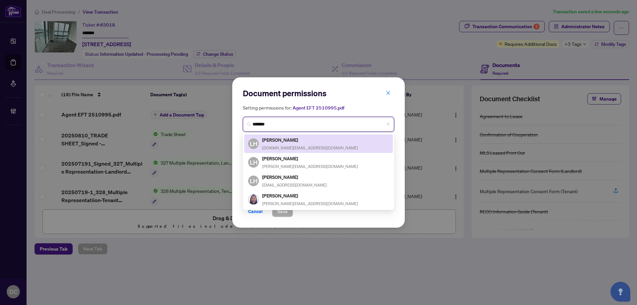
click at [280, 142] on h5 "Linda H. Wong" at bounding box center [310, 140] width 96 height 8
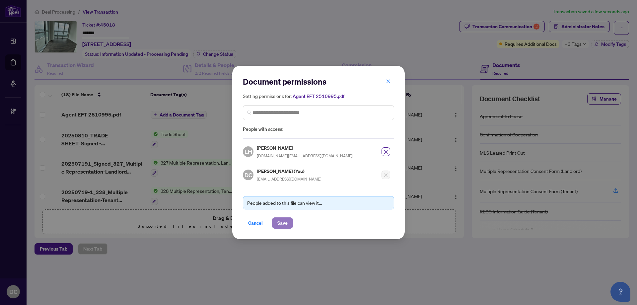
click at [286, 223] on span "Save" at bounding box center [282, 223] width 10 height 11
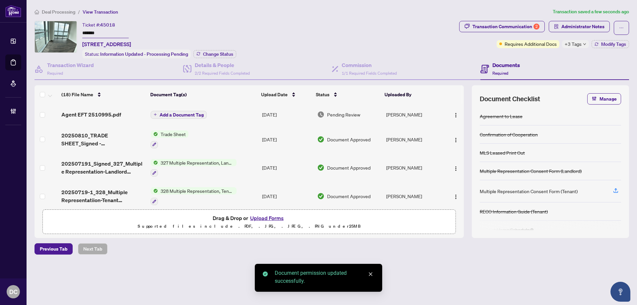
click at [178, 112] on span "Add a Document Tag" at bounding box center [182, 114] width 44 height 5
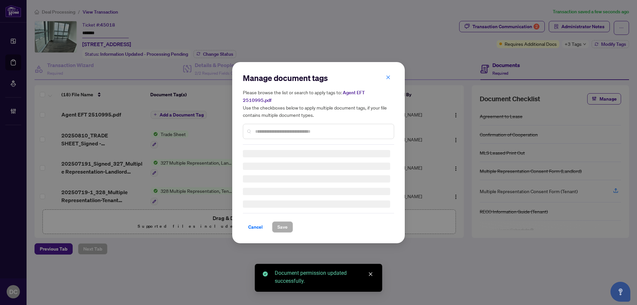
click at [291, 127] on div "Manage document tags Please browse the list or search to apply tags to: Agent E…" at bounding box center [318, 109] width 151 height 72
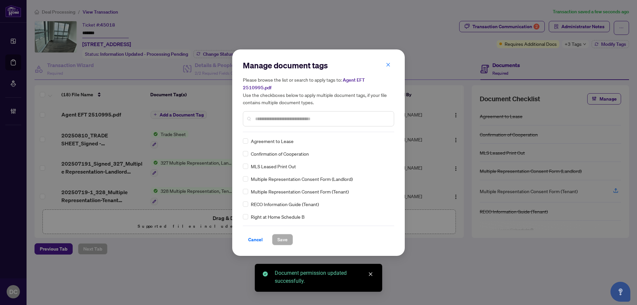
click at [298, 115] on input "text" at bounding box center [321, 118] width 133 height 7
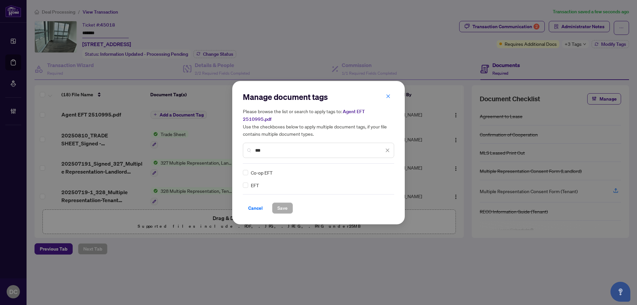
type input "***"
click at [390, 172] on div "EFT Co-op EFT" at bounding box center [318, 179] width 151 height 20
click at [386, 169] on div at bounding box center [383, 172] width 13 height 7
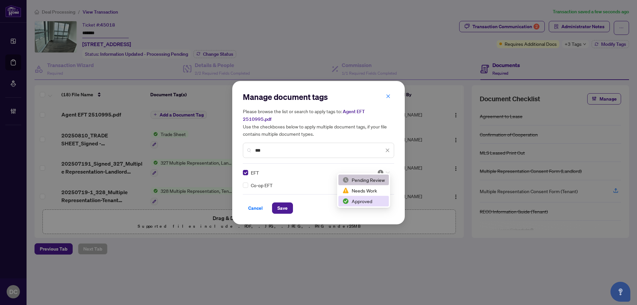
click at [372, 202] on div "Approved" at bounding box center [363, 200] width 42 height 7
click at [284, 205] on span "Save" at bounding box center [282, 208] width 10 height 11
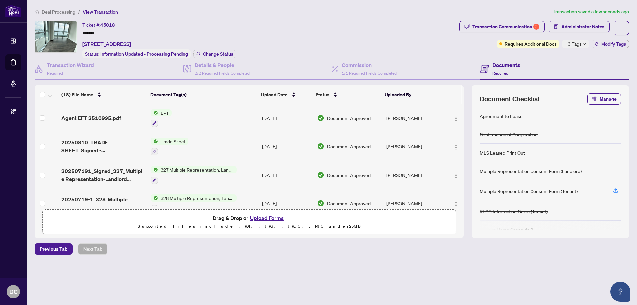
click at [569, 43] on span "+3 Tags" at bounding box center [572, 44] width 17 height 8
click at [68, 12] on span "Deal Processing" at bounding box center [58, 12] width 33 height 6
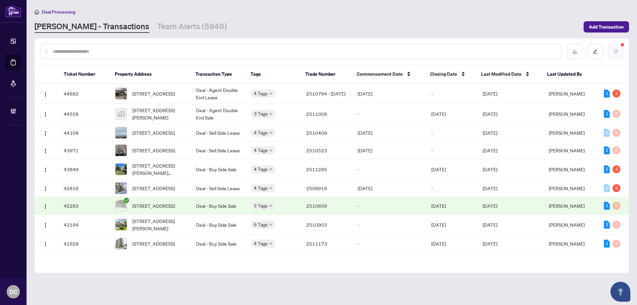
click at [617, 45] on button "button" at bounding box center [615, 51] width 15 height 15
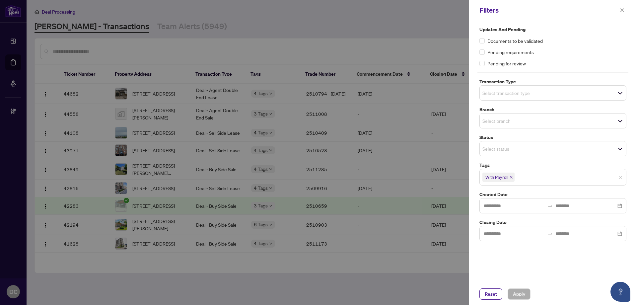
click at [511, 176] on icon "close" at bounding box center [510, 176] width 3 height 3
click at [519, 290] on span "Apply" at bounding box center [519, 293] width 12 height 11
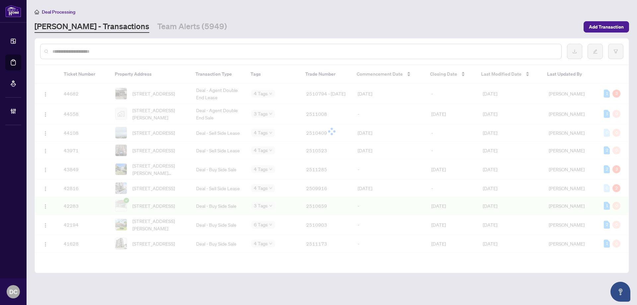
click at [622, 10] on div at bounding box center [318, 152] width 637 height 305
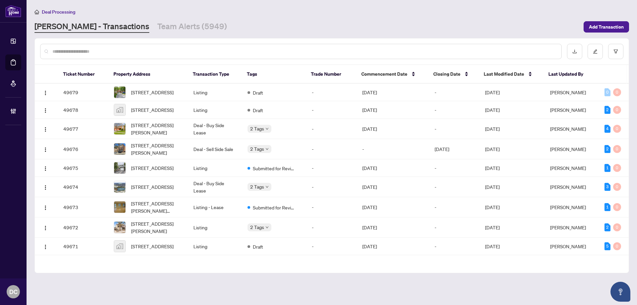
click at [150, 48] on input "text" at bounding box center [303, 51] width 503 height 7
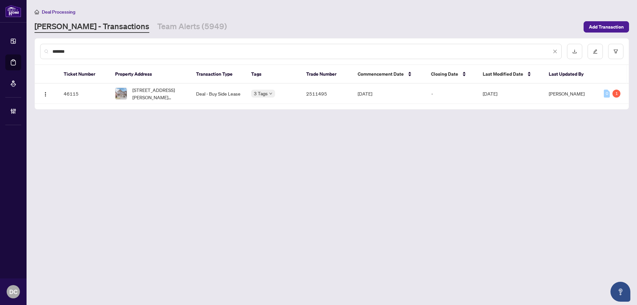
drag, startPoint x: 150, startPoint y: 49, endPoint x: 7, endPoint y: 45, distance: 143.0
click at [7, 45] on div "Dashboard Deal Processing Mortgage Referrals Brokerage Management DC Dawn Chan …" at bounding box center [318, 152] width 637 height 305
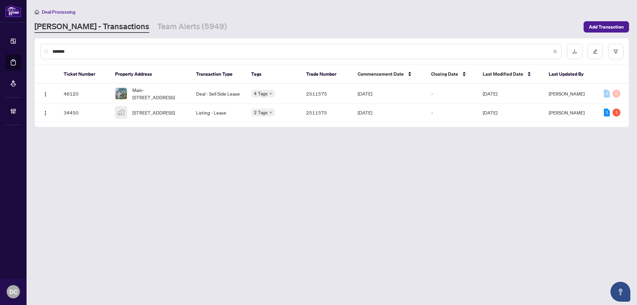
drag, startPoint x: 88, startPoint y: 52, endPoint x: 37, endPoint y: 48, distance: 50.9
click at [37, 48] on div "*******" at bounding box center [332, 51] width 594 height 26
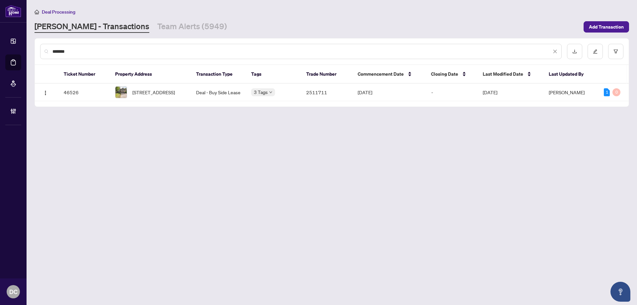
drag, startPoint x: 99, startPoint y: 51, endPoint x: 16, endPoint y: 50, distance: 83.6
click at [16, 50] on div "Dashboard Deal Processing Mortgage Referrals Brokerage Management DC Dawn Chan …" at bounding box center [318, 152] width 637 height 305
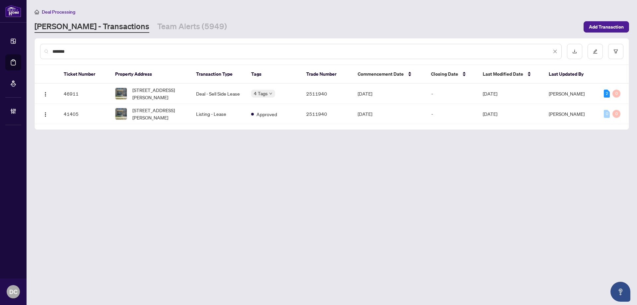
click at [85, 46] on div "*******" at bounding box center [300, 51] width 521 height 15
click at [86, 51] on input "*******" at bounding box center [301, 51] width 499 height 7
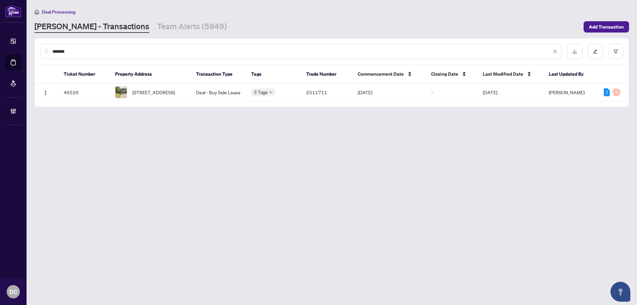
click at [114, 51] on input "*******" at bounding box center [301, 51] width 499 height 7
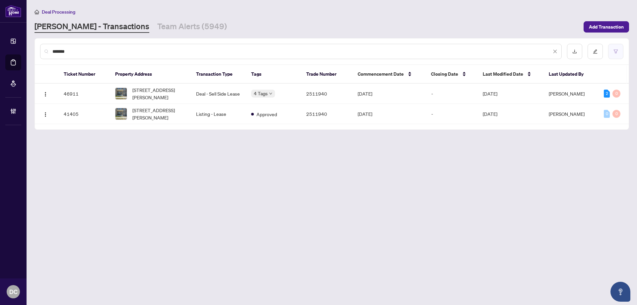
type input "*******"
click at [621, 58] on button "button" at bounding box center [615, 51] width 15 height 15
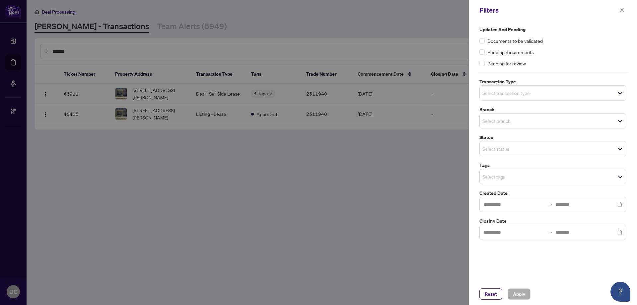
click at [513, 184] on div "Updates and Pending Documents to be validated Pending requirements Pending for …" at bounding box center [552, 133] width 151 height 214
click at [516, 176] on input "search" at bounding box center [505, 176] width 46 height 8
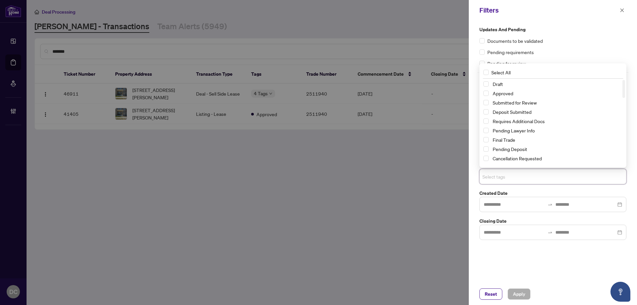
scroll to position [66, 0]
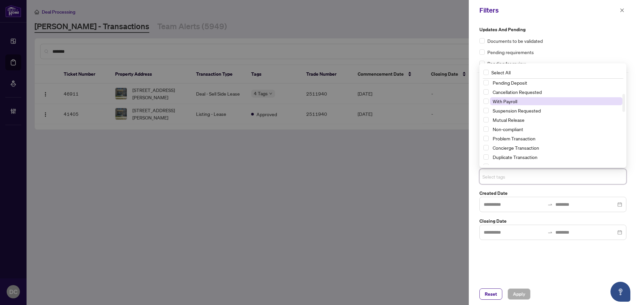
click at [508, 100] on span "With Payroll" at bounding box center [504, 101] width 25 height 6
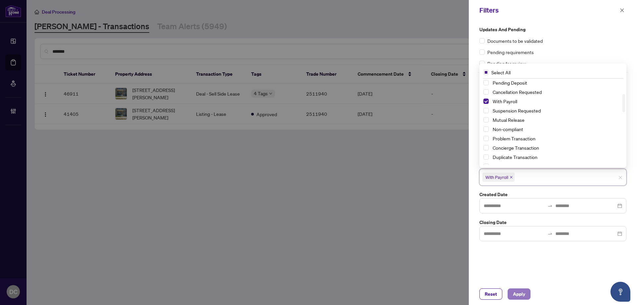
click at [519, 290] on span "Apply" at bounding box center [519, 293] width 12 height 11
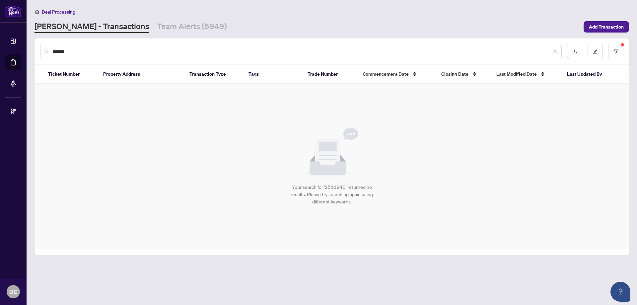
drag, startPoint x: 187, startPoint y: 49, endPoint x: 41, endPoint y: 44, distance: 146.3
click at [41, 44] on div "*******" at bounding box center [300, 51] width 521 height 15
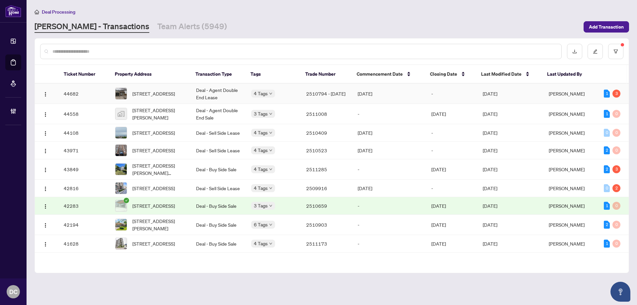
click at [414, 95] on td "Jul/31/2025" at bounding box center [389, 94] width 74 height 20
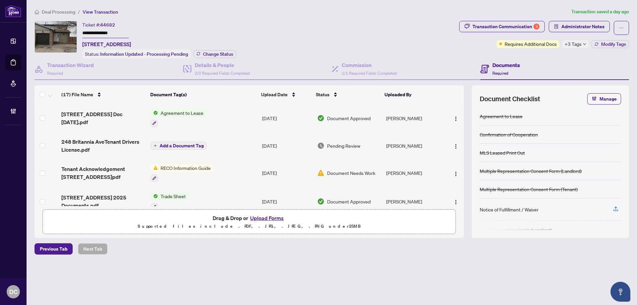
click at [53, 32] on div "**********" at bounding box center [245, 39] width 422 height 37
click at [211, 56] on span "Change Status" at bounding box center [218, 54] width 30 height 5
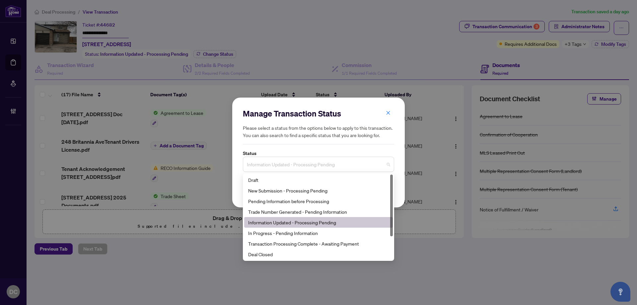
click at [292, 165] on span "Information Updated - Processing Pending" at bounding box center [318, 164] width 143 height 13
click at [270, 254] on div "Deal Closed" at bounding box center [318, 253] width 141 height 7
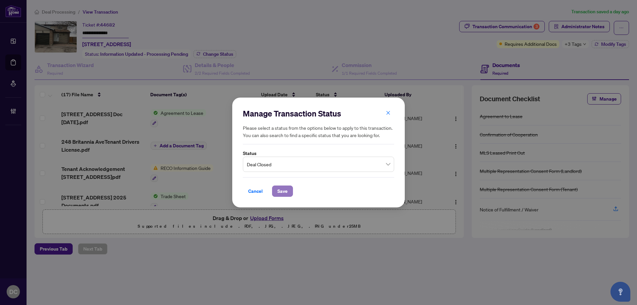
click at [287, 189] on span "Save" at bounding box center [282, 191] width 10 height 11
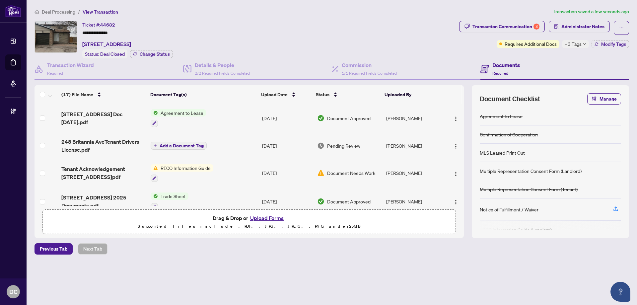
click at [590, 45] on div "Requires Additional Docs +3 Tags Modify Tags" at bounding box center [562, 44] width 132 height 8
click at [593, 45] on button "Modify Tags" at bounding box center [609, 44] width 37 height 8
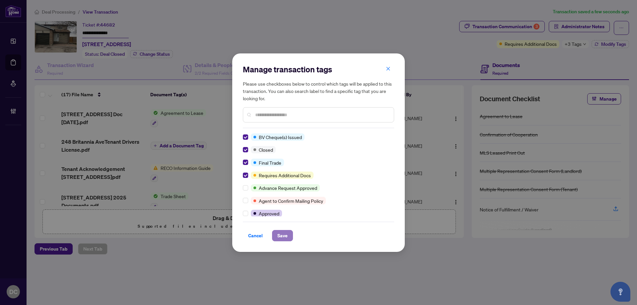
click at [280, 233] on span "Save" at bounding box center [282, 235] width 10 height 11
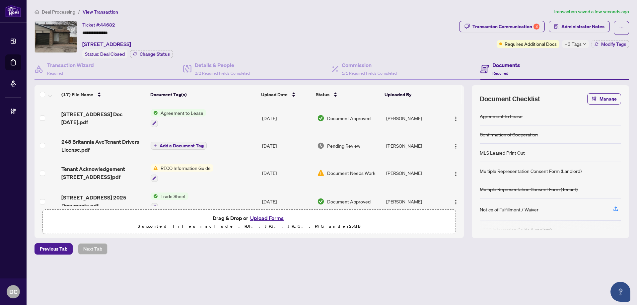
click at [570, 45] on span "+3 Tags" at bounding box center [572, 44] width 17 height 8
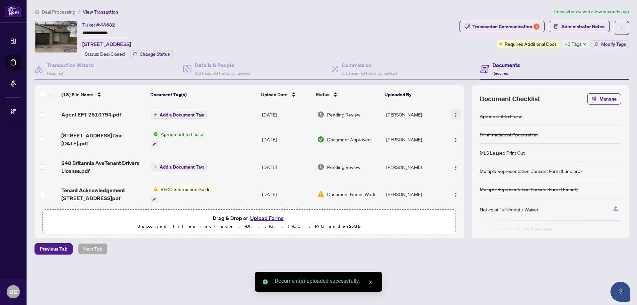
click at [453, 113] on img "button" at bounding box center [455, 114] width 5 height 5
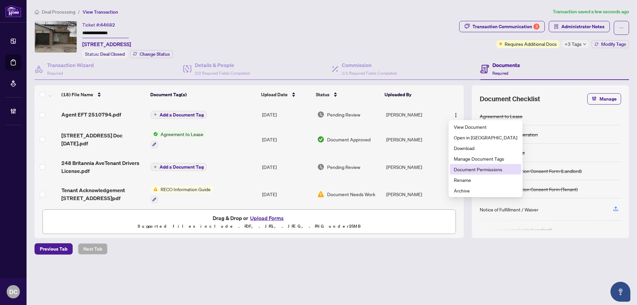
click at [475, 167] on span "Document Permissions" at bounding box center [485, 168] width 63 height 7
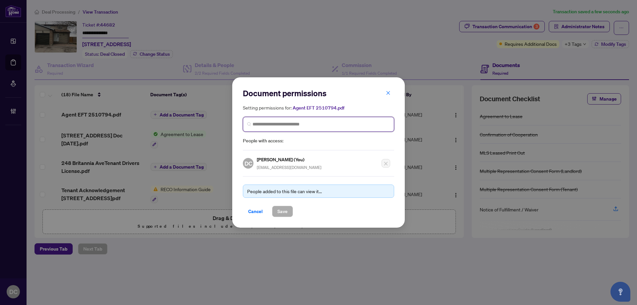
click at [263, 124] on input "search" at bounding box center [320, 124] width 137 height 7
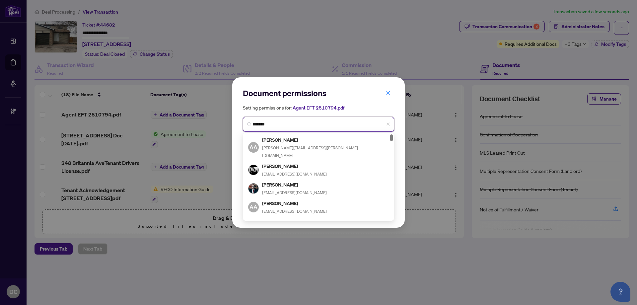
type input "********"
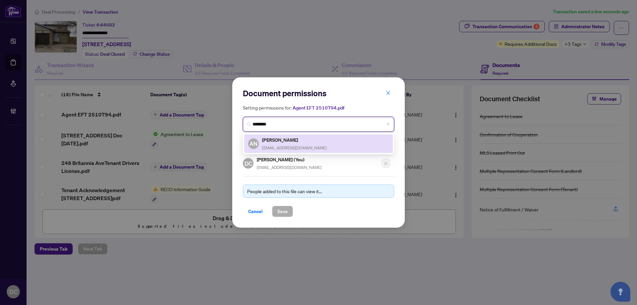
click at [271, 141] on h5 "Ali Nayernouri" at bounding box center [294, 140] width 65 height 8
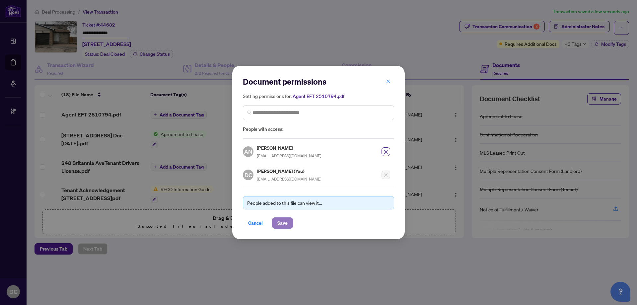
click at [290, 221] on button "Save" at bounding box center [282, 222] width 21 height 11
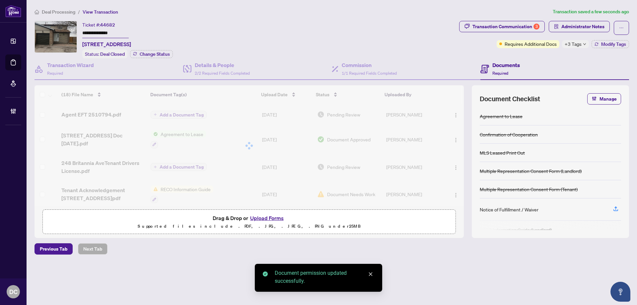
click at [187, 113] on div at bounding box center [248, 145] width 429 height 121
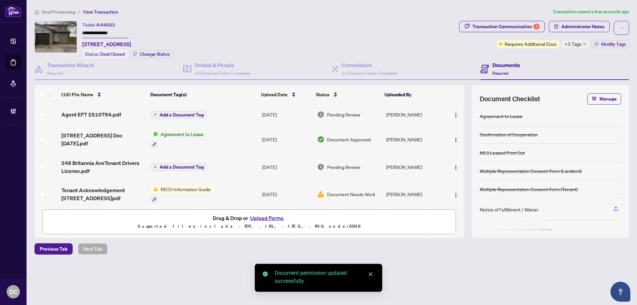
click at [187, 114] on span "Add a Document Tag" at bounding box center [182, 114] width 44 height 5
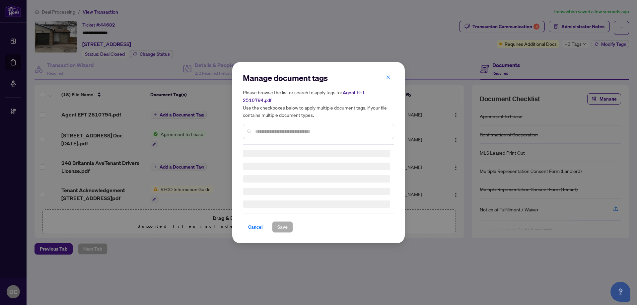
click at [336, 128] on input "text" at bounding box center [321, 131] width 133 height 7
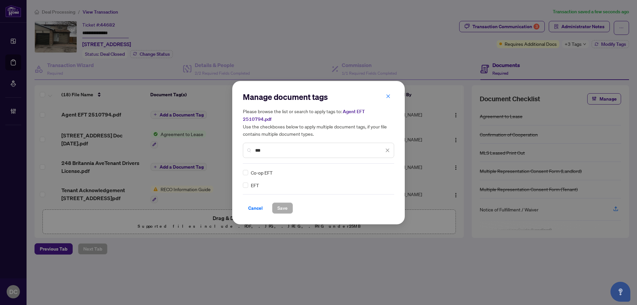
type input "***"
click at [380, 169] on img at bounding box center [380, 172] width 7 height 7
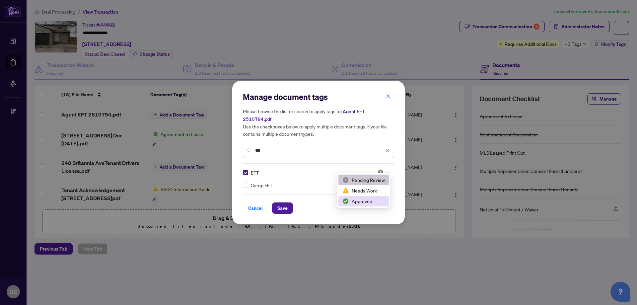
click at [365, 198] on div "Approved" at bounding box center [363, 200] width 42 height 7
click at [284, 205] on span "Save" at bounding box center [282, 208] width 10 height 11
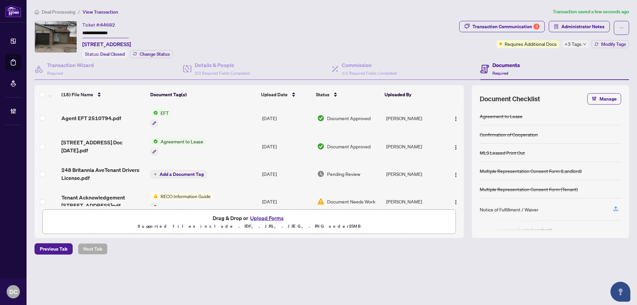
click at [579, 44] on span "+3 Tags" at bounding box center [572, 44] width 17 height 8
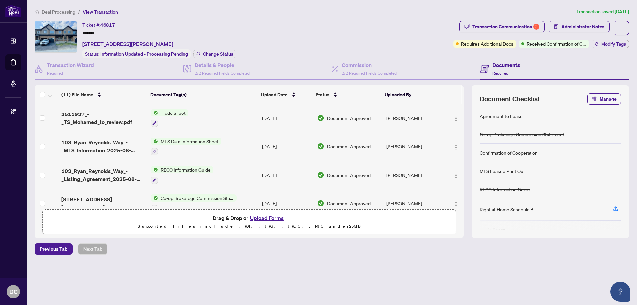
drag, startPoint x: 109, startPoint y: 32, endPoint x: 66, endPoint y: 31, distance: 42.8
click at [66, 31] on div "Ticket #: 46817 ******* [STREET_ADDRESS][PERSON_NAME] Status: Information Updat…" at bounding box center [242, 39] width 416 height 37
click at [211, 54] on span "Change Status" at bounding box center [218, 54] width 30 height 5
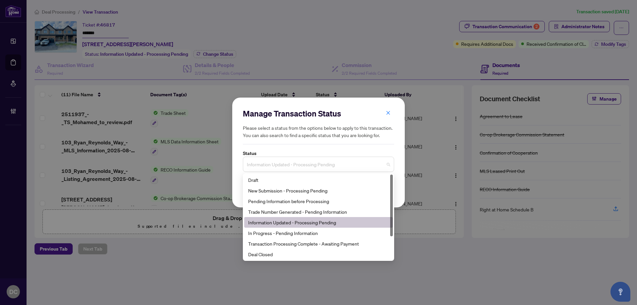
click at [288, 165] on span "Information Updated - Processing Pending" at bounding box center [318, 164] width 143 height 13
click at [285, 254] on div "Deal Closed" at bounding box center [318, 253] width 141 height 7
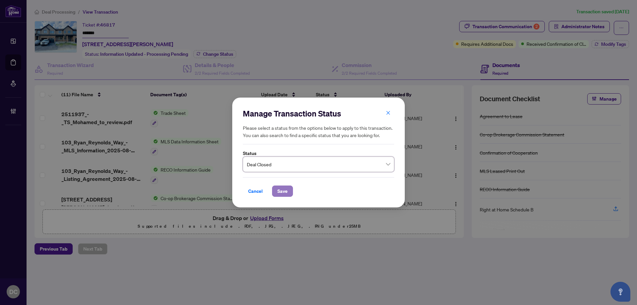
click at [280, 190] on span "Save" at bounding box center [282, 191] width 10 height 11
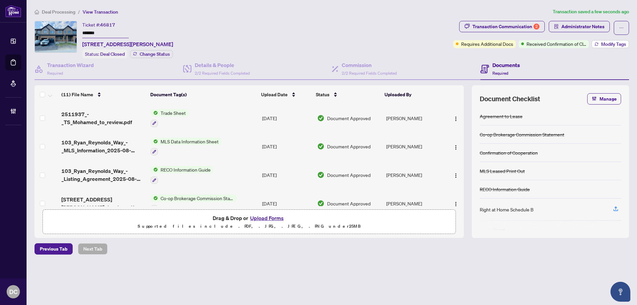
click at [601, 43] on span "Modify Tags" at bounding box center [613, 44] width 25 height 5
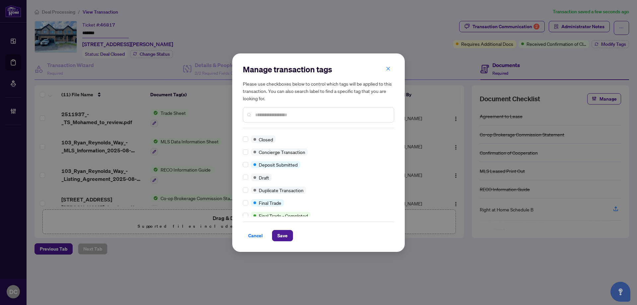
click at [247, 139] on div at bounding box center [247, 138] width 8 height 7
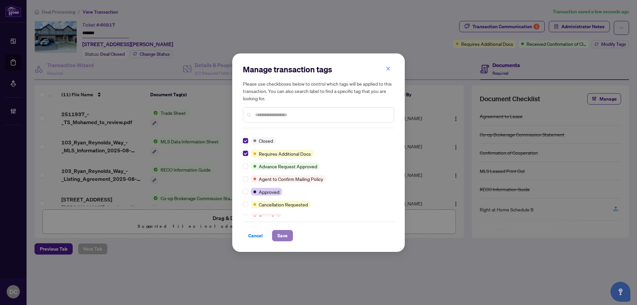
click at [289, 231] on button "Save" at bounding box center [282, 235] width 21 height 11
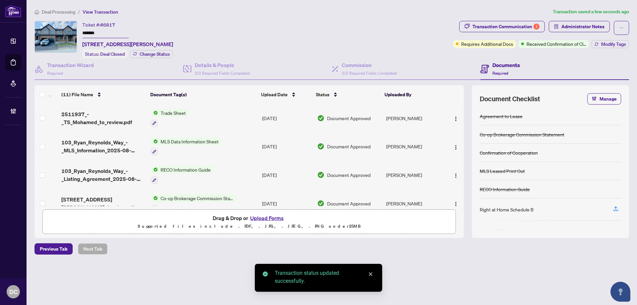
click at [508, 23] on div "Manage transaction tags Please use checkboxes below to control which tags will …" at bounding box center [318, 152] width 637 height 305
click at [509, 25] on div "Transaction Communication 2" at bounding box center [505, 26] width 67 height 11
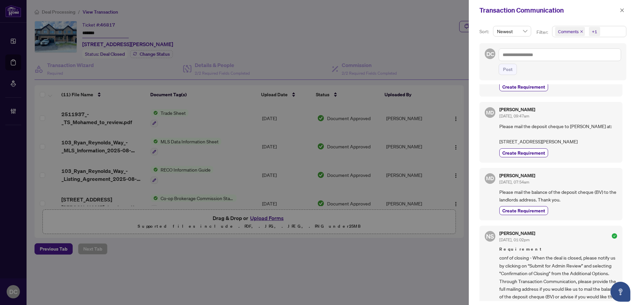
scroll to position [199, 0]
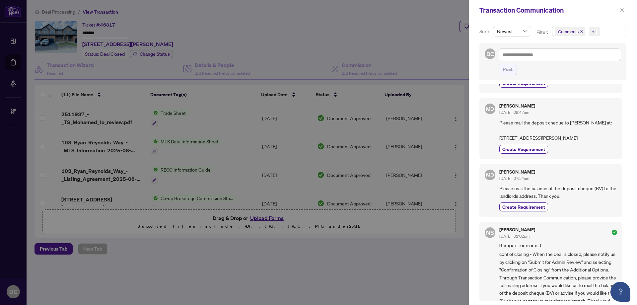
drag, startPoint x: 566, startPoint y: 169, endPoint x: 566, endPoint y: 164, distance: 4.6
click at [566, 154] on div "Create Requirement" at bounding box center [558, 149] width 118 height 9
drag, startPoint x: 565, startPoint y: 144, endPoint x: 497, endPoint y: 149, distance: 68.2
click at [497, 149] on div "MD [PERSON_NAME] [DATE], 09:47am Please mail the deposit cheque to [PERSON_NAME…" at bounding box center [550, 128] width 143 height 60
copy span "[STREET_ADDRESS][PERSON_NAME]"
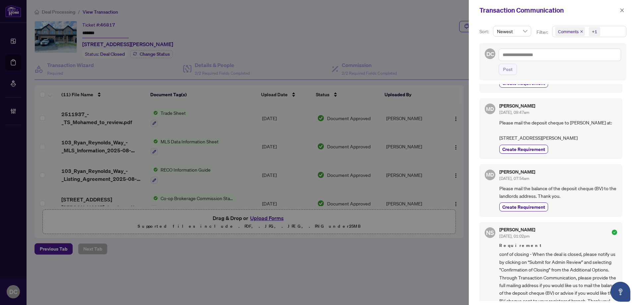
click at [526, 142] on span "Please mail the deposit cheque to [PERSON_NAME] at: [STREET_ADDRESS][PERSON_NAM…" at bounding box center [558, 130] width 118 height 23
drag, startPoint x: 524, startPoint y: 154, endPoint x: 499, endPoint y: 154, distance: 24.9
click at [499, 142] on span "Please mail the deposit cheque to [PERSON_NAME] at: [STREET_ADDRESS][PERSON_NAM…" at bounding box center [558, 130] width 118 height 23
copy span "[GEOGRAPHIC_DATA],"
drag, startPoint x: 536, startPoint y: 161, endPoint x: 532, endPoint y: 162, distance: 4.4
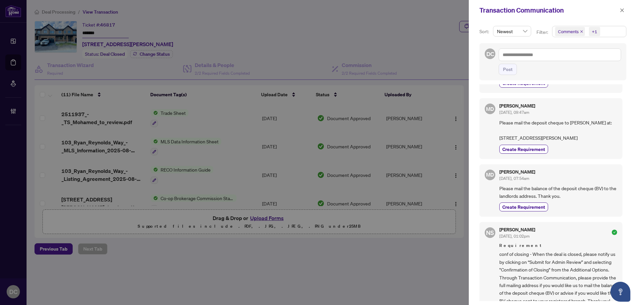
click at [536, 142] on span "Please mail the deposit cheque to [PERSON_NAME] at: [STREET_ADDRESS][PERSON_NAM…" at bounding box center [558, 130] width 118 height 23
drag, startPoint x: 521, startPoint y: 161, endPoint x: 500, endPoint y: 162, distance: 20.9
click at [500, 142] on span "Please mail the deposit cheque to [PERSON_NAME] at: [STREET_ADDRESS][PERSON_NAM…" at bounding box center [558, 130] width 118 height 23
copy span "L9W 6X3"
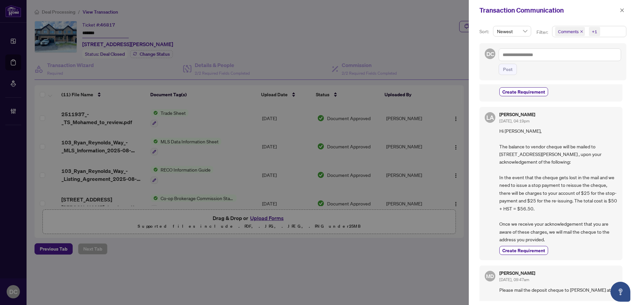
scroll to position [0, 0]
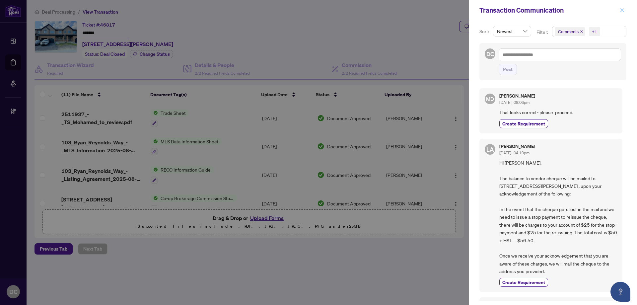
click at [620, 9] on icon "close" at bounding box center [621, 10] width 5 height 5
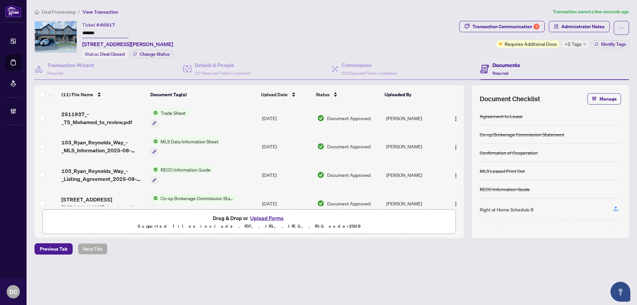
drag, startPoint x: 115, startPoint y: 34, endPoint x: 42, endPoint y: 31, distance: 73.7
click at [42, 31] on div "Ticket #: 46817 ******* [STREET_ADDRESS][PERSON_NAME] Status: Deal Closed Chang…" at bounding box center [245, 39] width 422 height 37
click at [244, 197] on td "Co-op Brokerage Commission Statement" at bounding box center [203, 203] width 111 height 29
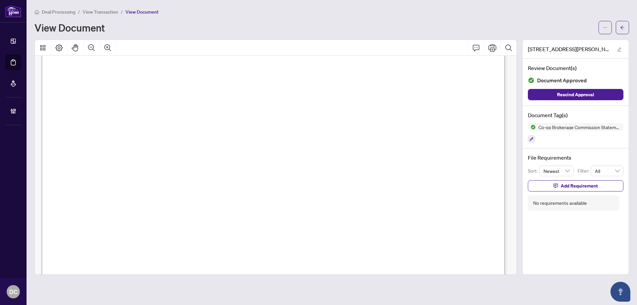
scroll to position [265, 0]
click at [623, 26] on icon "arrow-left" at bounding box center [622, 27] width 5 height 5
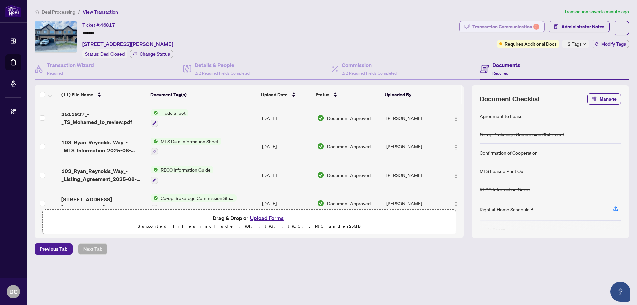
click at [512, 25] on div "Transaction Communication 2" at bounding box center [505, 26] width 67 height 11
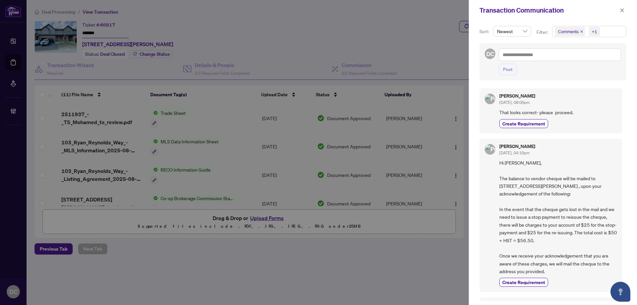
click at [568, 29] on span "Comments" at bounding box center [568, 31] width 21 height 7
click at [577, 58] on span "Comments" at bounding box center [576, 59] width 23 height 6
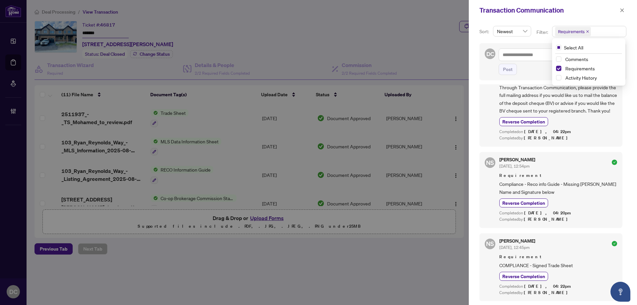
scroll to position [212, 0]
click at [623, 10] on icon "close" at bounding box center [621, 10] width 5 height 5
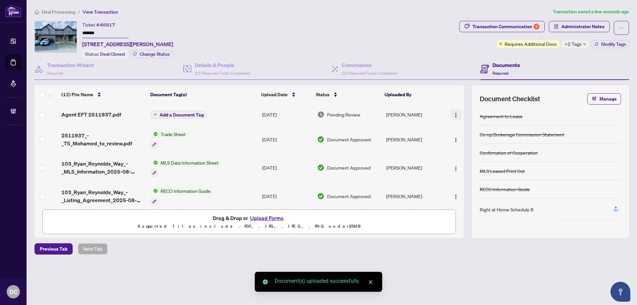
click at [453, 114] on img "button" at bounding box center [455, 114] width 5 height 5
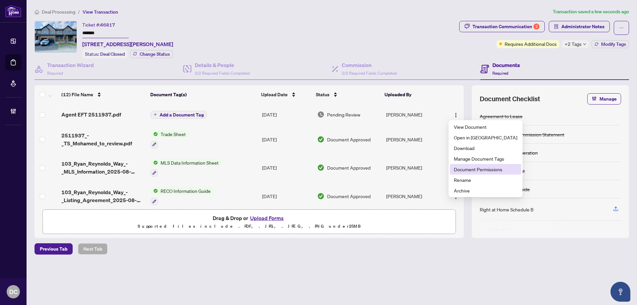
click at [466, 173] on li "Document Permissions" at bounding box center [485, 169] width 71 height 11
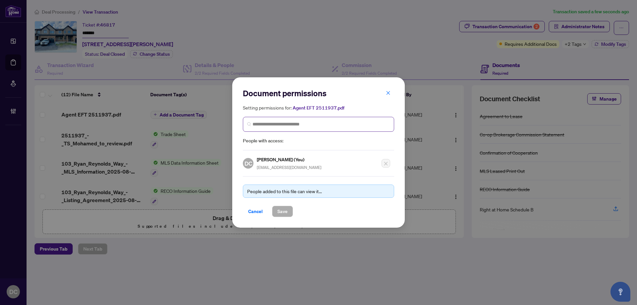
click at [272, 120] on span at bounding box center [318, 124] width 151 height 15
type input "**********"
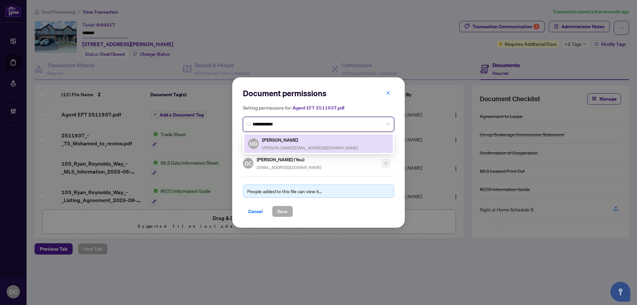
click at [283, 143] on h5 "[PERSON_NAME]" at bounding box center [310, 140] width 96 height 8
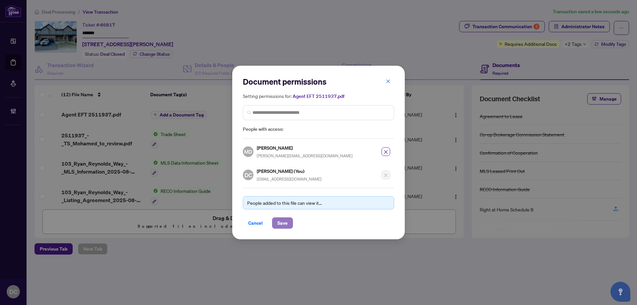
click at [284, 222] on span "Save" at bounding box center [282, 223] width 10 height 11
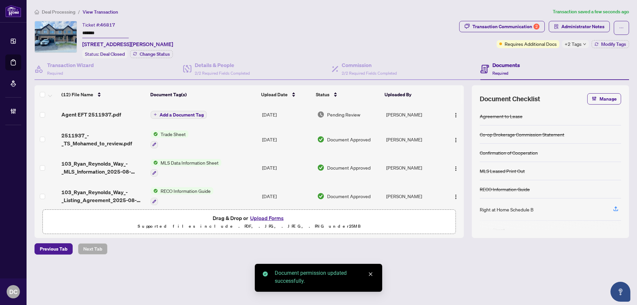
click at [195, 113] on span "Add a Document Tag" at bounding box center [182, 114] width 44 height 5
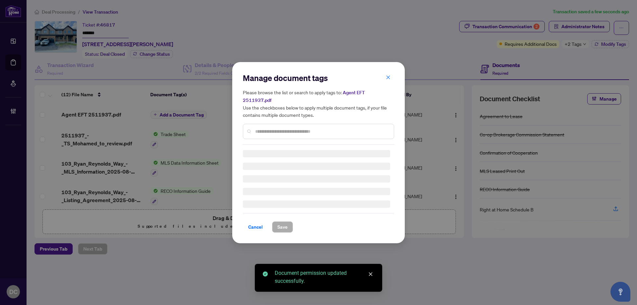
click at [313, 123] on div "Manage document tags Please browse the list or search to apply tags to: Agent E…" at bounding box center [318, 109] width 151 height 72
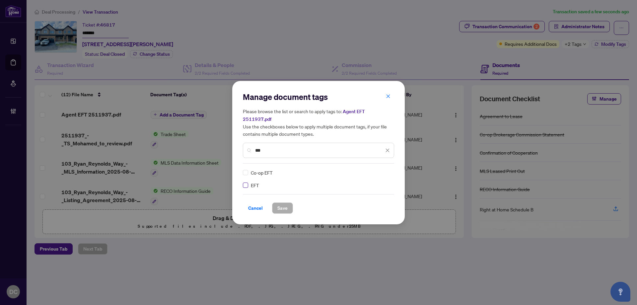
type input "***"
click at [384, 169] on div at bounding box center [383, 172] width 13 height 7
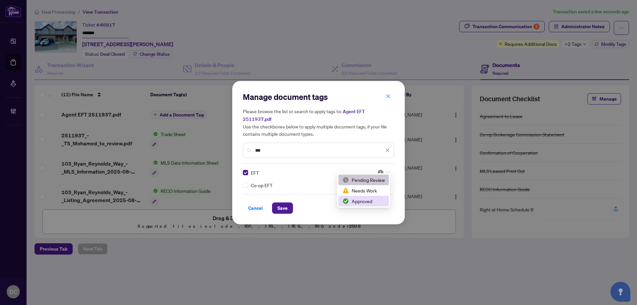
drag, startPoint x: 361, startPoint y: 206, endPoint x: 364, endPoint y: 201, distance: 5.9
click at [364, 201] on div "Approved" at bounding box center [363, 201] width 50 height 11
click at [286, 203] on span "Save" at bounding box center [282, 208] width 10 height 11
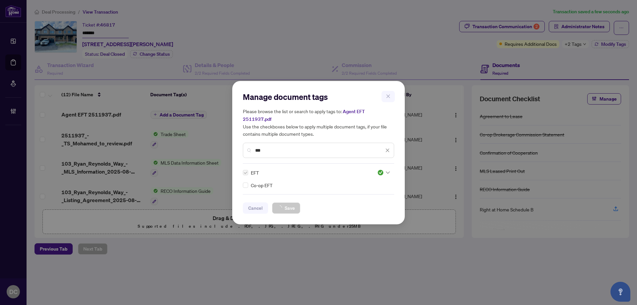
click at [581, 47] on div "Manage document tags Please browse the list or search to apply tags to: Agent E…" at bounding box center [318, 152] width 637 height 305
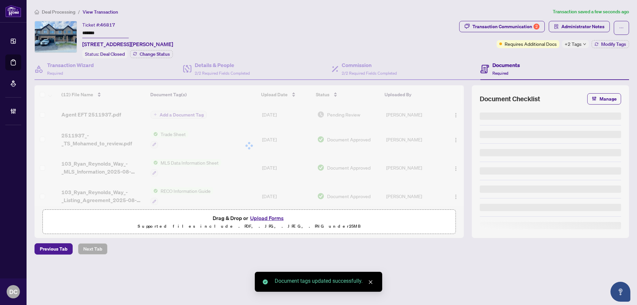
click at [600, 43] on body "Dashboard Deal Processing Mortgage Referrals Brokerage Management DC [PERSON_NA…" at bounding box center [318, 152] width 637 height 305
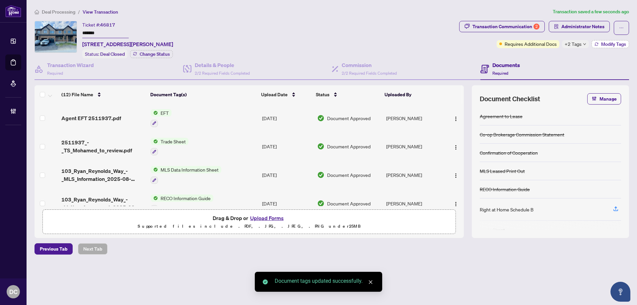
click at [607, 44] on span "Modify Tags" at bounding box center [613, 44] width 25 height 5
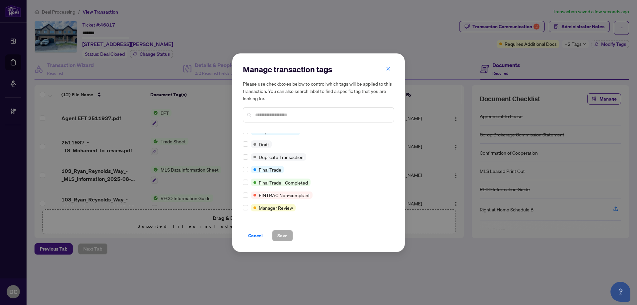
scroll to position [0, 0]
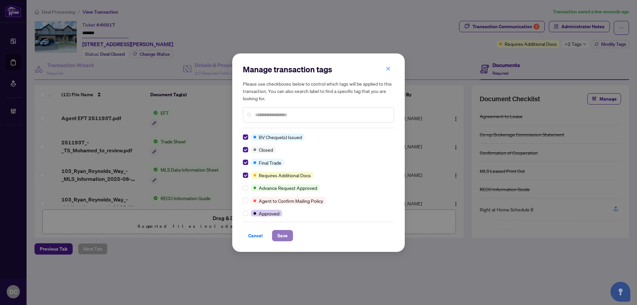
click at [281, 235] on span "Save" at bounding box center [282, 235] width 10 height 11
click at [581, 25] on div "Manage transaction tags Please use checkboxes below to control which tags will …" at bounding box center [318, 152] width 637 height 305
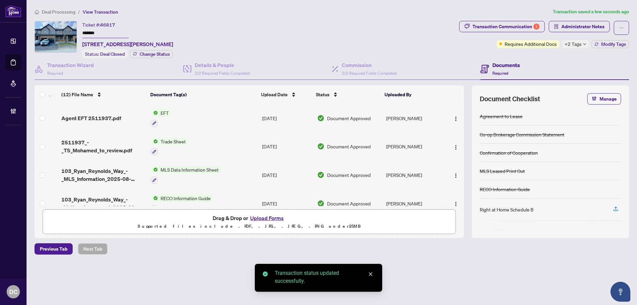
click at [583, 26] on div "Manage transaction tags Please use checkboxes below to control which tags will …" at bounding box center [318, 152] width 637 height 305
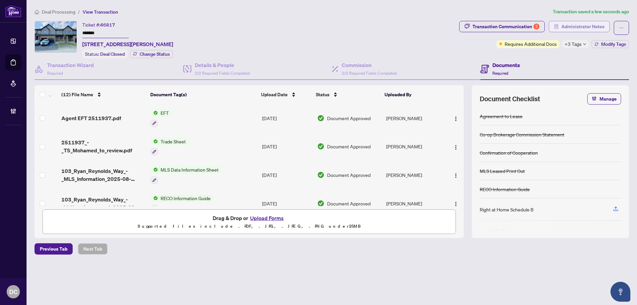
click at [594, 25] on span "Administrator Notes" at bounding box center [582, 26] width 43 height 11
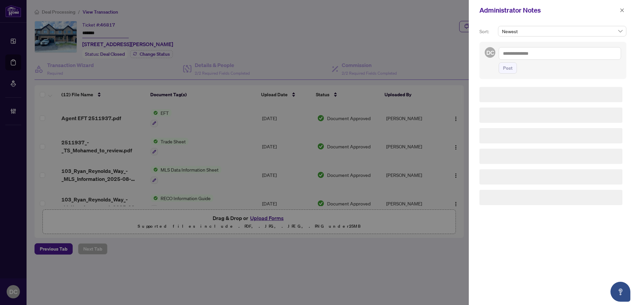
click at [574, 56] on textarea at bounding box center [559, 53] width 122 height 13
paste textarea "**********"
type textarea "**********"
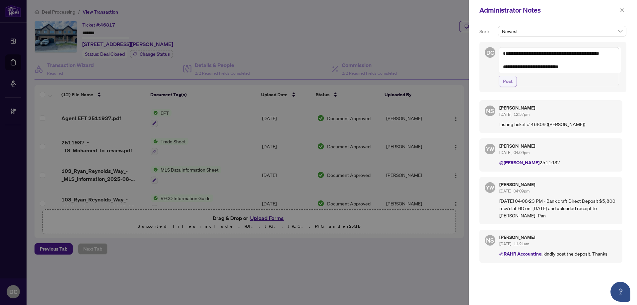
click at [509, 87] on span "Post" at bounding box center [508, 81] width 10 height 11
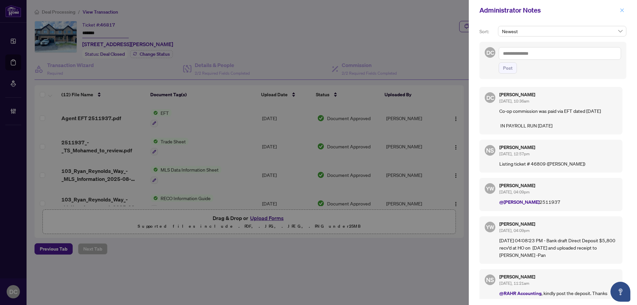
click at [624, 9] on button "button" at bounding box center [621, 10] width 9 height 8
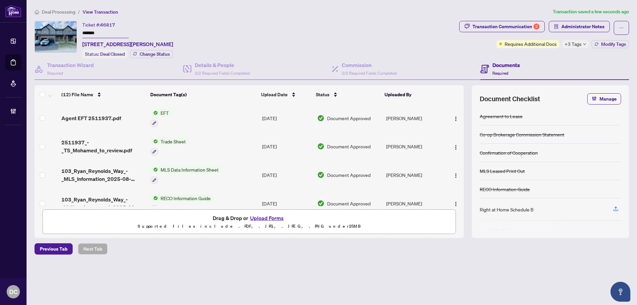
click at [585, 45] on div "+3 Tags" at bounding box center [575, 44] width 27 height 8
click at [515, 56] on div "Transaction Communication 2 Administrator Notes Requires Additional Docs +3 Tag…" at bounding box center [544, 39] width 172 height 37
drag, startPoint x: 106, startPoint y: 35, endPoint x: 48, endPoint y: 34, distance: 57.7
click at [48, 34] on div "Ticket #: 46817 ******* [STREET_ADDRESS][PERSON_NAME] Status: Deal Closed Chang…" at bounding box center [245, 39] width 422 height 37
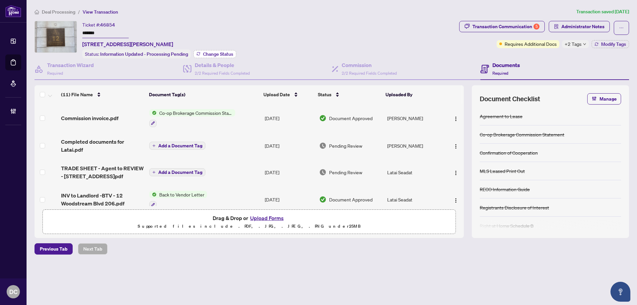
click at [222, 55] on span "Change Status" at bounding box center [218, 54] width 30 height 5
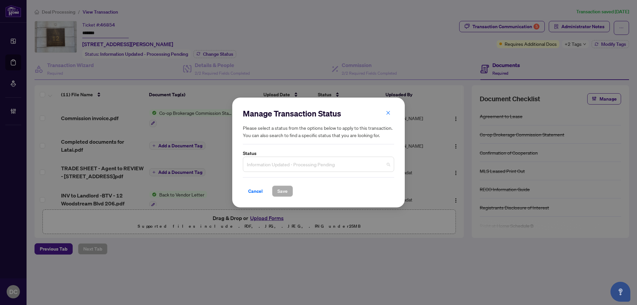
click at [288, 166] on span "Information Updated - Processing Pending" at bounding box center [318, 164] width 143 height 13
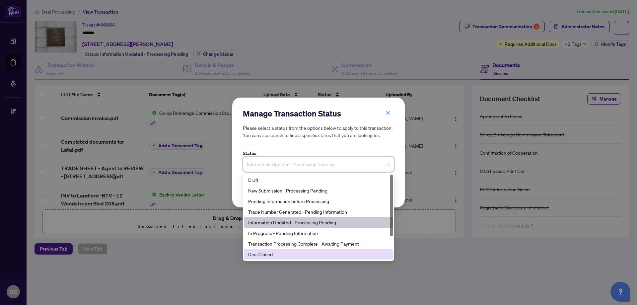
click at [277, 258] on div "8 3 11 Draft New Submission - Processing Pending Pending Information before Pro…" at bounding box center [318, 217] width 151 height 88
click at [277, 257] on div "Deal Closed" at bounding box center [318, 253] width 141 height 7
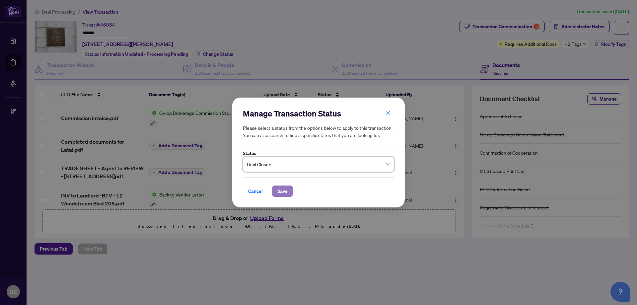
click at [290, 191] on button "Save" at bounding box center [282, 190] width 21 height 11
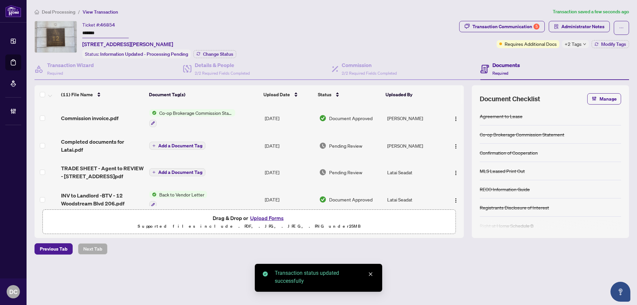
click at [119, 32] on input "*******" at bounding box center [105, 34] width 46 height 10
drag, startPoint x: 113, startPoint y: 32, endPoint x: 67, endPoint y: 31, distance: 46.8
click at [67, 31] on div "Ticket #: 46854 ******* [STREET_ADDRESS][PERSON_NAME] Status: Deal Closed Chang…" at bounding box center [245, 39] width 422 height 37
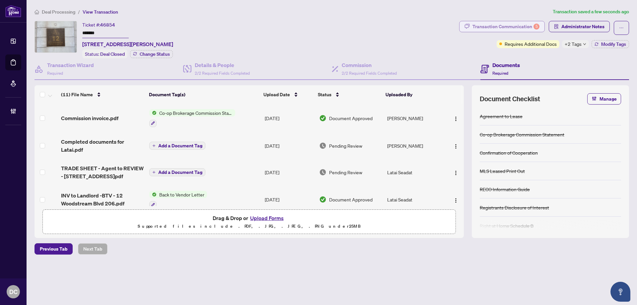
click at [484, 24] on div "Transaction Communication 5" at bounding box center [505, 26] width 67 height 11
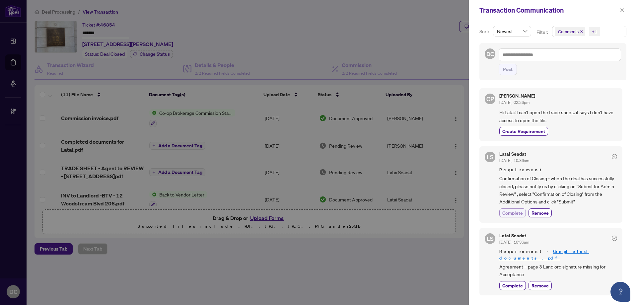
click at [517, 215] on span "Complete" at bounding box center [512, 212] width 21 height 7
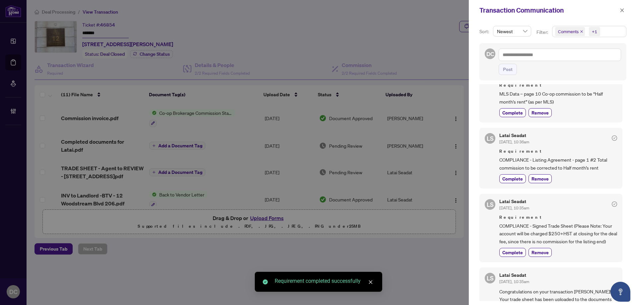
scroll to position [265, 0]
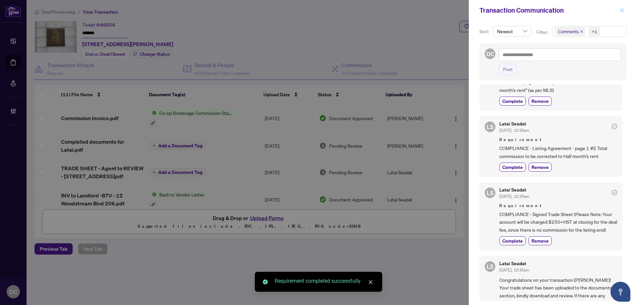
click at [622, 10] on icon "close" at bounding box center [621, 10] width 5 height 5
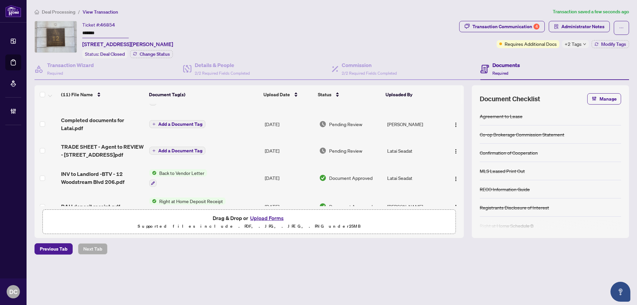
scroll to position [33, 0]
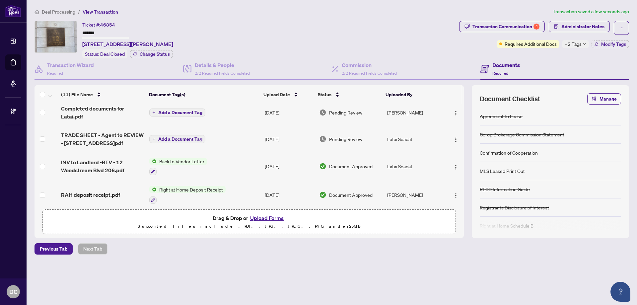
click at [577, 33] on span "Administrator Notes" at bounding box center [578, 28] width 61 height 14
click at [576, 28] on span "Administrator Notes" at bounding box center [582, 26] width 43 height 11
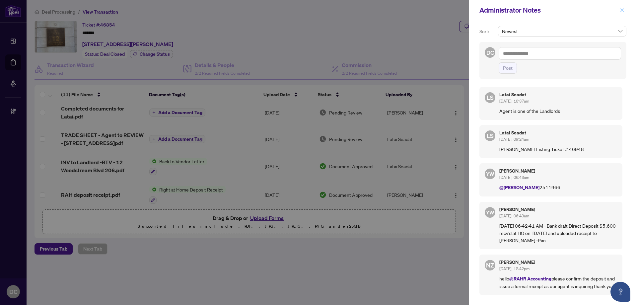
click at [623, 12] on button "button" at bounding box center [621, 10] width 9 height 8
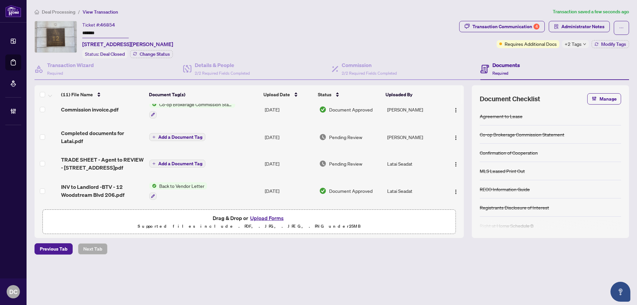
scroll to position [0, 0]
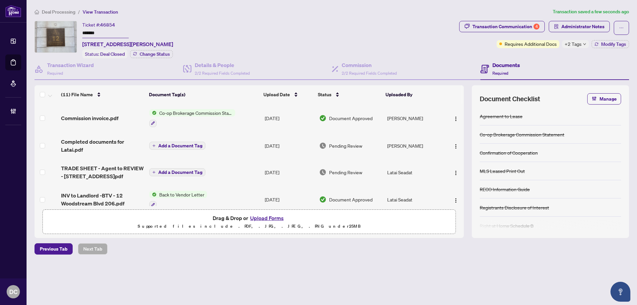
click at [242, 118] on td "Co-op Brokerage Commission Statement" at bounding box center [204, 118] width 115 height 29
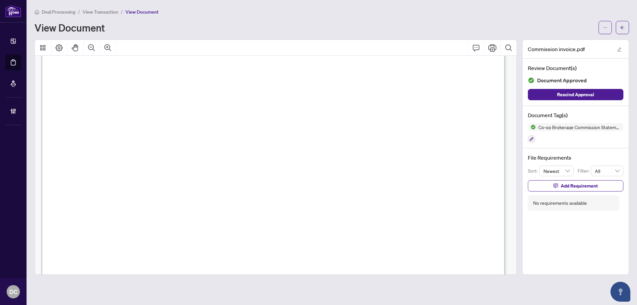
scroll to position [232, 0]
click at [630, 29] on main "Deal Processing / View Transaction / View Document View Document Commission inv…" at bounding box center [332, 152] width 610 height 305
click at [626, 28] on button "button" at bounding box center [621, 27] width 13 height 13
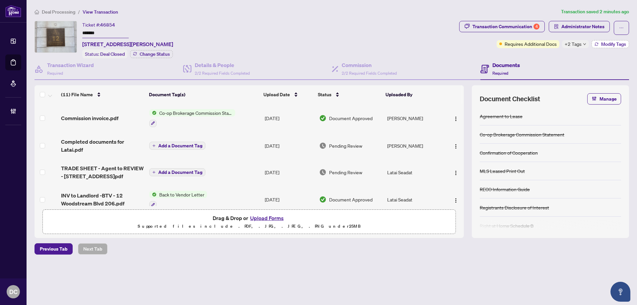
click at [613, 45] on span "Modify Tags" at bounding box center [613, 44] width 25 height 5
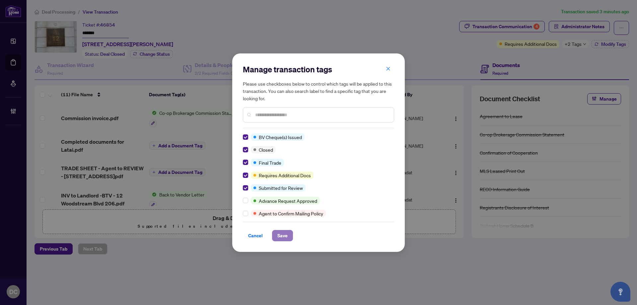
click at [283, 236] on span "Save" at bounding box center [282, 235] width 10 height 11
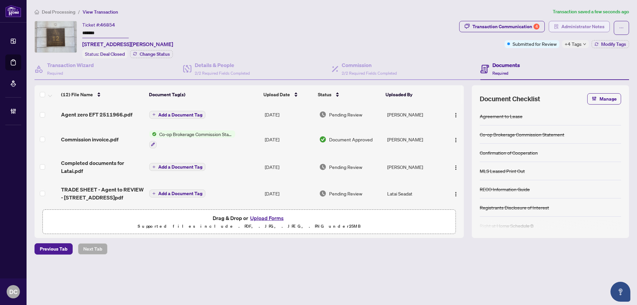
click at [564, 30] on span "Administrator Notes" at bounding box center [582, 26] width 43 height 11
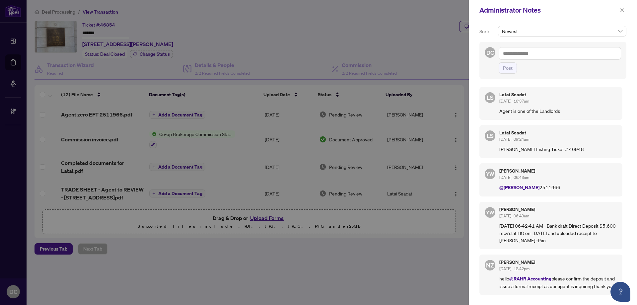
click at [540, 57] on textarea at bounding box center [559, 53] width 122 height 13
paste textarea "**********"
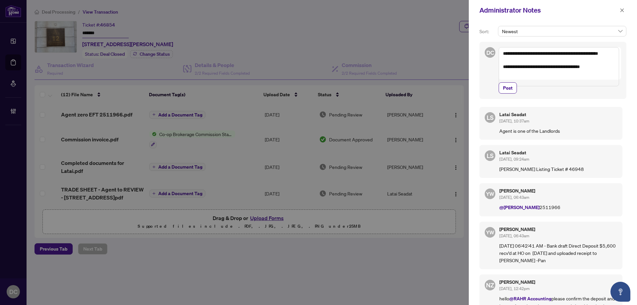
click at [524, 81] on textarea "**********" at bounding box center [558, 66] width 120 height 39
paste textarea "**********"
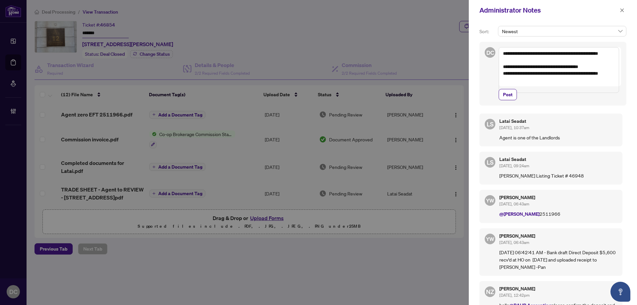
click at [617, 74] on textarea "**********" at bounding box center [558, 70] width 120 height 46
type textarea "**********"
click at [510, 100] on span "Post" at bounding box center [508, 94] width 10 height 11
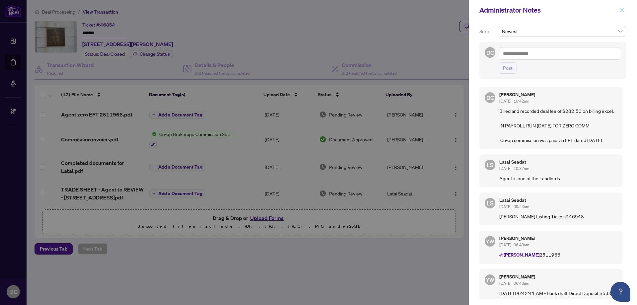
click at [624, 12] on icon "close" at bounding box center [621, 10] width 5 height 5
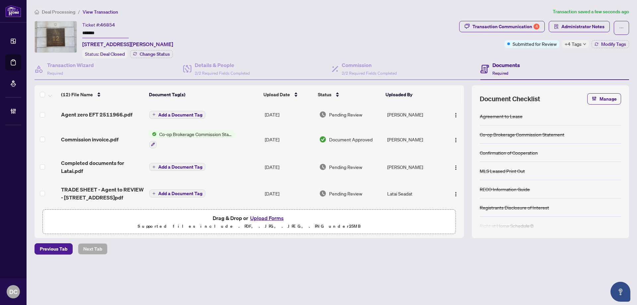
click at [176, 113] on span "Add a Document Tag" at bounding box center [180, 114] width 44 height 5
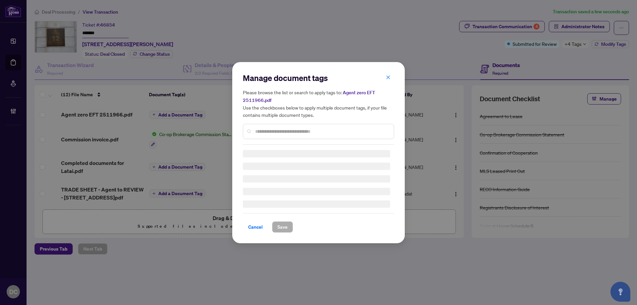
click at [274, 130] on div "Manage document tags Please browse the list or search to apply tags to: Agent z…" at bounding box center [318, 109] width 151 height 72
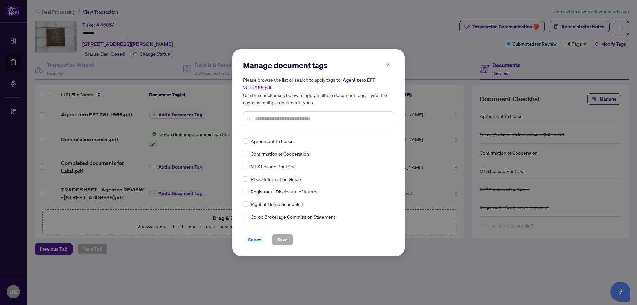
click at [291, 118] on input "text" at bounding box center [321, 118] width 133 height 7
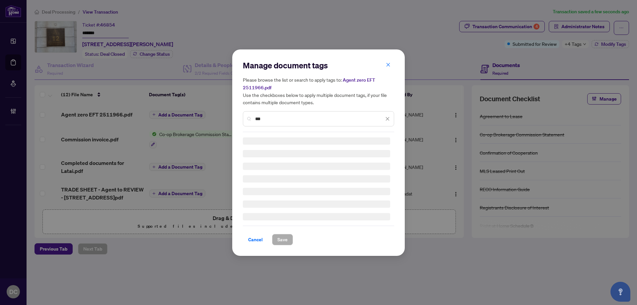
type input "***"
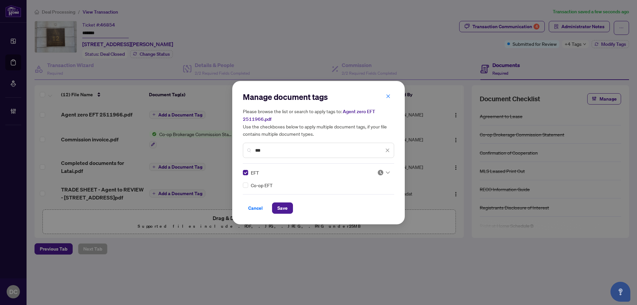
click at [382, 172] on img at bounding box center [380, 172] width 7 height 7
click at [363, 203] on div "Approved" at bounding box center [363, 204] width 42 height 7
click at [283, 207] on span "Save" at bounding box center [282, 208] width 10 height 11
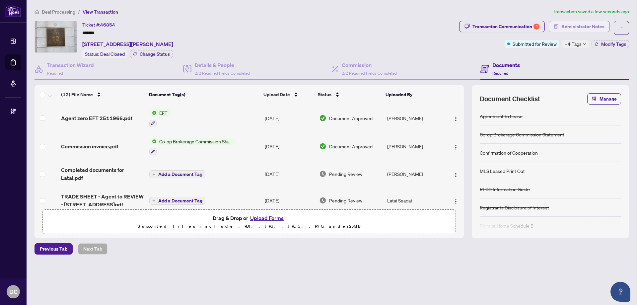
click at [587, 28] on span "Administrator Notes" at bounding box center [582, 26] width 43 height 11
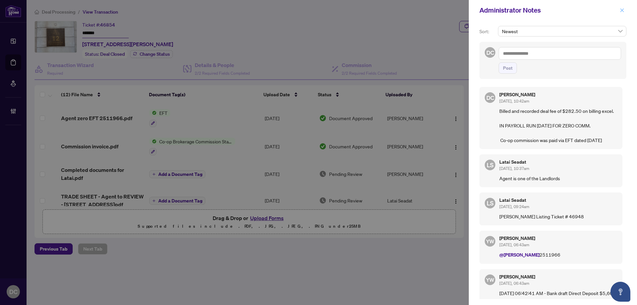
click at [623, 14] on span "button" at bounding box center [621, 10] width 5 height 11
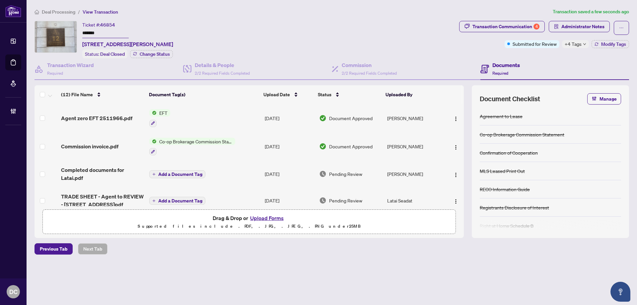
drag, startPoint x: 104, startPoint y: 33, endPoint x: 67, endPoint y: 32, distance: 36.5
click at [67, 32] on div "Ticket #: 46854 ******* [STREET_ADDRESS][PERSON_NAME] Status: Deal Closed Chang…" at bounding box center [245, 39] width 422 height 37
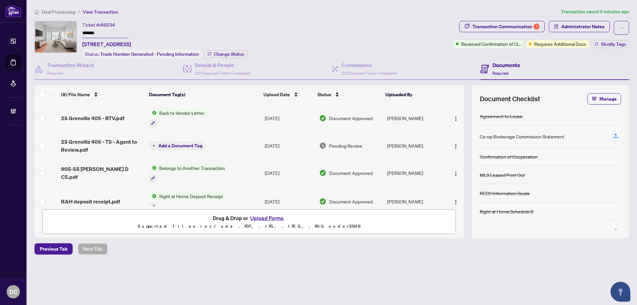
drag, startPoint x: 103, startPoint y: 32, endPoint x: 77, endPoint y: 44, distance: 28.6
click at [71, 32] on div "Ticket #: 48234 ******* [STREET_ADDRESS] Status: Trade Number Generated - Pendi…" at bounding box center [242, 39] width 416 height 37
click at [224, 50] on button "Change Status" at bounding box center [225, 54] width 43 height 8
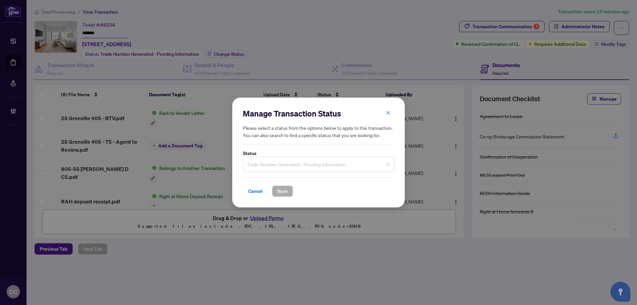
click at [294, 165] on span "Trade Number Generated - Pending Information" at bounding box center [318, 164] width 143 height 13
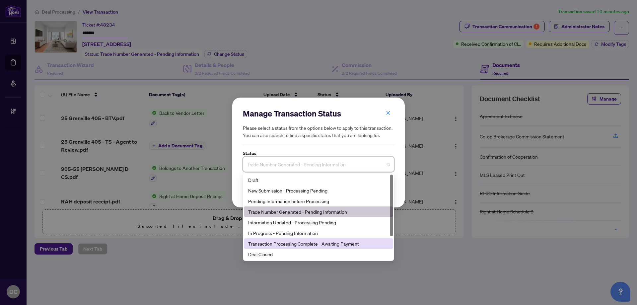
click at [276, 253] on div "Deal Closed" at bounding box center [318, 253] width 141 height 7
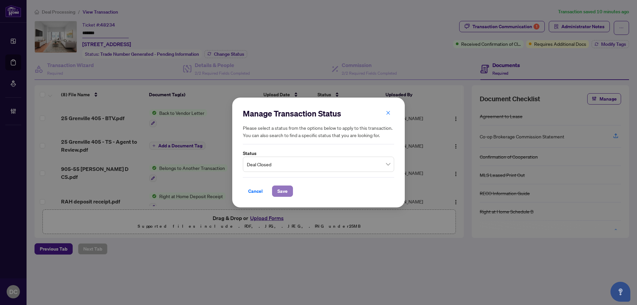
click at [277, 195] on span "Save" at bounding box center [282, 191] width 10 height 11
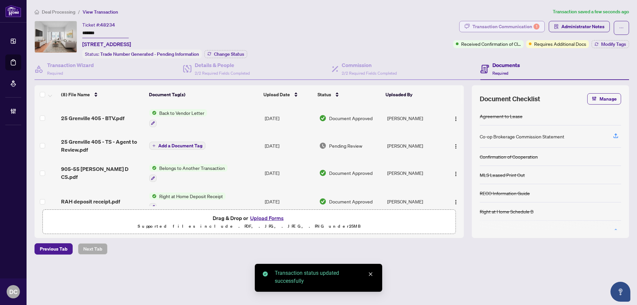
click at [514, 27] on div "Transaction Communication 1" at bounding box center [505, 26] width 67 height 11
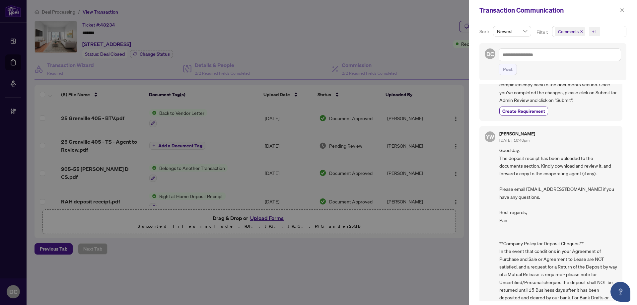
scroll to position [173, 0]
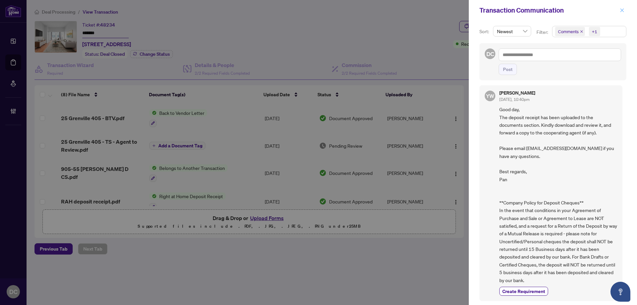
click at [623, 10] on icon "close" at bounding box center [621, 10] width 5 height 5
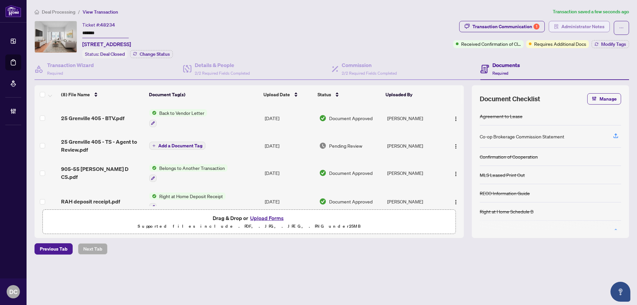
click at [604, 25] on button "Administrator Notes" at bounding box center [578, 26] width 61 height 11
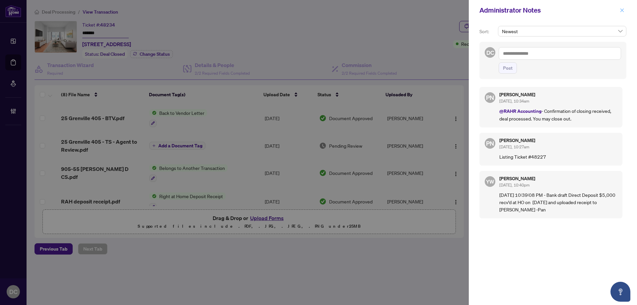
click at [620, 10] on icon "close" at bounding box center [621, 10] width 5 height 5
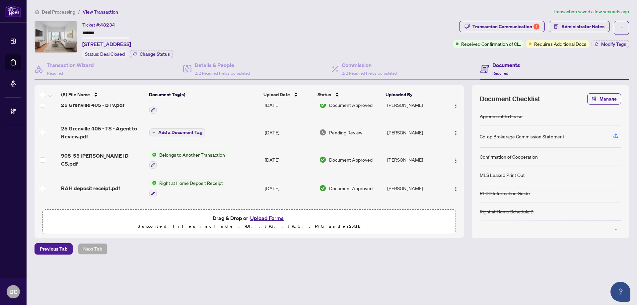
scroll to position [0, 0]
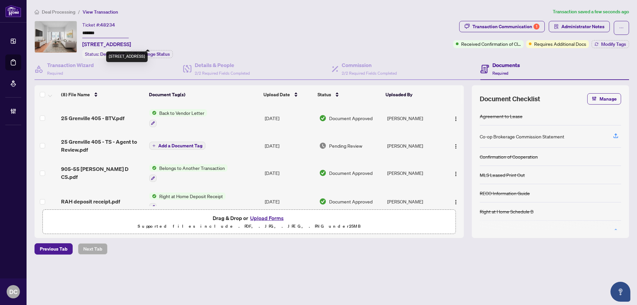
drag, startPoint x: 94, startPoint y: 44, endPoint x: 128, endPoint y: 41, distance: 34.3
click at [128, 41] on span "[STREET_ADDRESS]" at bounding box center [106, 44] width 49 height 8
copy span "[STREET_ADDRESS]"
click at [115, 29] on input "*******" at bounding box center [105, 34] width 46 height 10
drag, startPoint x: 109, startPoint y: 31, endPoint x: 70, endPoint y: 32, distance: 39.1
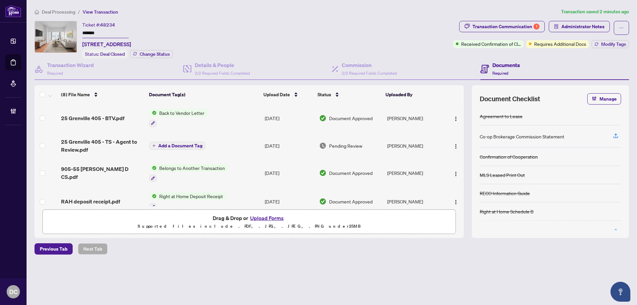
click at [70, 32] on div "Ticket #: 48234 ******* [STREET_ADDRESS] Status: Deal Closed Change Status" at bounding box center [242, 39] width 416 height 37
click at [602, 45] on span "Modify Tags" at bounding box center [613, 44] width 25 height 5
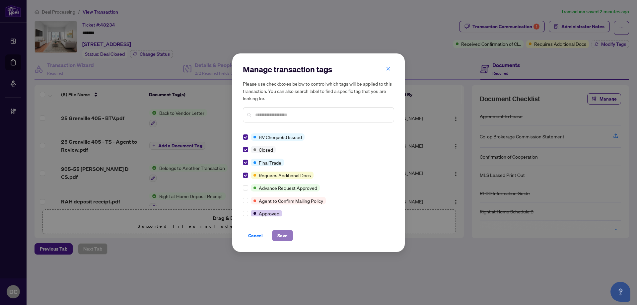
click at [287, 233] on span "Save" at bounding box center [282, 235] width 10 height 11
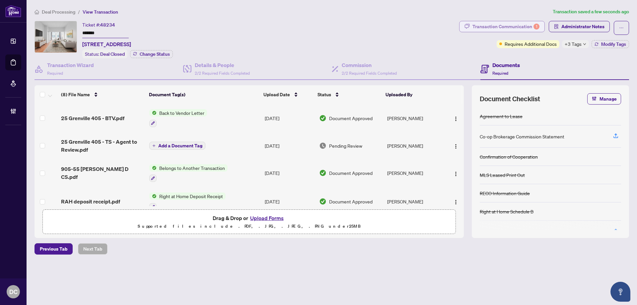
click at [530, 24] on div "Transaction Communication 1" at bounding box center [505, 26] width 67 height 11
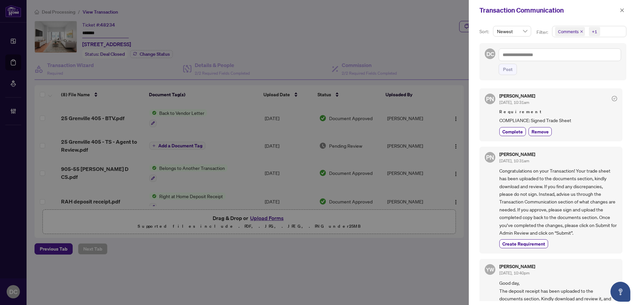
click at [611, 33] on span "Comments +1" at bounding box center [589, 31] width 74 height 11
click at [597, 57] on span "Comments" at bounding box center [591, 59] width 59 height 8
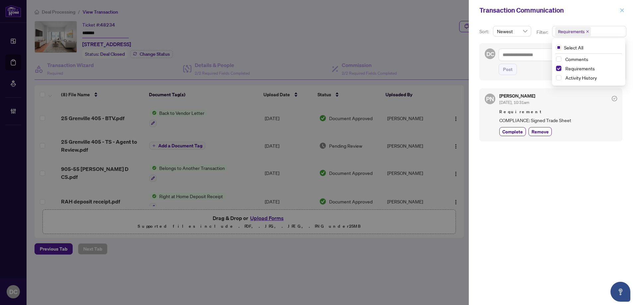
click at [622, 9] on icon "close" at bounding box center [621, 10] width 5 height 5
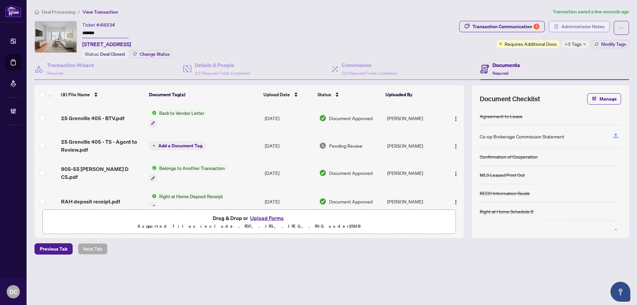
click at [603, 25] on span "Administrator Notes" at bounding box center [582, 26] width 43 height 11
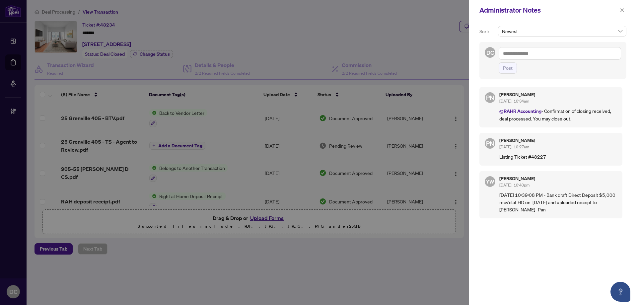
click at [588, 45] on div "DC Post" at bounding box center [552, 60] width 147 height 37
click at [588, 50] on textarea at bounding box center [559, 53] width 122 height 13
paste textarea "**********"
type textarea "**********"
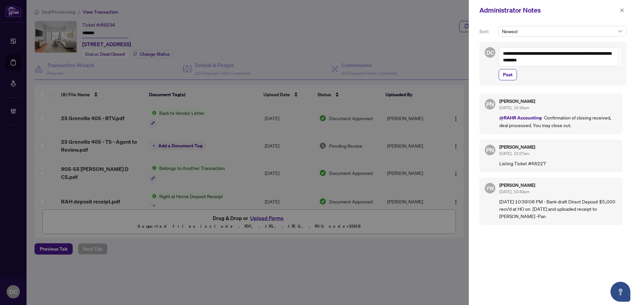
drag, startPoint x: 511, startPoint y: 77, endPoint x: 518, endPoint y: 76, distance: 6.4
click at [511, 77] on span "Post" at bounding box center [508, 74] width 10 height 11
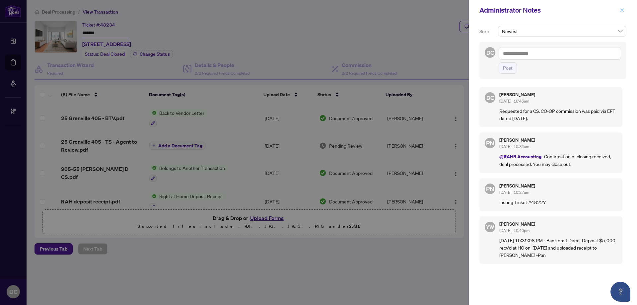
click at [622, 12] on icon "close" at bounding box center [621, 10] width 5 height 5
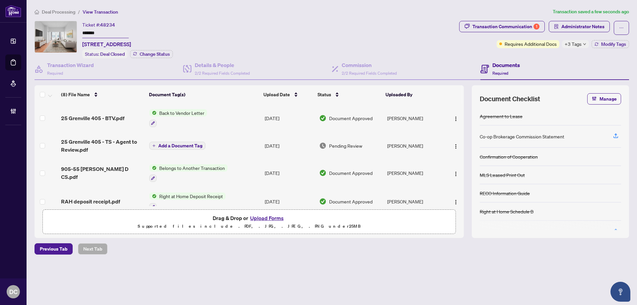
click at [584, 43] on icon "down" at bounding box center [584, 43] width 3 height 3
click at [555, 56] on div "Transaction Communication 1 Administrator Notes Requires Additional Docs +3 Tag…" at bounding box center [544, 39] width 172 height 37
click at [625, 44] on span "Modify Tags" at bounding box center [613, 44] width 25 height 5
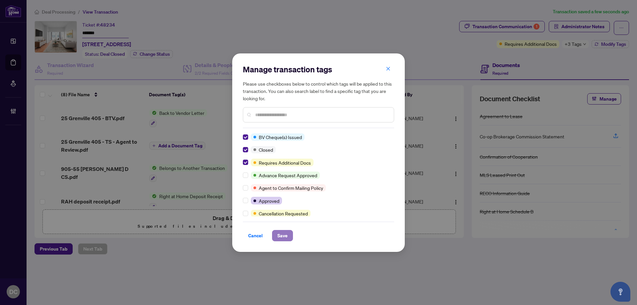
click at [276, 235] on button "Save" at bounding box center [282, 235] width 21 height 11
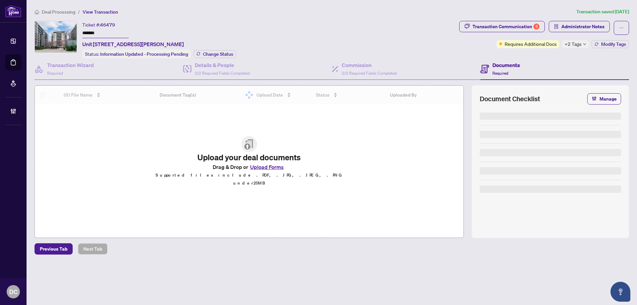
drag, startPoint x: 104, startPoint y: 35, endPoint x: 74, endPoint y: 34, distance: 30.2
click at [74, 34] on div "Ticket #: 46479 ******* [STREET_ADDRESS][PERSON_NAME] Status: Information Updat…" at bounding box center [245, 39] width 422 height 37
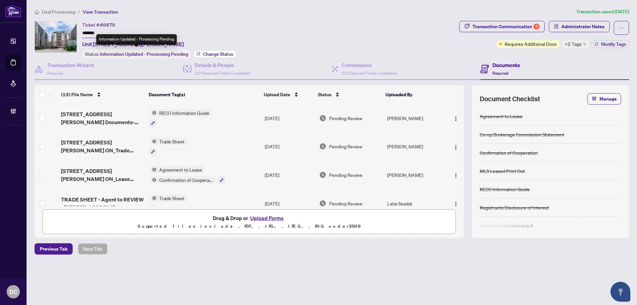
click at [212, 54] on span "Change Status" at bounding box center [218, 54] width 30 height 5
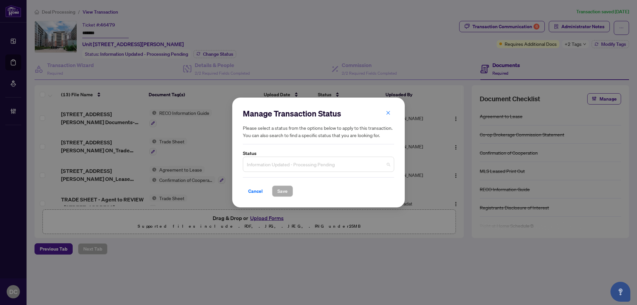
click at [321, 163] on span "Information Updated - Processing Pending" at bounding box center [318, 164] width 143 height 13
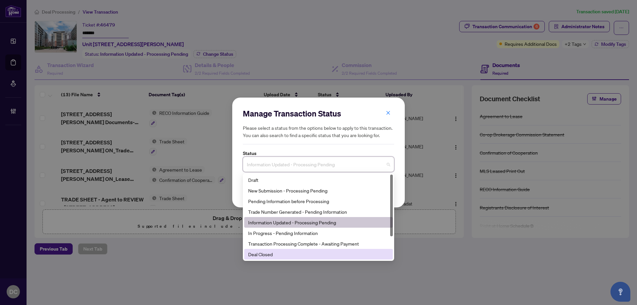
click at [293, 257] on div "Deal Closed" at bounding box center [318, 253] width 141 height 7
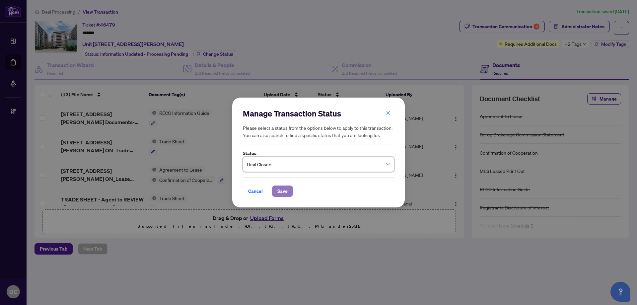
click at [287, 194] on span "Save" at bounding box center [282, 191] width 10 height 11
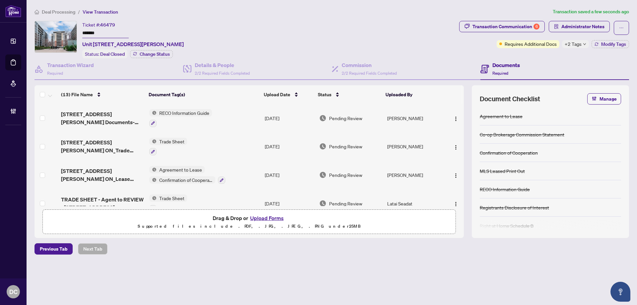
click at [573, 40] on span "+2 Tags" at bounding box center [572, 44] width 17 height 8
click at [535, 53] on div "Transaction Communication 6 Administrator Notes Requires Additional Docs +2 Tag…" at bounding box center [544, 39] width 172 height 37
click at [607, 44] on span "Modify Tags" at bounding box center [613, 44] width 25 height 5
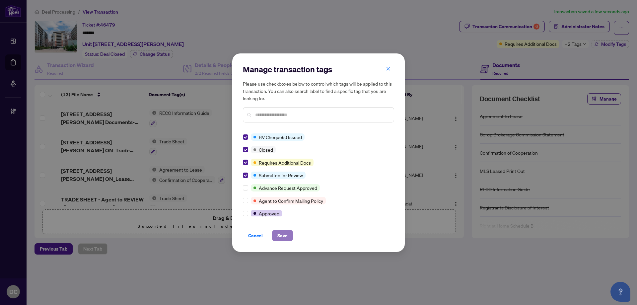
click at [280, 235] on span "Save" at bounding box center [282, 235] width 10 height 11
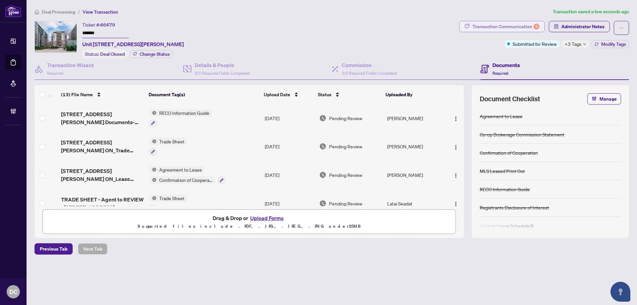
click at [514, 28] on div "Transaction Communication 6" at bounding box center [505, 26] width 67 height 11
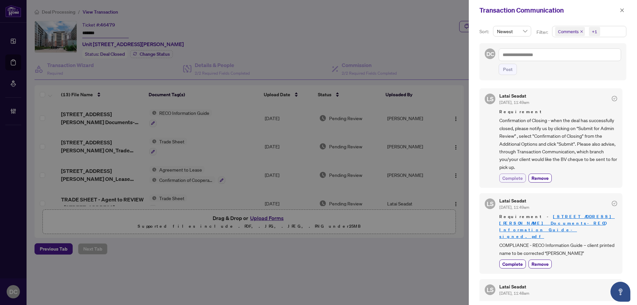
click at [513, 178] on span "Complete" at bounding box center [512, 177] width 21 height 7
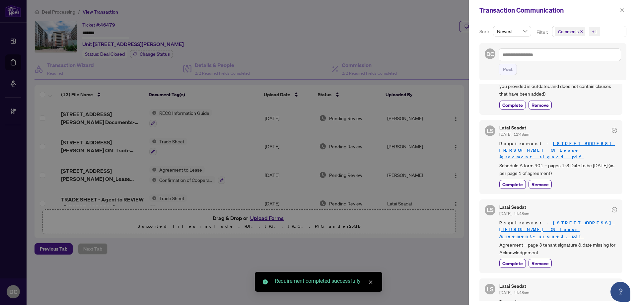
scroll to position [332, 0]
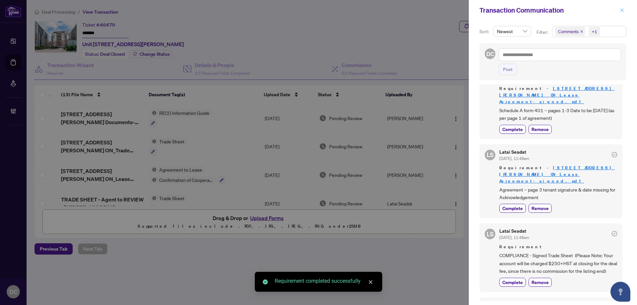
click at [620, 12] on icon "close" at bounding box center [621, 10] width 5 height 5
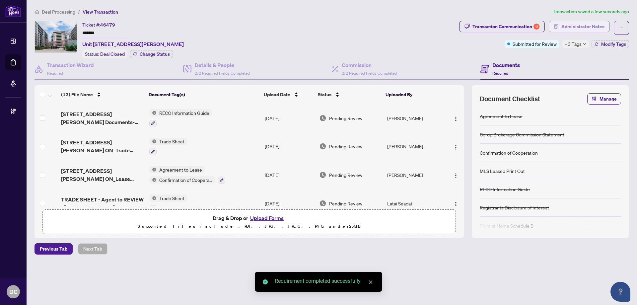
click at [582, 27] on span "Administrator Notes" at bounding box center [582, 26] width 43 height 11
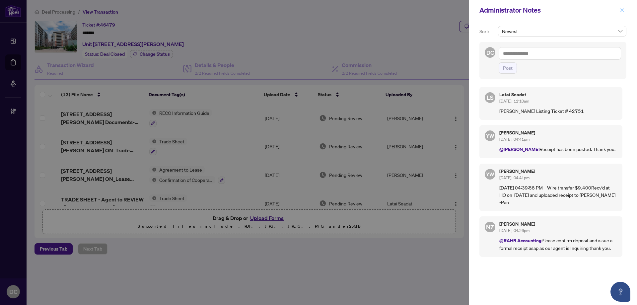
click at [621, 13] on span "button" at bounding box center [621, 10] width 5 height 11
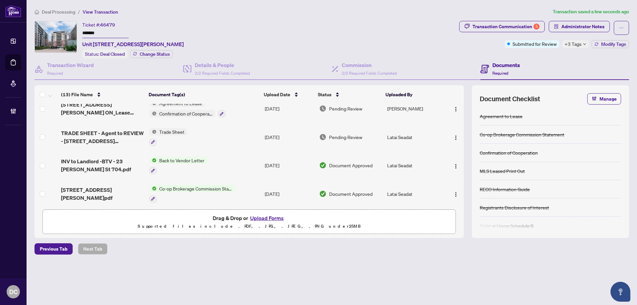
scroll to position [99, 0]
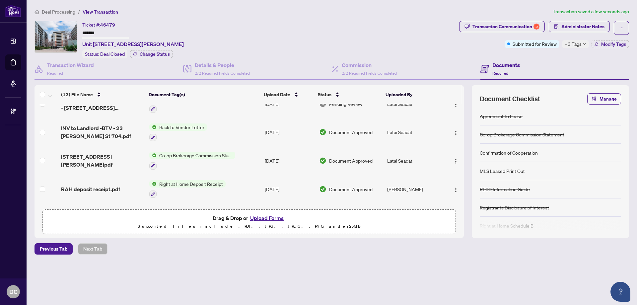
click at [238, 159] on td "Co-op Brokerage Commission Statement" at bounding box center [204, 160] width 115 height 29
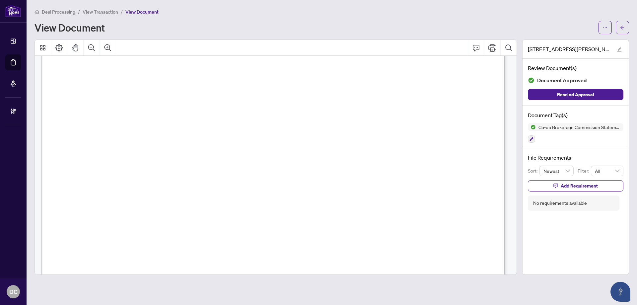
scroll to position [232, 0]
drag, startPoint x: 629, startPoint y: 20, endPoint x: 626, endPoint y: 22, distance: 3.5
click at [629, 20] on main "Deal Processing / View Transaction / View Document View Document 23 Brant Stree…" at bounding box center [332, 152] width 610 height 305
click at [624, 25] on button "button" at bounding box center [621, 27] width 13 height 13
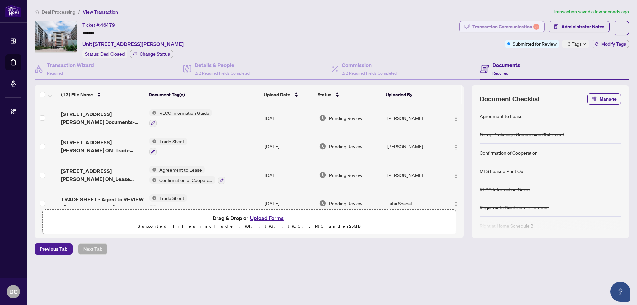
click at [489, 29] on div "Transaction Communication 5" at bounding box center [505, 26] width 67 height 11
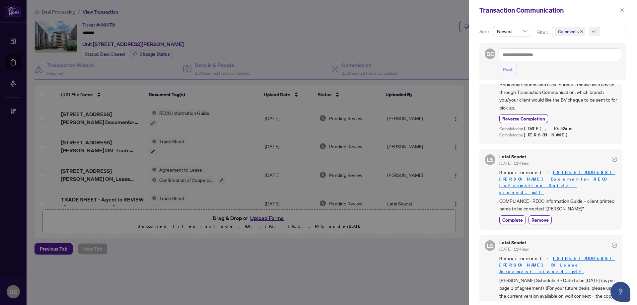
scroll to position [99, 0]
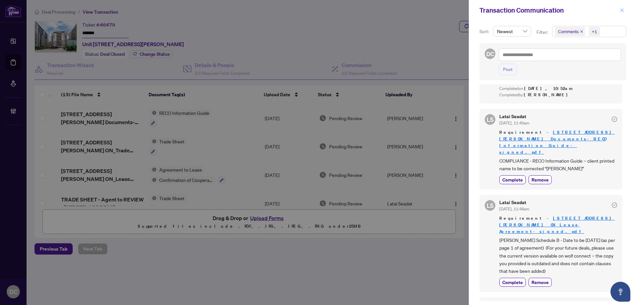
click at [623, 9] on icon "close" at bounding box center [621, 10] width 5 height 5
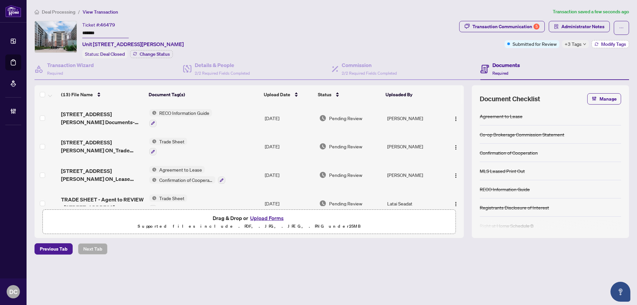
click at [599, 45] on button "Modify Tags" at bounding box center [609, 44] width 37 height 8
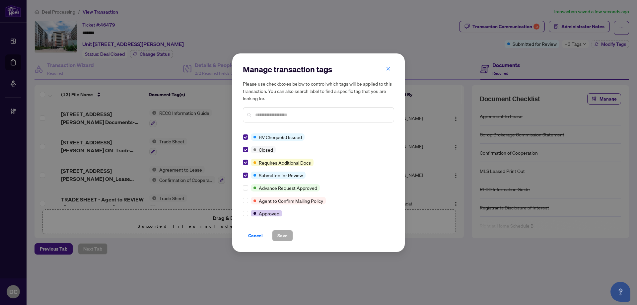
click at [390, 73] on span "button" at bounding box center [388, 69] width 5 height 11
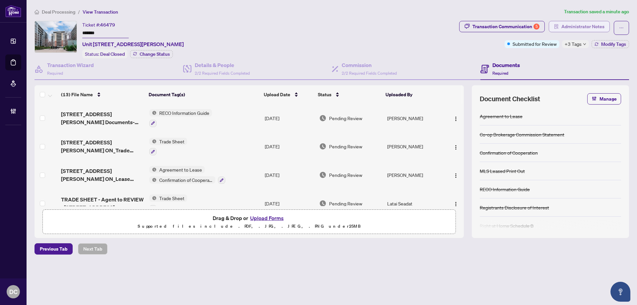
click at [590, 26] on span "Administrator Notes" at bounding box center [582, 26] width 43 height 11
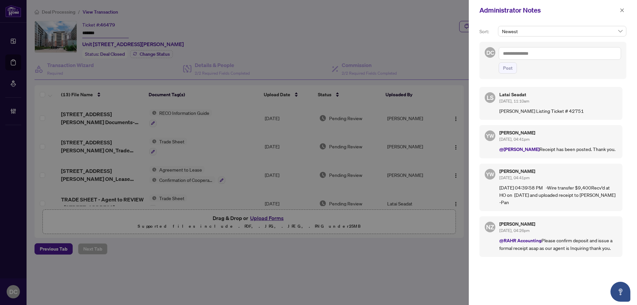
click at [583, 52] on textarea at bounding box center [559, 53] width 122 height 13
paste textarea "**********"
type textarea "**********"
click at [507, 73] on span "Post" at bounding box center [508, 68] width 10 height 11
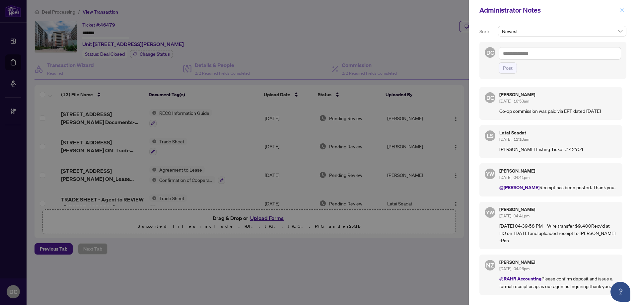
click at [624, 11] on button "button" at bounding box center [621, 10] width 9 height 8
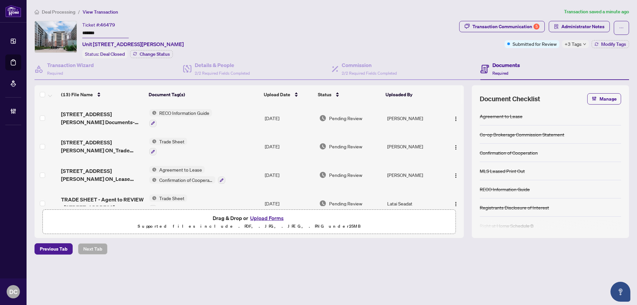
drag, startPoint x: 115, startPoint y: 36, endPoint x: 84, endPoint y: 55, distance: 36.5
click at [73, 34] on div "Ticket #: 46479 ******* Unit 704-23 Brant St, Toronto, Ontario M5V 2L5, Canada …" at bounding box center [245, 39] width 422 height 37
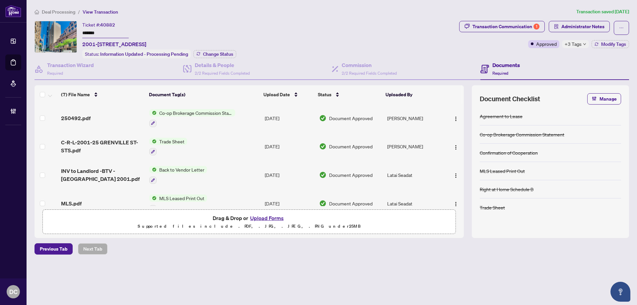
drag, startPoint x: 102, startPoint y: 34, endPoint x: 61, endPoint y: 34, distance: 41.1
click at [61, 34] on div "Ticket #: 40882 ******* 2001-[STREET_ADDRESS] Status: Information Updated - Pro…" at bounding box center [245, 39] width 422 height 37
click at [220, 52] on span "Change Status" at bounding box center [218, 54] width 30 height 5
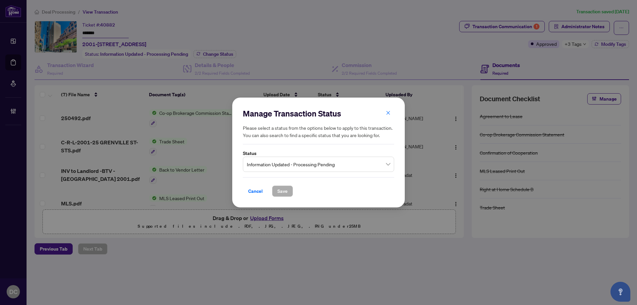
click at [265, 160] on span "Information Updated - Processing Pending" at bounding box center [318, 164] width 143 height 13
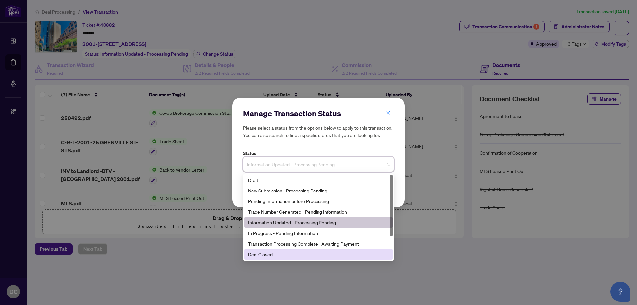
click at [263, 258] on div "Deal Closed" at bounding box center [318, 253] width 141 height 7
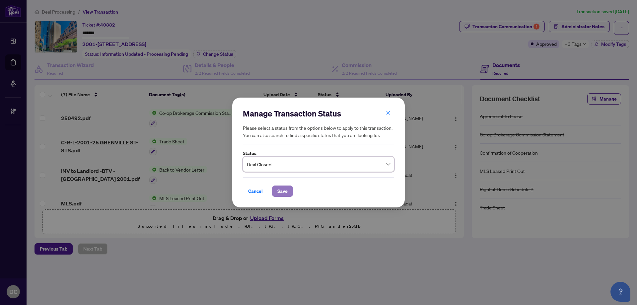
click at [284, 192] on span "Save" at bounding box center [282, 191] width 10 height 11
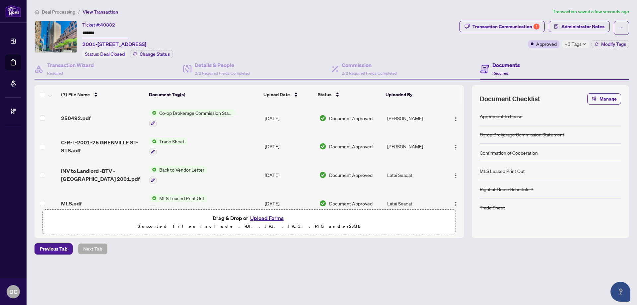
click at [575, 49] on div "Transaction Communication 1 Administrator Notes Approved +3 Tags Modify Tags" at bounding box center [544, 39] width 172 height 37
click at [576, 44] on span "+3 Tags" at bounding box center [572, 44] width 17 height 8
click at [546, 54] on div "Transaction Communication 1 Administrator Notes Approved +3 Tags Modify Tags" at bounding box center [544, 39] width 172 height 37
click at [624, 44] on span "Modify Tags" at bounding box center [613, 44] width 25 height 5
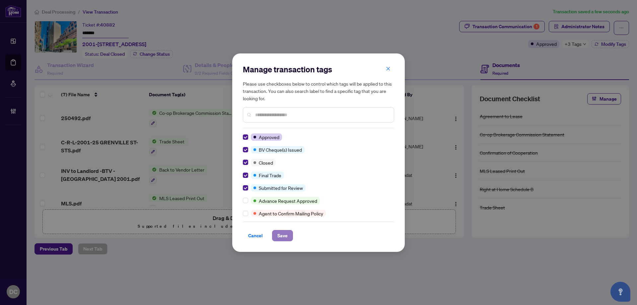
click at [279, 241] on button "Save" at bounding box center [282, 235] width 21 height 11
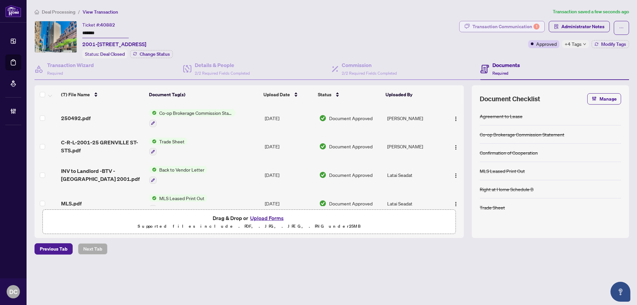
click at [488, 24] on div "Transaction Communication 1" at bounding box center [505, 26] width 67 height 11
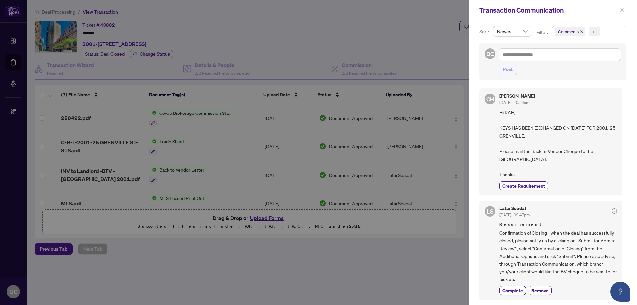
click at [607, 31] on span "Comments +1" at bounding box center [589, 31] width 74 height 11
click at [584, 60] on span "Comments" at bounding box center [576, 59] width 23 height 6
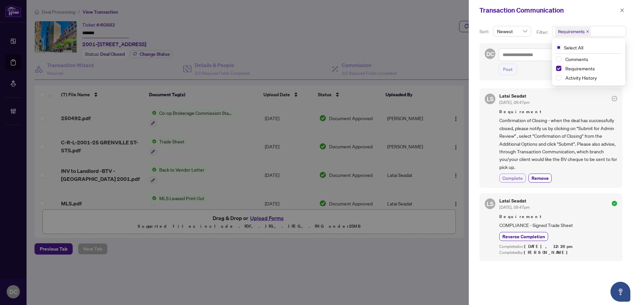
click at [517, 177] on span "Complete" at bounding box center [512, 177] width 21 height 7
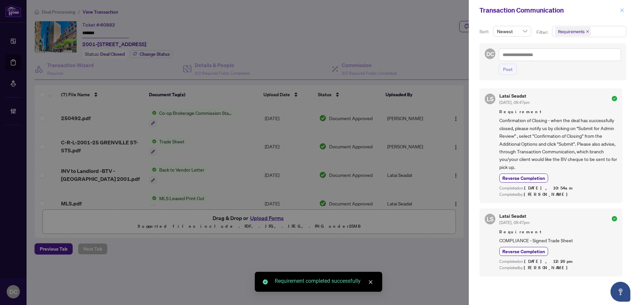
click at [620, 13] on icon "close" at bounding box center [621, 10] width 5 height 5
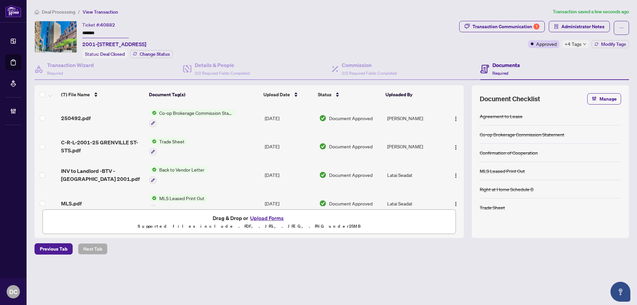
click at [224, 115] on span "Co-op Brokerage Commission Statement" at bounding box center [196, 112] width 79 height 7
click at [258, 118] on td "Co-op Brokerage Commission Statement" at bounding box center [204, 118] width 115 height 29
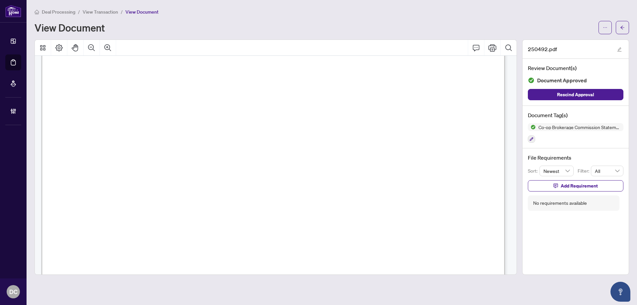
scroll to position [199, 0]
click at [617, 29] on button "button" at bounding box center [621, 27] width 13 height 13
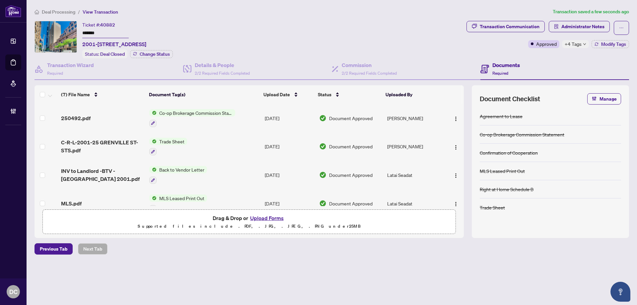
click at [579, 44] on span "+4 Tags" at bounding box center [572, 44] width 17 height 8
click at [514, 54] on div "Transaction Communication Administrator Notes Approved +4 Tags Modify Tags" at bounding box center [547, 39] width 165 height 37
click at [585, 28] on span "Administrator Notes" at bounding box center [582, 26] width 43 height 11
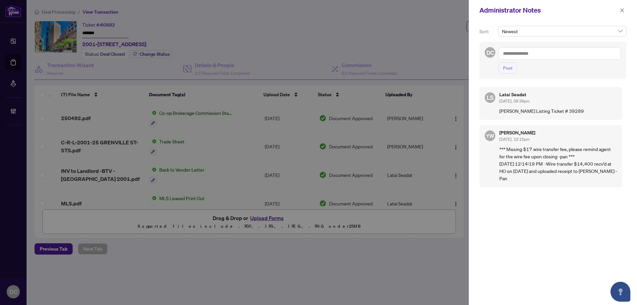
click at [574, 57] on textarea at bounding box center [559, 53] width 122 height 13
paste textarea "**********"
type textarea "**********"
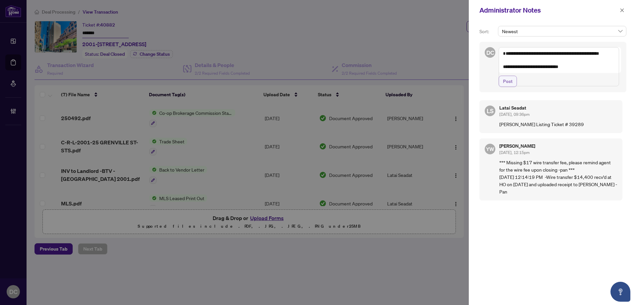
click at [510, 87] on span "Post" at bounding box center [508, 81] width 10 height 11
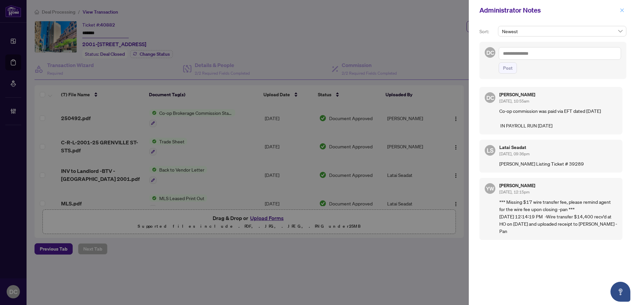
click at [621, 8] on icon "close" at bounding box center [621, 10] width 5 height 5
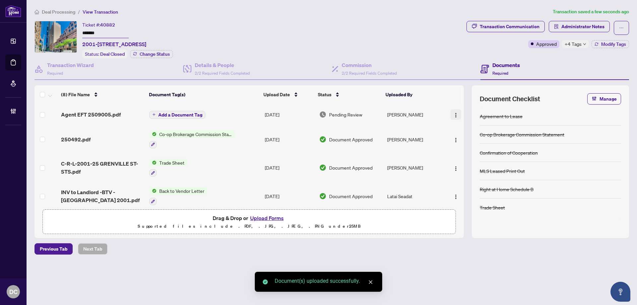
click at [455, 115] on img "button" at bounding box center [455, 114] width 5 height 5
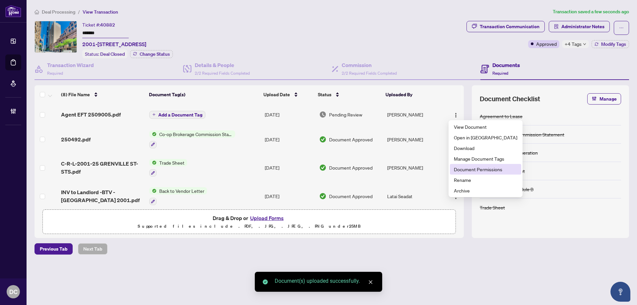
click at [473, 169] on span "Document Permissions" at bounding box center [485, 168] width 63 height 7
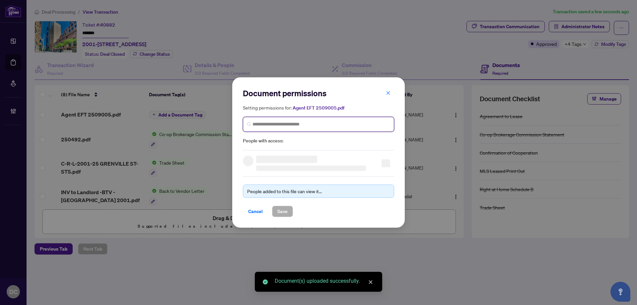
click at [349, 125] on input "search" at bounding box center [320, 124] width 137 height 7
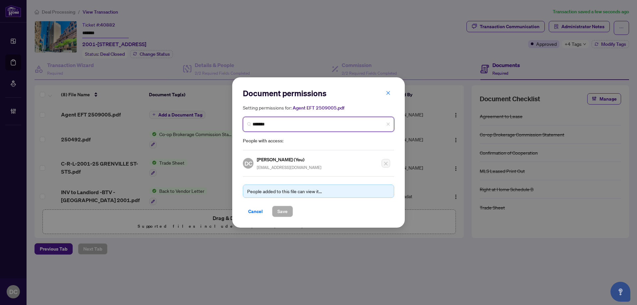
type input "********"
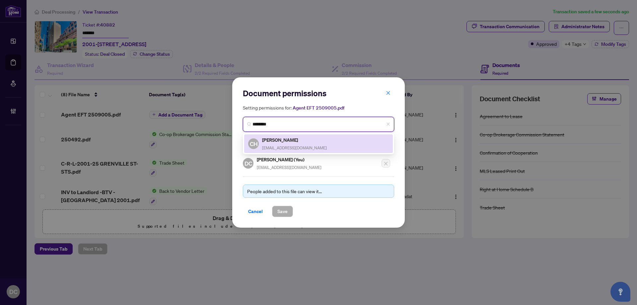
click at [339, 139] on div "CH [PERSON_NAME] [EMAIL_ADDRESS][DOMAIN_NAME]" at bounding box center [318, 143] width 141 height 15
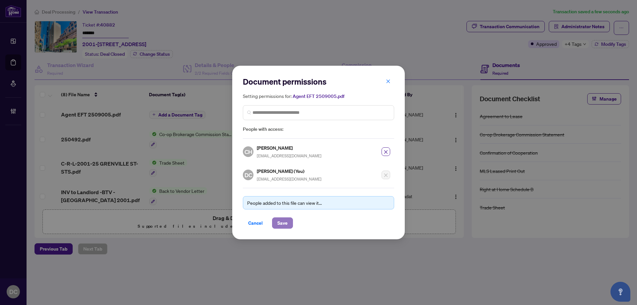
click at [286, 221] on span "Save" at bounding box center [282, 223] width 10 height 11
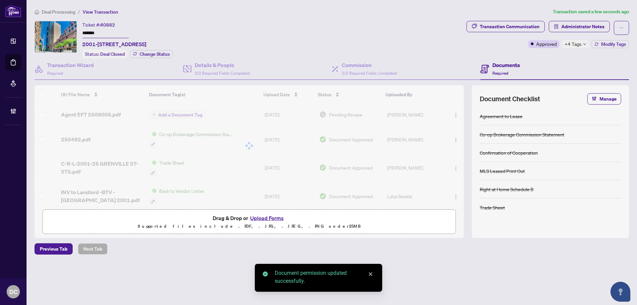
click at [185, 113] on div at bounding box center [248, 145] width 429 height 121
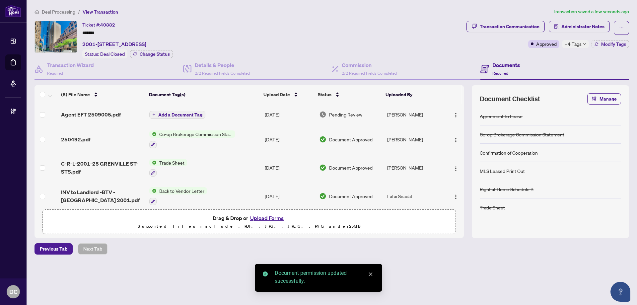
click at [185, 113] on span "Add a Document Tag" at bounding box center [180, 114] width 44 height 5
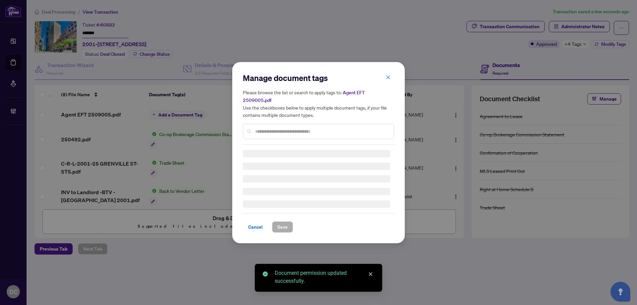
click at [298, 127] on div "Manage document tags Please browse the list or search to apply tags to: Agent E…" at bounding box center [318, 109] width 151 height 72
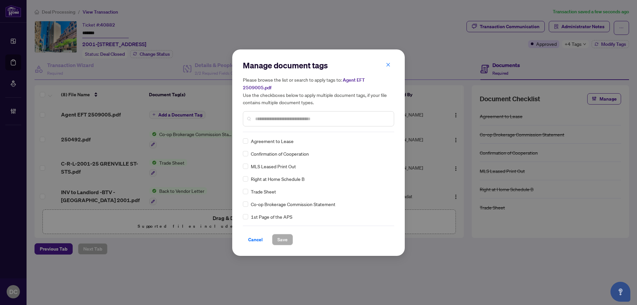
click at [316, 115] on input "text" at bounding box center [321, 118] width 133 height 7
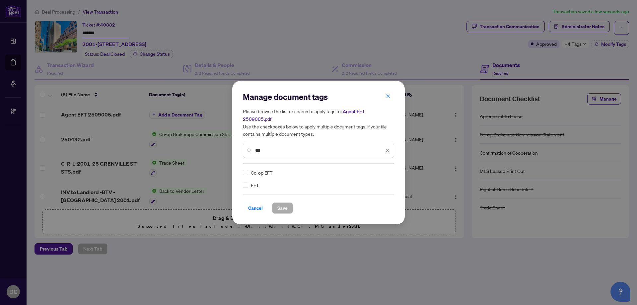
type input "***"
click at [392, 169] on div "EFT Co-op EFT" at bounding box center [318, 179] width 151 height 20
click at [385, 169] on div at bounding box center [383, 172] width 13 height 7
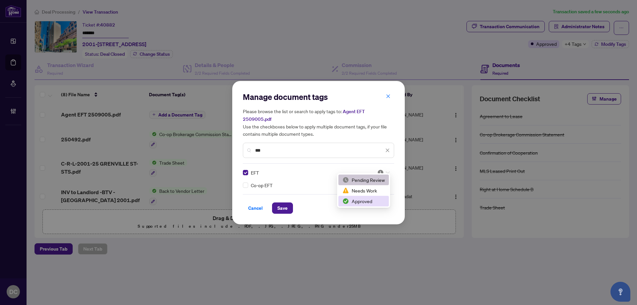
click at [367, 198] on div "Approved" at bounding box center [363, 200] width 42 height 7
click at [285, 205] on span "Save" at bounding box center [282, 208] width 10 height 11
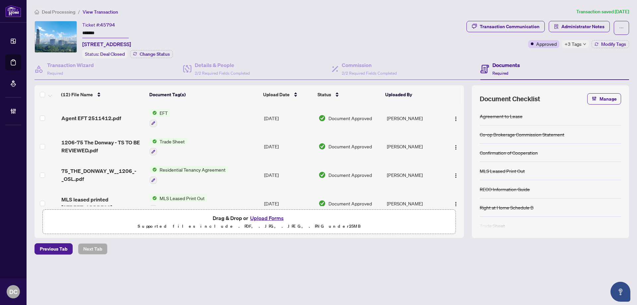
click at [44, 32] on div "Ticket #: 45794 ******* [STREET_ADDRESS] Status: Deal Closed Change Status" at bounding box center [248, 39] width 429 height 37
click at [574, 46] on span "+3 Tags" at bounding box center [572, 44] width 17 height 8
click at [516, 54] on div "Transaction Communication Administrator Notes Approved +3 Tags Modify Tags" at bounding box center [547, 39] width 165 height 37
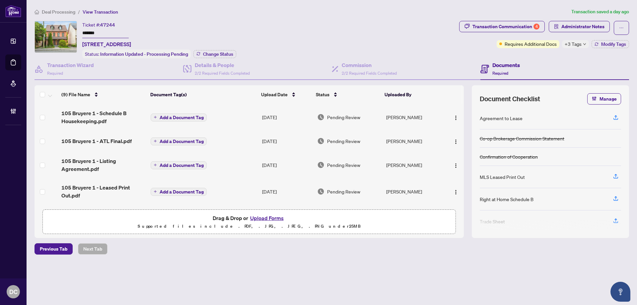
drag, startPoint x: 116, startPoint y: 34, endPoint x: 64, endPoint y: 34, distance: 51.4
click at [64, 34] on div "Ticket #: 47244 ******* [STREET_ADDRESS] Status: Information Updated - Processi…" at bounding box center [245, 39] width 422 height 37
click at [221, 53] on span "Change Status" at bounding box center [218, 54] width 30 height 5
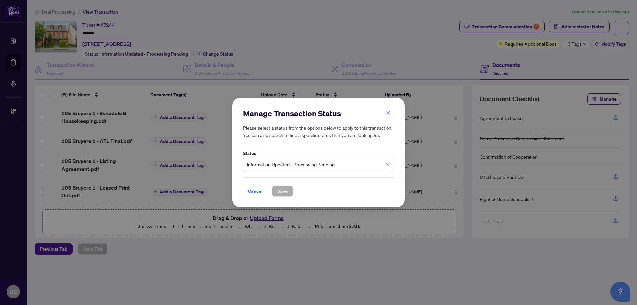
drag, startPoint x: 258, startPoint y: 189, endPoint x: 247, endPoint y: 192, distance: 11.3
click at [258, 189] on span "Cancel" at bounding box center [255, 191] width 15 height 11
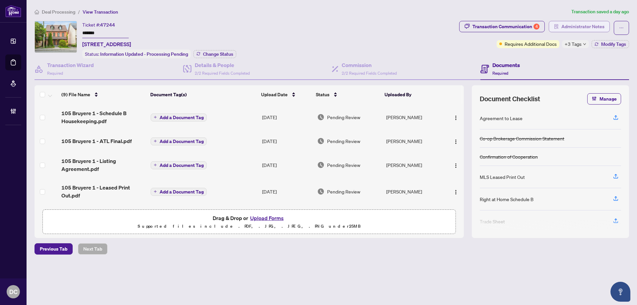
click at [586, 26] on span "Administrator Notes" at bounding box center [582, 26] width 43 height 11
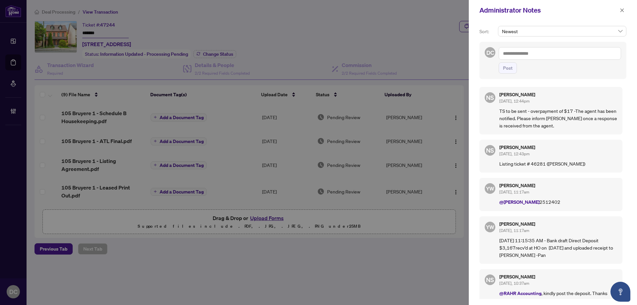
click at [578, 56] on textarea at bounding box center [559, 53] width 122 height 13
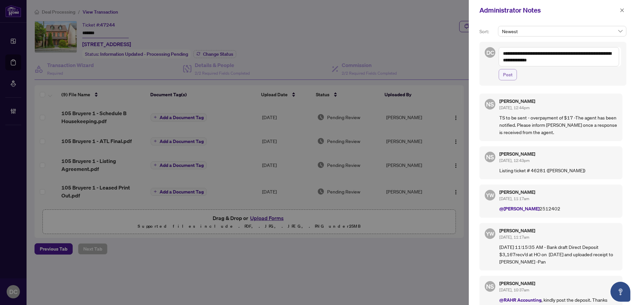
type textarea "**********"
click at [504, 76] on span "Post" at bounding box center [508, 74] width 10 height 11
click at [620, 9] on icon "close" at bounding box center [621, 10] width 5 height 5
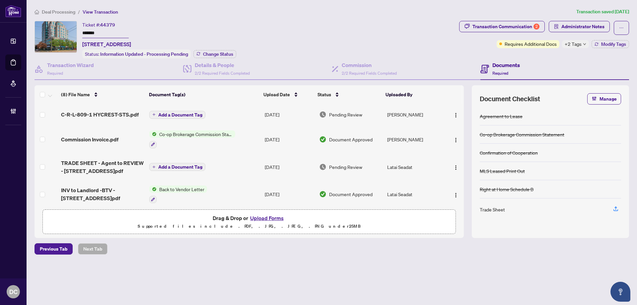
drag, startPoint x: 108, startPoint y: 34, endPoint x: 91, endPoint y: 41, distance: 18.6
click at [78, 33] on div "Ticket #: 44379 ******* [STREET_ADDRESS] Status: Information Updated - Processi…" at bounding box center [245, 39] width 422 height 37
click at [218, 52] on span "Change Status" at bounding box center [218, 54] width 30 height 5
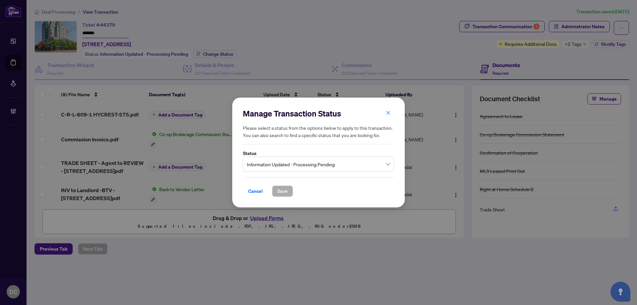
drag, startPoint x: 373, startPoint y: 164, endPoint x: 368, endPoint y: 164, distance: 4.3
click at [373, 164] on span "Information Updated - Processing Pending" at bounding box center [318, 164] width 143 height 13
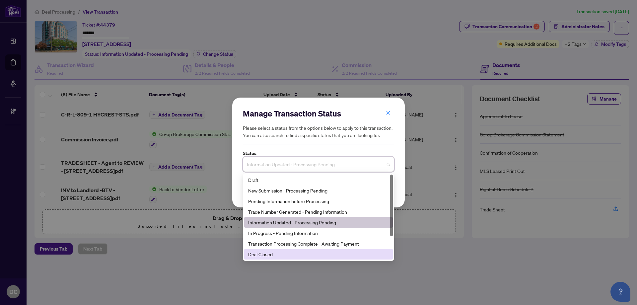
click at [265, 252] on div "Deal Closed" at bounding box center [318, 253] width 141 height 7
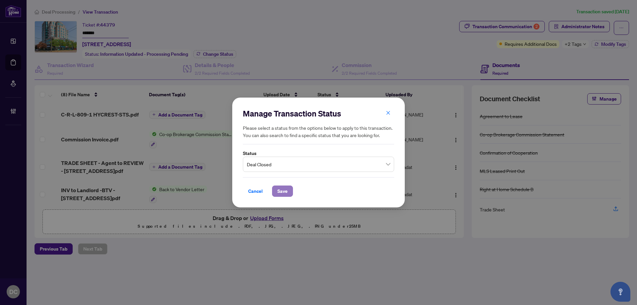
click at [278, 190] on span "Save" at bounding box center [282, 191] width 10 height 11
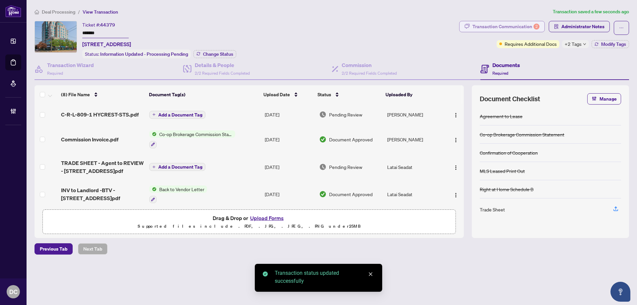
click at [537, 26] on div "2" at bounding box center [536, 27] width 6 height 6
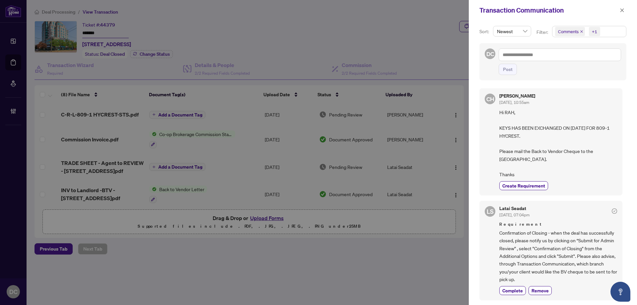
click at [611, 30] on span "Comments +1" at bounding box center [589, 31] width 74 height 11
click at [583, 57] on span "Comments" at bounding box center [576, 59] width 23 height 6
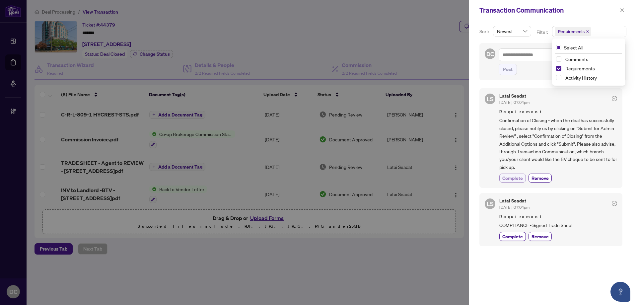
click at [517, 178] on span "Complete" at bounding box center [512, 177] width 21 height 7
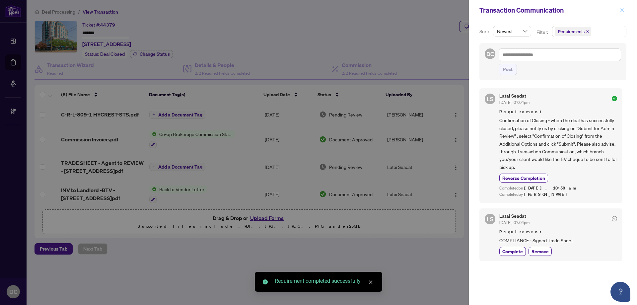
click at [620, 10] on icon "close" at bounding box center [621, 10] width 5 height 5
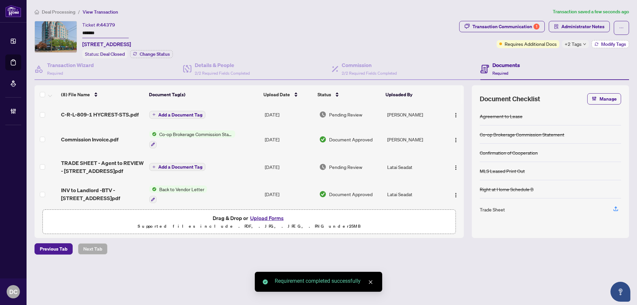
click at [611, 44] on span "Modify Tags" at bounding box center [613, 44] width 25 height 5
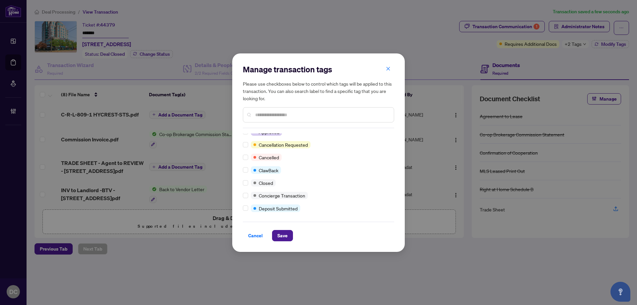
scroll to position [69, 0]
click at [248, 182] on div at bounding box center [247, 182] width 8 height 7
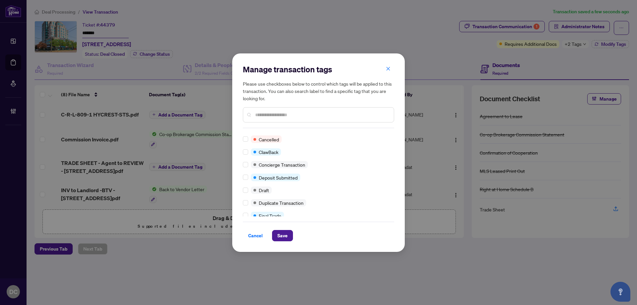
scroll to position [0, 0]
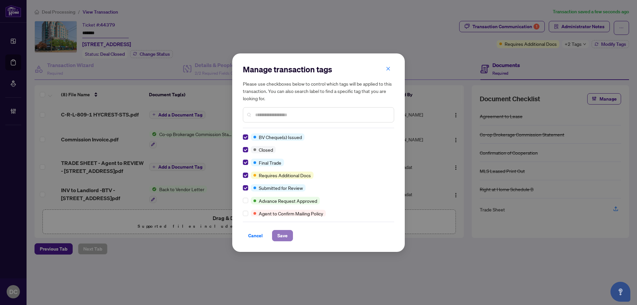
click at [278, 234] on span "Save" at bounding box center [282, 235] width 10 height 11
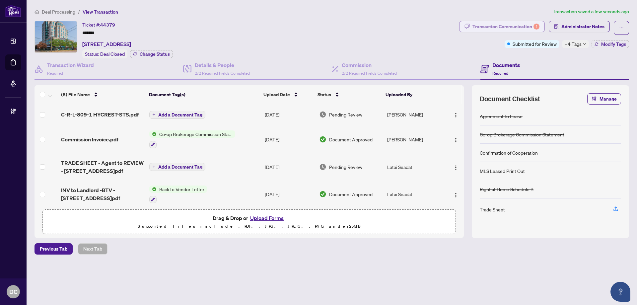
click at [466, 22] on span "button" at bounding box center [466, 26] width 5 height 11
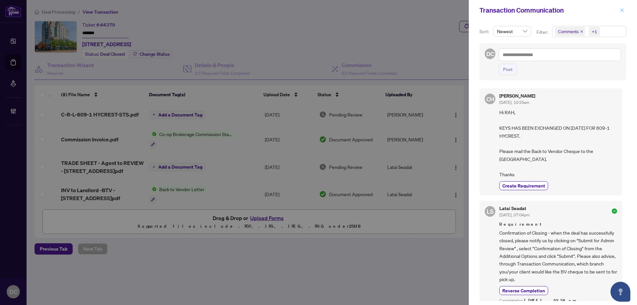
click at [623, 10] on icon "close" at bounding box center [621, 10] width 5 height 5
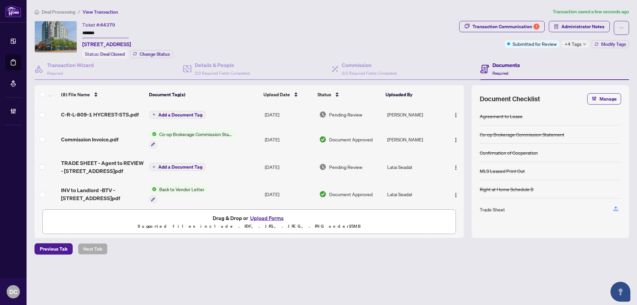
drag, startPoint x: 115, startPoint y: 115, endPoint x: 20, endPoint y: 110, distance: 95.3
click at [115, 115] on span "C-R-L-809-1 HYCREST-STS.pdf" at bounding box center [100, 114] width 78 height 8
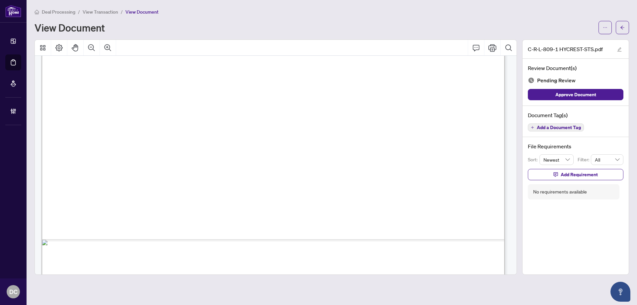
scroll to position [332, 0]
click at [624, 28] on icon "arrow-left" at bounding box center [622, 27] width 5 height 5
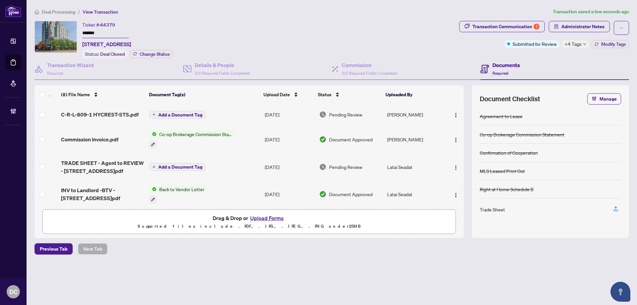
click at [247, 135] on td "Co-op Brokerage Commission Statement" at bounding box center [204, 139] width 115 height 29
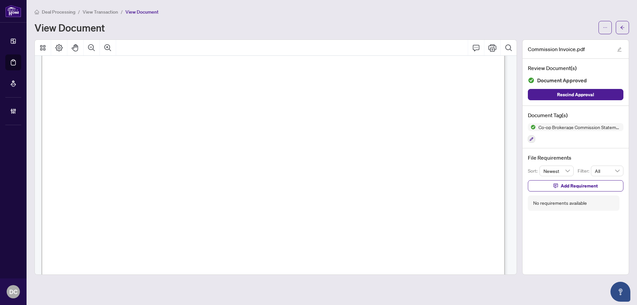
scroll to position [199, 0]
click at [625, 24] on button "button" at bounding box center [621, 27] width 13 height 13
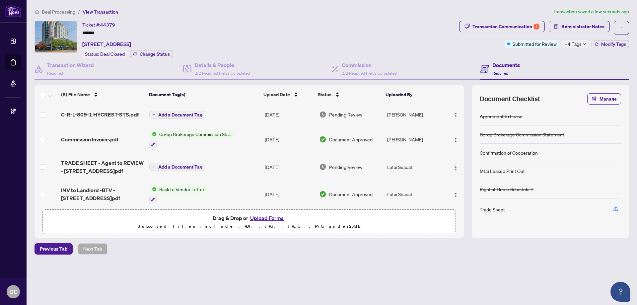
click at [578, 46] on span "+4 Tags" at bounding box center [572, 44] width 17 height 8
click at [539, 56] on div "Transaction Communication 1 Administrator Notes Submitted for Review +4 Tags Mo…" at bounding box center [544, 39] width 172 height 37
drag, startPoint x: 561, startPoint y: 33, endPoint x: 564, endPoint y: 29, distance: 5.0
click at [562, 33] on span "Administrator Notes" at bounding box center [578, 28] width 61 height 14
click at [565, 29] on span "Administrator Notes" at bounding box center [582, 26] width 43 height 11
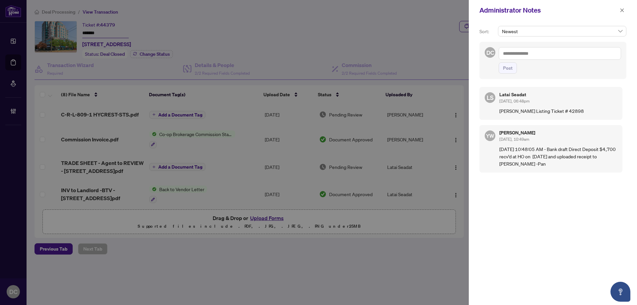
drag, startPoint x: 582, startPoint y: 57, endPoint x: 576, endPoint y: 57, distance: 5.6
click at [582, 57] on textarea at bounding box center [559, 53] width 122 height 13
paste textarea "**********"
type textarea "**********"
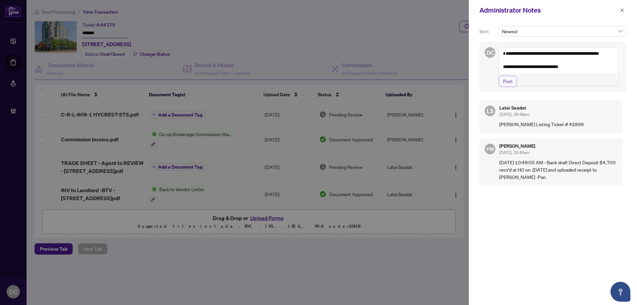
click at [508, 87] on span "Post" at bounding box center [508, 81] width 10 height 11
click at [619, 14] on span "button" at bounding box center [621, 10] width 5 height 11
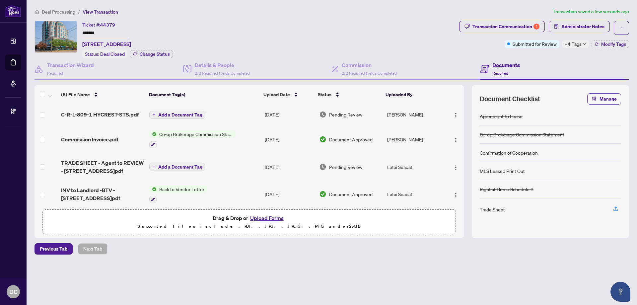
drag, startPoint x: 105, startPoint y: 32, endPoint x: 43, endPoint y: 32, distance: 62.0
click at [43, 32] on div "Ticket #: 44379 ******* 809-1 Hycrest Ave, Toronto, Ontario M2N 5G2, Canada Sta…" at bounding box center [245, 39] width 422 height 37
click at [583, 42] on icon "down" at bounding box center [584, 43] width 3 height 3
click at [528, 60] on div "Documents Required" at bounding box center [554, 69] width 149 height 22
drag, startPoint x: 107, startPoint y: 31, endPoint x: 53, endPoint y: 31, distance: 54.7
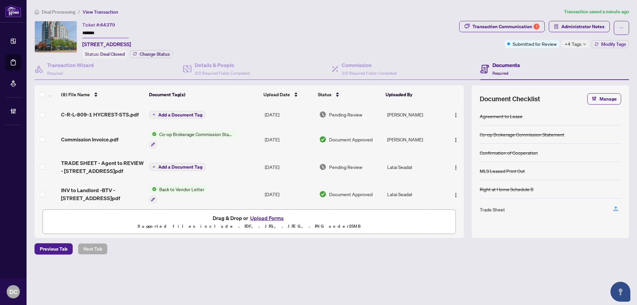
click at [53, 31] on div "Ticket #: 44379 ******* 809-1 Hycrest Ave, Toronto, Ontario M2N 5G2, Canada Sta…" at bounding box center [245, 39] width 422 height 37
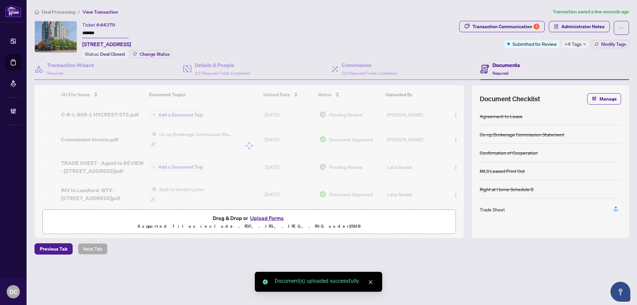
click at [452, 114] on div at bounding box center [248, 145] width 429 height 121
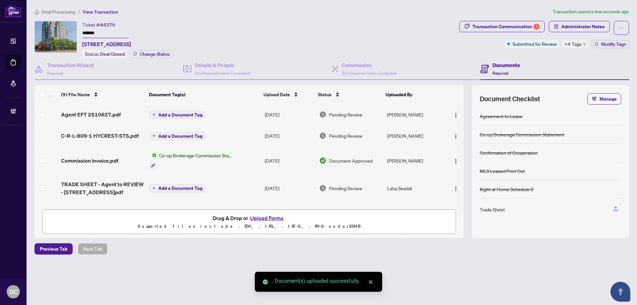
click at [453, 114] on img "button" at bounding box center [455, 114] width 5 height 5
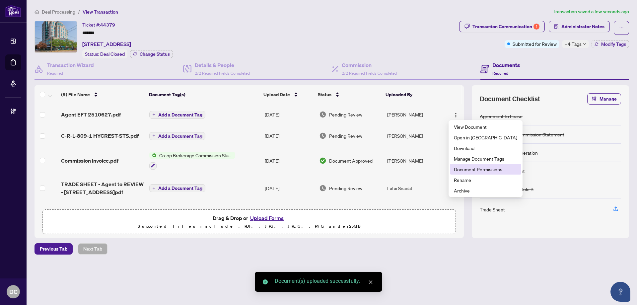
click at [484, 168] on span "Document Permissions" at bounding box center [485, 168] width 63 height 7
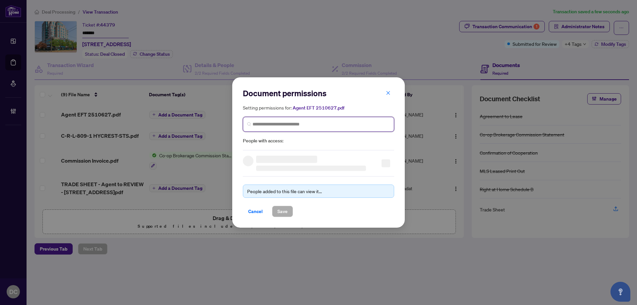
click at [339, 124] on input "search" at bounding box center [320, 124] width 137 height 7
type input "********"
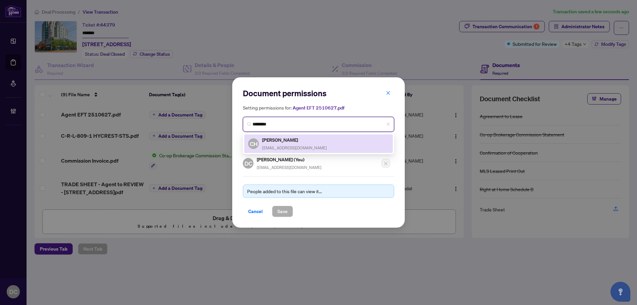
click at [333, 138] on div "CH Carlo Huang carlohuang342@gmail.com" at bounding box center [318, 143] width 141 height 15
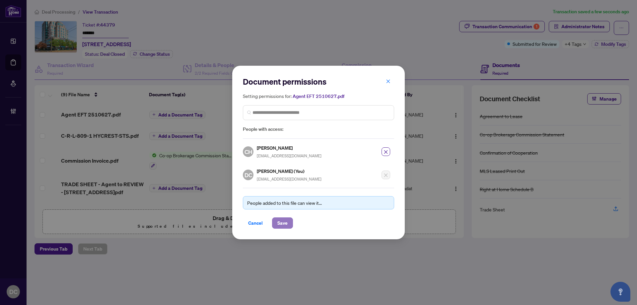
click at [281, 218] on span "Save" at bounding box center [282, 223] width 10 height 11
click at [198, 114] on div "Document permissions Setting permissions for: Agent EFT 2510627.pdf 754 CH Carl…" at bounding box center [318, 152] width 637 height 305
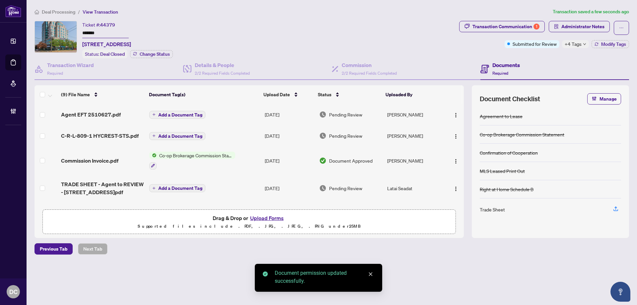
click at [197, 114] on span "Add a Document Tag" at bounding box center [180, 114] width 44 height 5
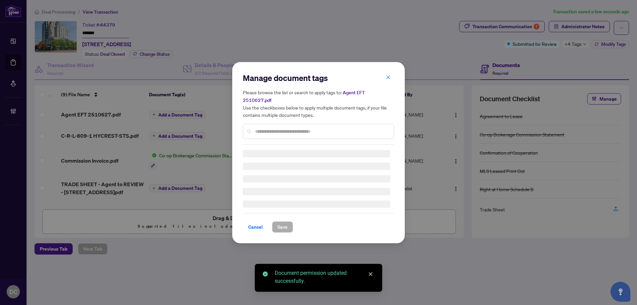
click at [267, 125] on div "Manage document tags Please browse the list or search to apply tags to: Agent E…" at bounding box center [318, 109] width 151 height 72
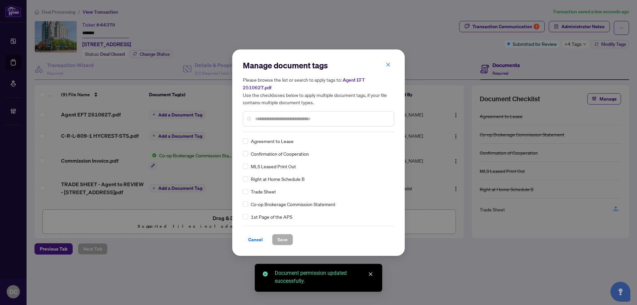
click at [286, 115] on input "text" at bounding box center [321, 118] width 133 height 7
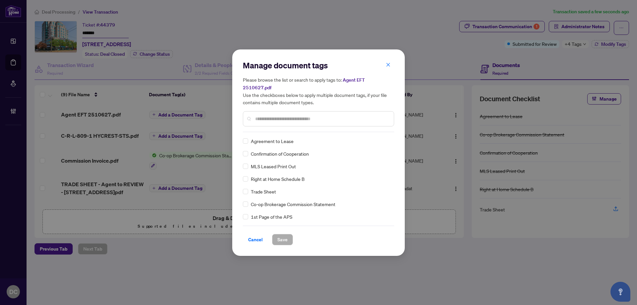
click at [286, 115] on input "text" at bounding box center [321, 118] width 133 height 7
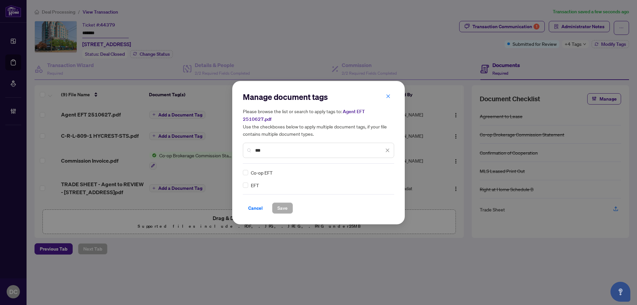
type input "***"
click at [387, 171] on icon at bounding box center [388, 172] width 4 height 2
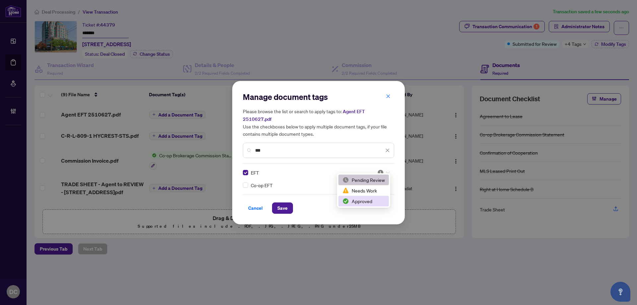
click at [358, 202] on div "Approved" at bounding box center [363, 200] width 42 height 7
click at [283, 204] on span "Save" at bounding box center [282, 208] width 10 height 11
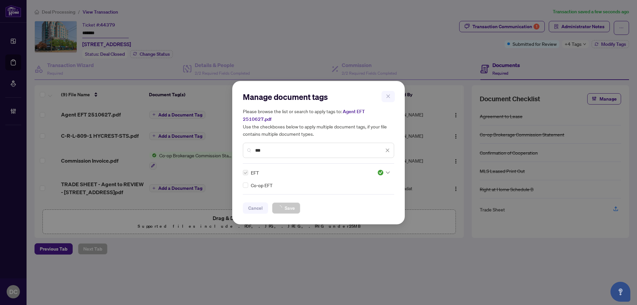
click at [580, 47] on div "Manage document tags Please browse the list or search to apply tags to: Agent E…" at bounding box center [318, 152] width 637 height 305
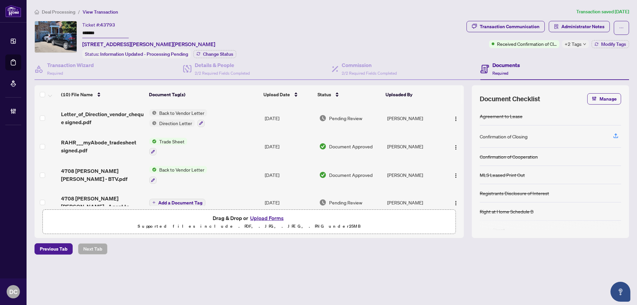
drag, startPoint x: 116, startPoint y: 35, endPoint x: 60, endPoint y: 34, distance: 56.1
click at [60, 34] on div "Ticket #: 43793 ******* [STREET_ADDRESS][PERSON_NAME][PERSON_NAME] Status: Info…" at bounding box center [248, 39] width 429 height 37
click at [206, 53] on span "Change Status" at bounding box center [218, 54] width 30 height 5
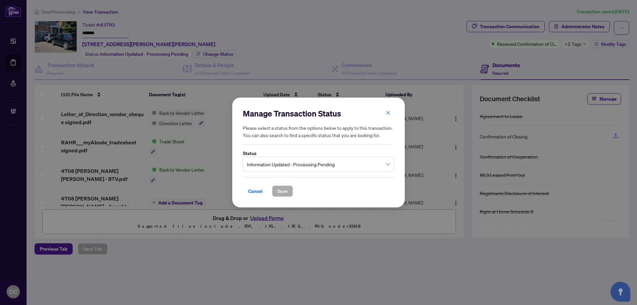
click at [256, 161] on span "Information Updated - Processing Pending" at bounding box center [318, 164] width 143 height 13
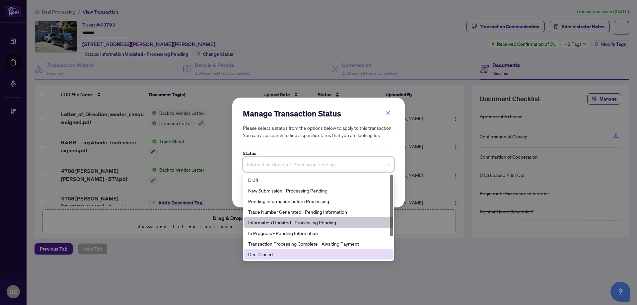
click at [263, 257] on div "Deal Closed" at bounding box center [318, 253] width 141 height 7
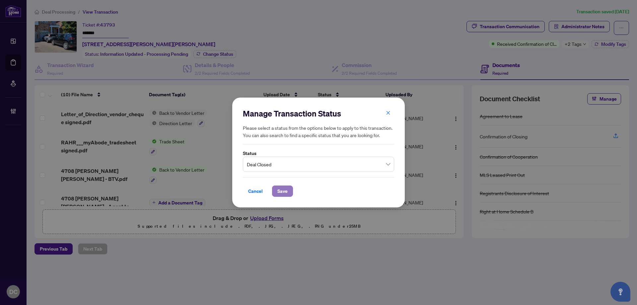
click at [279, 192] on span "Save" at bounding box center [282, 191] width 10 height 11
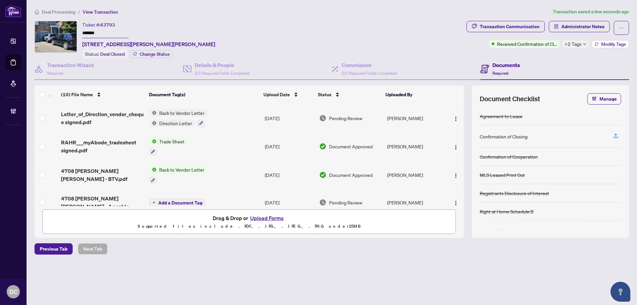
click at [591, 43] on button "Modify Tags" at bounding box center [609, 44] width 37 height 8
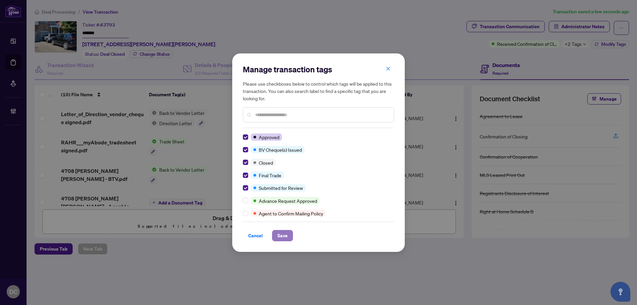
click at [287, 233] on span "Save" at bounding box center [282, 235] width 10 height 11
click at [530, 29] on div "Manage transaction tags Please use checkboxes below to control which tags will …" at bounding box center [318, 152] width 637 height 305
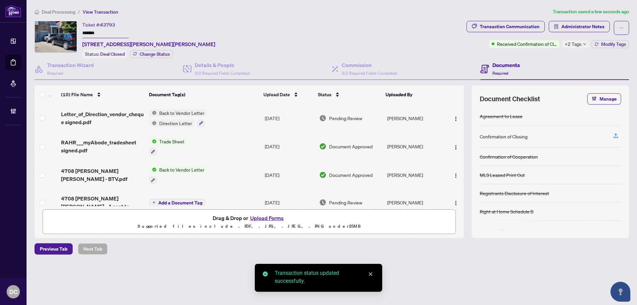
click at [526, 27] on div "Transaction Communication" at bounding box center [510, 26] width 60 height 11
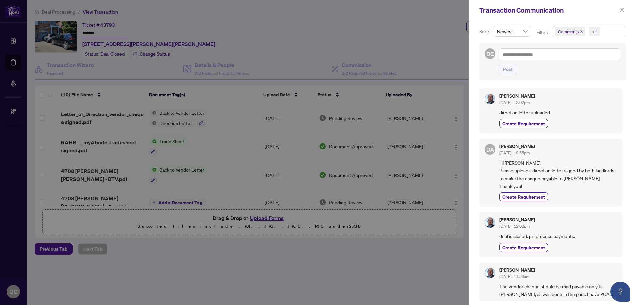
drag, startPoint x: 620, startPoint y: 12, endPoint x: 611, endPoint y: 11, distance: 9.0
click at [620, 12] on icon "close" at bounding box center [621, 10] width 5 height 5
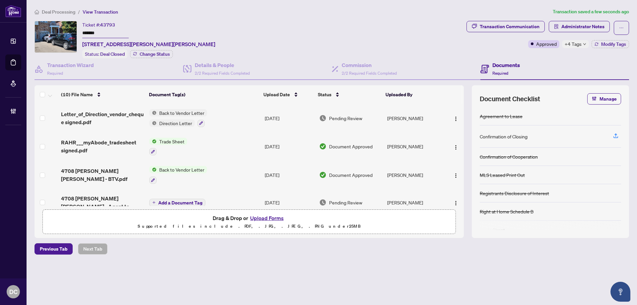
click at [226, 124] on td "Back to Vendor Letter Direction Letter" at bounding box center [204, 118] width 115 height 29
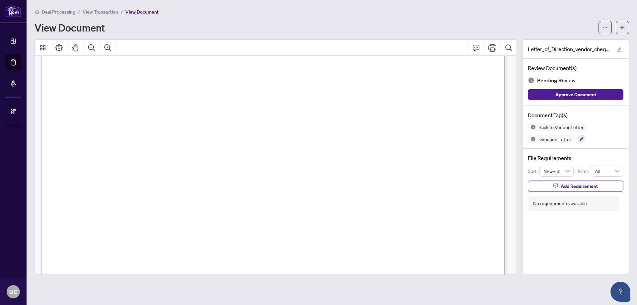
scroll to position [66, 0]
click at [625, 32] on button "button" at bounding box center [621, 27] width 13 height 13
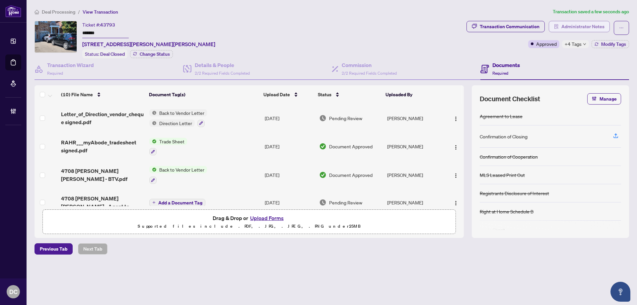
click at [569, 27] on span "Administrator Notes" at bounding box center [582, 26] width 43 height 11
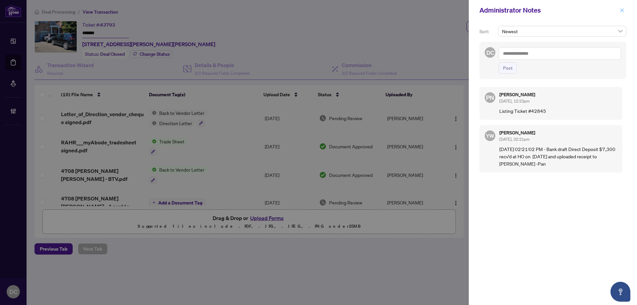
click at [624, 12] on icon "close" at bounding box center [621, 10] width 5 height 5
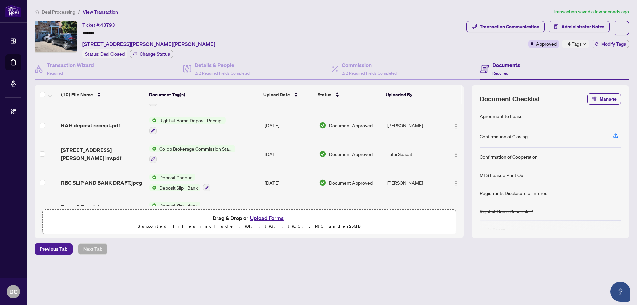
scroll to position [166, 0]
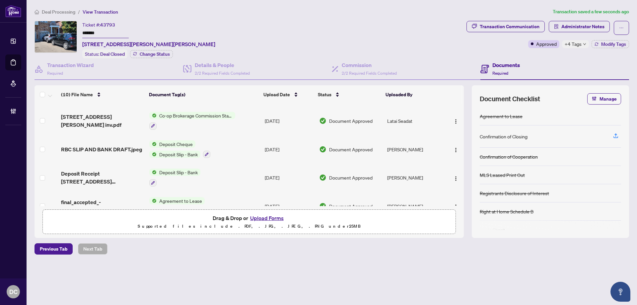
click at [248, 118] on td "Co-op Brokerage Commission Statement" at bounding box center [204, 120] width 115 height 29
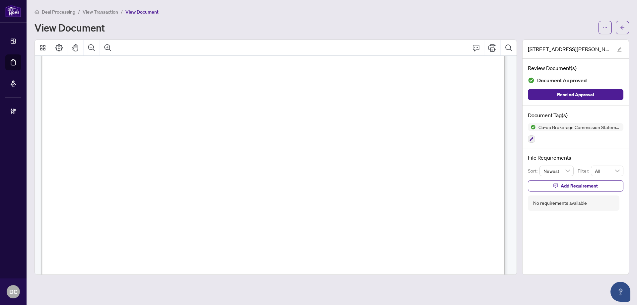
scroll to position [232, 0]
click at [618, 28] on button "button" at bounding box center [621, 27] width 13 height 13
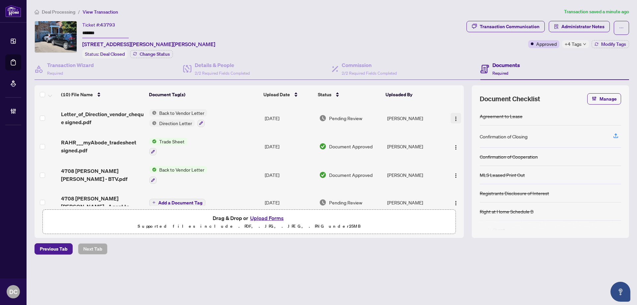
click at [450, 117] on button "button" at bounding box center [455, 118] width 11 height 11
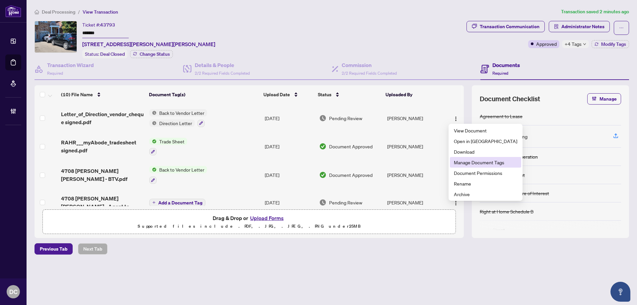
click at [468, 161] on span "Manage Document Tags" at bounding box center [485, 162] width 63 height 7
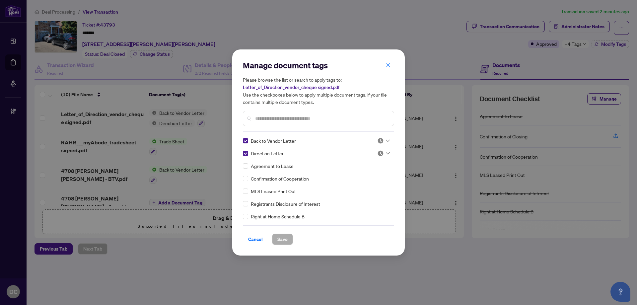
click at [303, 117] on input "text" at bounding box center [321, 118] width 133 height 7
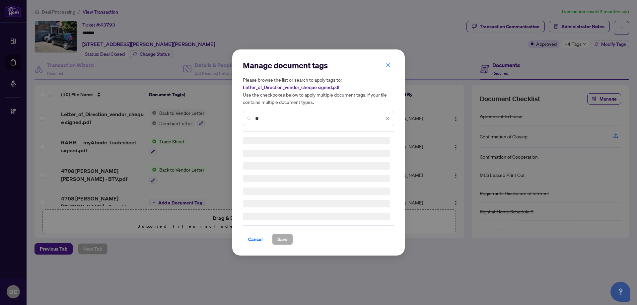
type input "*"
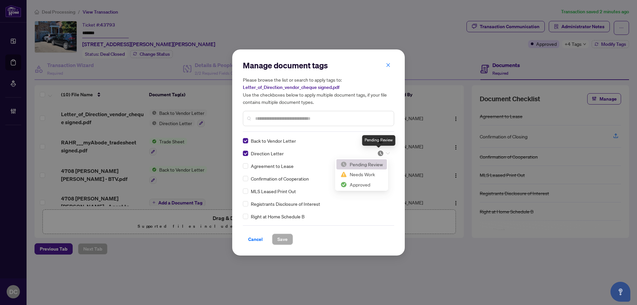
click at [380, 153] on img at bounding box center [380, 153] width 7 height 7
click at [370, 185] on div "Approved" at bounding box center [361, 185] width 42 height 7
click at [286, 239] on span "Save" at bounding box center [282, 239] width 10 height 11
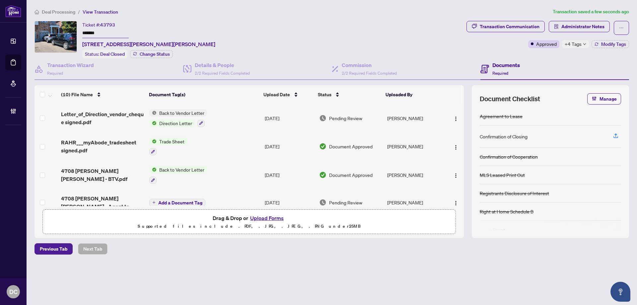
click at [567, 42] on span "+4 Tags" at bounding box center [572, 44] width 17 height 8
click at [547, 55] on div "Transaction Communication Administrator Notes Approved +4 Tags Modify Tags" at bounding box center [547, 39] width 165 height 37
drag, startPoint x: 111, startPoint y: 32, endPoint x: 71, endPoint y: 31, distance: 39.8
click at [71, 31] on div "Ticket #: 43793 ******* [STREET_ADDRESS][PERSON_NAME][PERSON_NAME] Status: Deal…" at bounding box center [248, 39] width 429 height 37
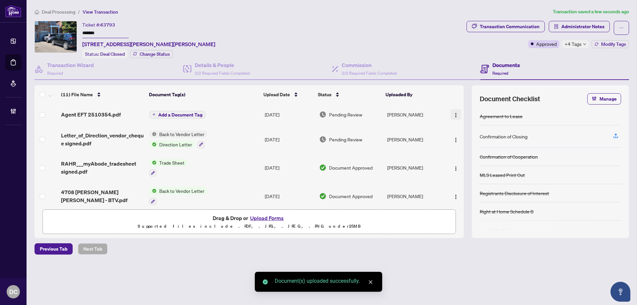
click at [455, 114] on img "button" at bounding box center [455, 114] width 5 height 5
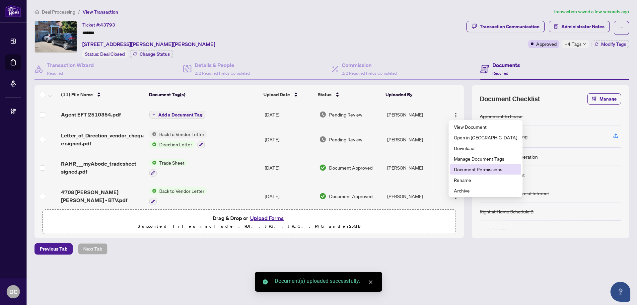
click at [458, 168] on span "Document Permissions" at bounding box center [485, 168] width 63 height 7
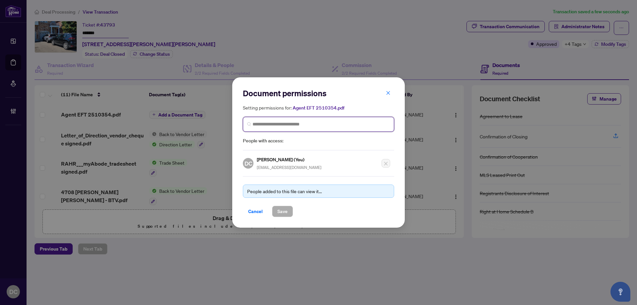
click at [364, 124] on input "search" at bounding box center [320, 124] width 137 height 7
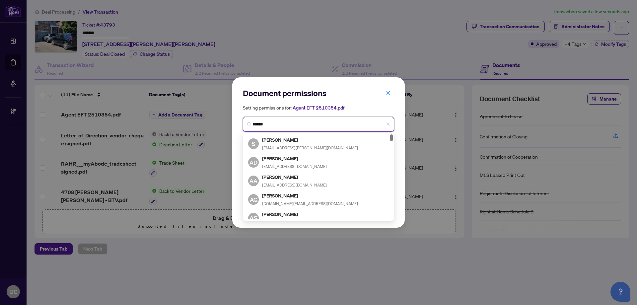
type input "*******"
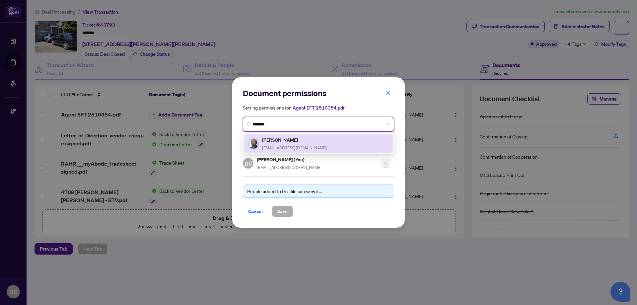
click at [347, 147] on div "[PERSON_NAME] [EMAIL_ADDRESS][DOMAIN_NAME]" at bounding box center [318, 143] width 141 height 15
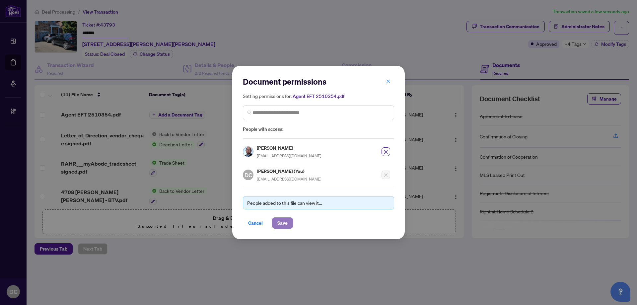
click at [286, 225] on span "Save" at bounding box center [282, 223] width 10 height 11
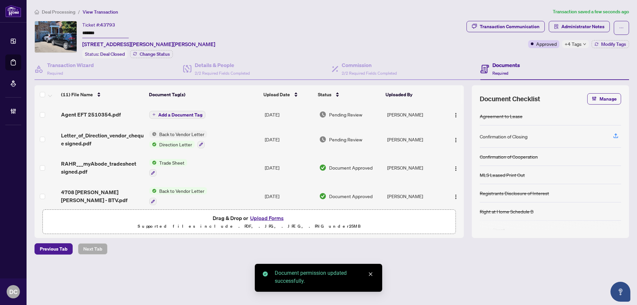
click at [195, 115] on span "Add a Document Tag" at bounding box center [180, 114] width 44 height 5
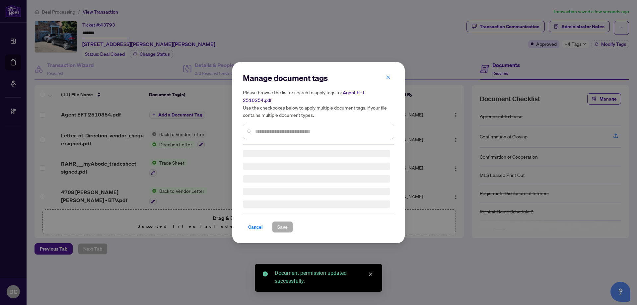
click at [312, 126] on div "Manage document tags Please browse the list or search to apply tags to: Agent E…" at bounding box center [318, 109] width 151 height 72
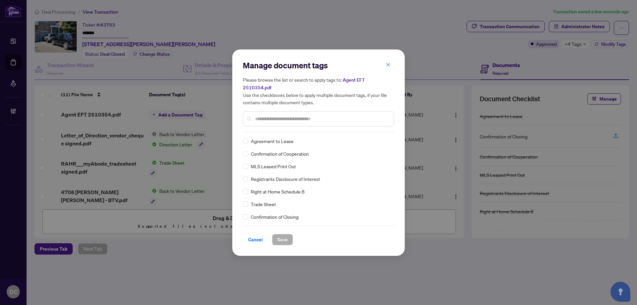
click at [325, 117] on input "text" at bounding box center [321, 118] width 133 height 7
click at [325, 115] on input "text" at bounding box center [321, 118] width 133 height 7
click at [334, 115] on input "text" at bounding box center [321, 118] width 133 height 7
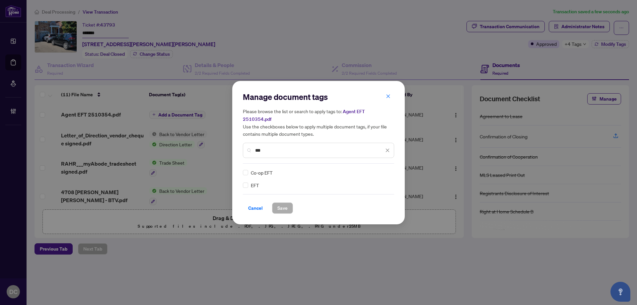
type input "***"
click at [382, 169] on img at bounding box center [380, 172] width 7 height 7
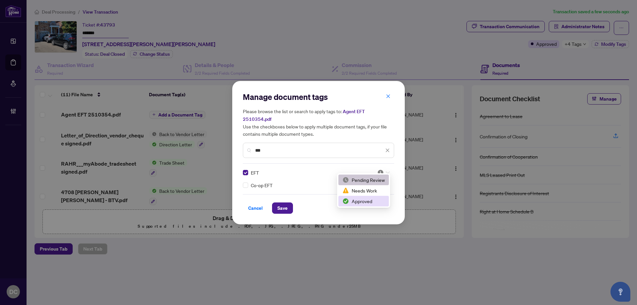
click at [366, 202] on div "Approved" at bounding box center [363, 200] width 42 height 7
click at [282, 206] on span "Save" at bounding box center [282, 208] width 10 height 11
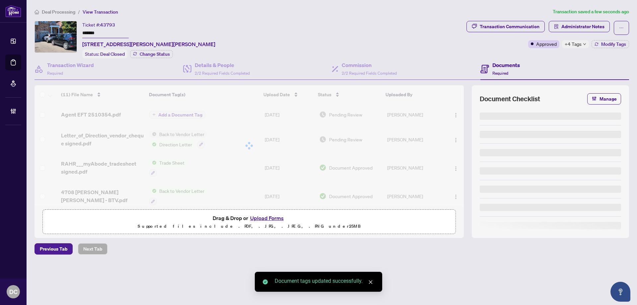
click at [581, 27] on body "Dashboard Deal Processing Mortgage Referrals Brokerage Management DC Dawn Chan …" at bounding box center [318, 152] width 637 height 305
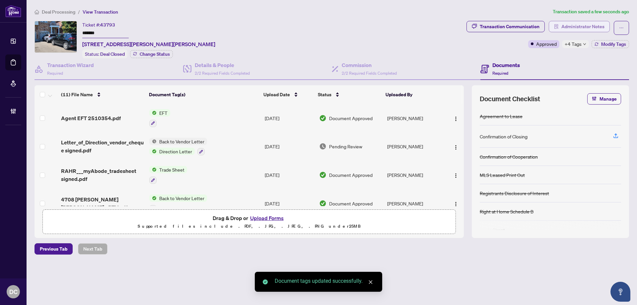
click at [587, 29] on span "Administrator Notes" at bounding box center [582, 26] width 43 height 11
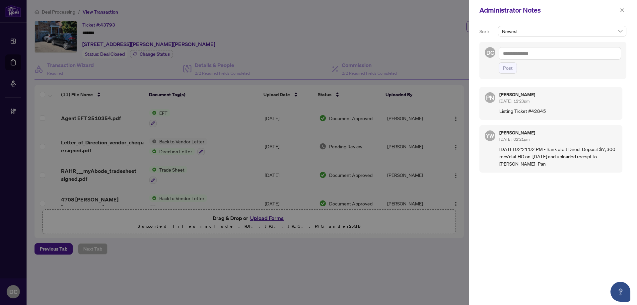
click at [566, 51] on textarea at bounding box center [559, 53] width 122 height 13
paste textarea "**********"
type textarea "**********"
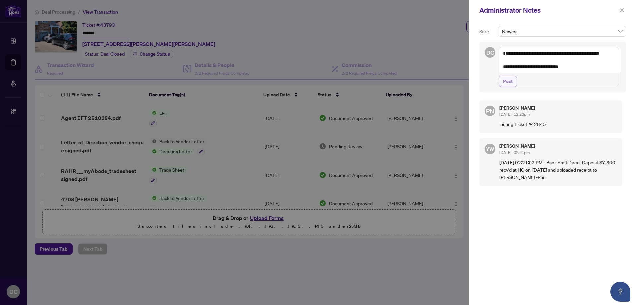
click at [514, 87] on button "Post" at bounding box center [507, 81] width 18 height 11
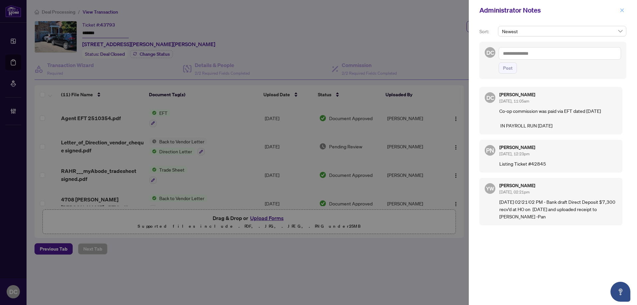
click at [618, 13] on button "button" at bounding box center [621, 10] width 9 height 8
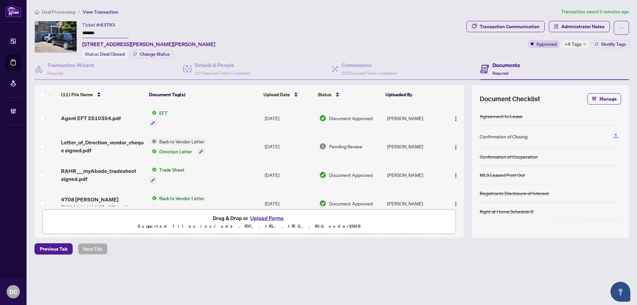
click at [580, 47] on span "+4 Tags" at bounding box center [572, 44] width 17 height 8
click at [545, 53] on div "Transaction Communication Administrator Notes Approved +4 Tags Modify Tags" at bounding box center [547, 39] width 165 height 37
drag, startPoint x: 110, startPoint y: 32, endPoint x: 67, endPoint y: 31, distance: 43.1
click at [67, 31] on div "Ticket #: 43793 ******* 4708 Alana Glen Dr, Mississauga, Ontario L5V 0C2, Canad…" at bounding box center [248, 39] width 429 height 37
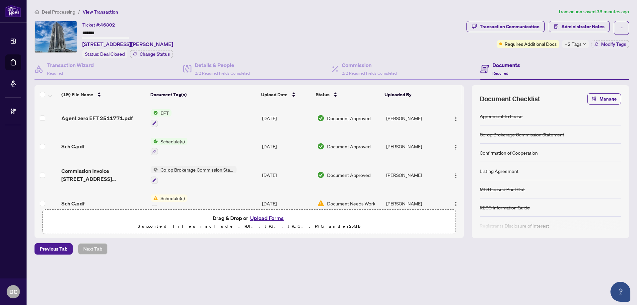
click at [112, 32] on input "*******" at bounding box center [105, 34] width 46 height 10
click at [576, 44] on span "+2 Tags" at bounding box center [572, 44] width 17 height 8
click at [536, 58] on div "Documents Required" at bounding box center [554, 69] width 149 height 22
click at [610, 46] on span "Modify Tags" at bounding box center [613, 44] width 25 height 5
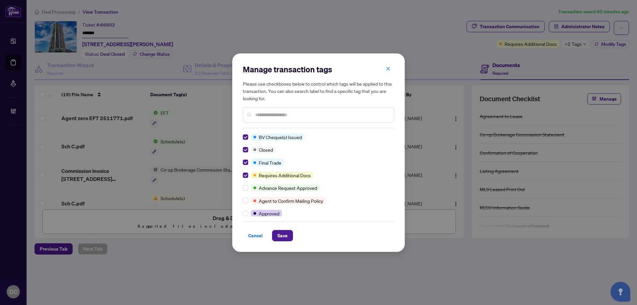
drag, startPoint x: 290, startPoint y: 236, endPoint x: 372, endPoint y: 222, distance: 83.5
click at [290, 236] on button "Save" at bounding box center [282, 235] width 21 height 11
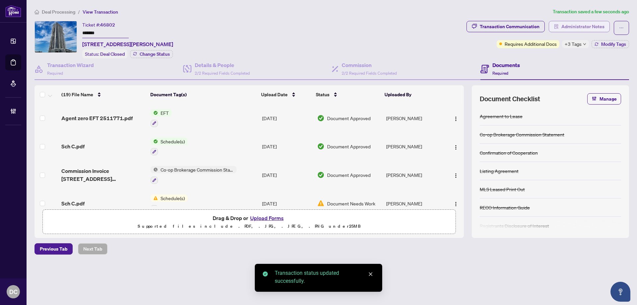
click at [582, 29] on span "Administrator Notes" at bounding box center [582, 26] width 43 height 11
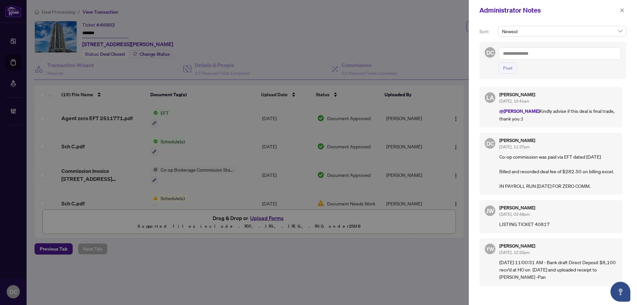
click at [564, 53] on textarea at bounding box center [559, 53] width 122 height 13
click at [559, 55] on textarea "**********" at bounding box center [559, 53] width 122 height 13
type textarea "**********"
drag, startPoint x: 512, startPoint y: 67, endPoint x: 623, endPoint y: 39, distance: 114.5
click at [513, 67] on button "Post" at bounding box center [507, 67] width 18 height 11
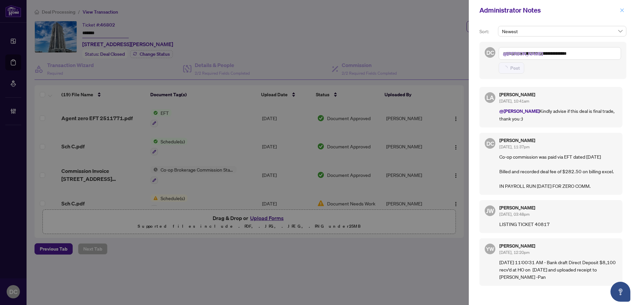
click at [624, 11] on button "button" at bounding box center [621, 10] width 9 height 8
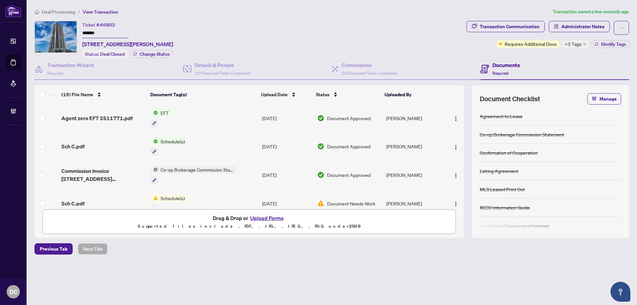
click at [583, 44] on icon "down" at bounding box center [584, 43] width 3 height 3
click at [538, 57] on div "Transaction Communication Administrator Notes Requires Additional Docs +3 Tags …" at bounding box center [547, 39] width 165 height 37
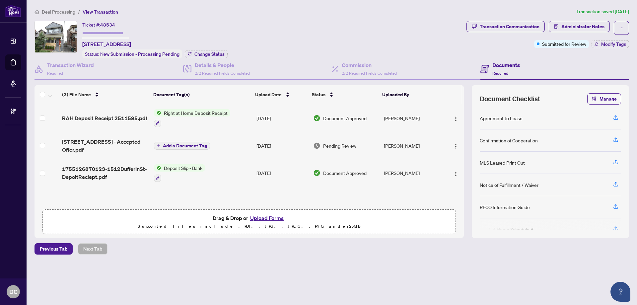
click at [105, 117] on span "RAH Deposit Receipt 2511595.pdf" at bounding box center [104, 118] width 85 height 8
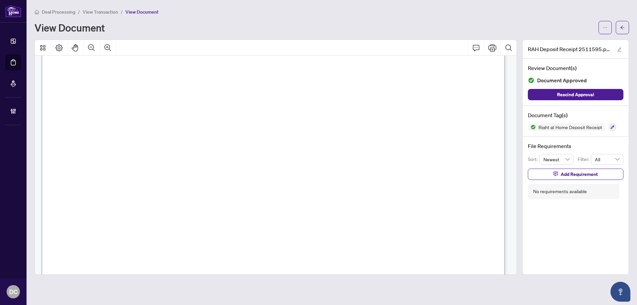
scroll to position [232, 0]
click at [621, 27] on icon "arrow-left" at bounding box center [622, 28] width 4 height 4
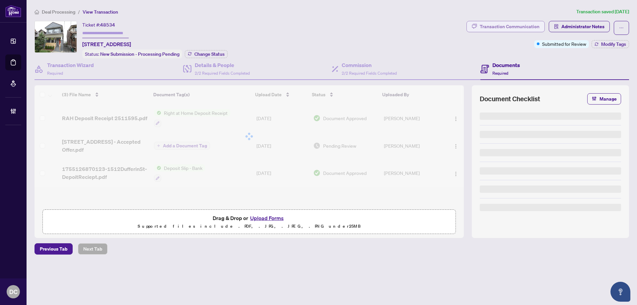
click at [498, 29] on div "Transaction Communication" at bounding box center [510, 26] width 60 height 11
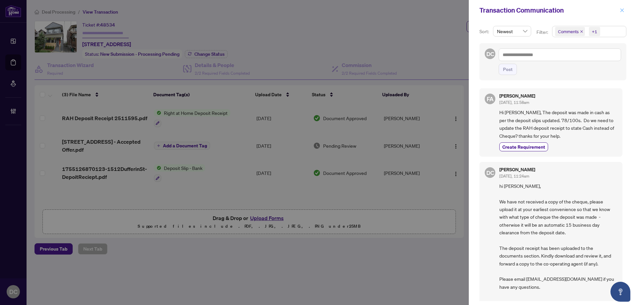
click at [621, 11] on icon "close" at bounding box center [621, 10] width 5 height 5
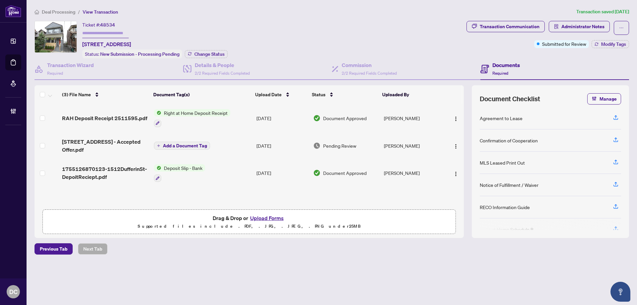
click at [233, 169] on td "Deposit Slip - Bank" at bounding box center [202, 173] width 102 height 29
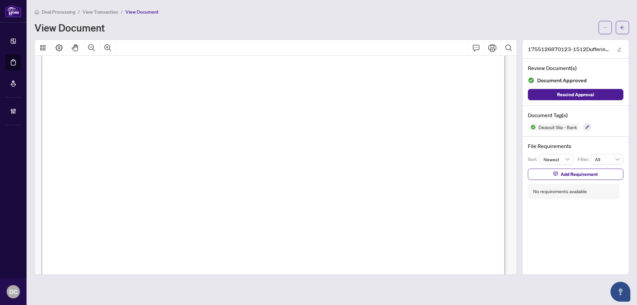
scroll to position [99, 0]
click at [619, 29] on button "button" at bounding box center [621, 27] width 13 height 13
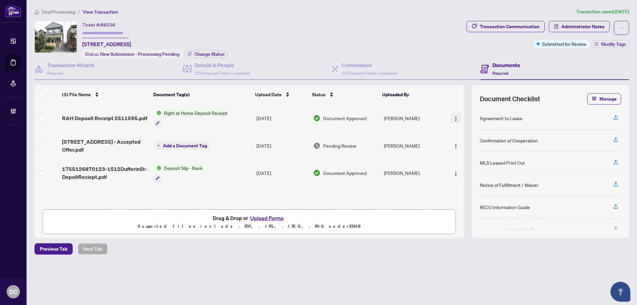
click at [452, 113] on button "button" at bounding box center [455, 118] width 11 height 11
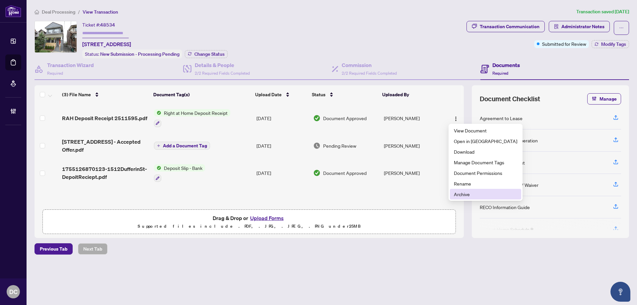
click at [468, 192] on span "Archive" at bounding box center [485, 193] width 63 height 7
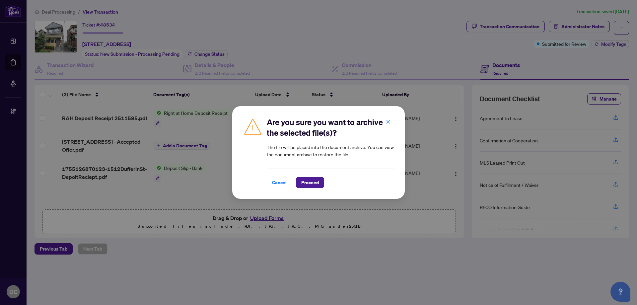
drag, startPoint x: 314, startPoint y: 185, endPoint x: 373, endPoint y: 128, distance: 81.4
click at [366, 135] on div "Are you sure you want to archive the selected file(s)? The file will be placed …" at bounding box center [330, 152] width 127 height 71
click at [384, 121] on button "button" at bounding box center [387, 121] width 13 height 11
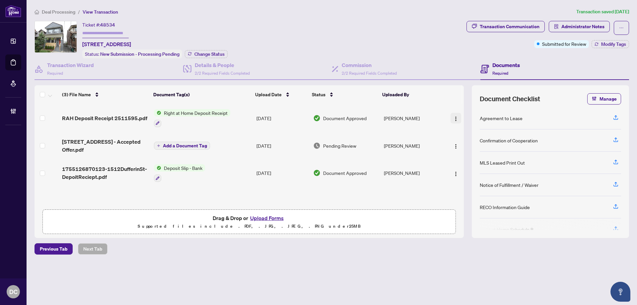
click at [453, 117] on img "button" at bounding box center [455, 118] width 5 height 5
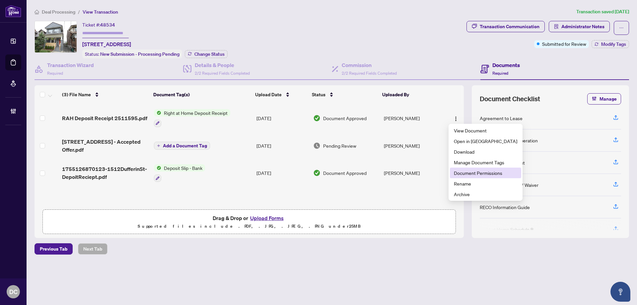
click at [476, 170] on span "Document Permissions" at bounding box center [485, 172] width 63 height 7
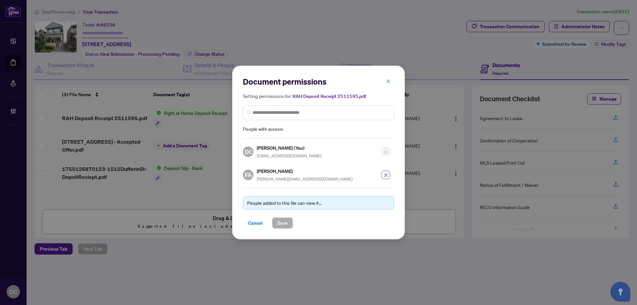
click at [385, 173] on icon "close" at bounding box center [385, 175] width 5 height 5
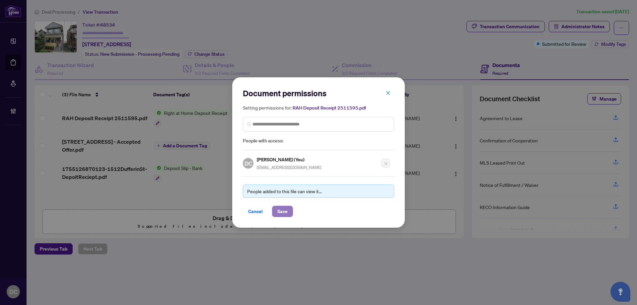
click at [284, 210] on span "Save" at bounding box center [282, 211] width 10 height 11
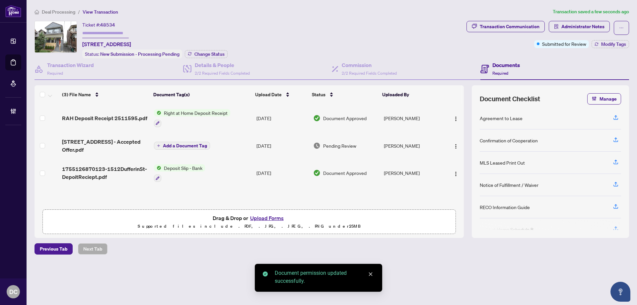
click at [453, 119] on img "button" at bounding box center [455, 118] width 5 height 5
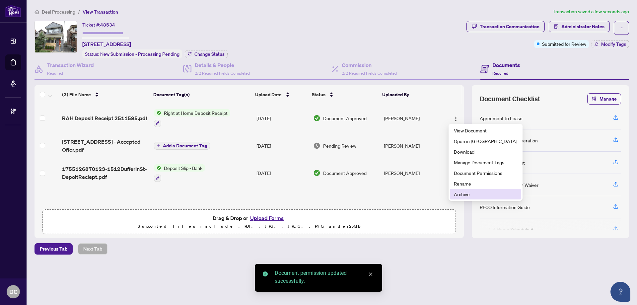
click at [473, 191] on span "Archive" at bounding box center [485, 193] width 63 height 7
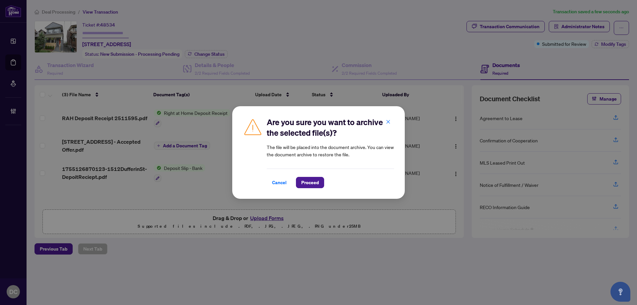
drag, startPoint x: 307, startPoint y: 182, endPoint x: 280, endPoint y: 189, distance: 27.7
click at [307, 182] on span "Proceed" at bounding box center [310, 182] width 18 height 11
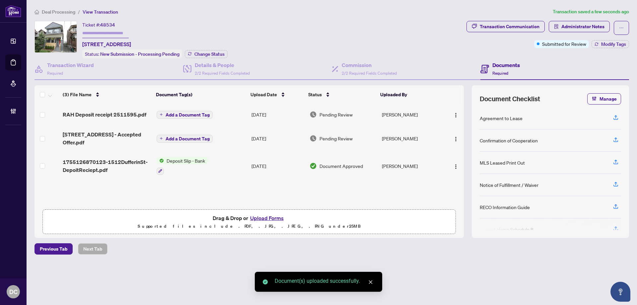
click at [192, 112] on span "Add a Document Tag" at bounding box center [187, 114] width 44 height 5
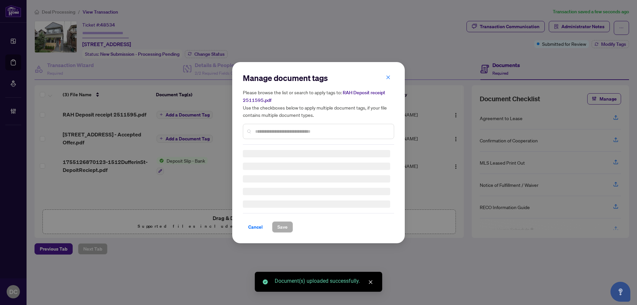
click at [261, 128] on div "Manage document tags Please browse the list or search to apply tags to: RAH Dep…" at bounding box center [318, 109] width 151 height 72
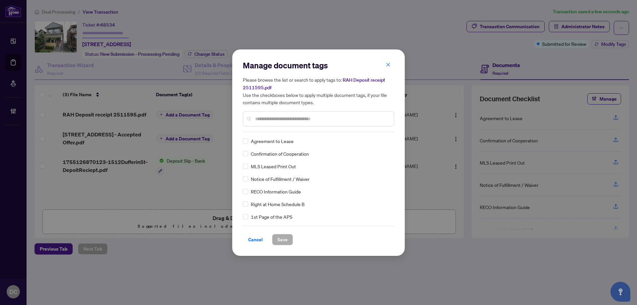
click at [283, 119] on input "text" at bounding box center [321, 118] width 133 height 7
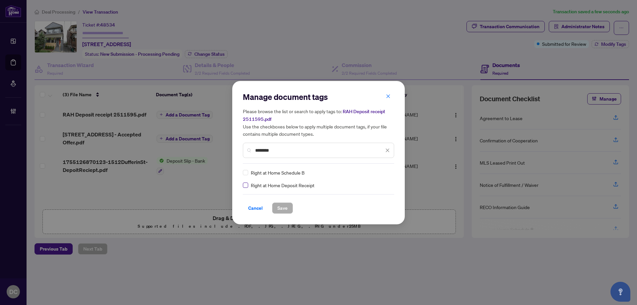
type input "********"
click at [380, 173] on img at bounding box center [380, 172] width 7 height 7
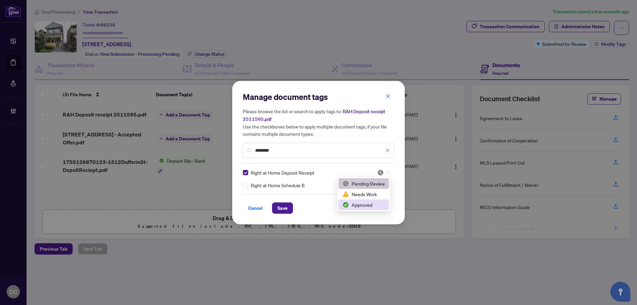
click at [379, 205] on div "Approved" at bounding box center [363, 204] width 42 height 7
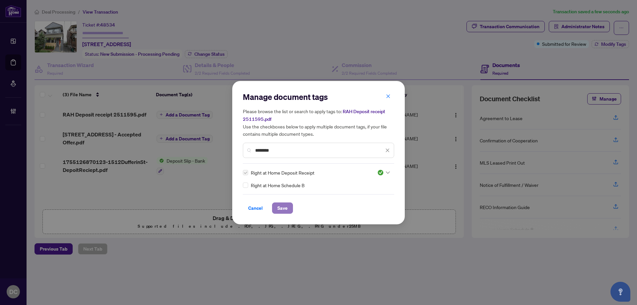
click at [280, 208] on span "Save" at bounding box center [282, 208] width 10 height 11
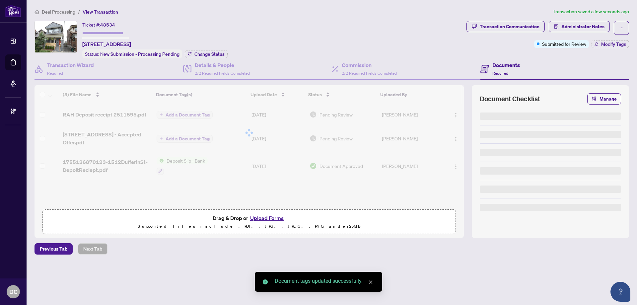
click at [453, 114] on div at bounding box center [248, 132] width 429 height 95
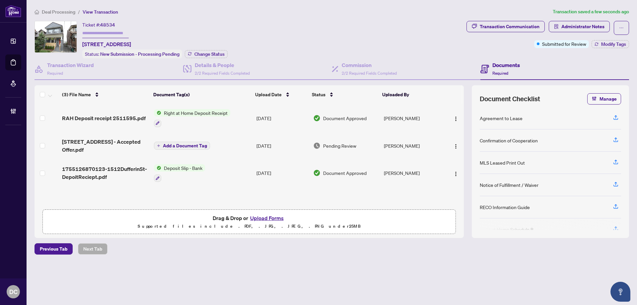
click at [453, 115] on span "button" at bounding box center [455, 117] width 5 height 7
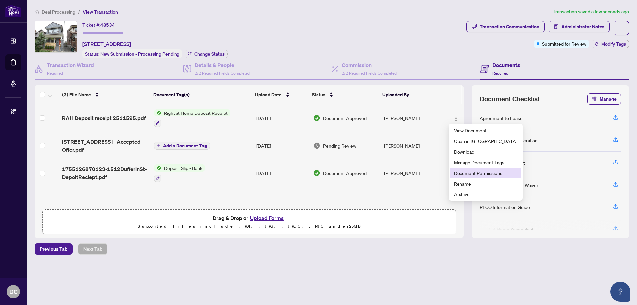
click at [475, 173] on span "Document Permissions" at bounding box center [485, 172] width 63 height 7
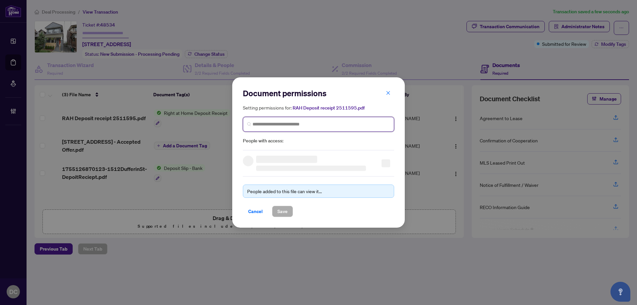
click at [308, 123] on input "search" at bounding box center [320, 124] width 137 height 7
type input "******"
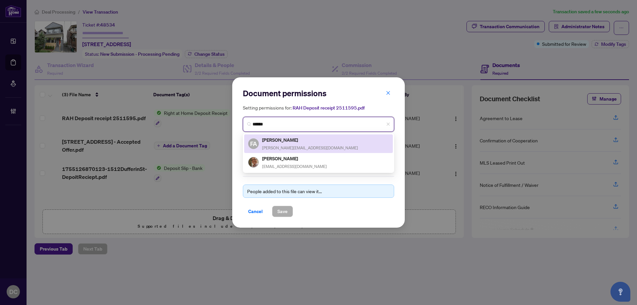
click at [289, 138] on h5 "[PERSON_NAME]" at bounding box center [310, 140] width 96 height 8
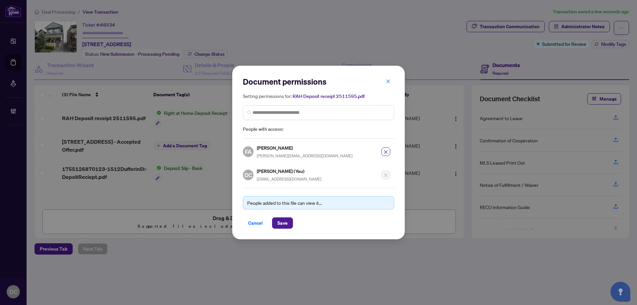
drag, startPoint x: 285, startPoint y: 219, endPoint x: 315, endPoint y: 202, distance: 35.3
click at [285, 220] on span "Save" at bounding box center [282, 223] width 10 height 11
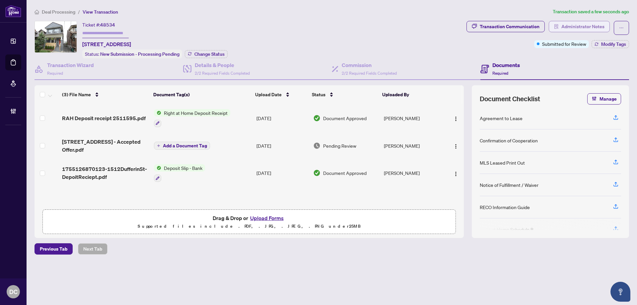
click at [561, 25] on span "Administrator Notes" at bounding box center [582, 26] width 43 height 11
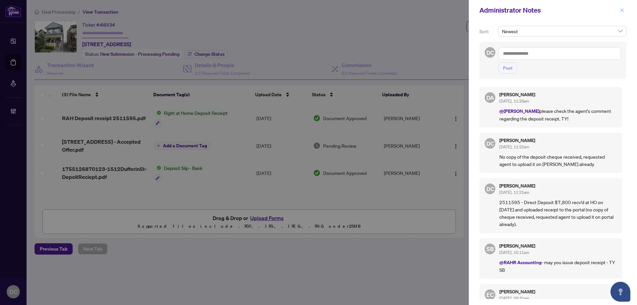
click at [618, 9] on button "button" at bounding box center [621, 10] width 9 height 8
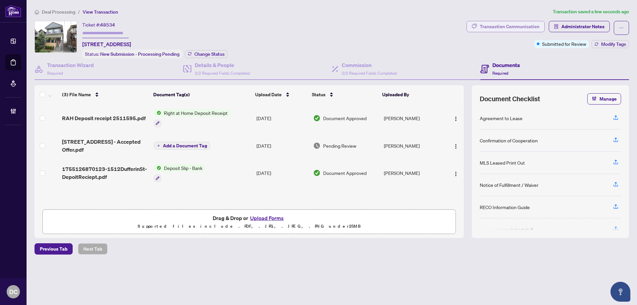
click at [529, 30] on div "Transaction Communication" at bounding box center [510, 26] width 60 height 11
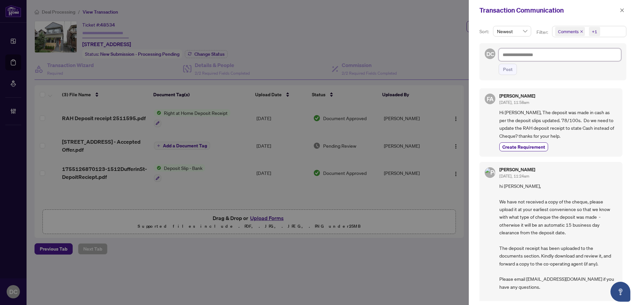
click at [575, 54] on textarea at bounding box center [559, 54] width 122 height 13
type textarea "*"
type textarea "**"
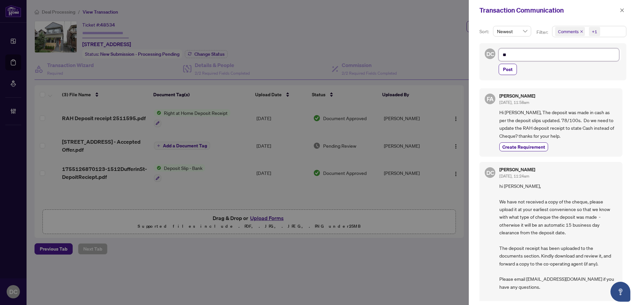
type textarea "**"
type textarea "****"
type textarea "*****"
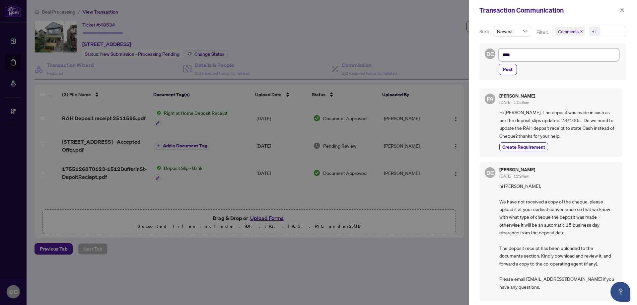
type textarea "*****"
type textarea "******"
type textarea "*******"
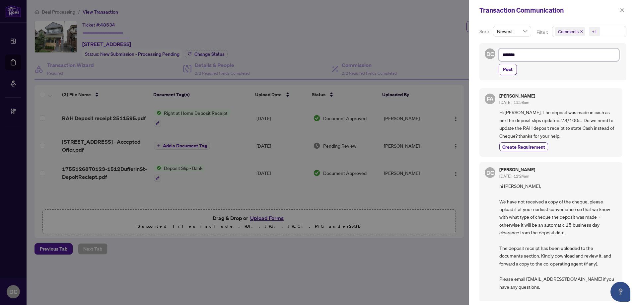
type textarea "********"
type textarea "*********"
type textarea "**********"
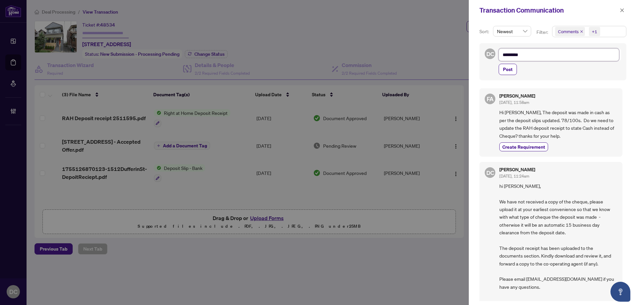
type textarea "**********"
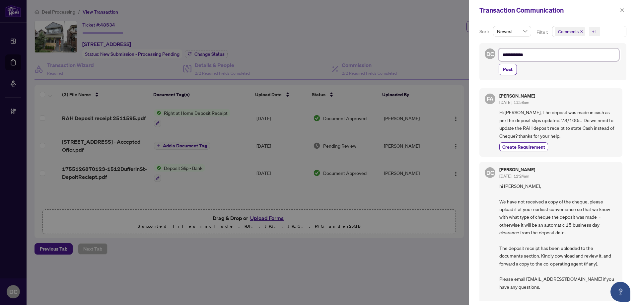
type textarea "**********"
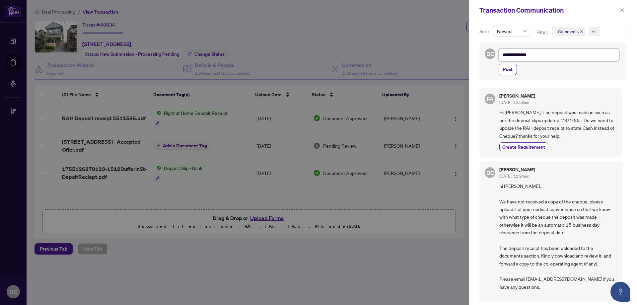
type textarea "**********"
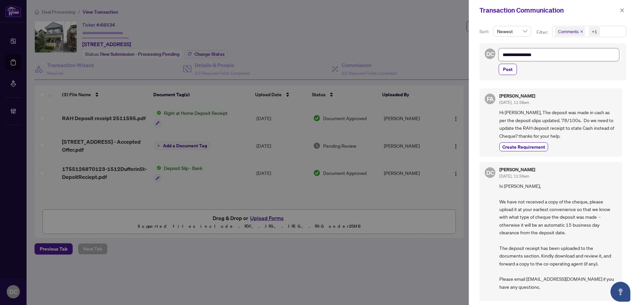
type textarea "**********"
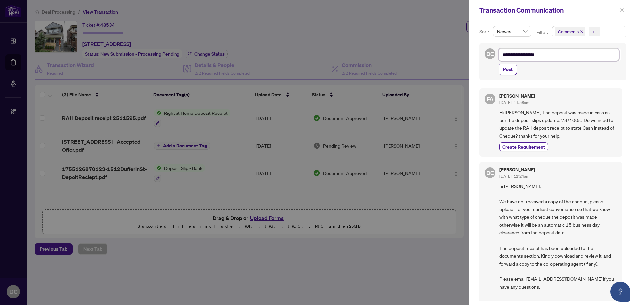
type textarea "**********"
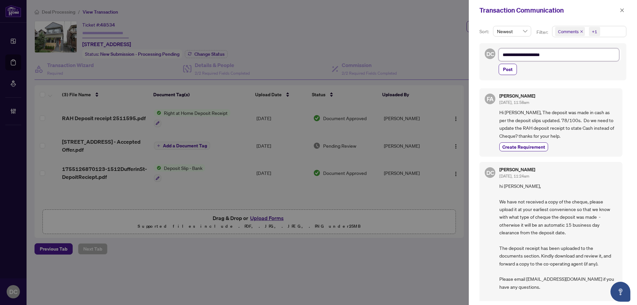
type textarea "**********"
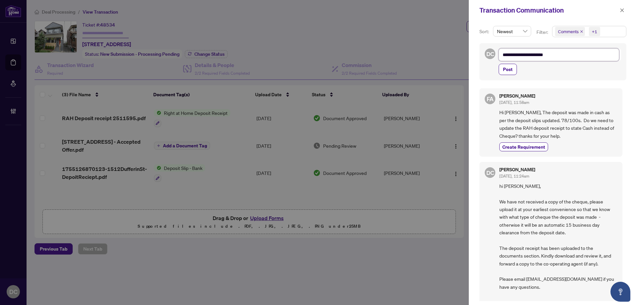
type textarea "**********"
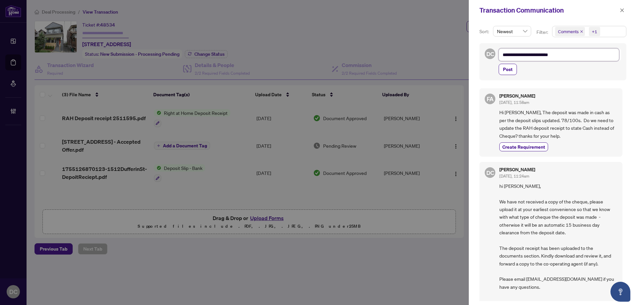
type textarea "**********"
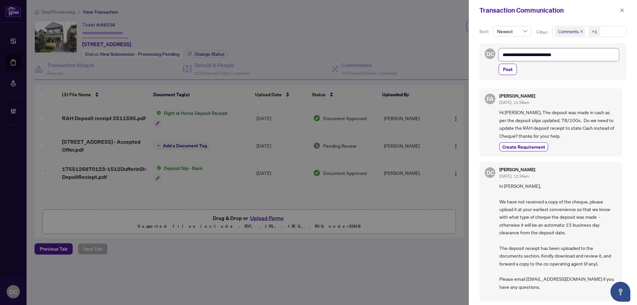
type textarea "**********"
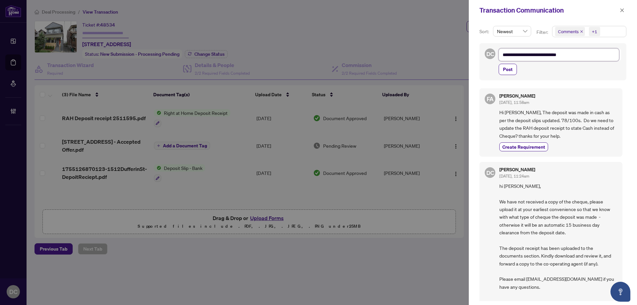
type textarea "**********"
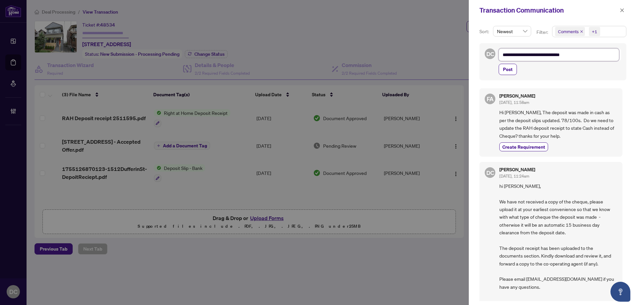
type textarea "**********"
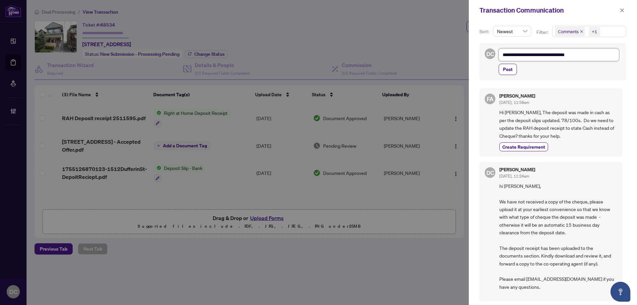
type textarea "**********"
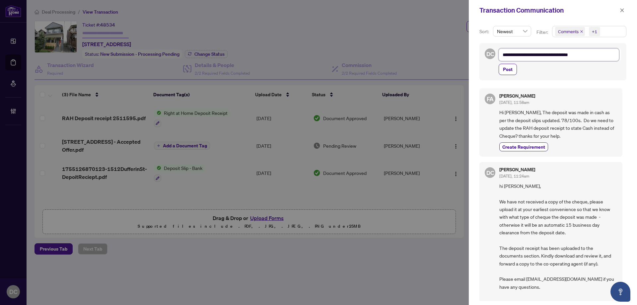
type textarea "**********"
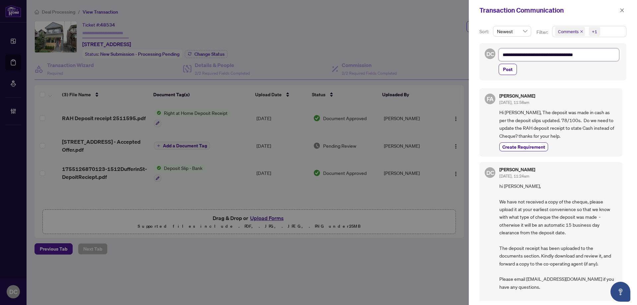
type textarea "**********"
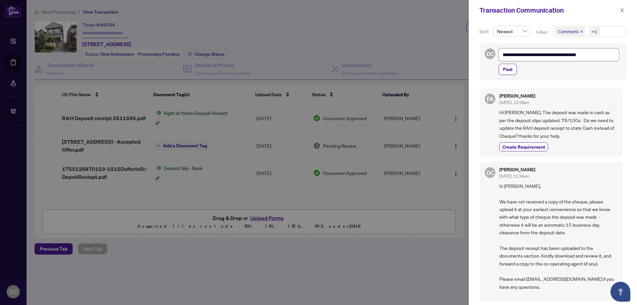
type textarea "**********"
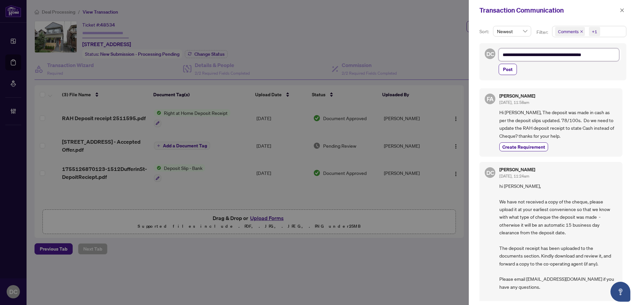
type textarea "**********"
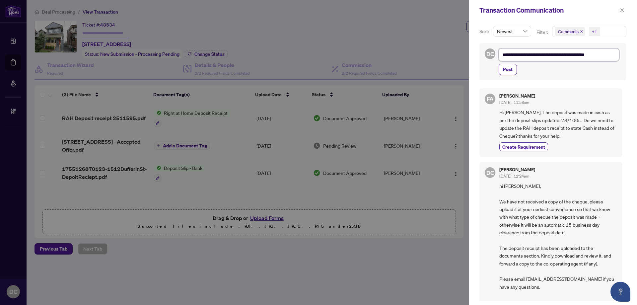
type textarea "**********"
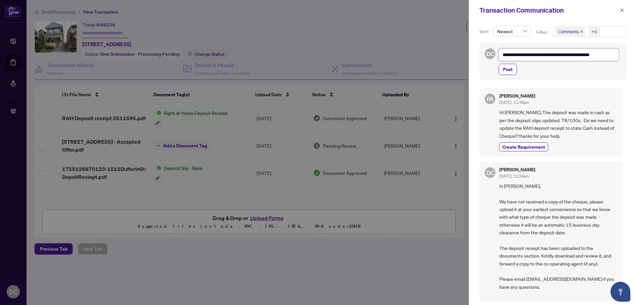
type textarea "**********"
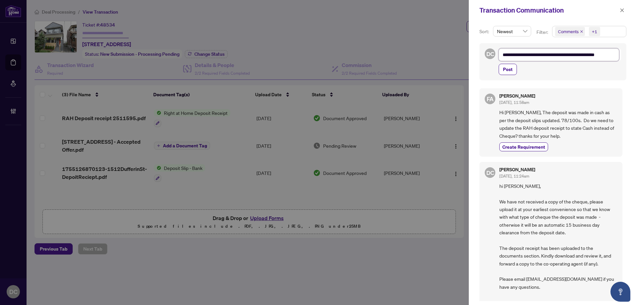
type textarea "**********"
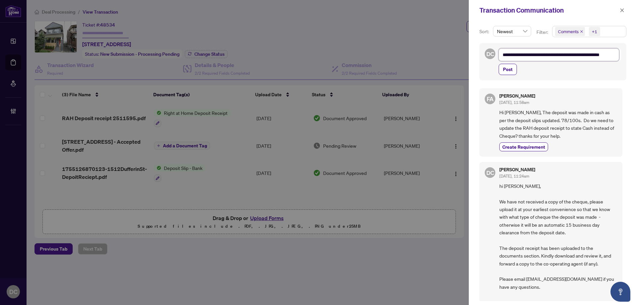
type textarea "**********"
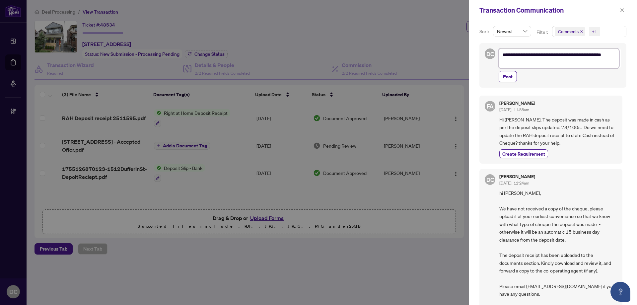
scroll to position [0, 0]
type textarea "**********"
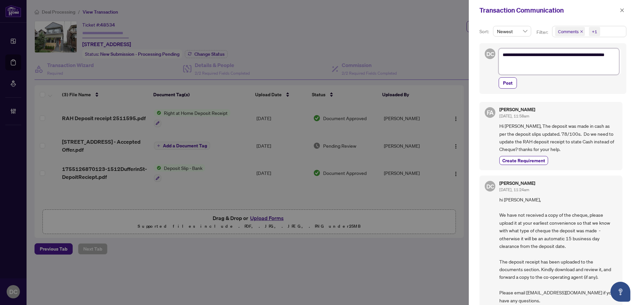
type textarea "**********"
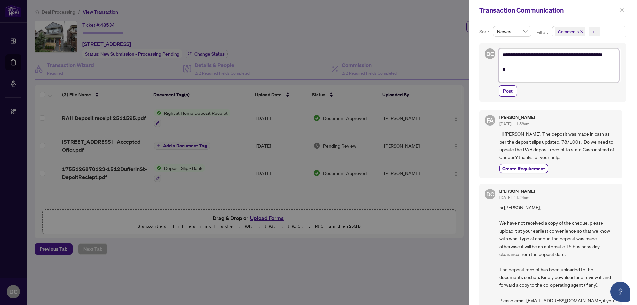
type textarea "**********"
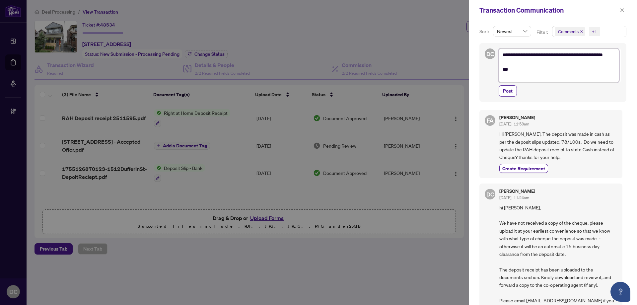
type textarea "**********"
click at [531, 53] on textarea "**********" at bounding box center [558, 65] width 120 height 34
click at [529, 56] on textarea "**********" at bounding box center [558, 65] width 120 height 34
type textarea "**********"
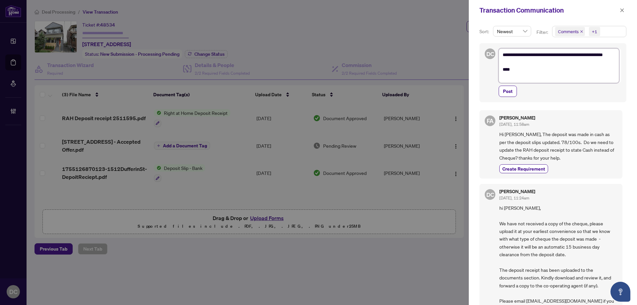
type textarea "**********"
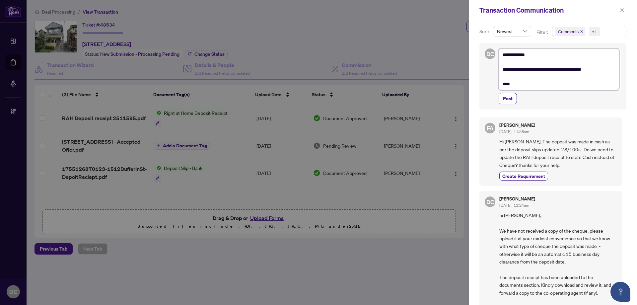
type textarea "**********"
click at [515, 69] on textarea "**********" at bounding box center [558, 69] width 120 height 42
type textarea "**********"
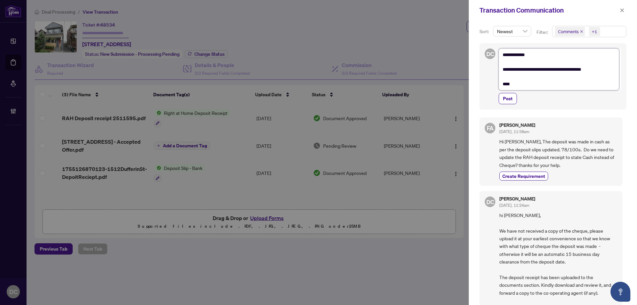
type textarea "**********"
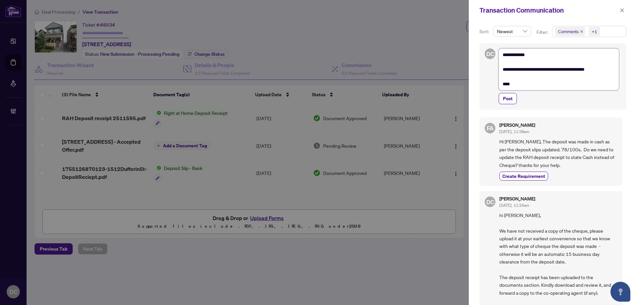
type textarea "**********"
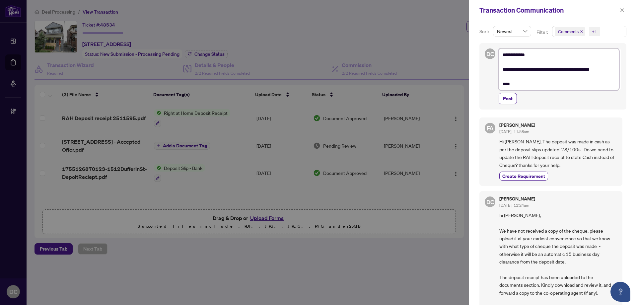
type textarea "**********"
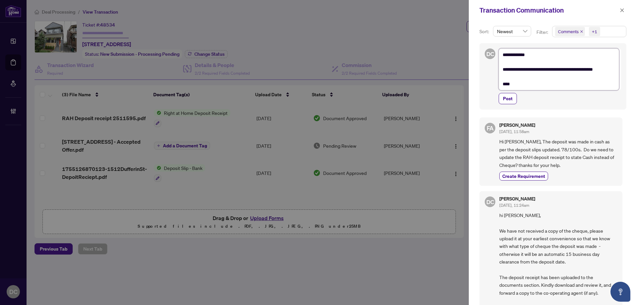
type textarea "**********"
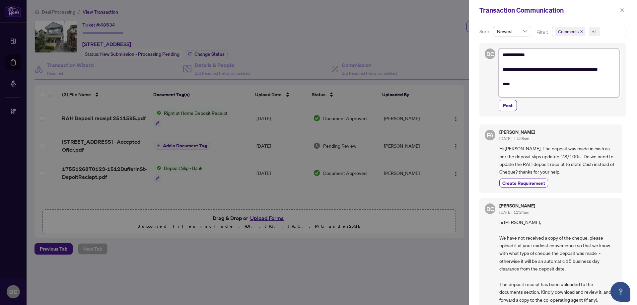
type textarea "**********"
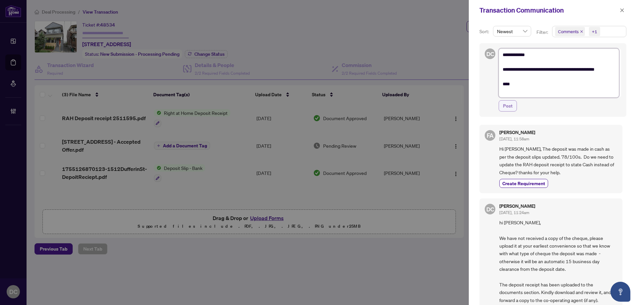
type textarea "**********"
click at [514, 107] on button "Post" at bounding box center [507, 105] width 18 height 11
type textarea "**********"
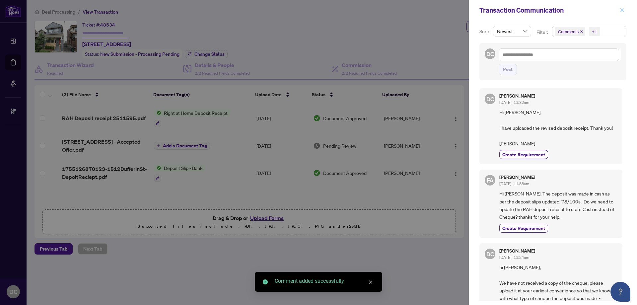
click at [623, 13] on span "button" at bounding box center [621, 10] width 5 height 11
click at [623, 13] on div "Transaction Communication" at bounding box center [553, 10] width 168 height 21
